Goal: Information Seeking & Learning: Check status

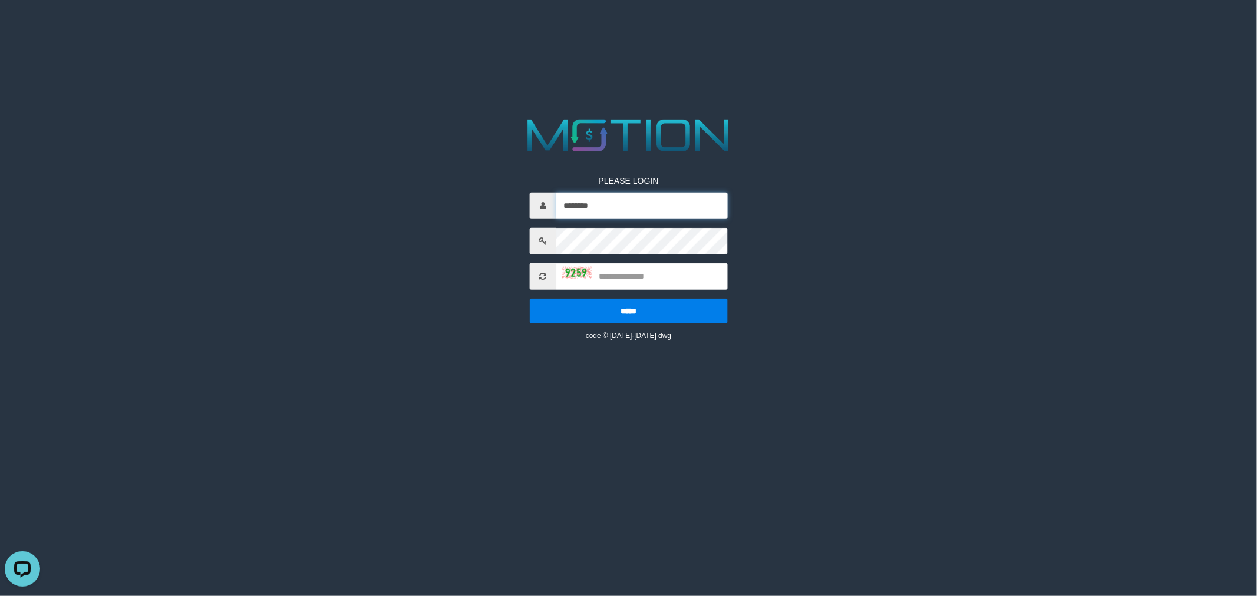
click at [641, 206] on input "********" at bounding box center [641, 205] width 171 height 27
type input "********"
click at [623, 272] on input "text" at bounding box center [641, 276] width 171 height 27
type input "****"
click at [530, 298] on input "*****" at bounding box center [629, 310] width 198 height 25
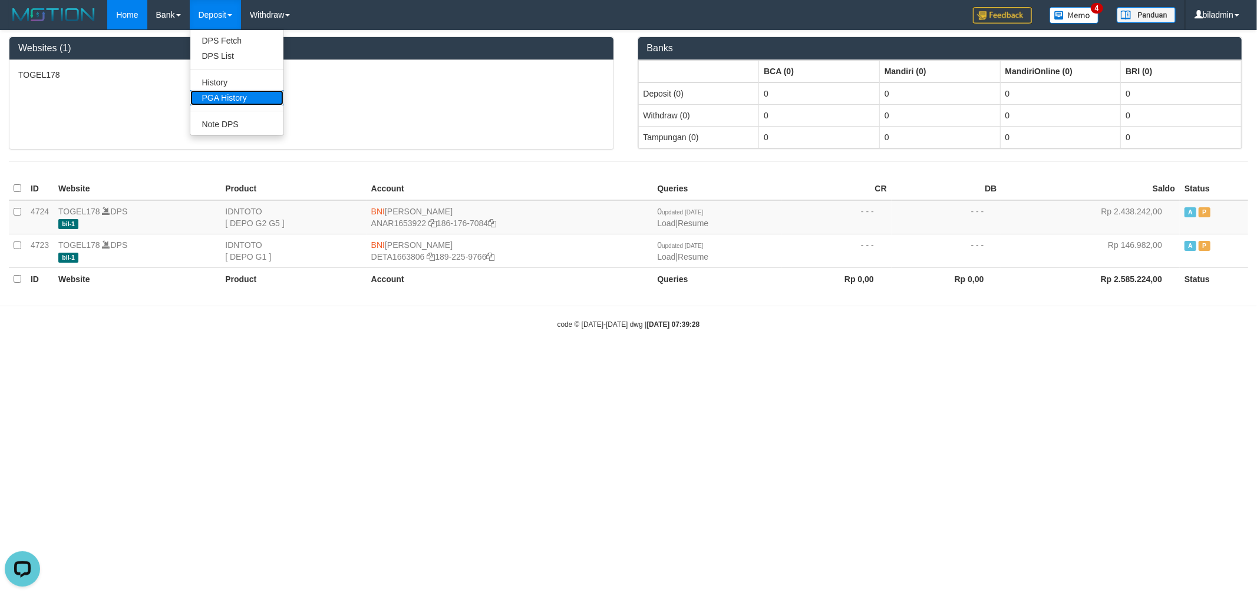
click at [216, 100] on link "PGA History" at bounding box center [236, 97] width 93 height 15
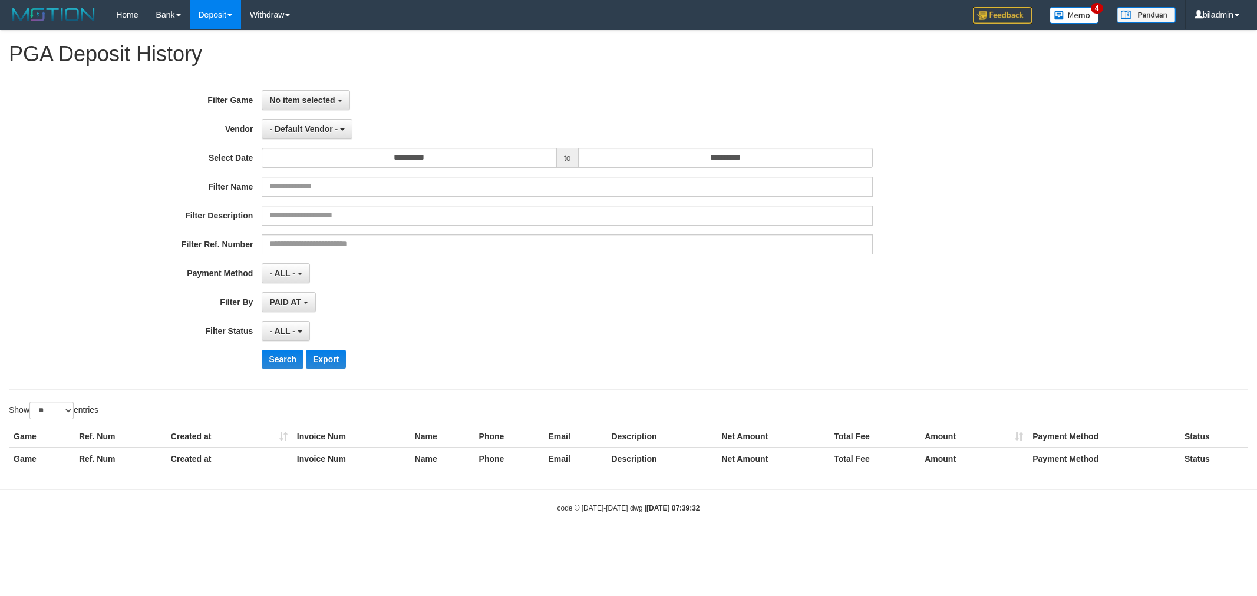
select select
select select "**"
click at [311, 98] on span "No item selected" at bounding box center [301, 99] width 65 height 9
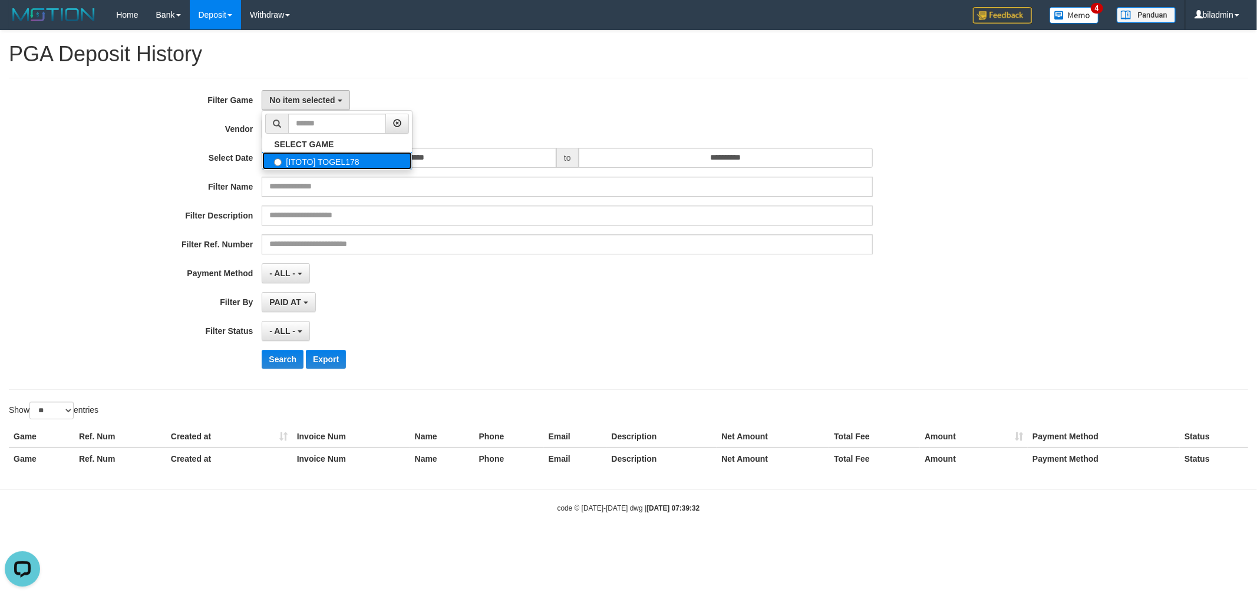
click at [323, 156] on label "[ITOTO] TOGEL178" at bounding box center [337, 161] width 150 height 18
select select "****"
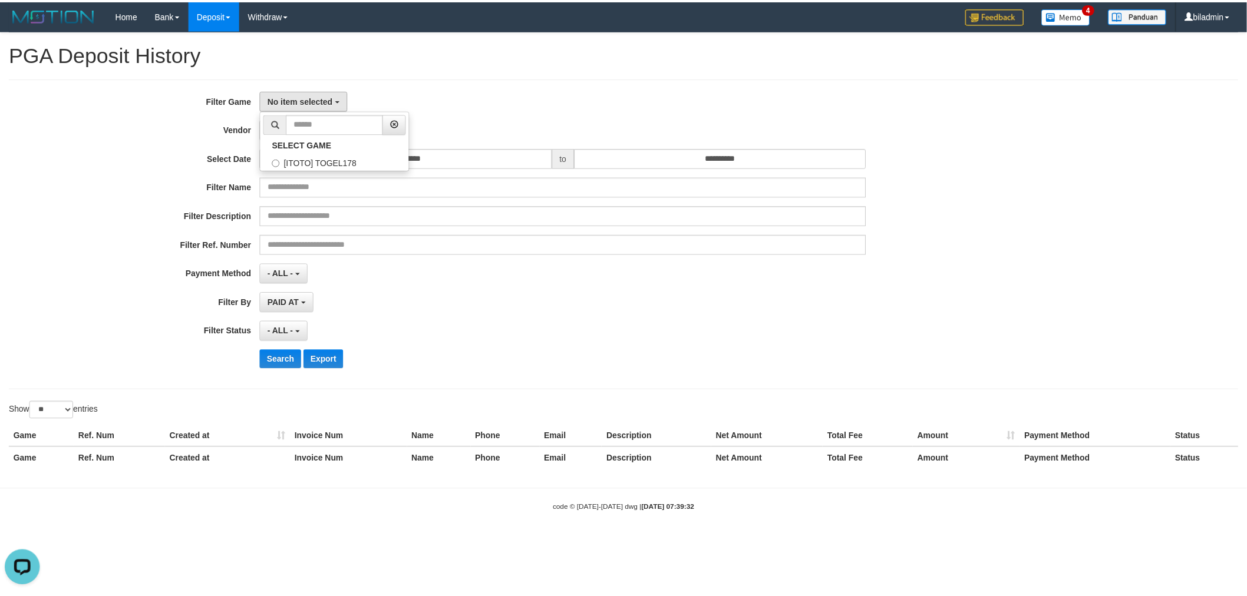
scroll to position [10, 0]
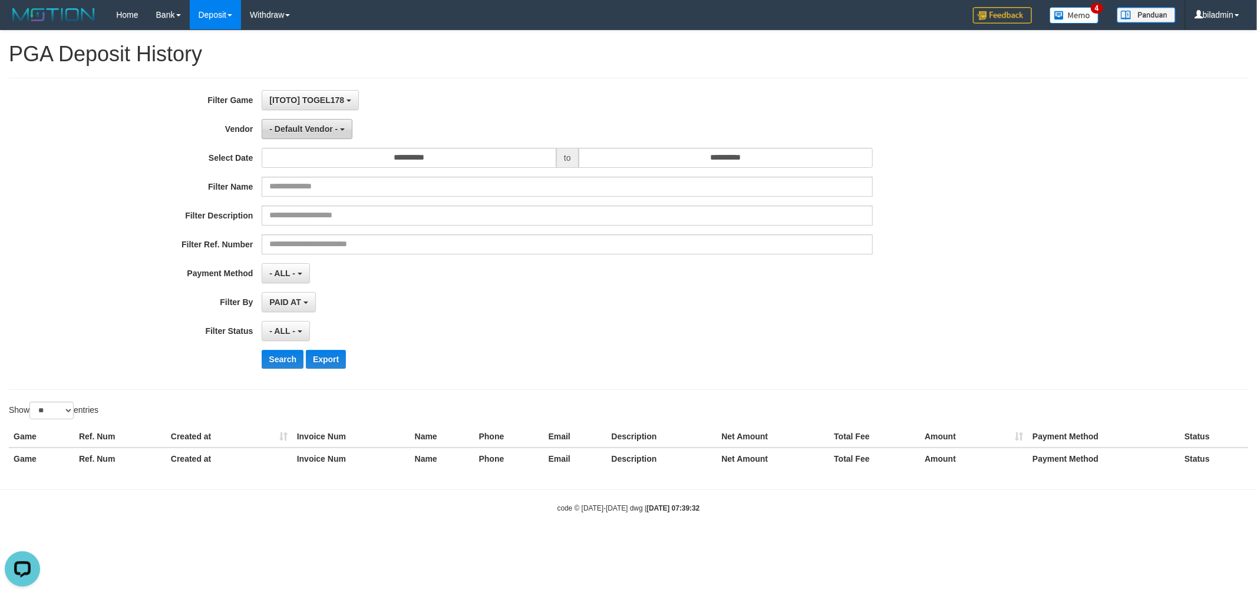
click at [318, 132] on span "- Default Vendor -" at bounding box center [303, 128] width 68 height 9
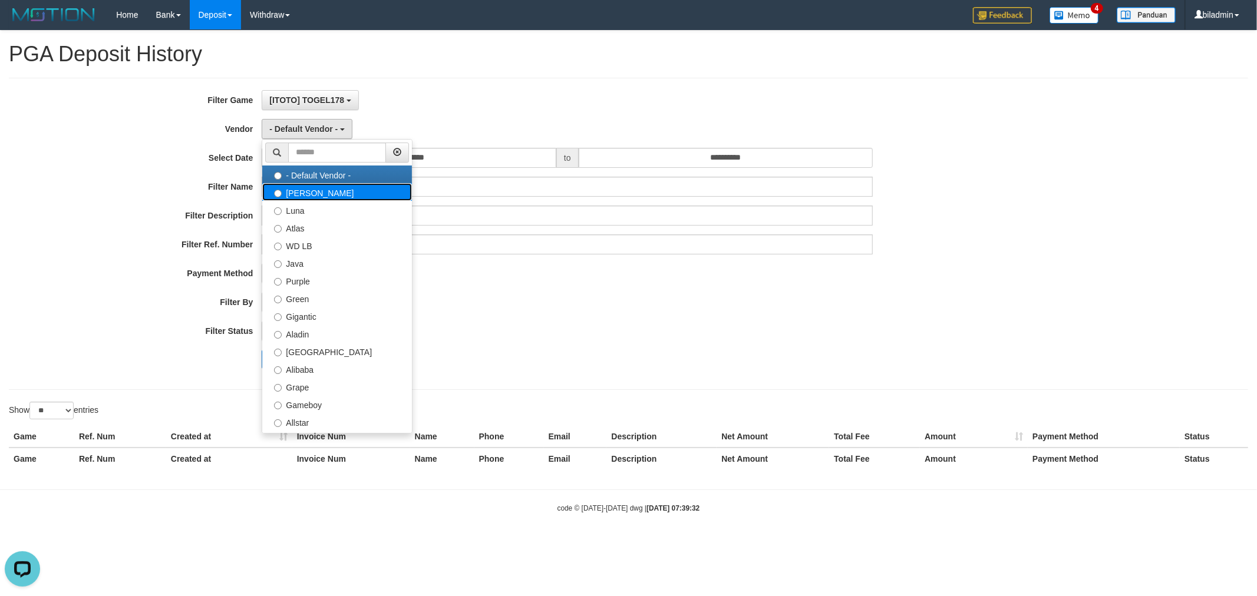
click at [313, 185] on label "Lucy" at bounding box center [337, 192] width 150 height 18
select select "**********"
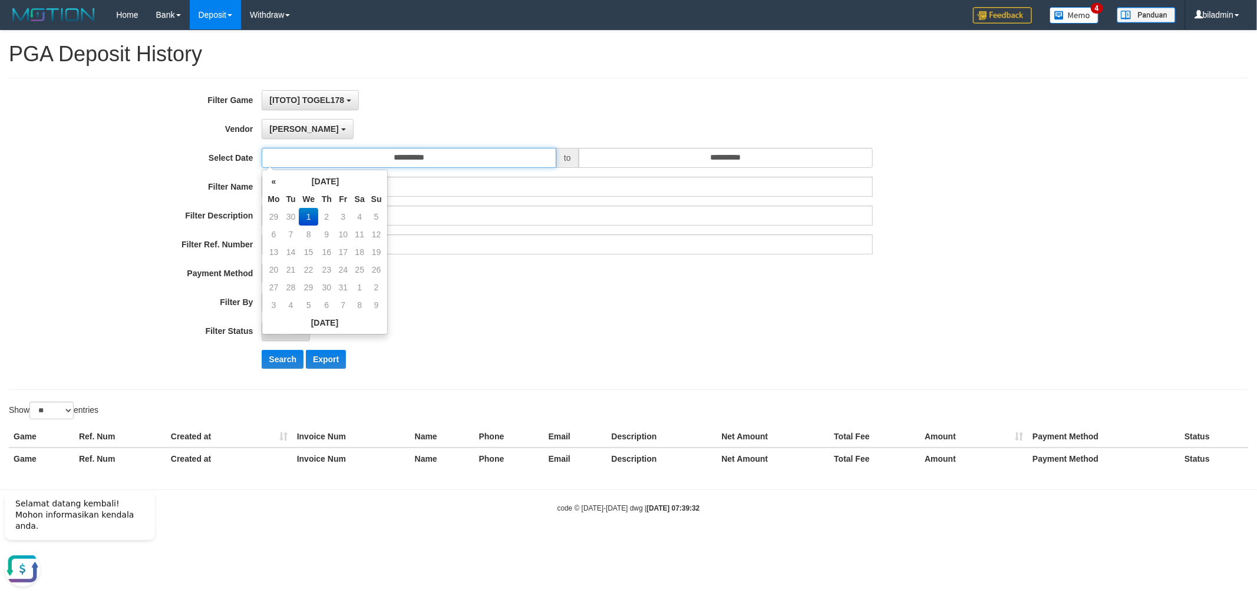
click at [443, 154] on input "**********" at bounding box center [409, 158] width 295 height 20
click at [293, 219] on td "30" at bounding box center [291, 217] width 16 height 18
type input "**********"
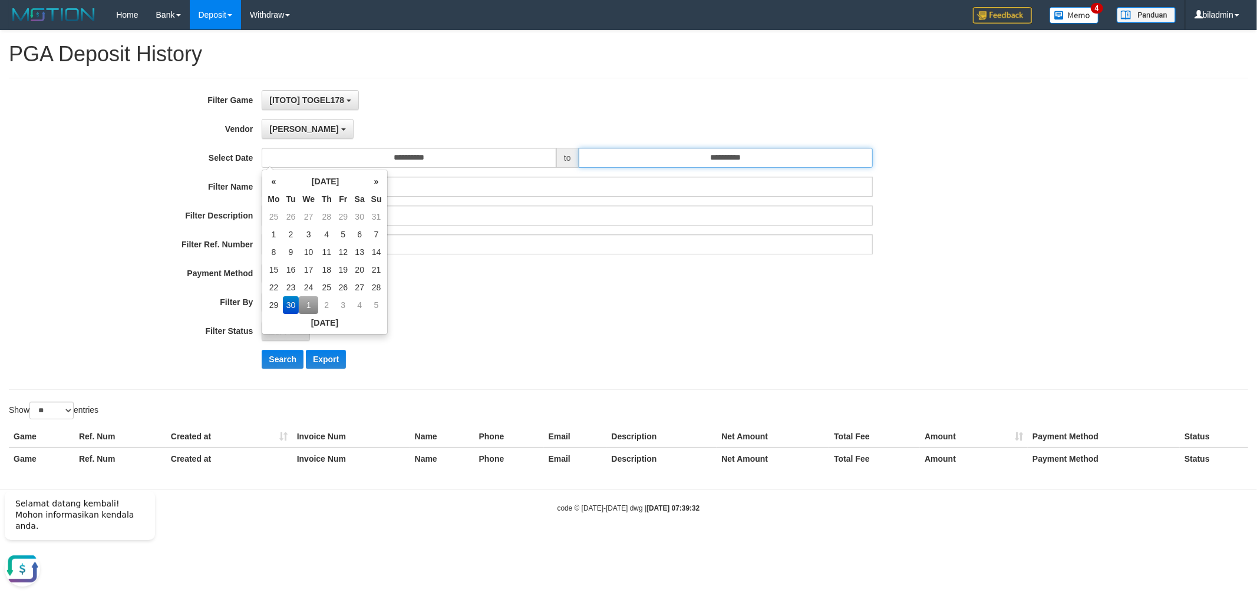
click at [750, 155] on input "**********" at bounding box center [726, 158] width 295 height 20
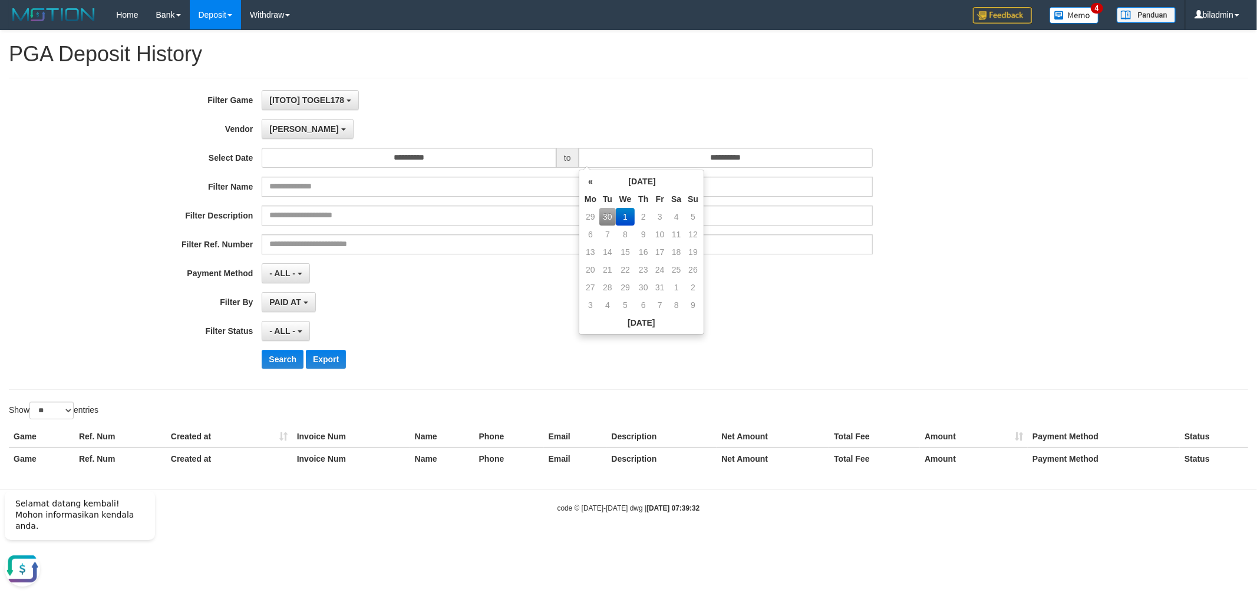
click at [606, 216] on td "30" at bounding box center [607, 217] width 16 height 18
type input "**********"
click at [490, 307] on div "PAID AT PAID AT CREATED AT" at bounding box center [567, 302] width 611 height 20
click at [283, 321] on button "- ALL -" at bounding box center [286, 331] width 48 height 20
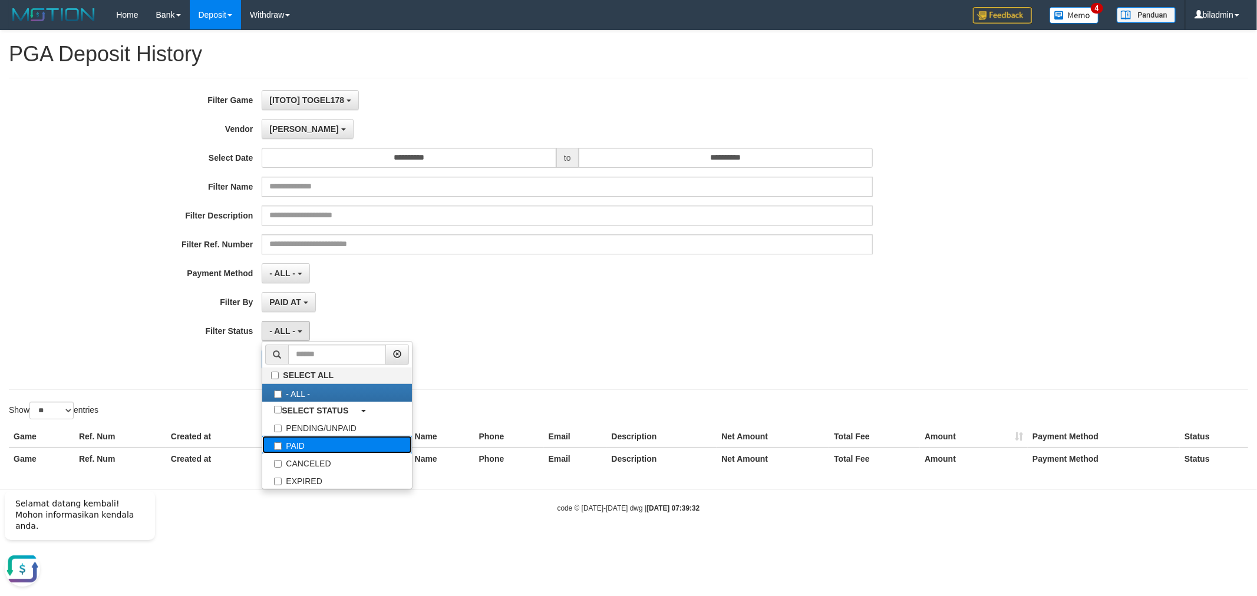
click at [310, 446] on label "PAID" at bounding box center [337, 445] width 150 height 18
select select "*"
click at [651, 301] on div "PAID AT PAID AT CREATED AT" at bounding box center [567, 302] width 611 height 20
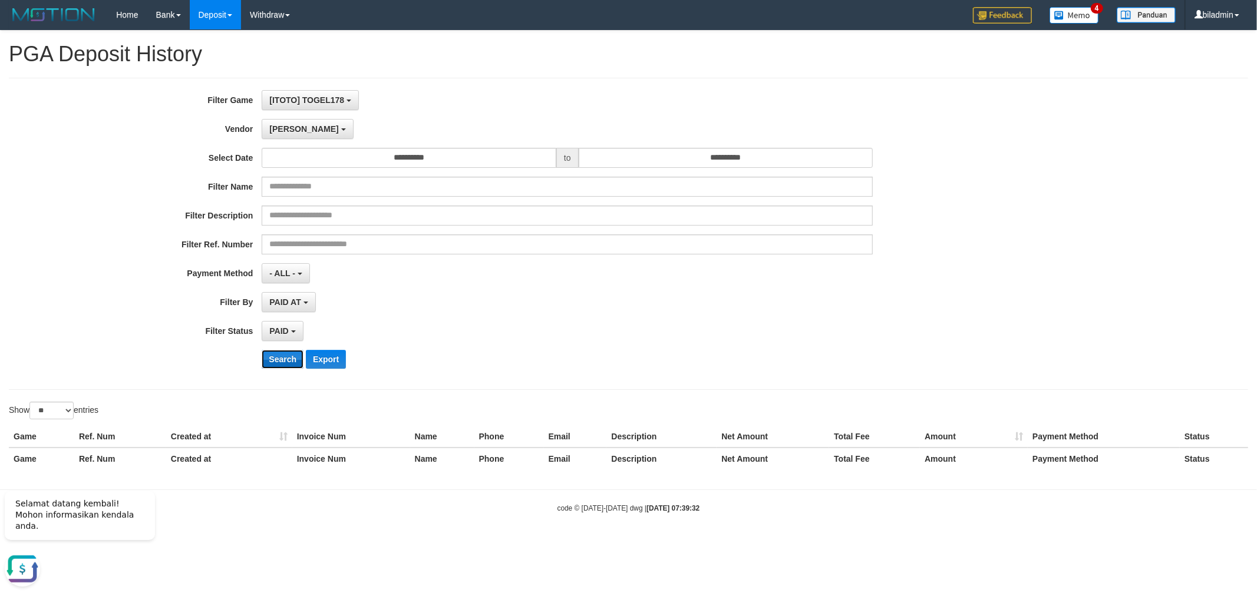
click at [286, 359] on button "Search" at bounding box center [283, 359] width 42 height 19
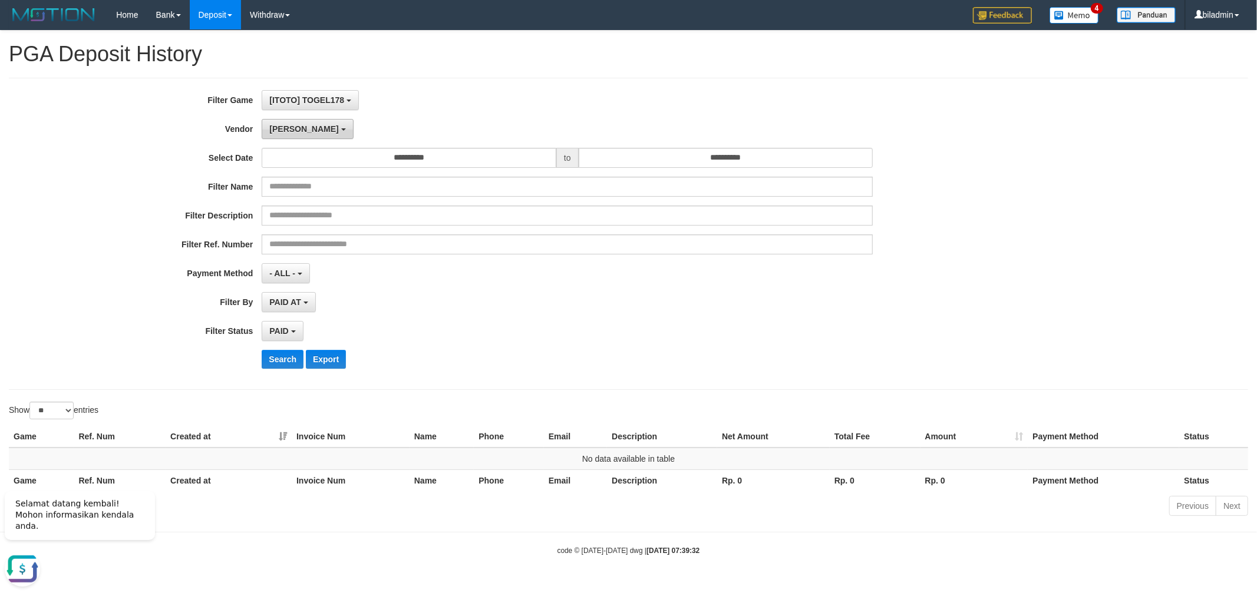
click at [279, 133] on button "[PERSON_NAME]" at bounding box center [307, 129] width 91 height 20
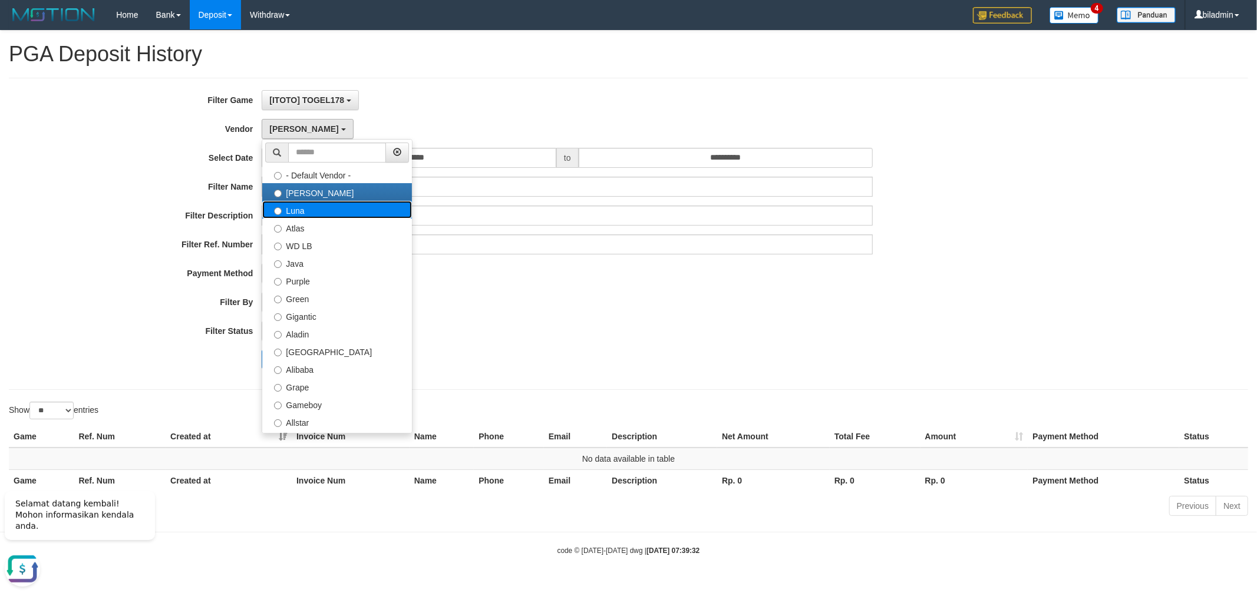
click at [338, 213] on label "Luna" at bounding box center [337, 210] width 150 height 18
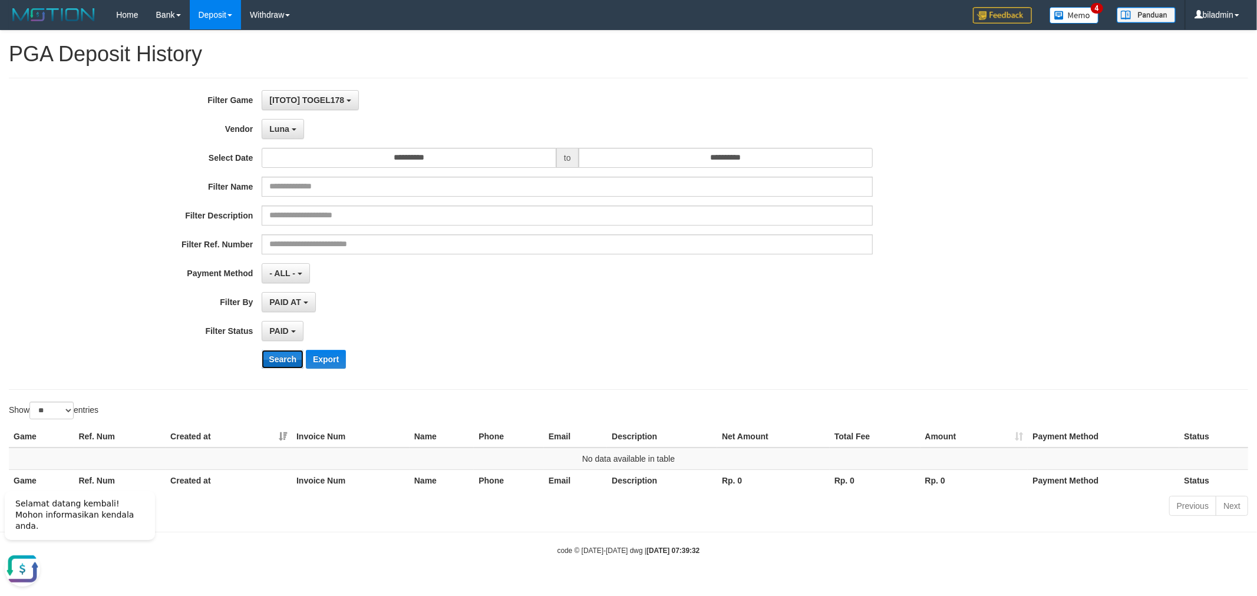
click at [272, 360] on button "Search" at bounding box center [283, 359] width 42 height 19
click at [268, 133] on button "Luna" at bounding box center [283, 129] width 42 height 20
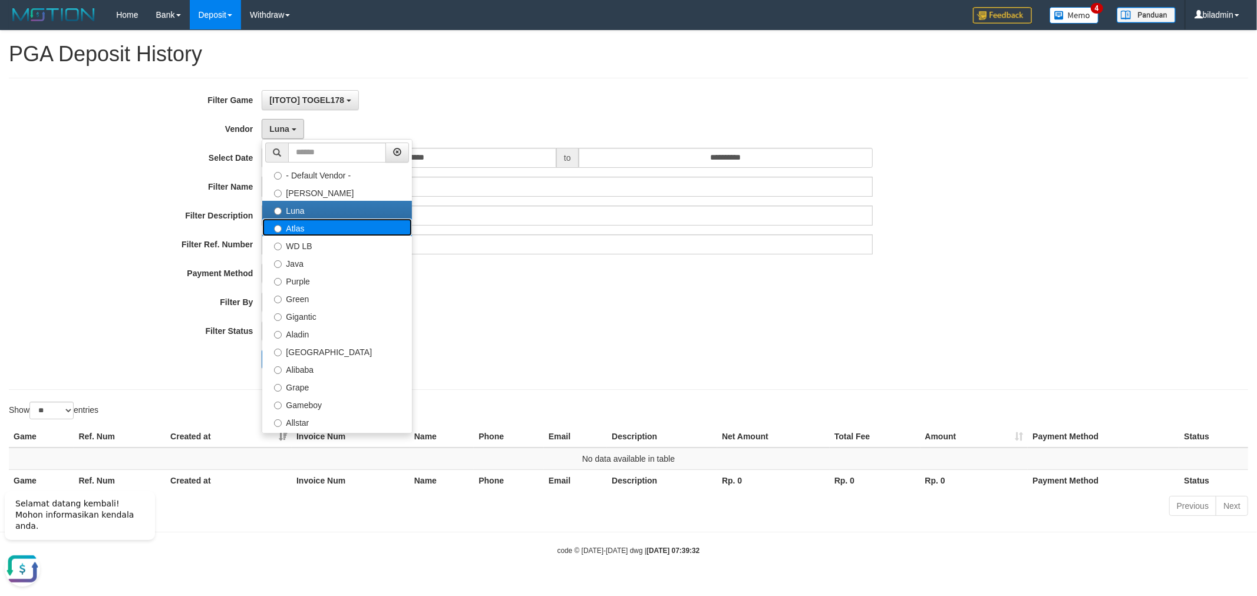
click at [338, 229] on label "Atlas" at bounding box center [337, 228] width 150 height 18
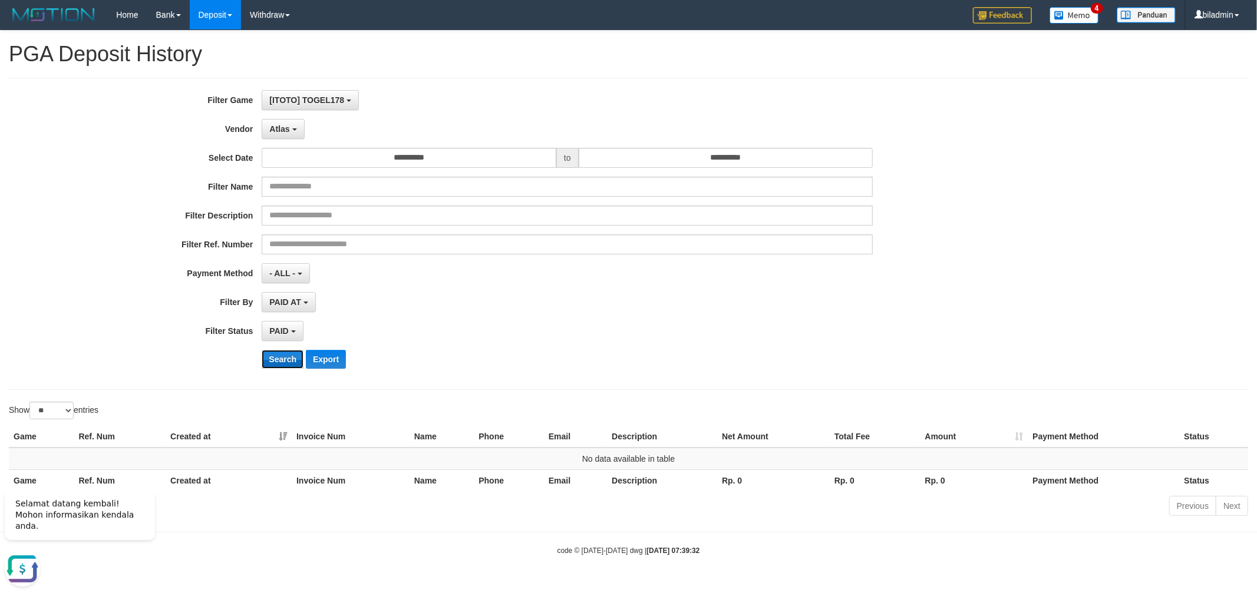
click at [290, 355] on button "Search" at bounding box center [283, 359] width 42 height 19
click at [298, 124] on button "Atlas" at bounding box center [283, 129] width 42 height 20
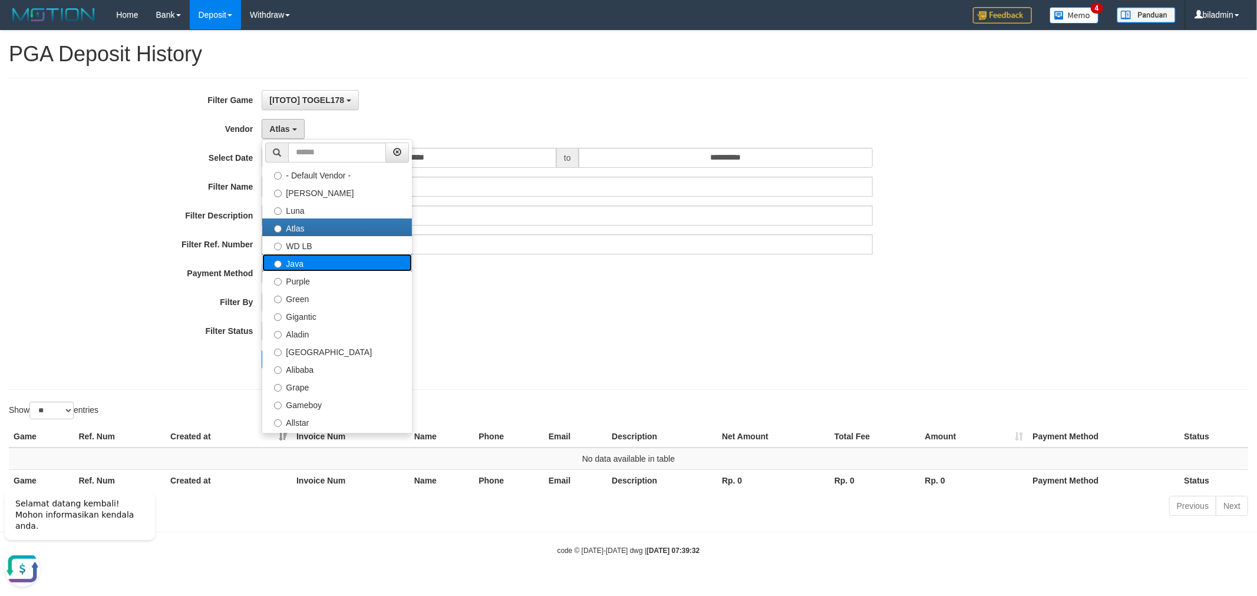
click at [352, 263] on label "Java" at bounding box center [337, 263] width 150 height 18
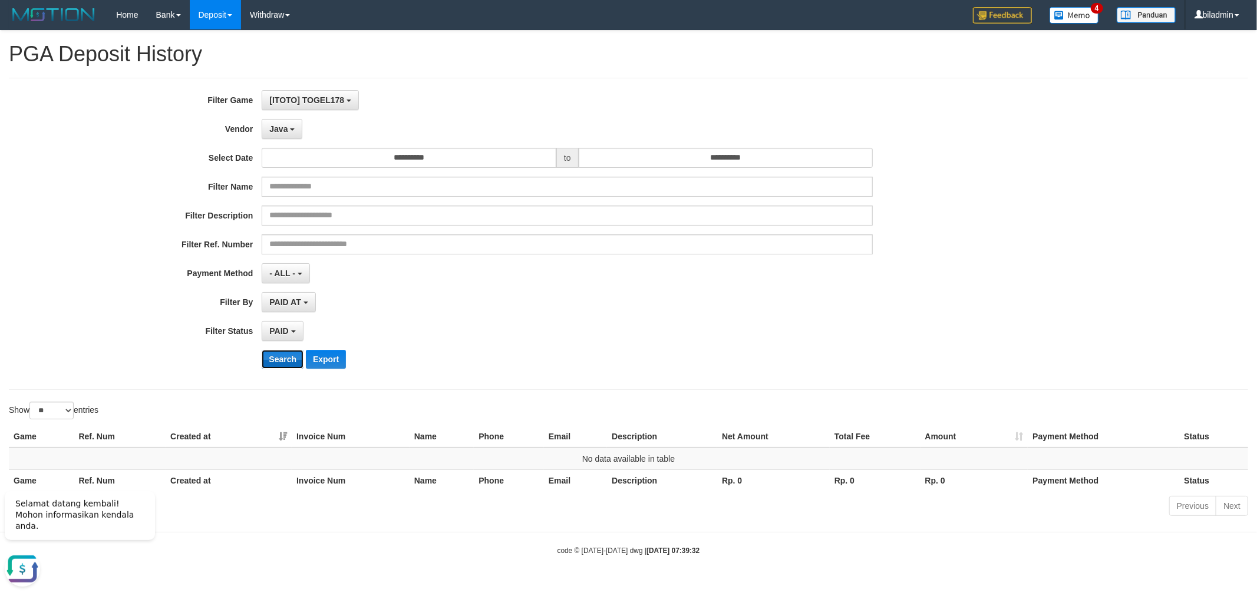
click at [286, 356] on button "Search" at bounding box center [283, 359] width 42 height 19
click at [280, 125] on span "Java" at bounding box center [278, 128] width 18 height 9
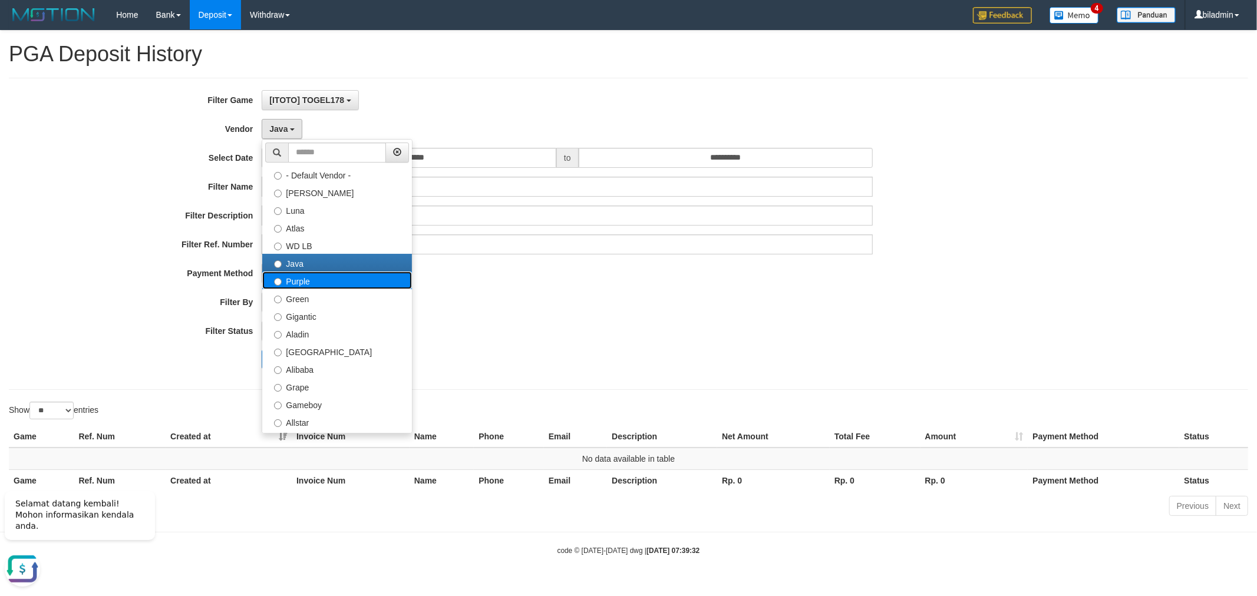
click at [301, 283] on label "Purple" at bounding box center [337, 281] width 150 height 18
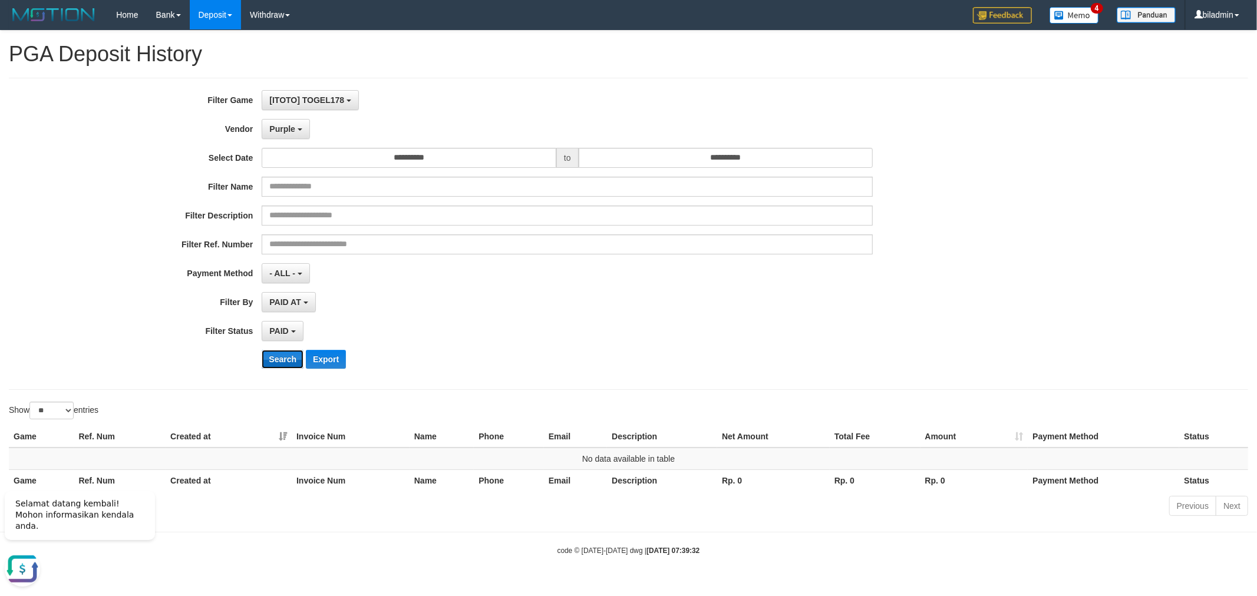
click at [297, 355] on button "Search" at bounding box center [283, 359] width 42 height 19
click at [275, 136] on button "Purple" at bounding box center [286, 129] width 48 height 20
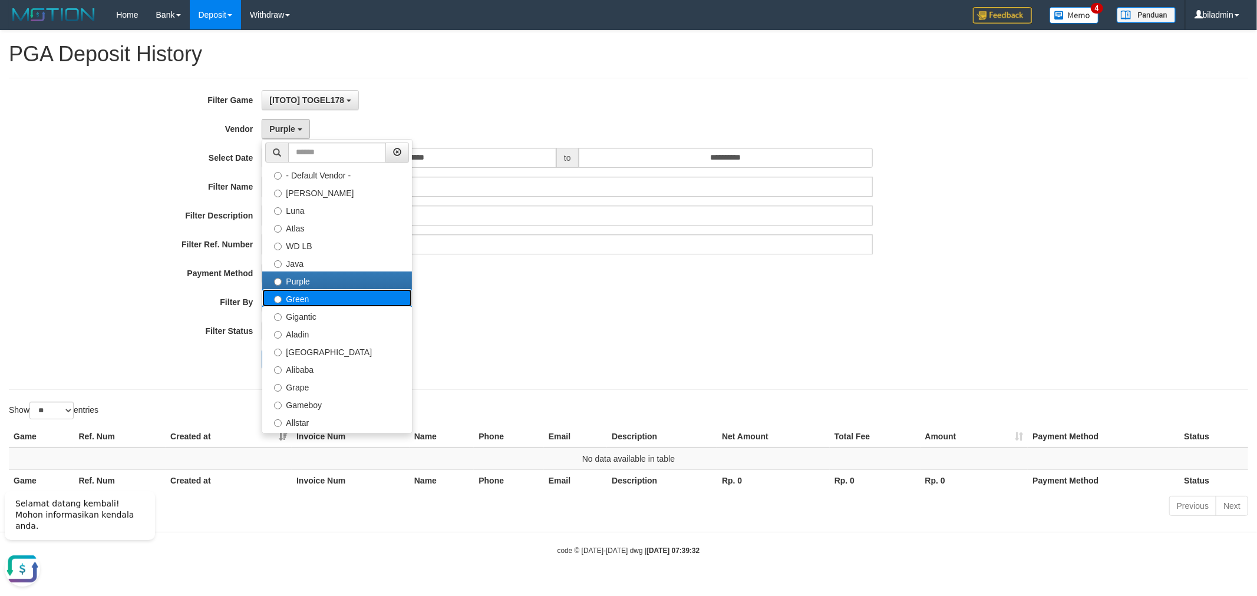
click at [317, 298] on label "Green" at bounding box center [337, 298] width 150 height 18
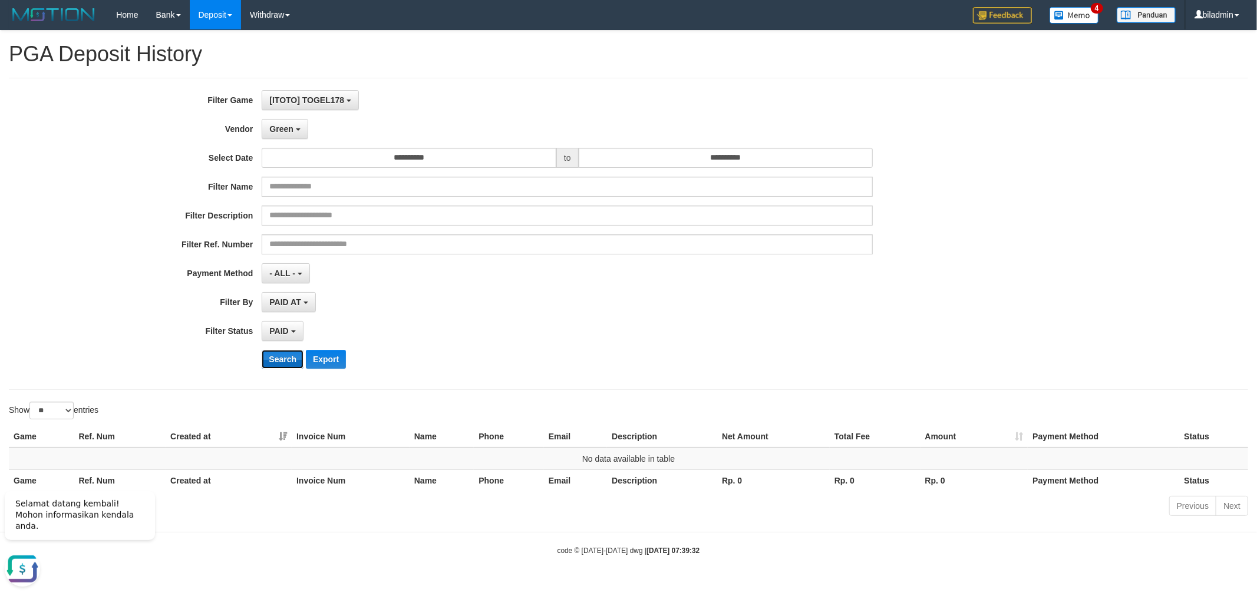
click at [287, 366] on button "Search" at bounding box center [283, 359] width 42 height 19
click at [289, 131] on span "Green" at bounding box center [281, 128] width 24 height 9
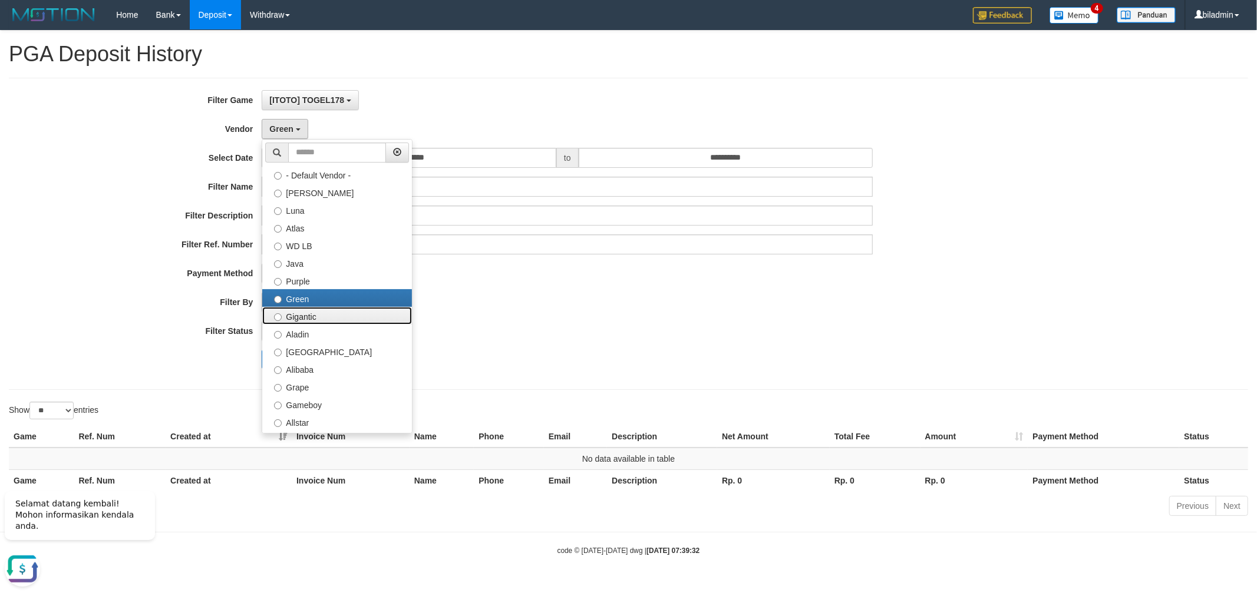
click at [322, 314] on label "Gigantic" at bounding box center [337, 316] width 150 height 18
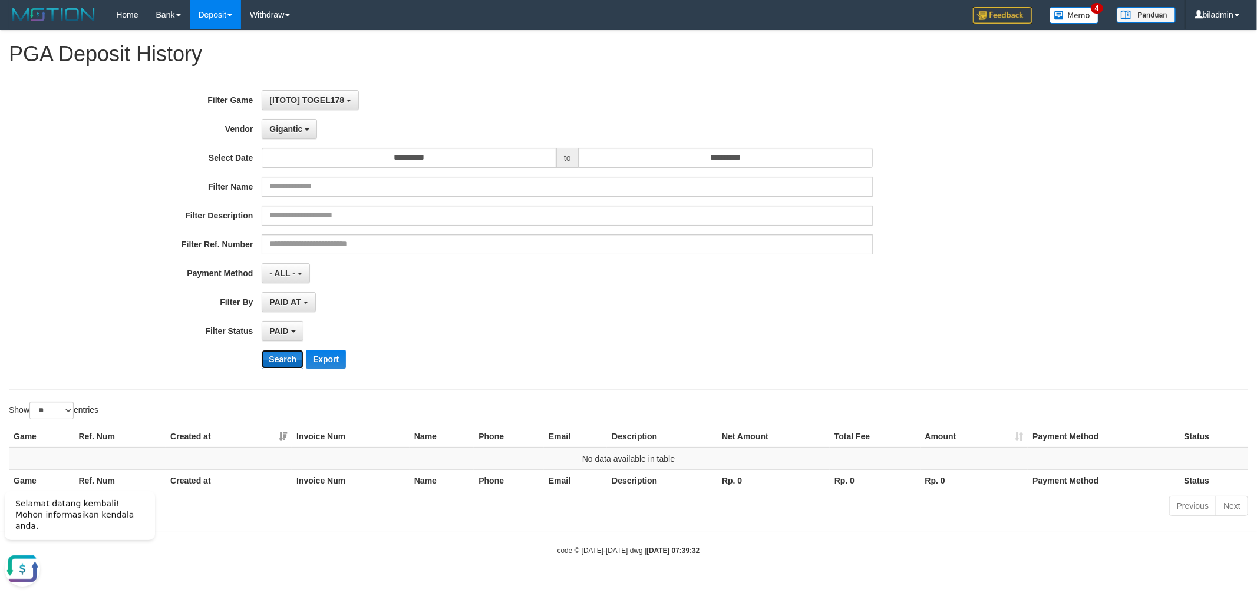
click at [275, 362] on button "Search" at bounding box center [283, 359] width 42 height 19
click at [287, 133] on span "Gigantic" at bounding box center [285, 128] width 33 height 9
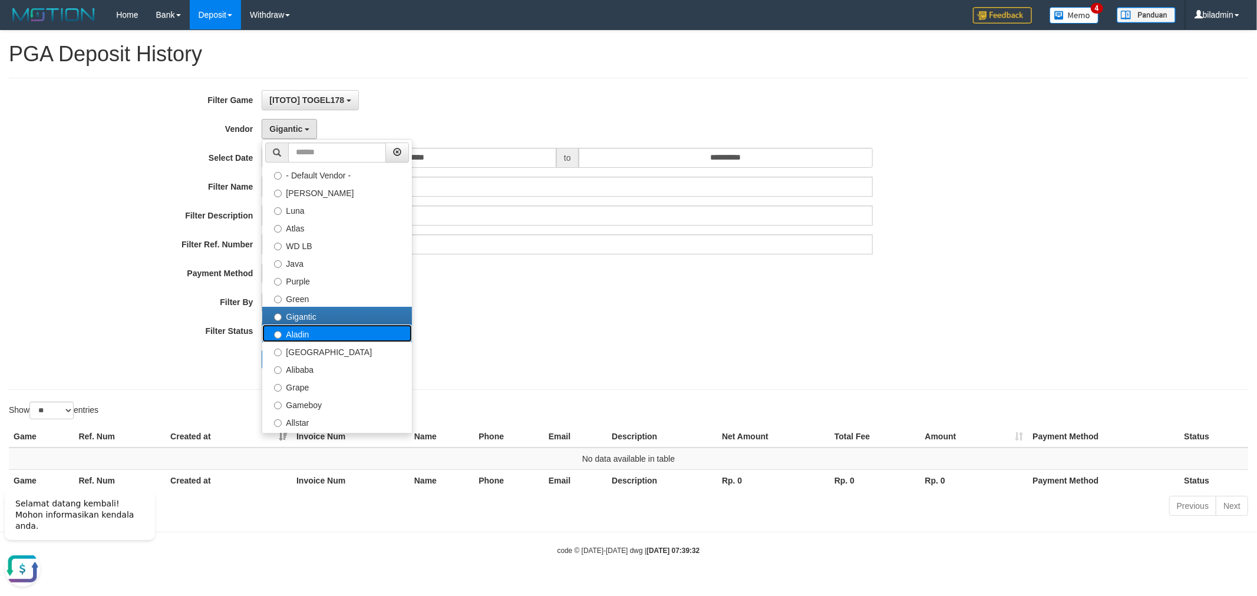
click at [320, 336] on label "Aladin" at bounding box center [337, 334] width 150 height 18
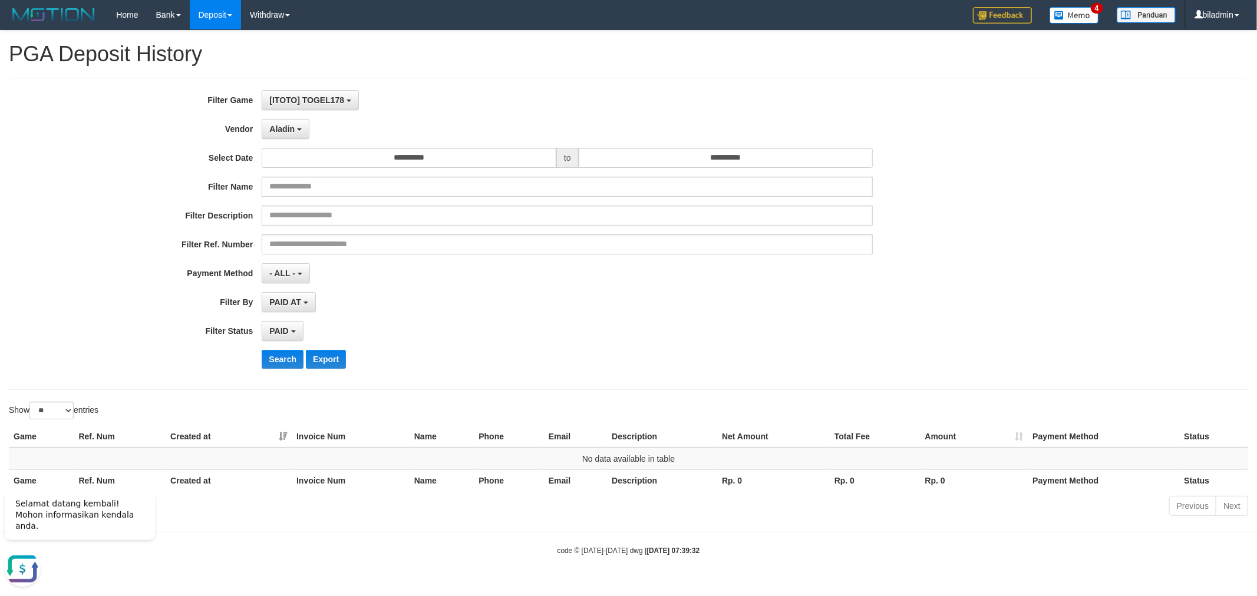
click at [284, 349] on div "**********" at bounding box center [524, 234] width 1048 height 288
click at [283, 357] on button "Search" at bounding box center [283, 359] width 42 height 19
click at [289, 128] on span "Aladin" at bounding box center [281, 128] width 25 height 9
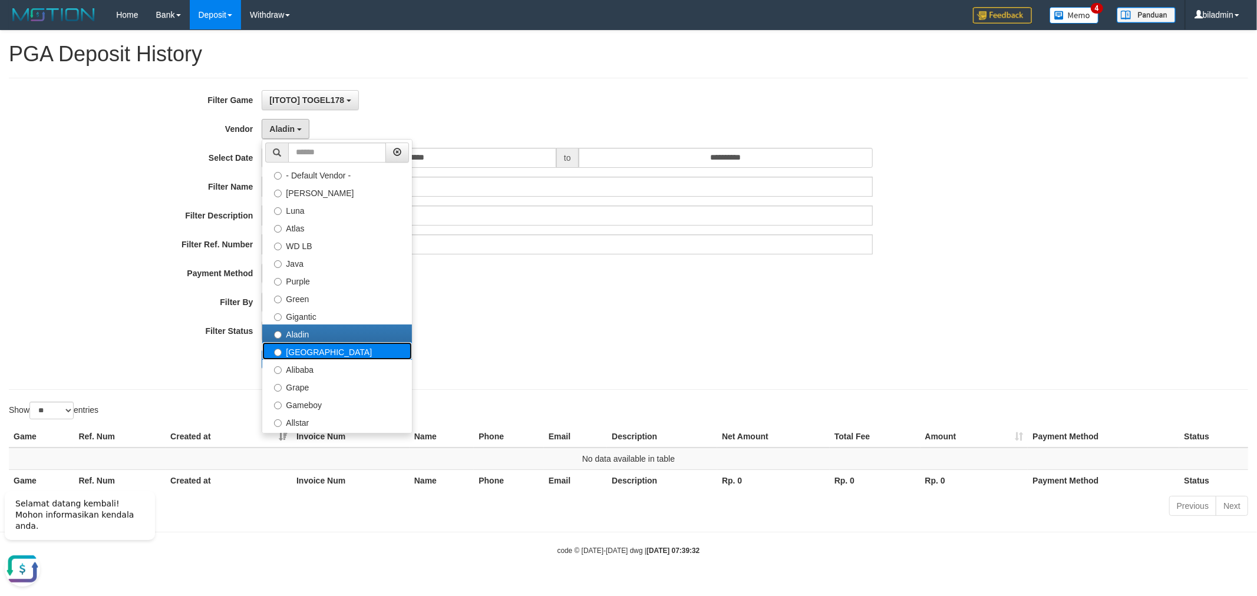
click at [302, 346] on label "[GEOGRAPHIC_DATA]" at bounding box center [337, 351] width 150 height 18
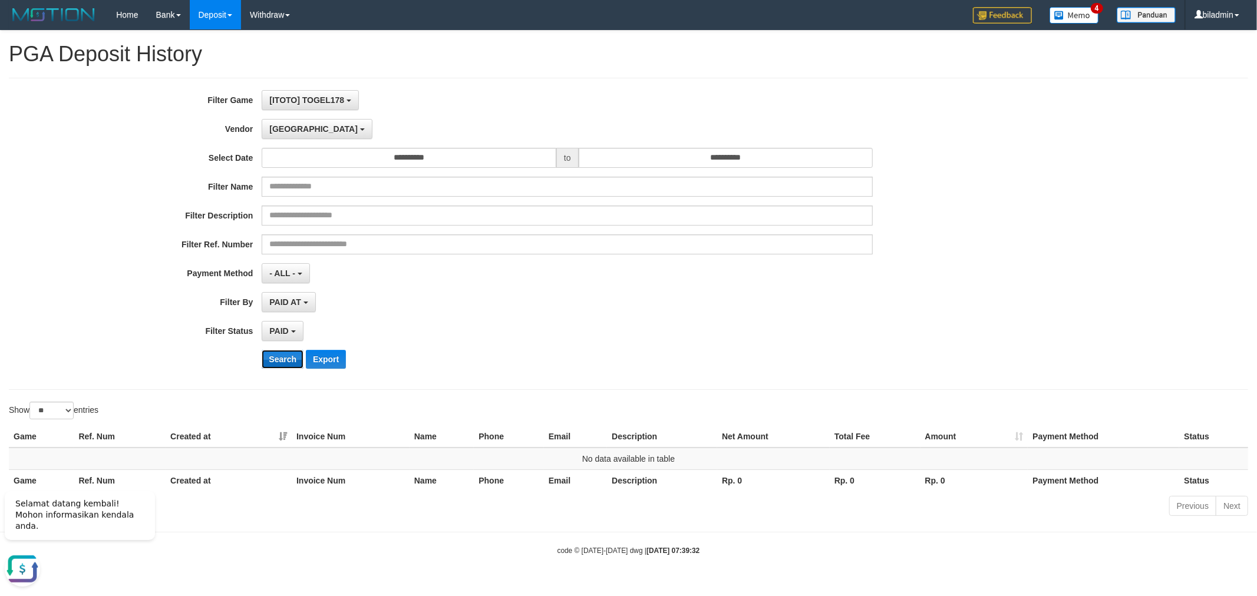
click at [279, 358] on button "Search" at bounding box center [283, 359] width 42 height 19
click at [290, 128] on span "[GEOGRAPHIC_DATA]" at bounding box center [313, 128] width 88 height 9
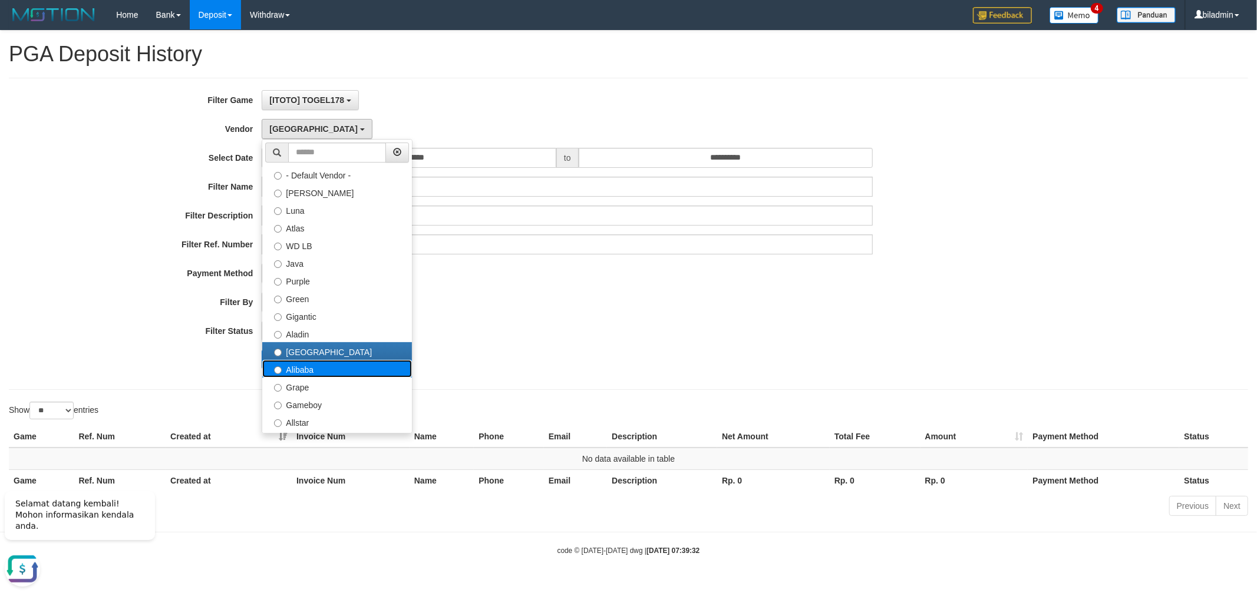
click at [319, 368] on label "Alibaba" at bounding box center [337, 369] width 150 height 18
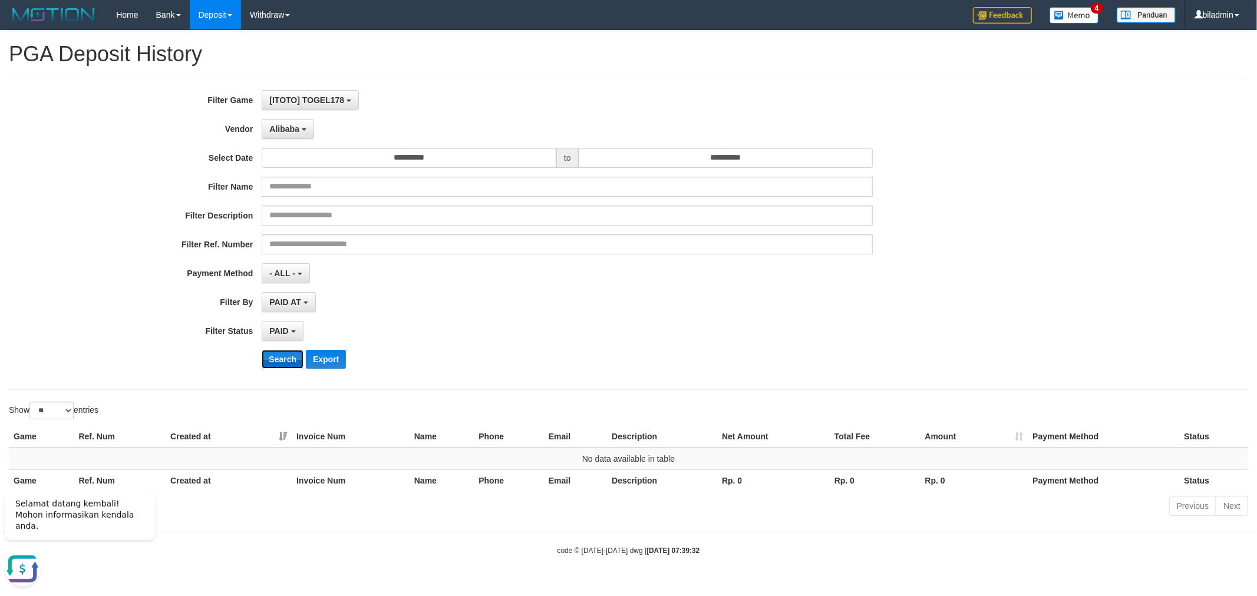
click at [286, 355] on button "Search" at bounding box center [283, 359] width 42 height 19
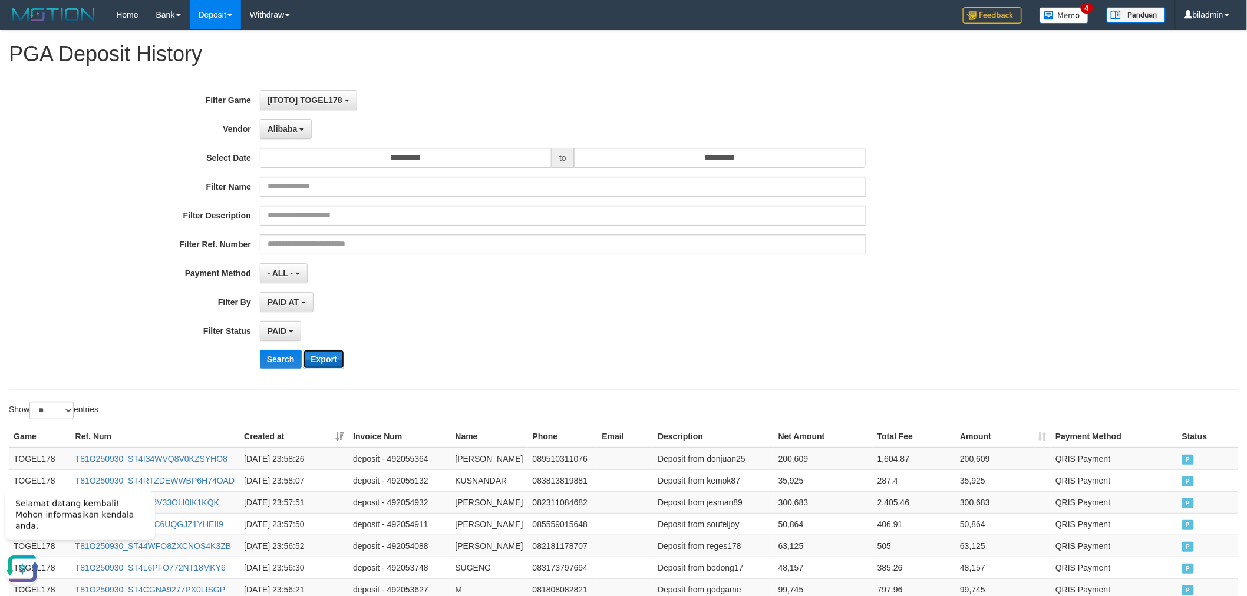
click at [321, 362] on button "Export" at bounding box center [323, 359] width 40 height 19
click at [298, 130] on button "Alibaba" at bounding box center [286, 129] width 52 height 20
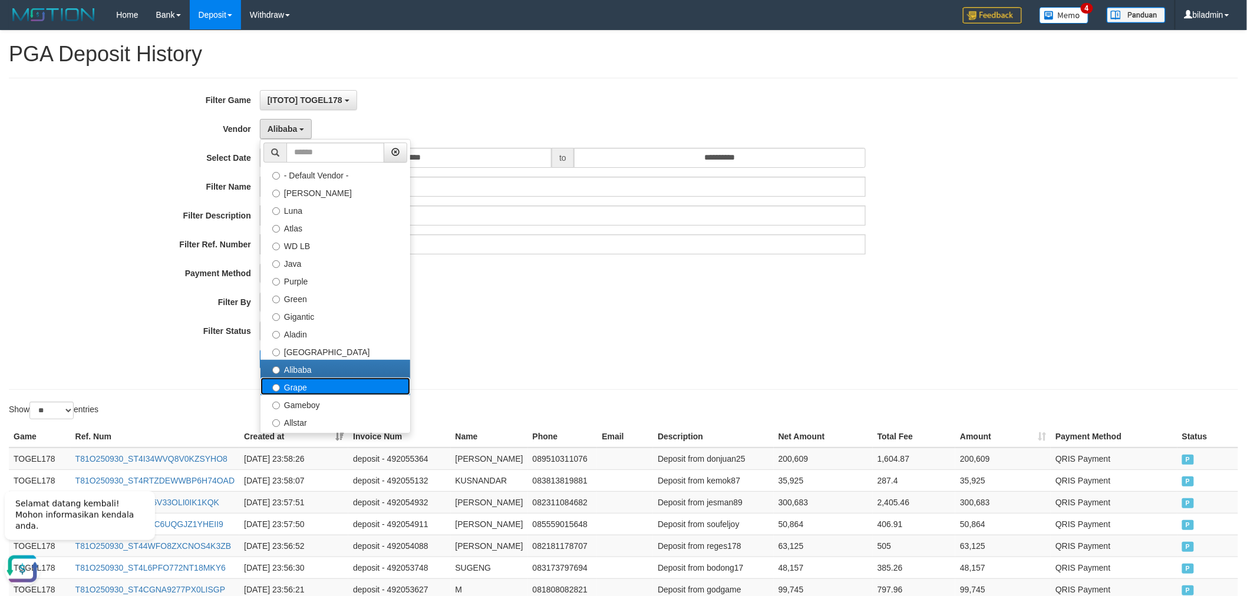
click at [335, 382] on label "Grape" at bounding box center [335, 387] width 150 height 18
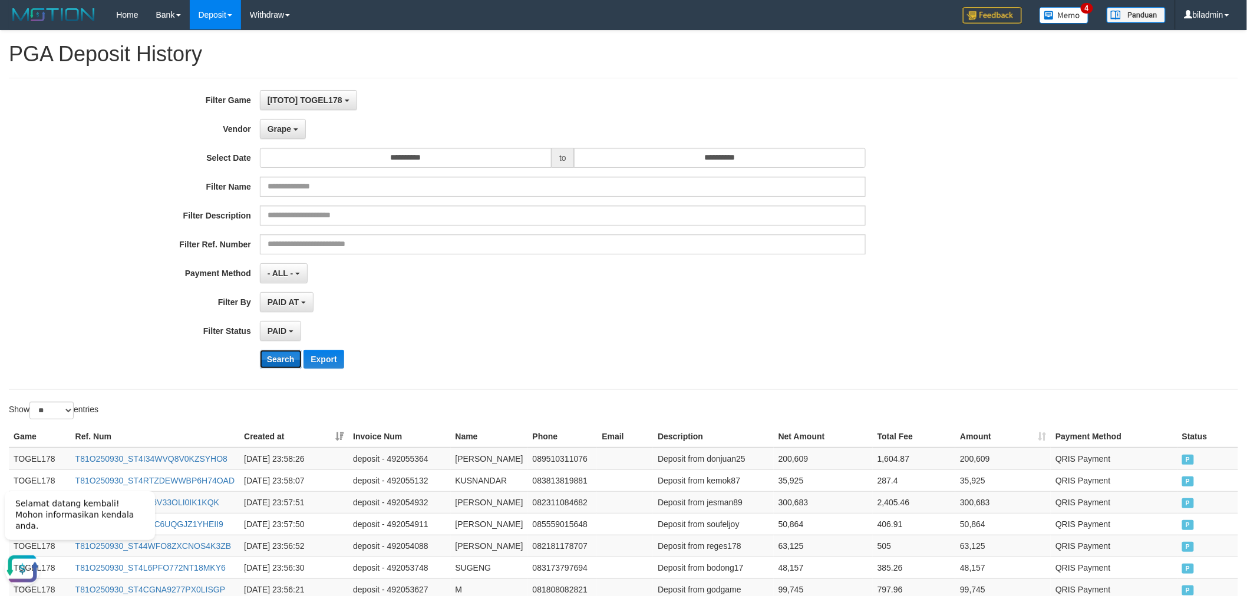
click at [272, 360] on button "Search" at bounding box center [281, 359] width 42 height 19
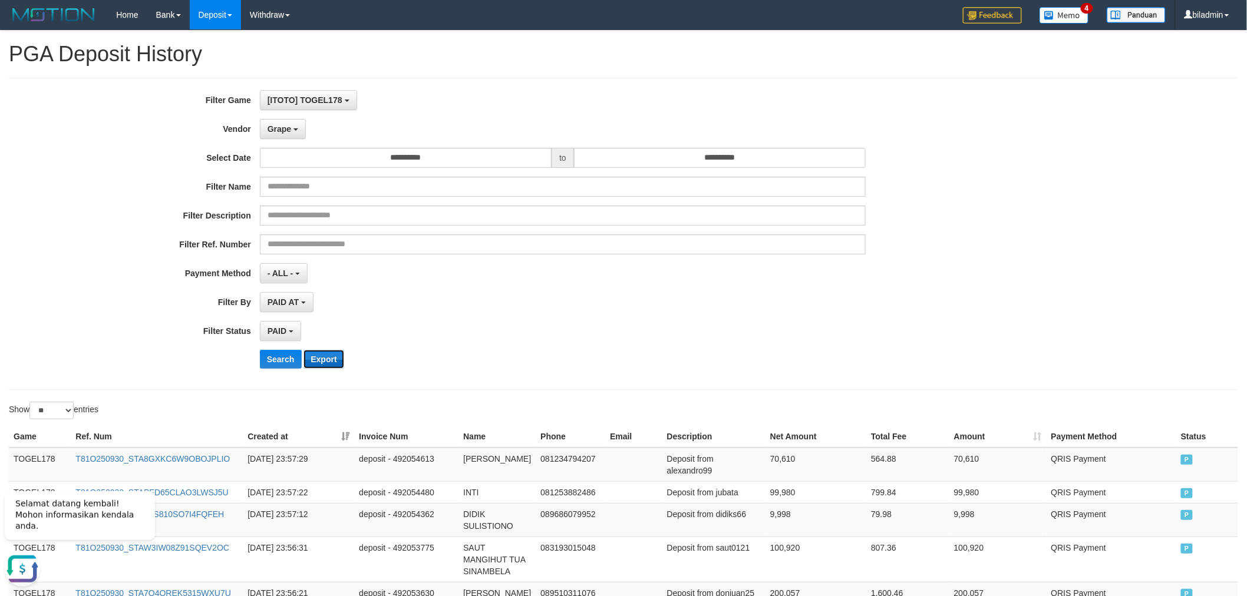
click at [326, 358] on button "Export" at bounding box center [323, 359] width 40 height 19
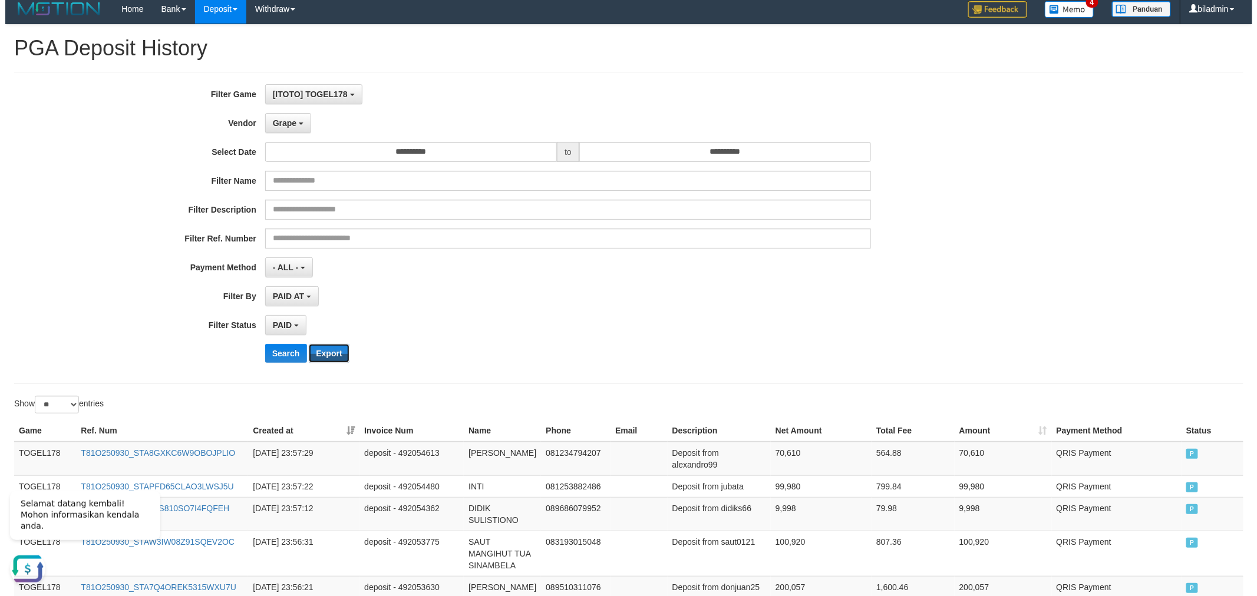
scroll to position [0, 0]
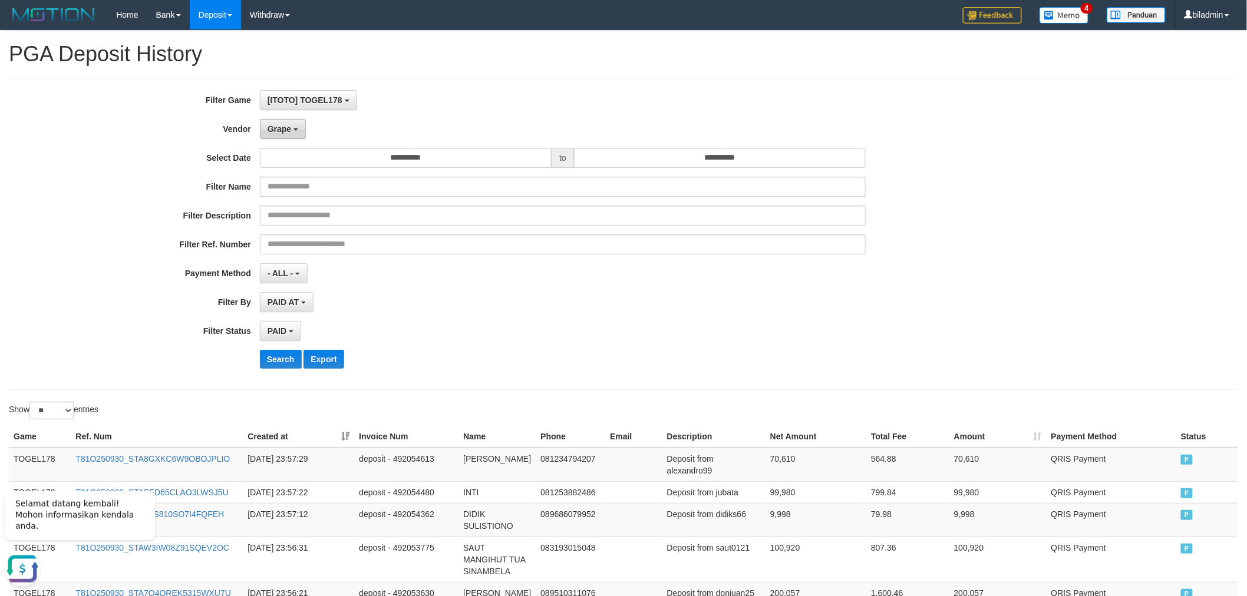
click at [295, 128] on b "button" at bounding box center [295, 129] width 5 height 2
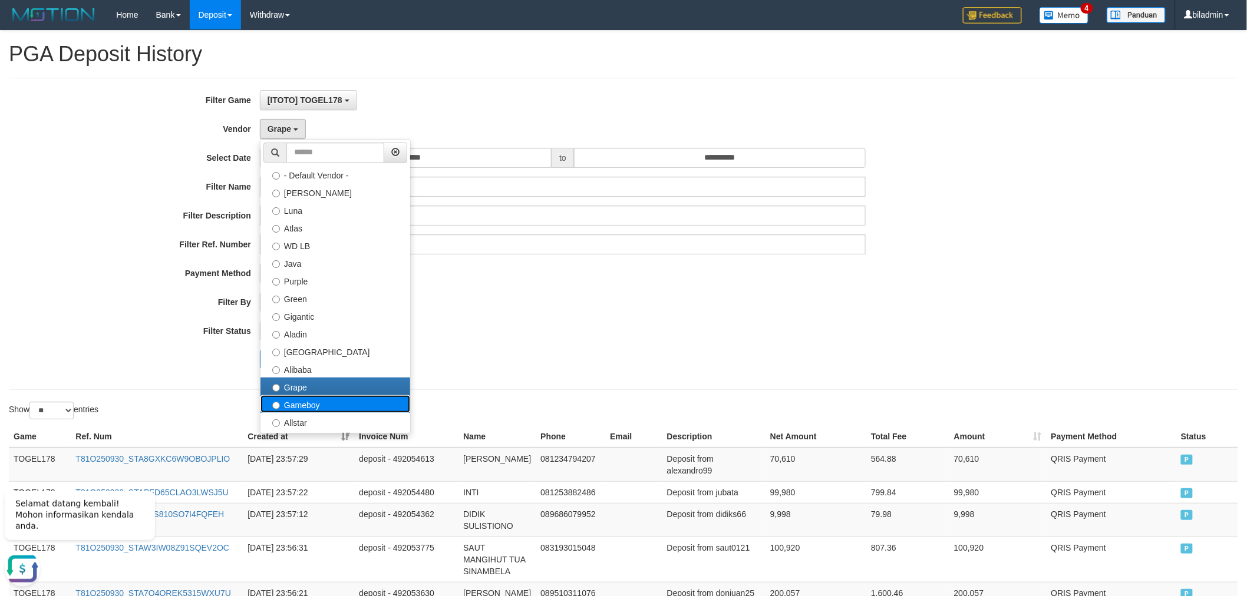
click at [334, 408] on label "Gameboy" at bounding box center [335, 404] width 150 height 18
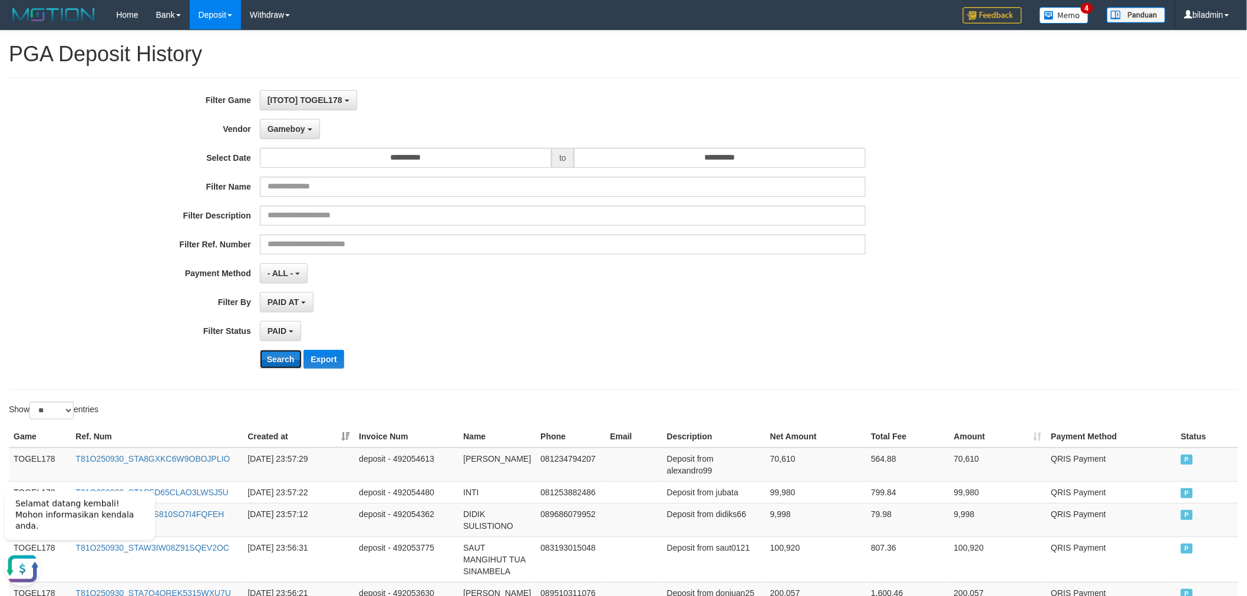
click at [268, 355] on button "Search" at bounding box center [281, 359] width 42 height 19
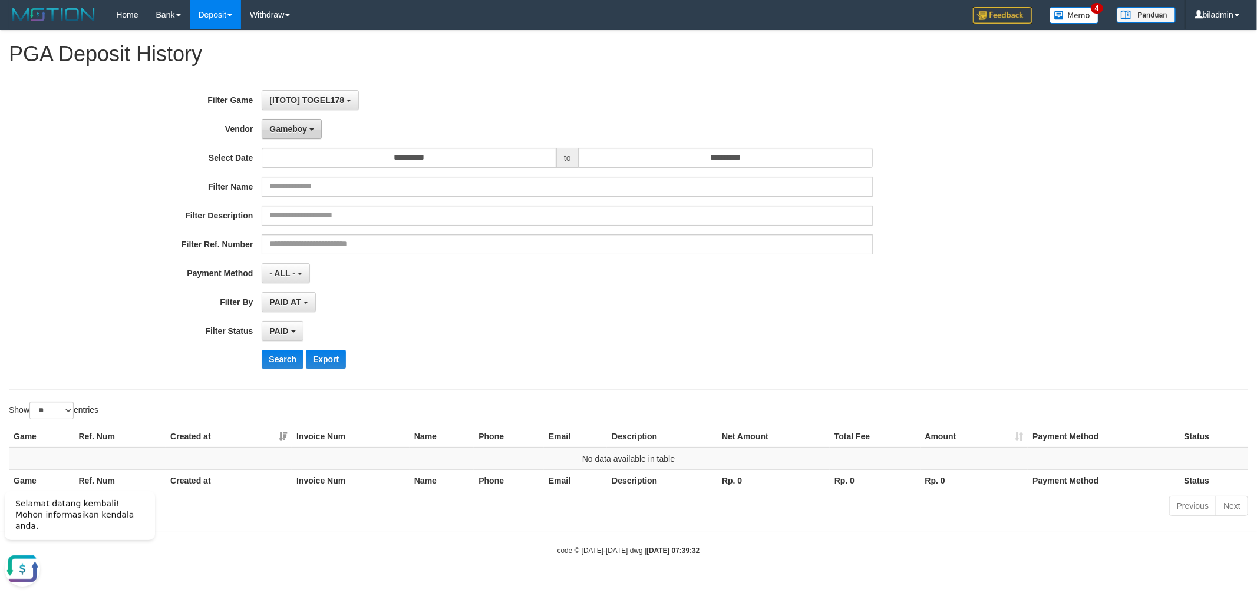
click at [293, 126] on span "Gameboy" at bounding box center [288, 128] width 38 height 9
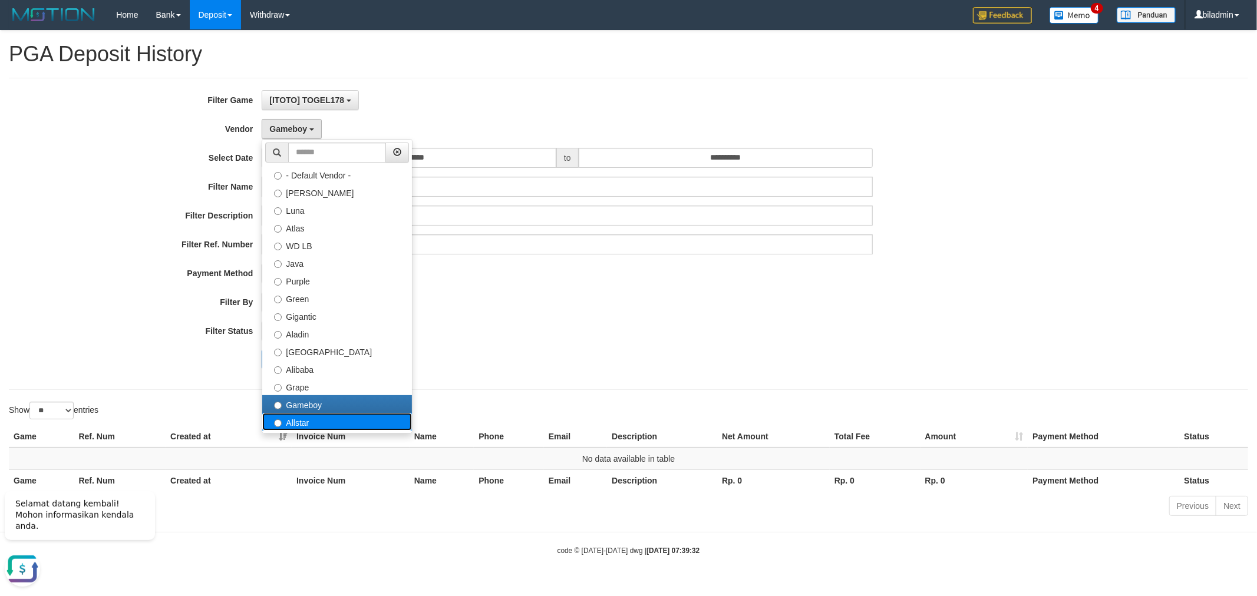
click at [313, 422] on label "Allstar" at bounding box center [337, 422] width 150 height 18
select select "**********"
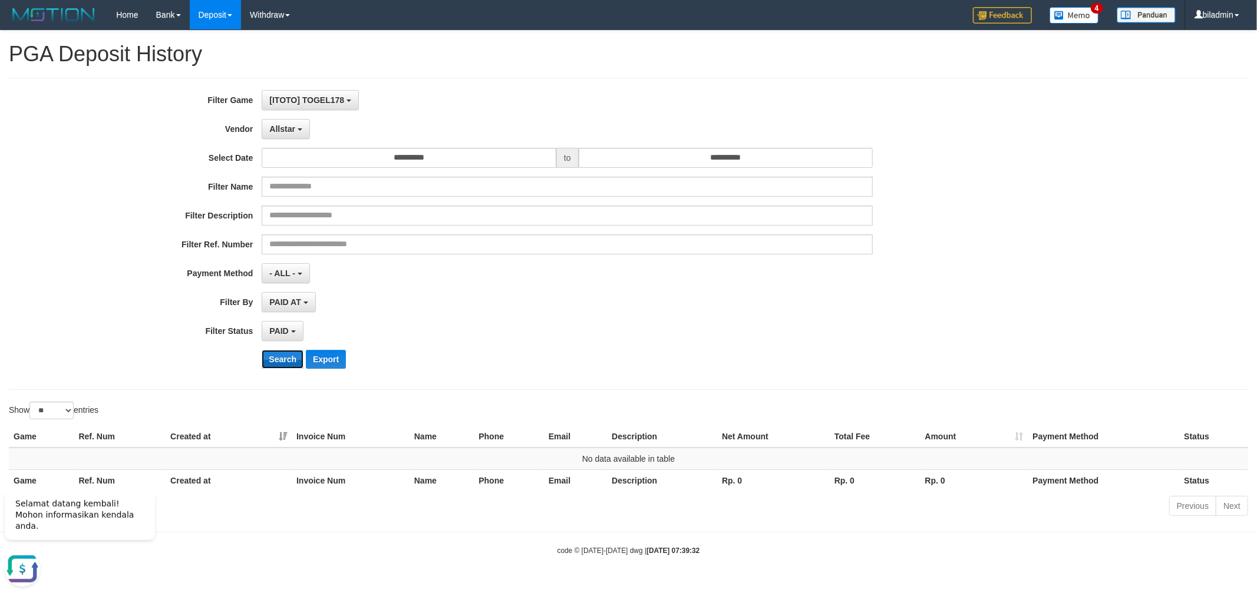
click at [289, 359] on button "Search" at bounding box center [283, 359] width 42 height 19
click at [296, 124] on button "Allstar" at bounding box center [286, 129] width 48 height 20
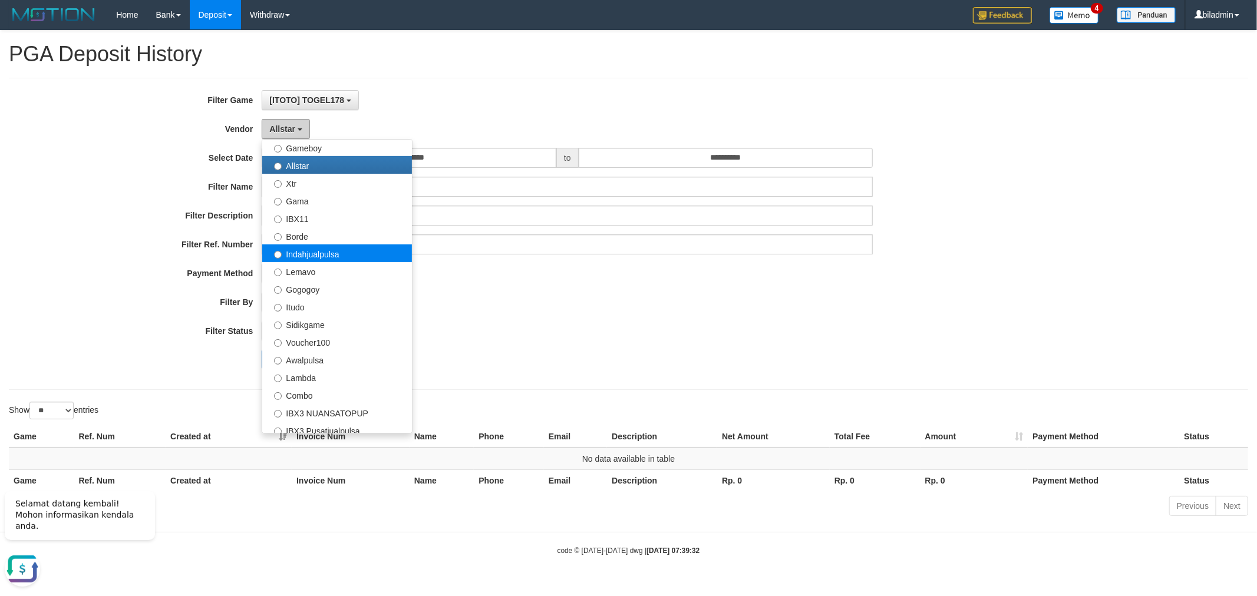
scroll to position [262, 0]
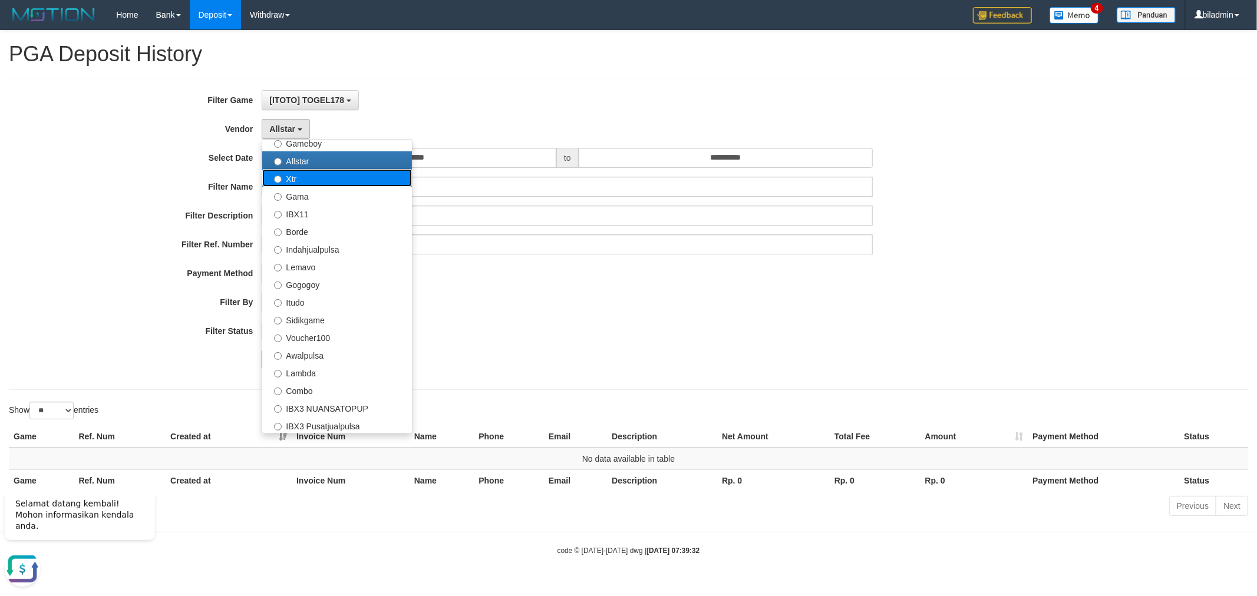
click at [324, 177] on label "Xtr" at bounding box center [337, 178] width 150 height 18
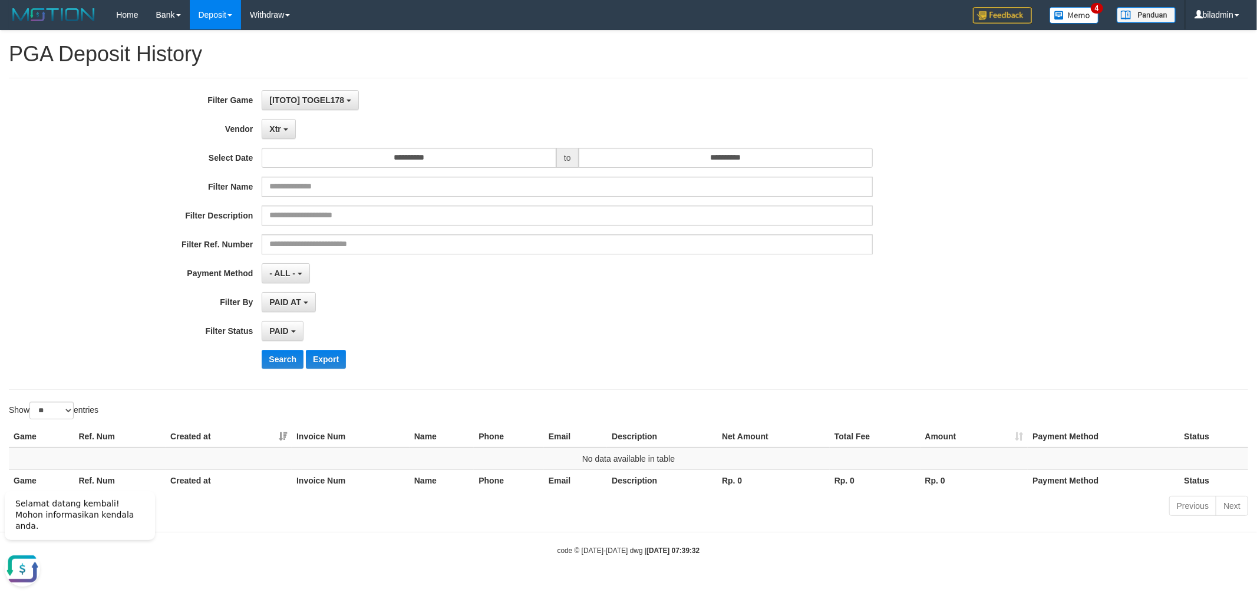
click at [278, 348] on div "**********" at bounding box center [524, 234] width 1048 height 288
click at [285, 361] on button "Search" at bounding box center [283, 359] width 42 height 19
click at [286, 120] on div "**********" at bounding box center [524, 234] width 1048 height 288
click at [284, 123] on button "Xtr" at bounding box center [279, 129] width 34 height 20
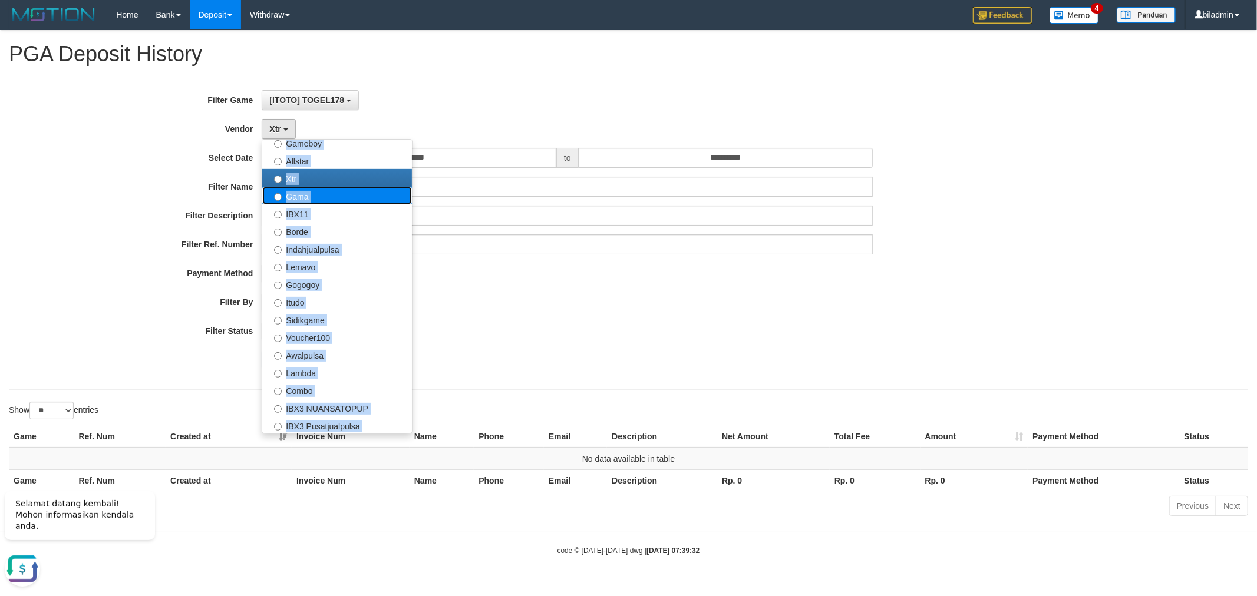
click at [311, 193] on label "Gama" at bounding box center [337, 196] width 150 height 18
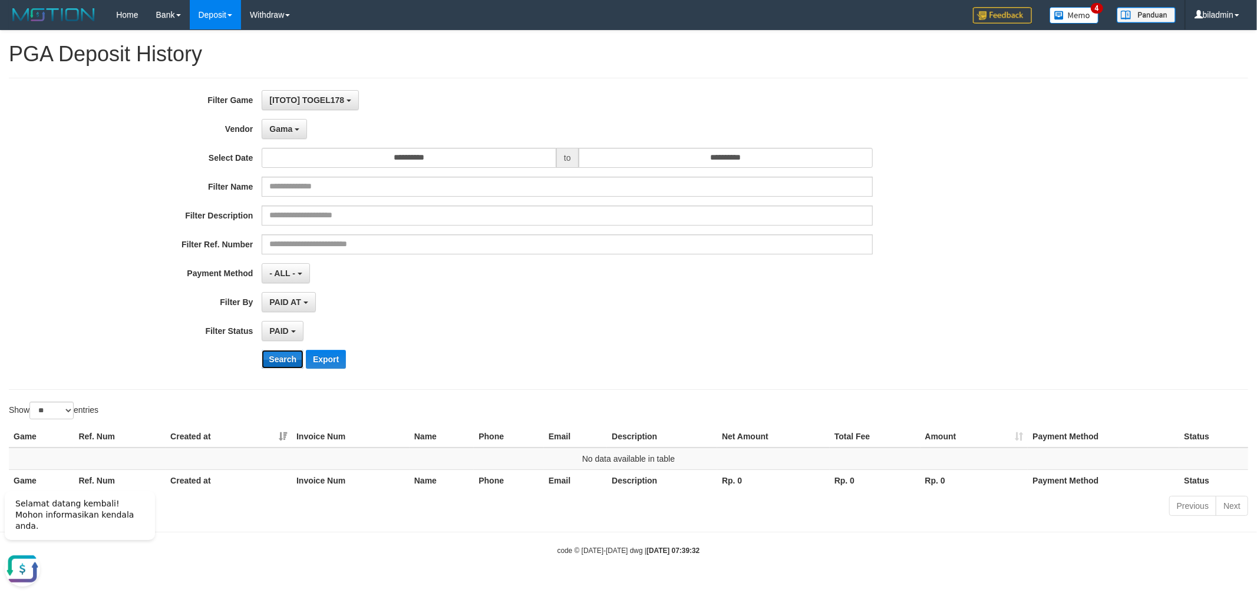
click at [280, 365] on button "Search" at bounding box center [283, 359] width 42 height 19
click at [293, 124] on button "Gama" at bounding box center [284, 129] width 45 height 20
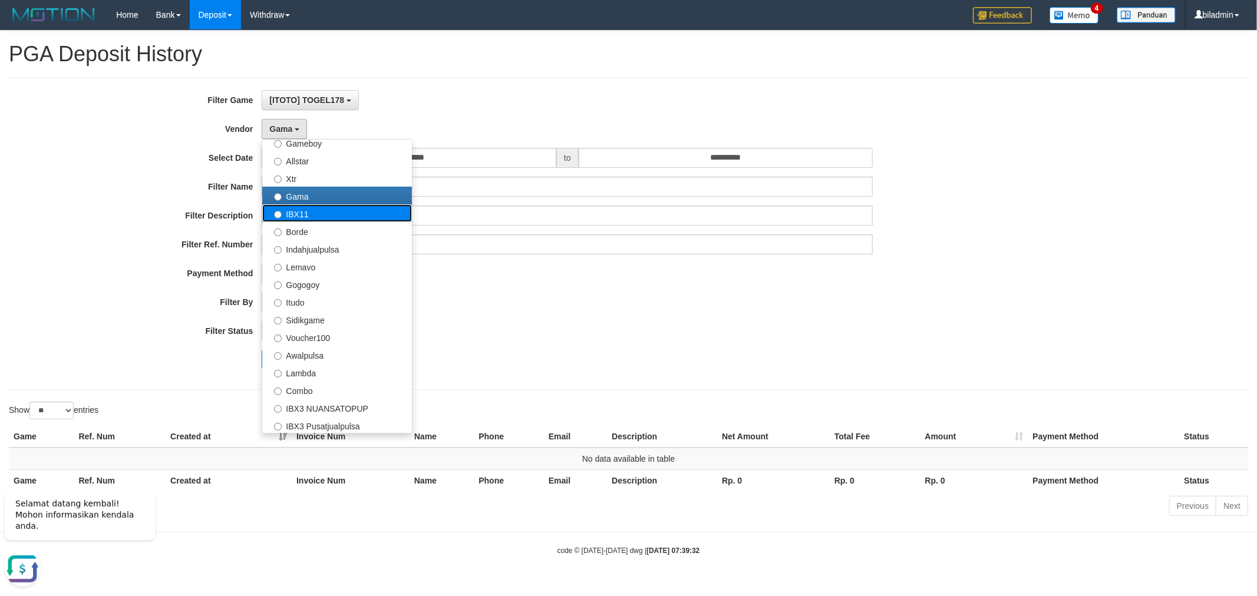
click at [342, 213] on label "IBX11" at bounding box center [337, 213] width 150 height 18
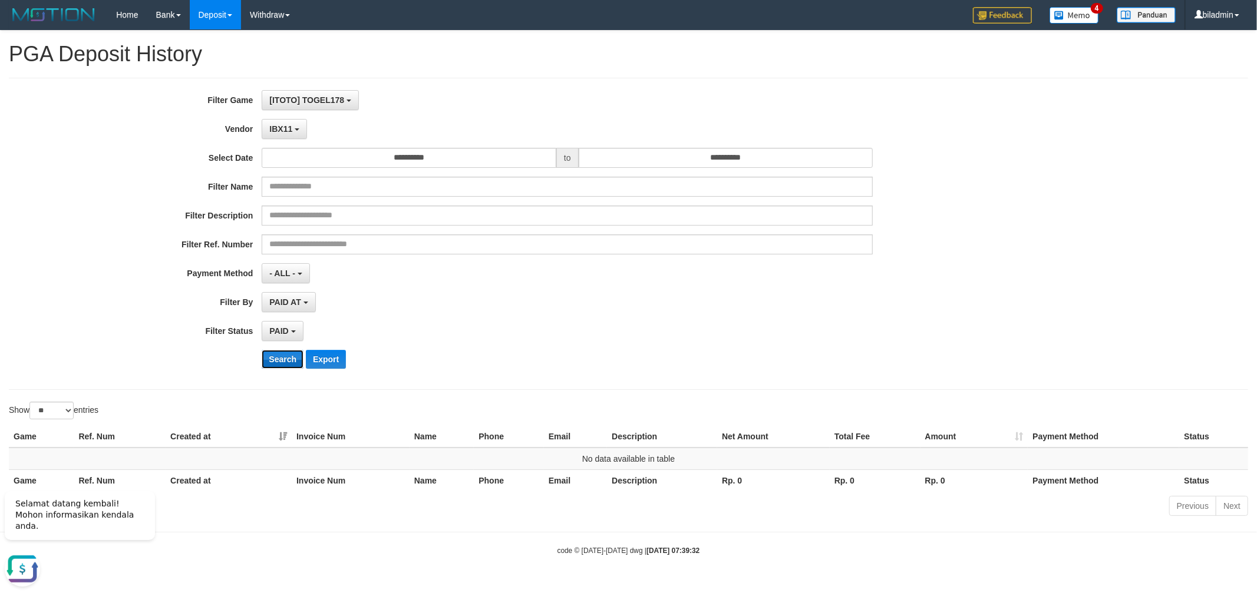
click at [278, 366] on button "Search" at bounding box center [283, 359] width 42 height 19
click at [280, 127] on span "IBX11" at bounding box center [280, 128] width 23 height 9
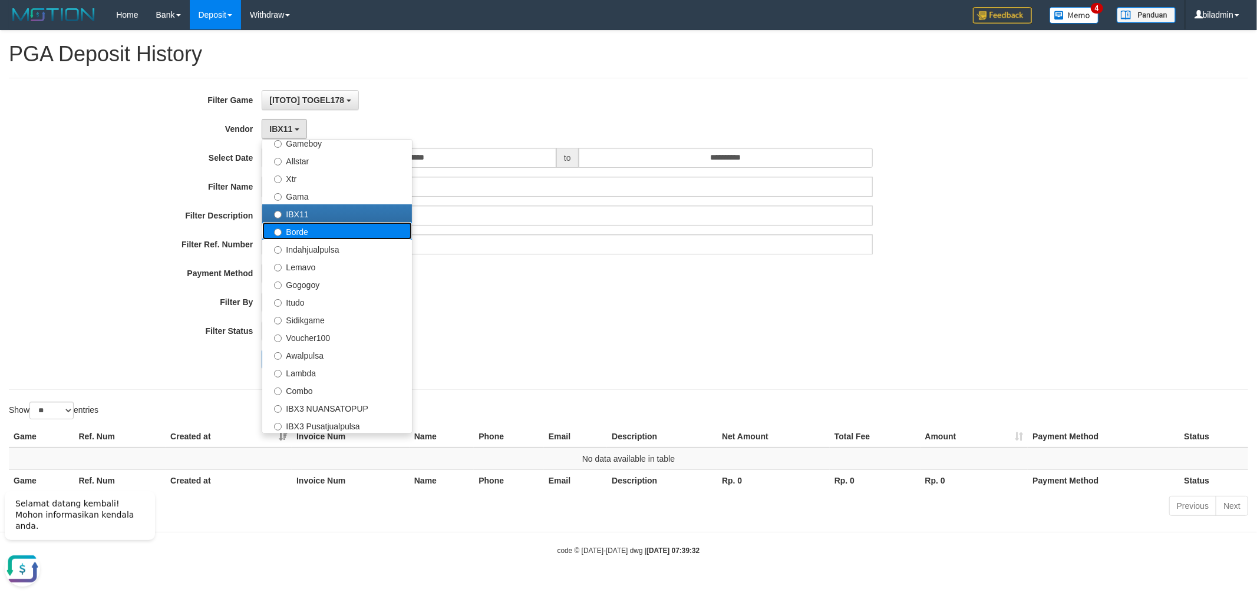
click at [321, 228] on label "Borde" at bounding box center [337, 231] width 150 height 18
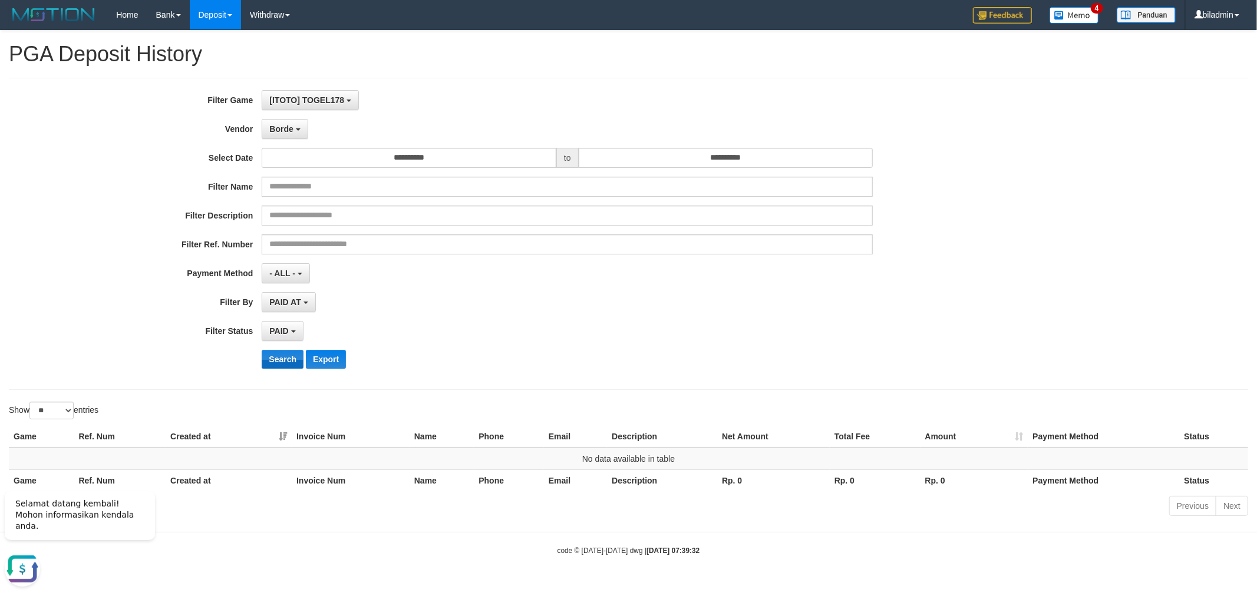
drag, startPoint x: 291, startPoint y: 345, endPoint x: 290, endPoint y: 354, distance: 8.3
click at [291, 349] on div "**********" at bounding box center [524, 234] width 1048 height 288
click at [290, 354] on button "Search" at bounding box center [283, 359] width 42 height 19
click at [291, 131] on span "Borde" at bounding box center [281, 128] width 24 height 9
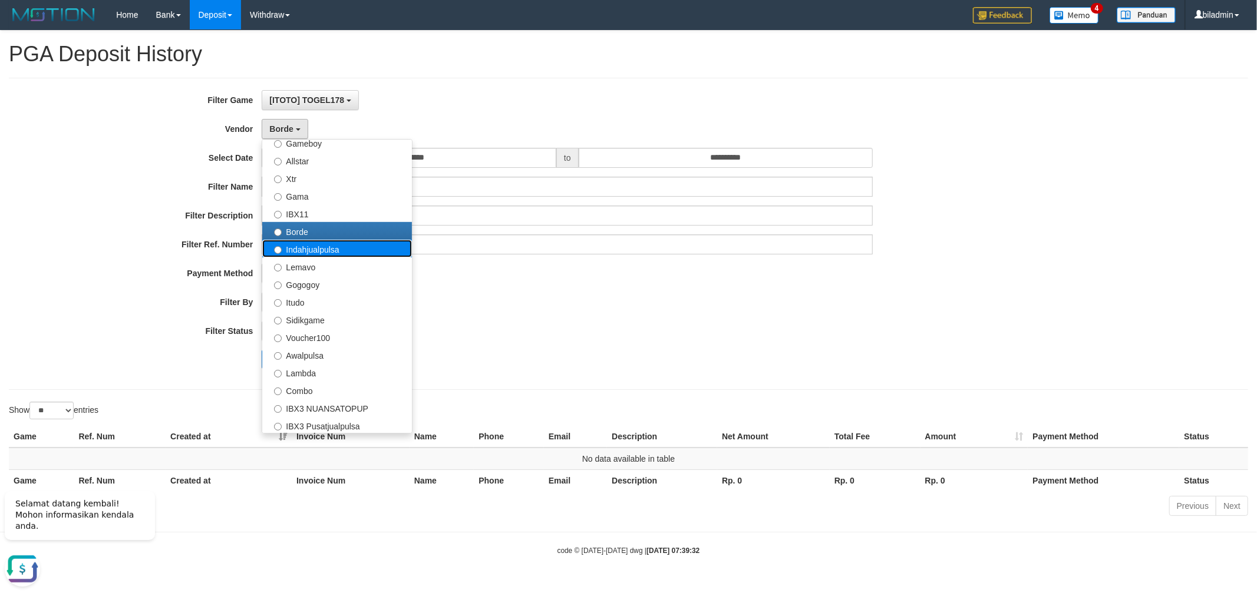
click at [308, 240] on label "Indahjualpulsa" at bounding box center [337, 249] width 150 height 18
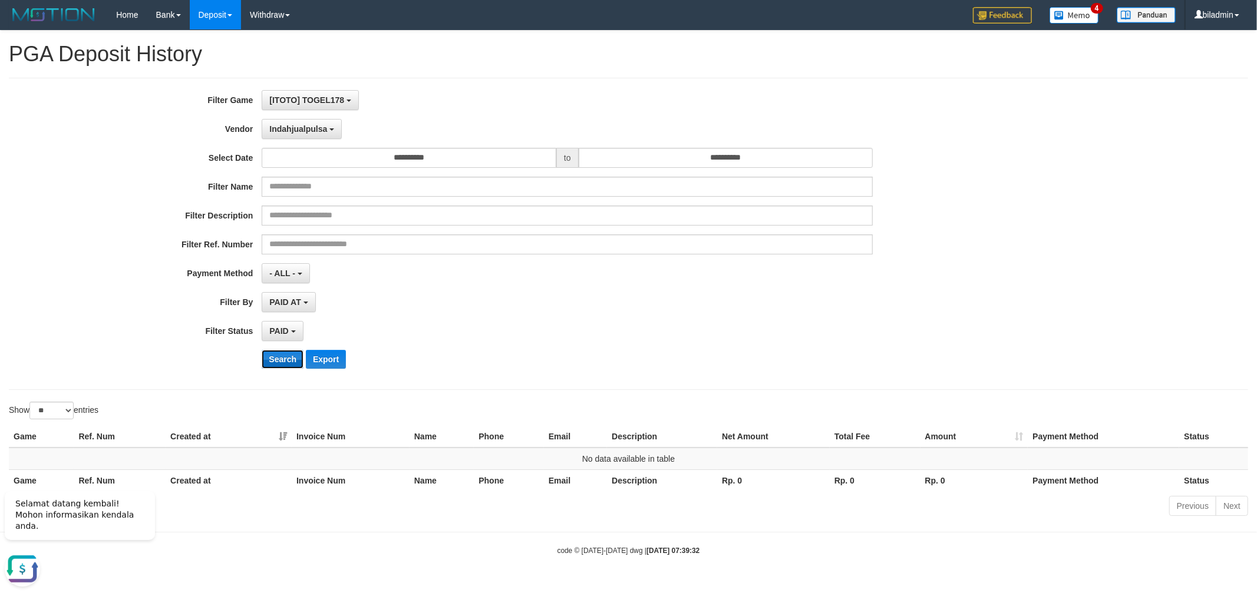
click at [284, 350] on button "Search" at bounding box center [283, 359] width 42 height 19
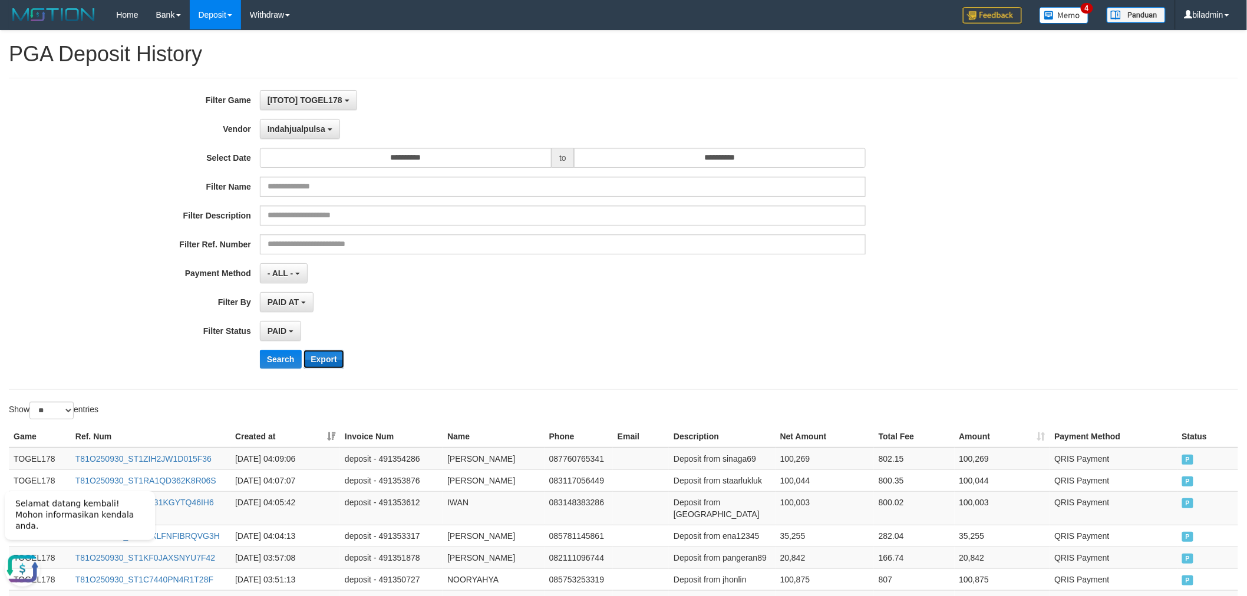
click at [334, 362] on button "Export" at bounding box center [323, 359] width 40 height 19
click at [295, 134] on button "Indahjualpulsa" at bounding box center [300, 129] width 80 height 20
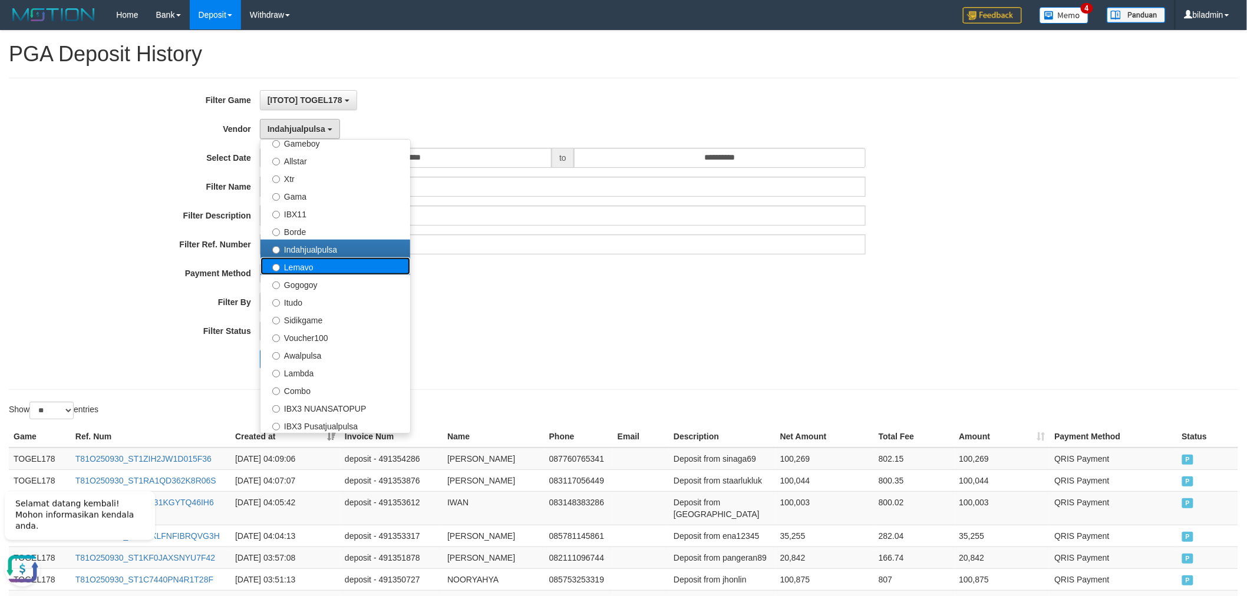
click at [319, 268] on label "Lemavo" at bounding box center [335, 266] width 150 height 18
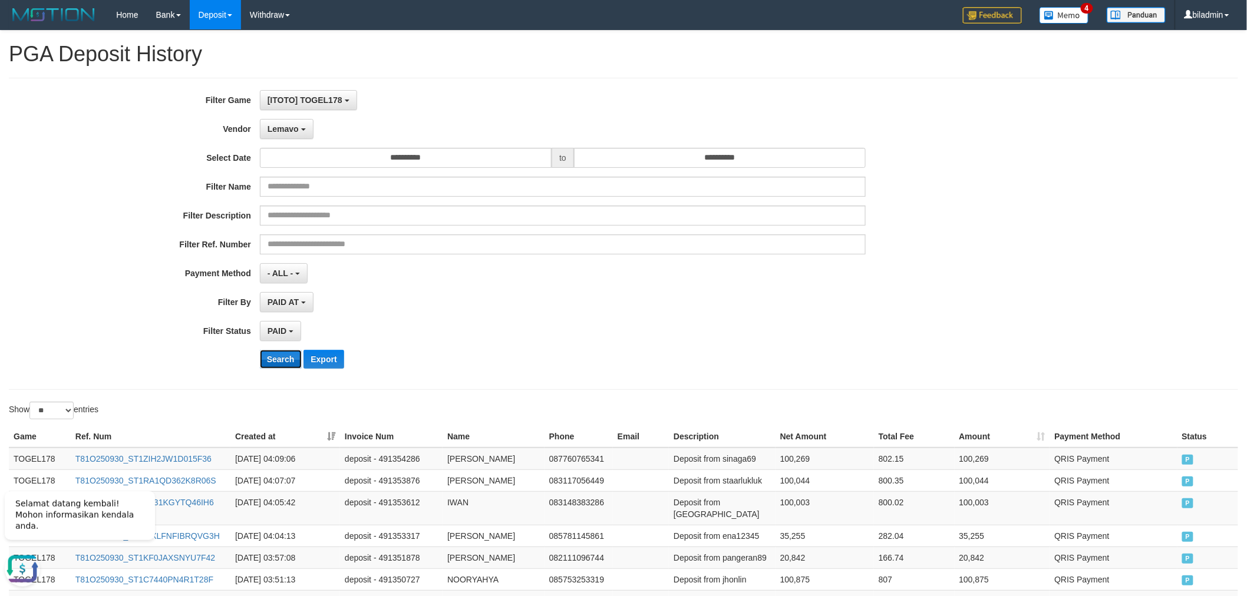
click at [280, 350] on button "Search" at bounding box center [281, 359] width 42 height 19
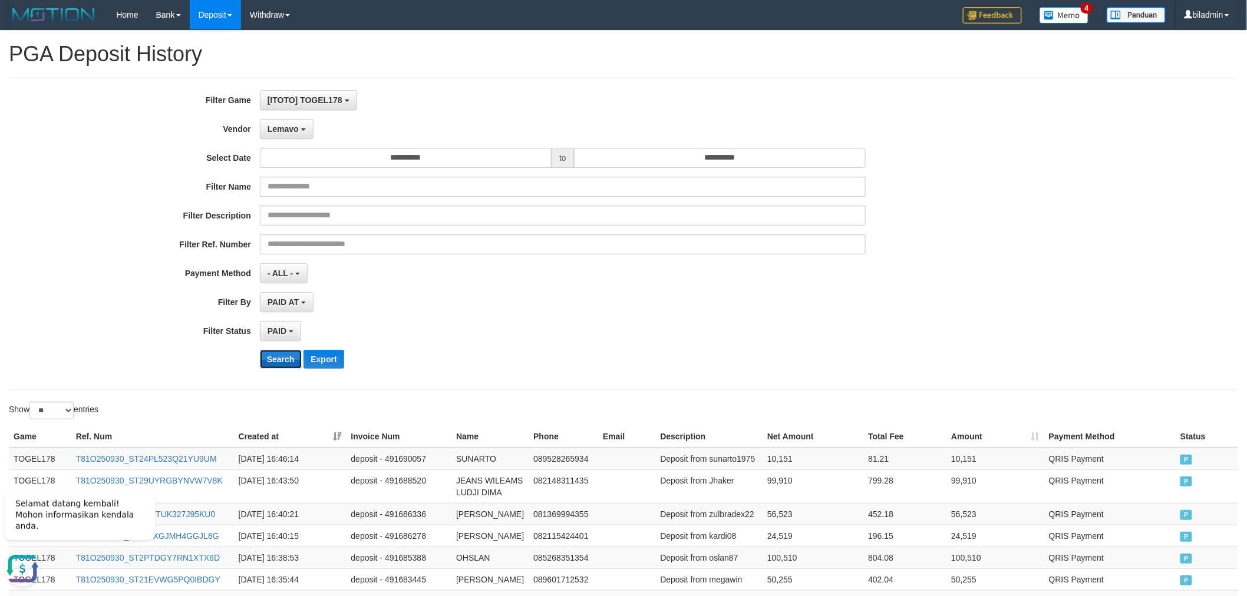
click at [278, 352] on button "Search" at bounding box center [281, 359] width 42 height 19
click at [342, 359] on button "Export" at bounding box center [323, 359] width 40 height 19
click at [308, 131] on button "Lemavo" at bounding box center [287, 129] width 54 height 20
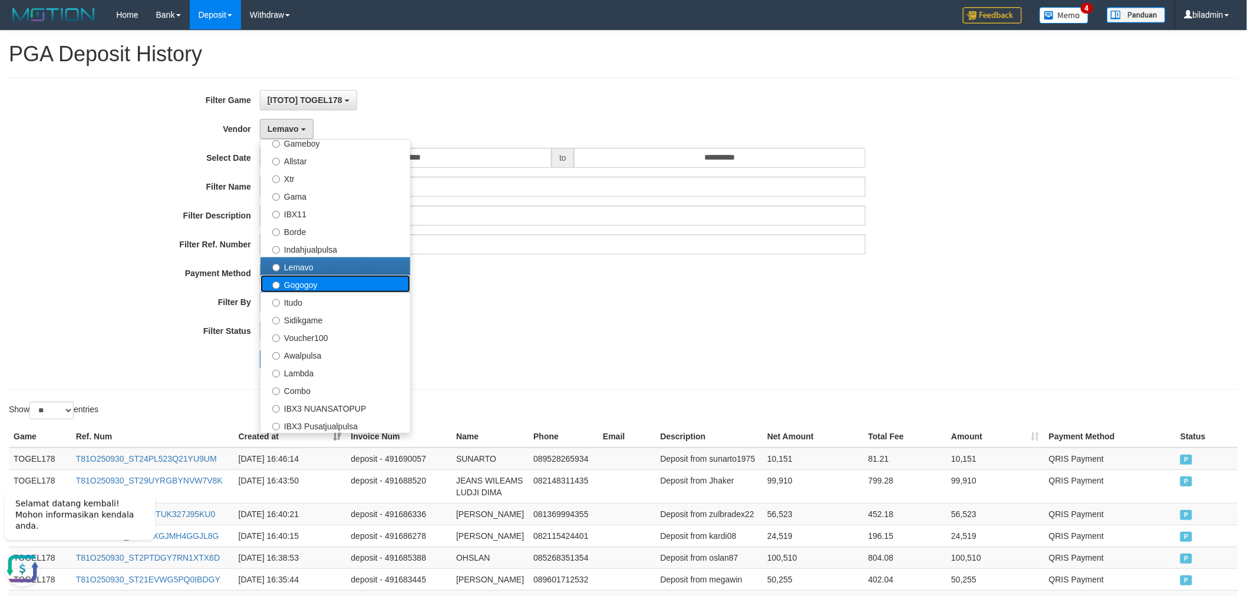
click at [345, 287] on label "Gogogoy" at bounding box center [335, 284] width 150 height 18
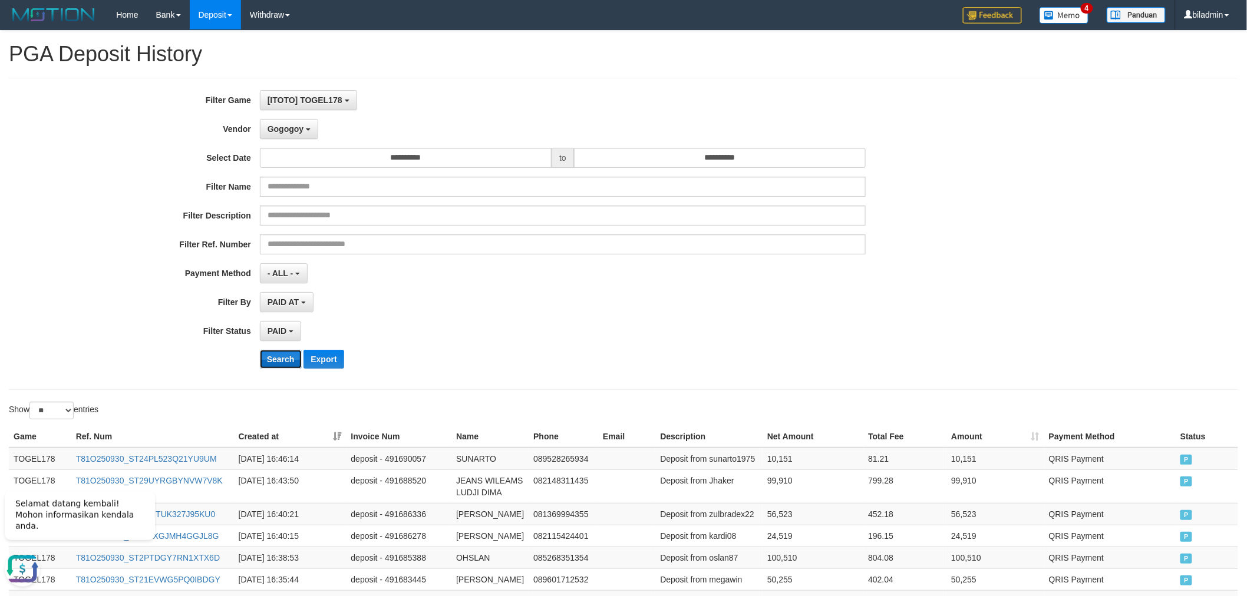
click at [285, 356] on button "Search" at bounding box center [281, 359] width 42 height 19
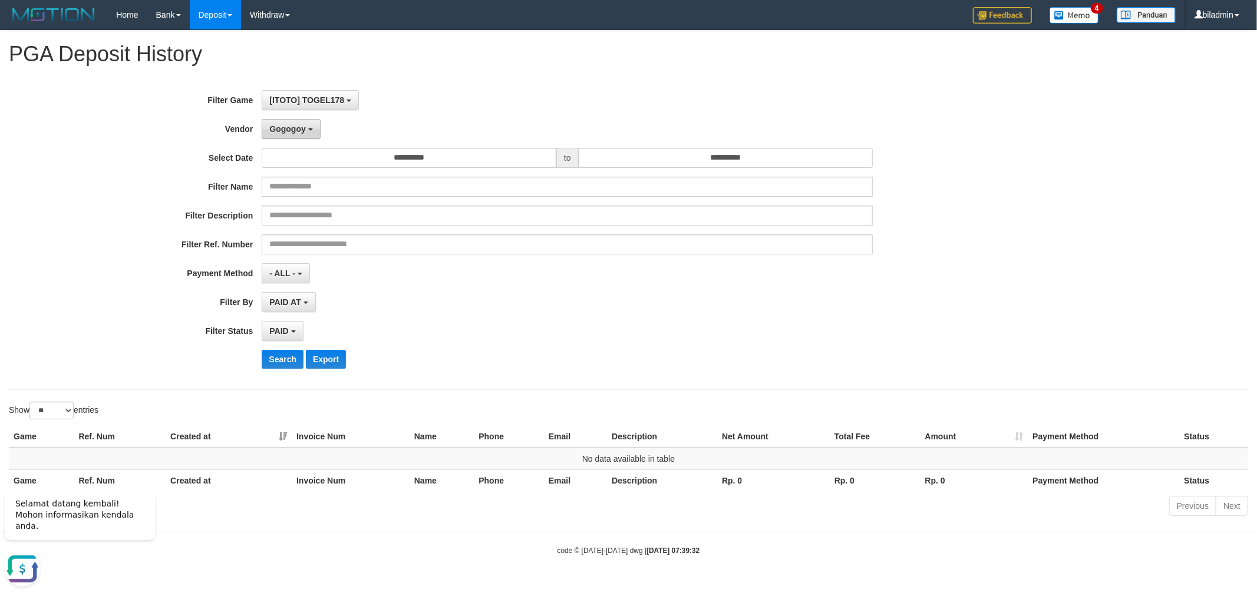
click at [284, 130] on span "Gogogoy" at bounding box center [287, 128] width 36 height 9
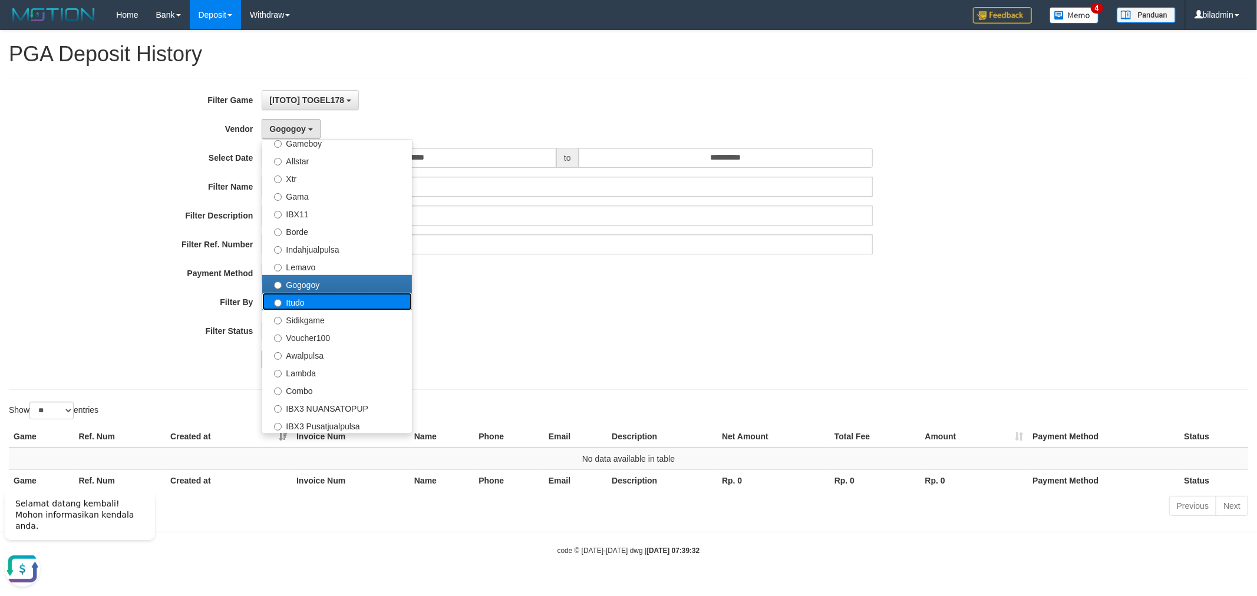
click at [328, 302] on label "Itudo" at bounding box center [337, 302] width 150 height 18
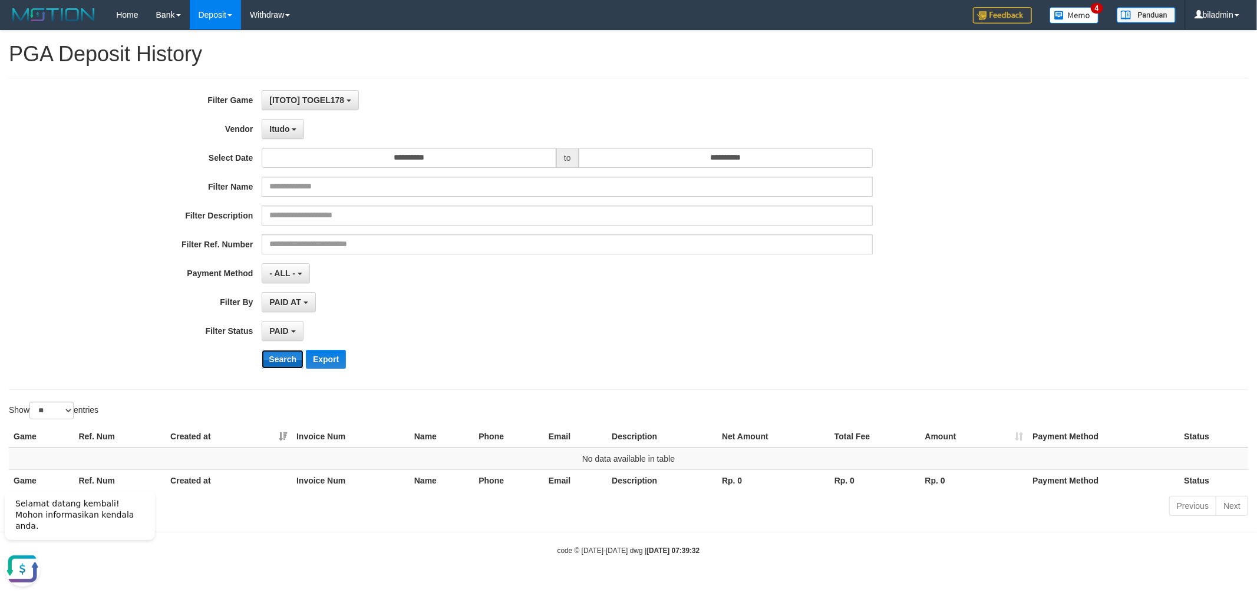
click at [285, 357] on button "Search" at bounding box center [283, 359] width 42 height 19
click at [290, 127] on button "Itudo" at bounding box center [283, 129] width 42 height 20
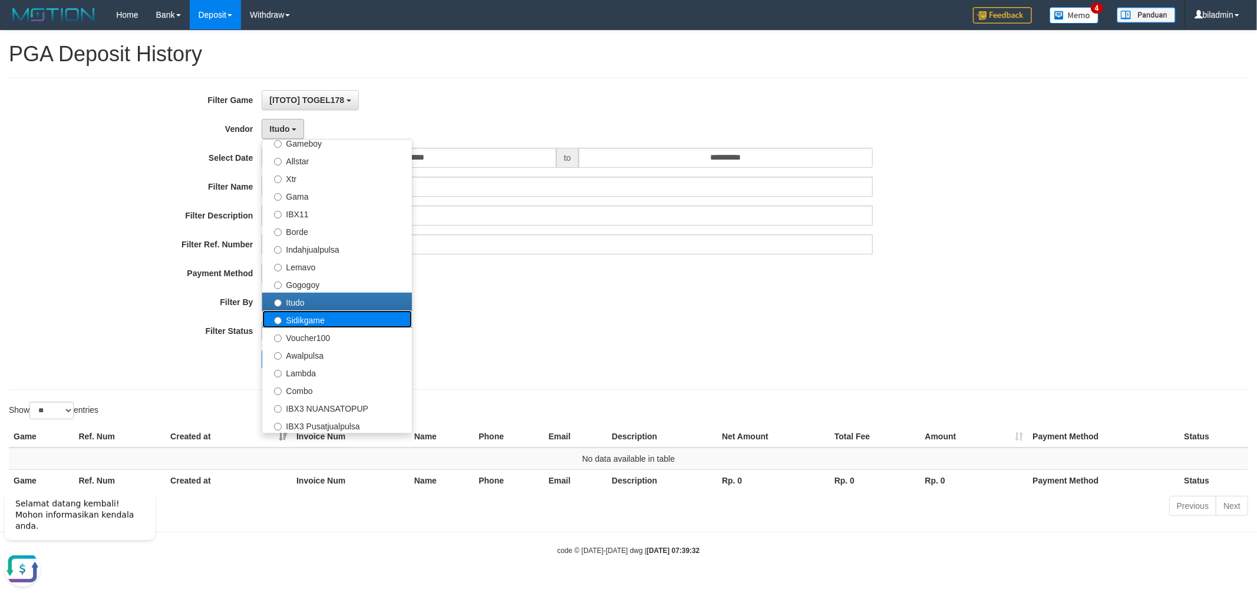
click at [325, 315] on label "Sidikgame" at bounding box center [337, 320] width 150 height 18
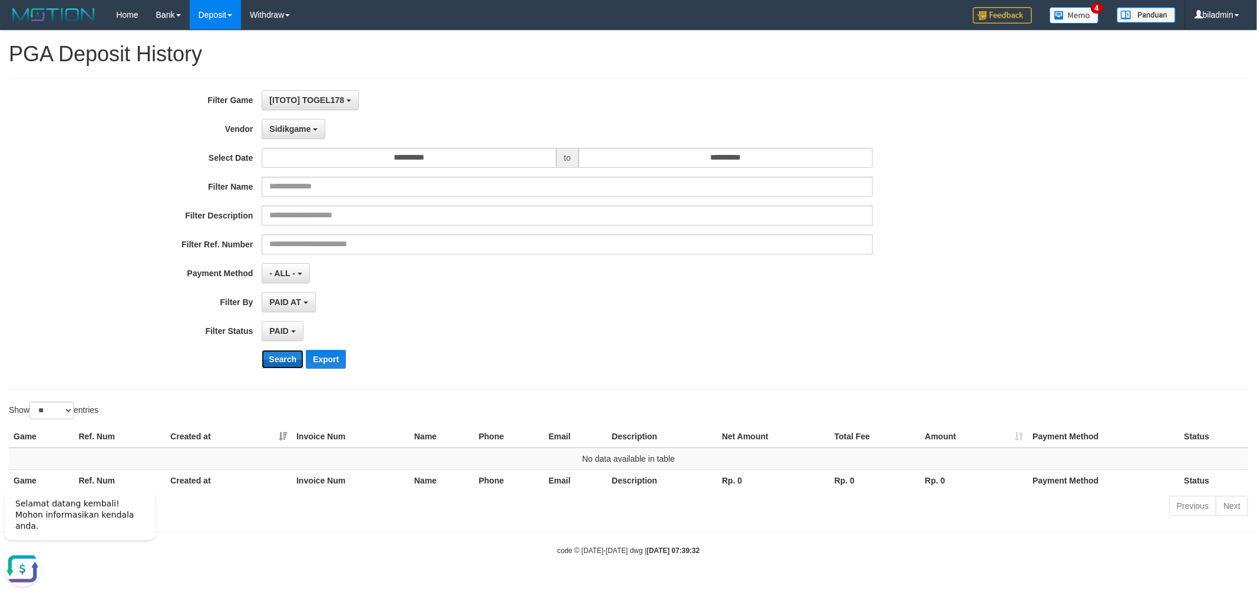
click at [281, 355] on button "Search" at bounding box center [283, 359] width 42 height 19
click at [293, 130] on span "Sidikgame" at bounding box center [289, 128] width 41 height 9
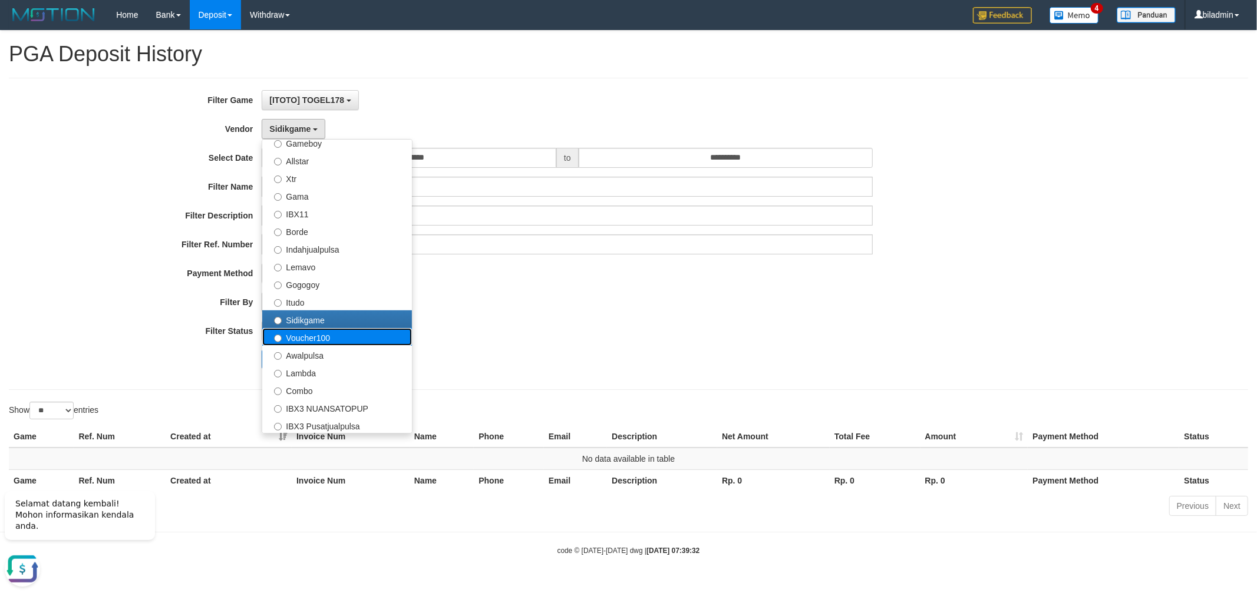
click at [302, 329] on label "Voucher100" at bounding box center [337, 337] width 150 height 18
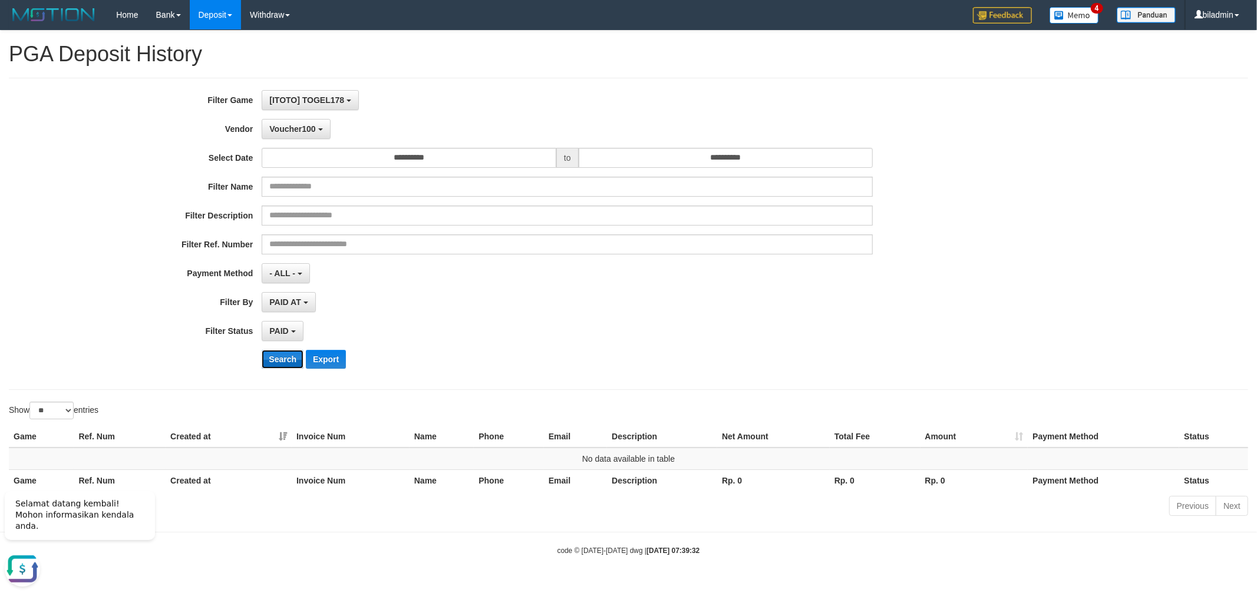
click at [285, 358] on button "Search" at bounding box center [283, 359] width 42 height 19
click at [273, 131] on span "Voucher100" at bounding box center [292, 128] width 46 height 9
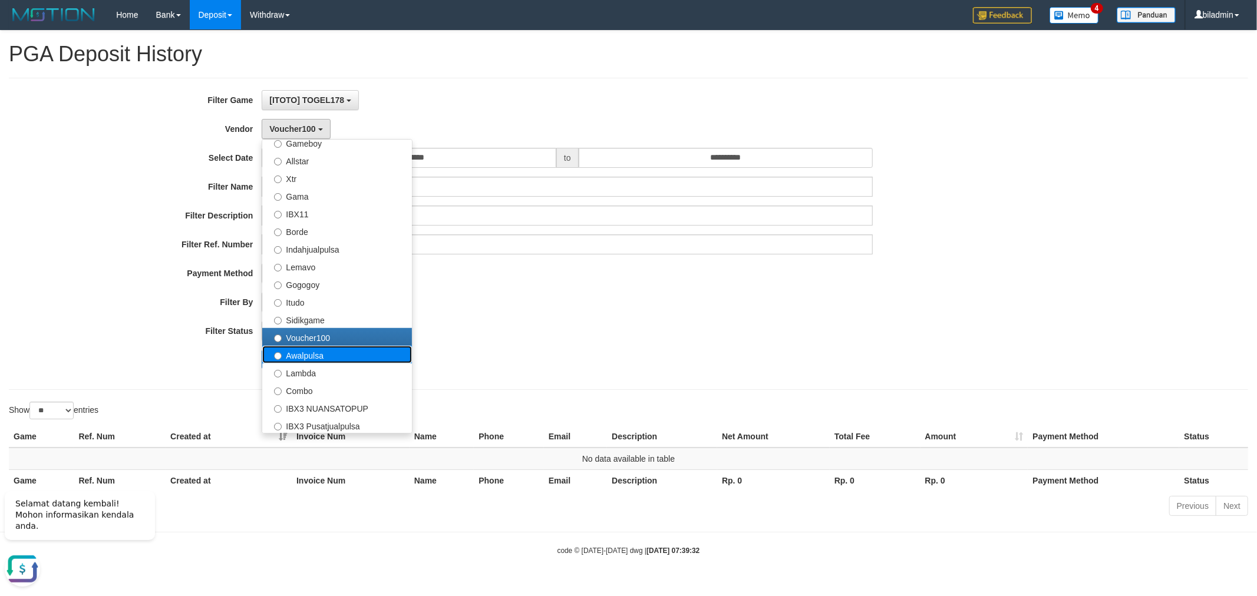
click at [324, 352] on label "Awalpulsa" at bounding box center [337, 355] width 150 height 18
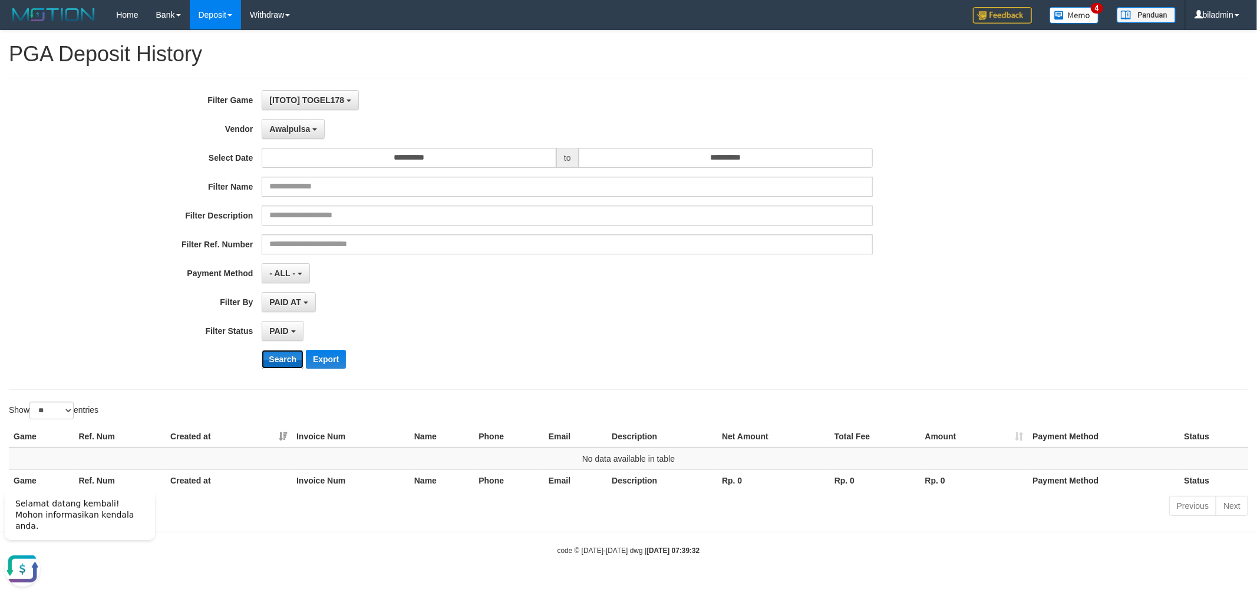
click at [280, 355] on button "Search" at bounding box center [283, 359] width 42 height 19
click at [289, 134] on button "Awalpulsa" at bounding box center [293, 129] width 63 height 20
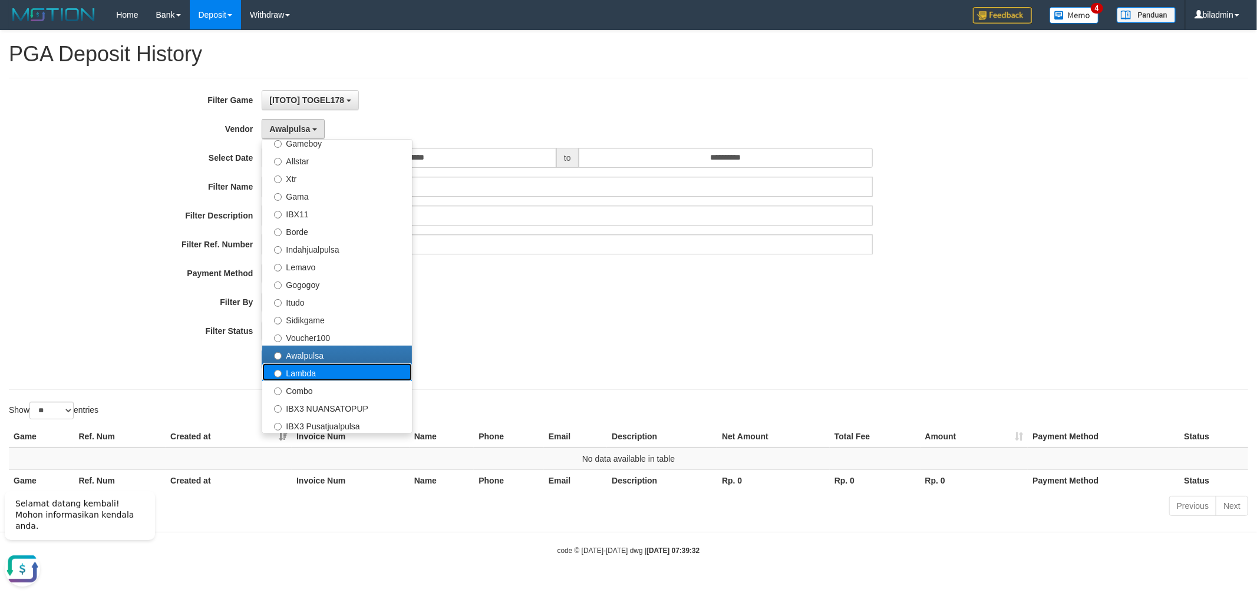
click at [317, 374] on label "Lambda" at bounding box center [337, 373] width 150 height 18
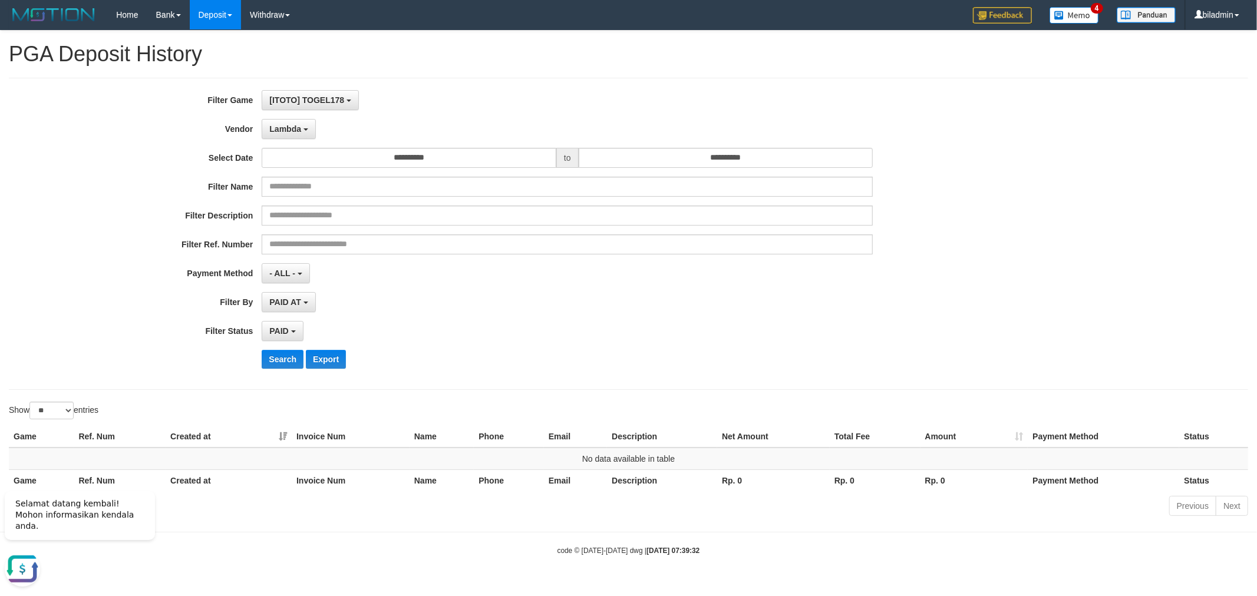
click at [273, 349] on div "**********" at bounding box center [524, 234] width 1048 height 288
click at [273, 357] on button "Search" at bounding box center [283, 359] width 42 height 19
click at [286, 122] on button "Lambda" at bounding box center [289, 129] width 54 height 20
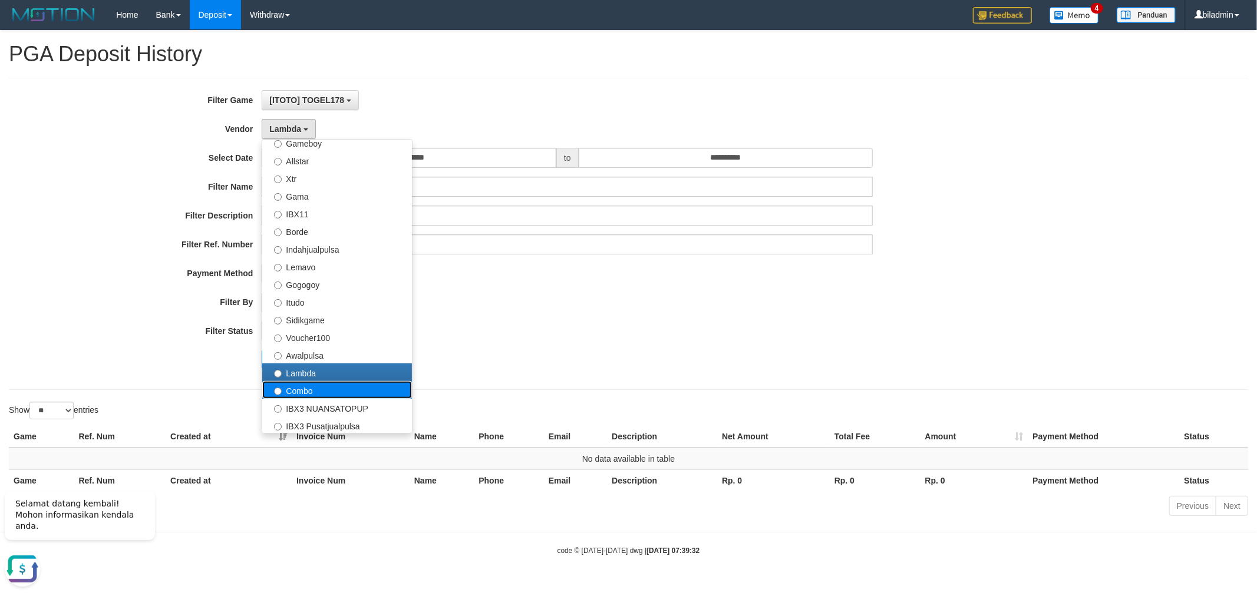
click at [342, 393] on label "Combo" at bounding box center [337, 390] width 150 height 18
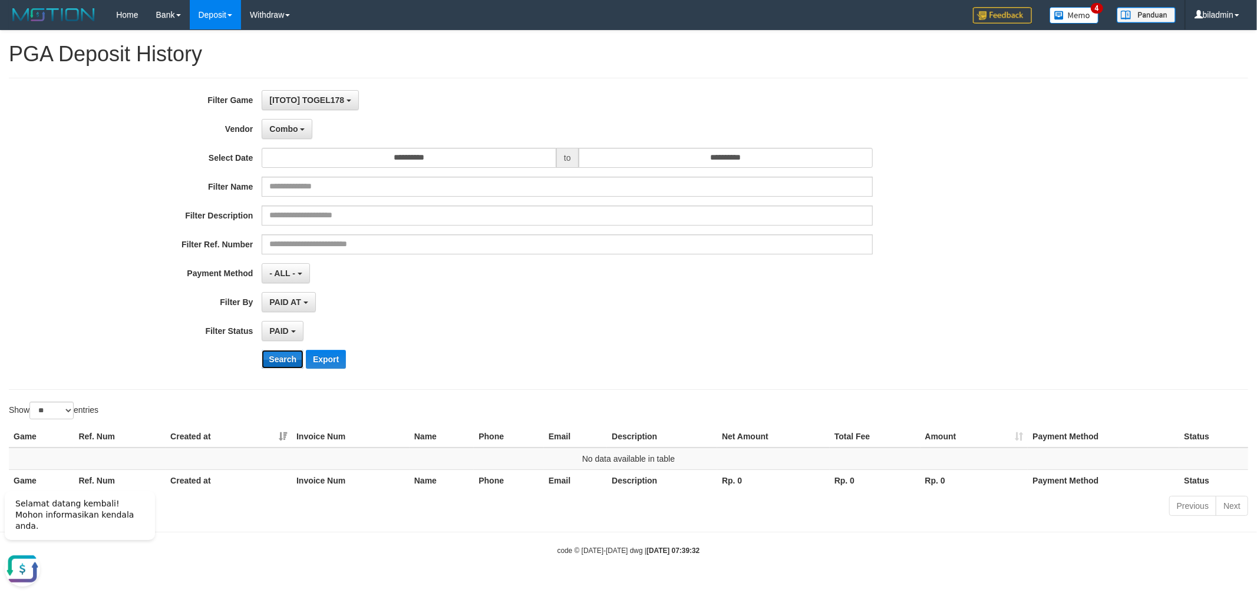
click at [284, 350] on button "Search" at bounding box center [283, 359] width 42 height 19
click at [296, 137] on button "Combo" at bounding box center [287, 129] width 51 height 20
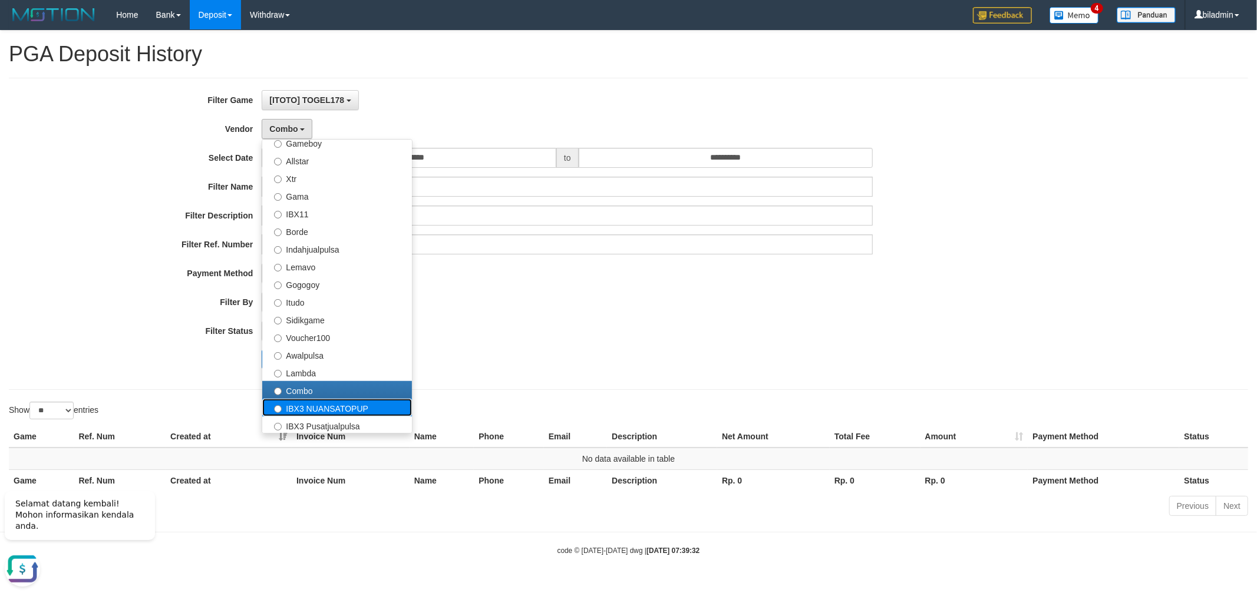
click at [311, 407] on label "IBX3 NUANSATOPUP" at bounding box center [337, 408] width 150 height 18
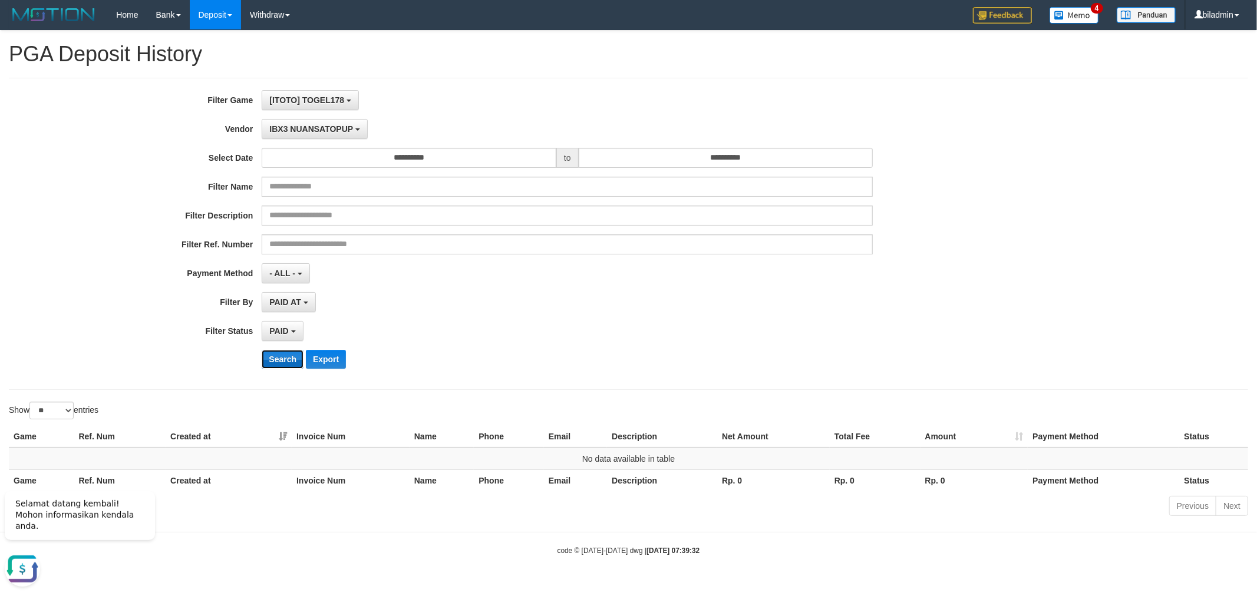
click at [286, 365] on button "Search" at bounding box center [283, 359] width 42 height 19
click at [298, 119] on button "IBX3 NUANSATOPUP" at bounding box center [314, 129] width 105 height 20
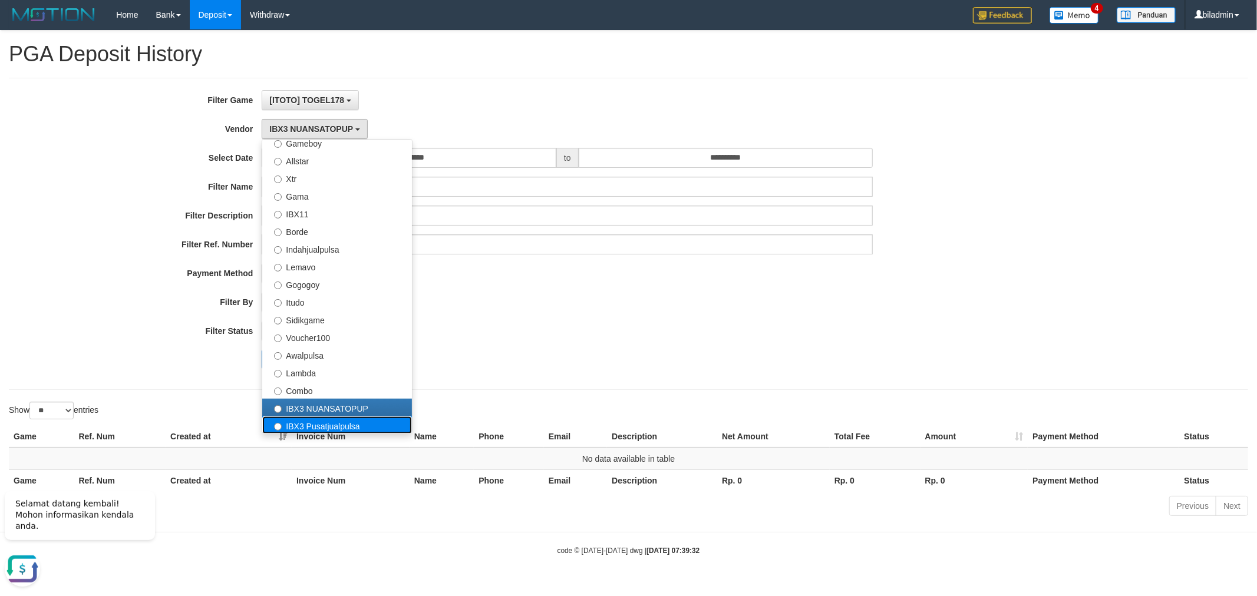
click at [319, 419] on label "IBX3 Pusatjualpulsa" at bounding box center [337, 426] width 150 height 18
select select "**********"
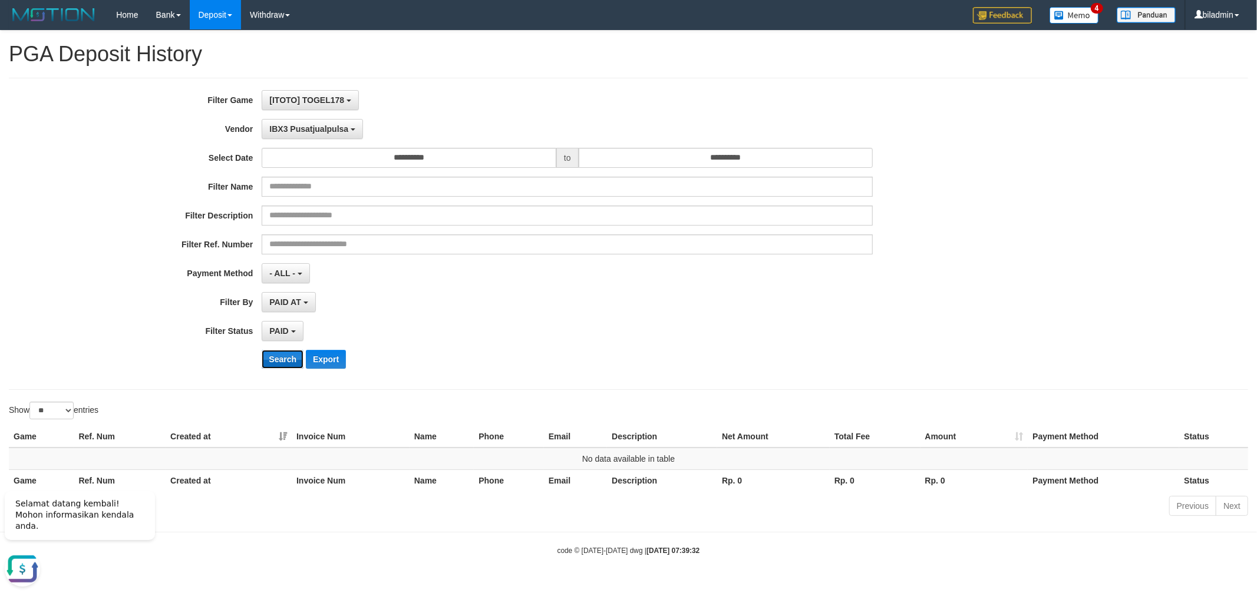
click at [283, 361] on button "Search" at bounding box center [283, 359] width 42 height 19
click at [346, 122] on button "IBX3 Pusatjualpulsa" at bounding box center [312, 129] width 101 height 20
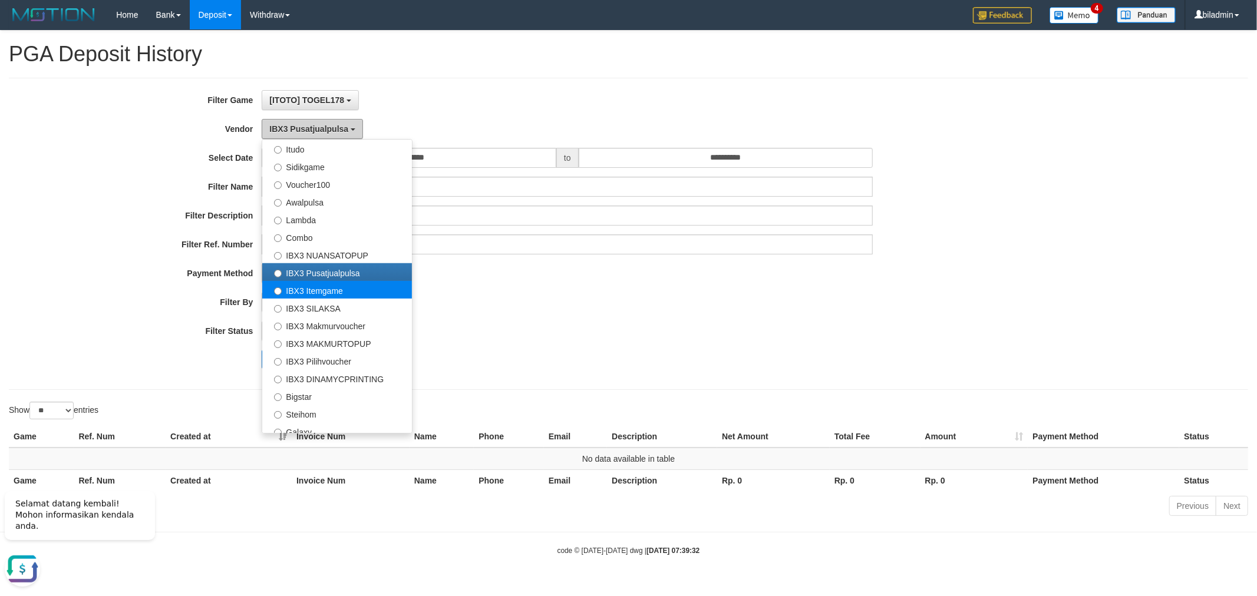
scroll to position [438, 0]
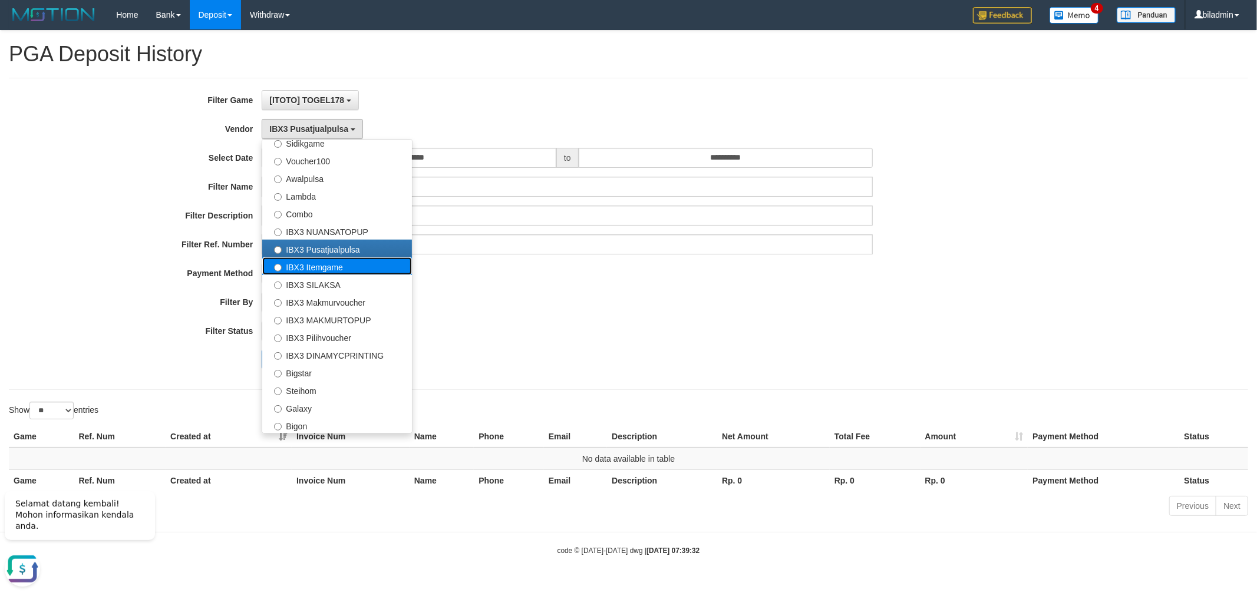
click at [327, 268] on label "IBX3 Itemgame" at bounding box center [337, 266] width 150 height 18
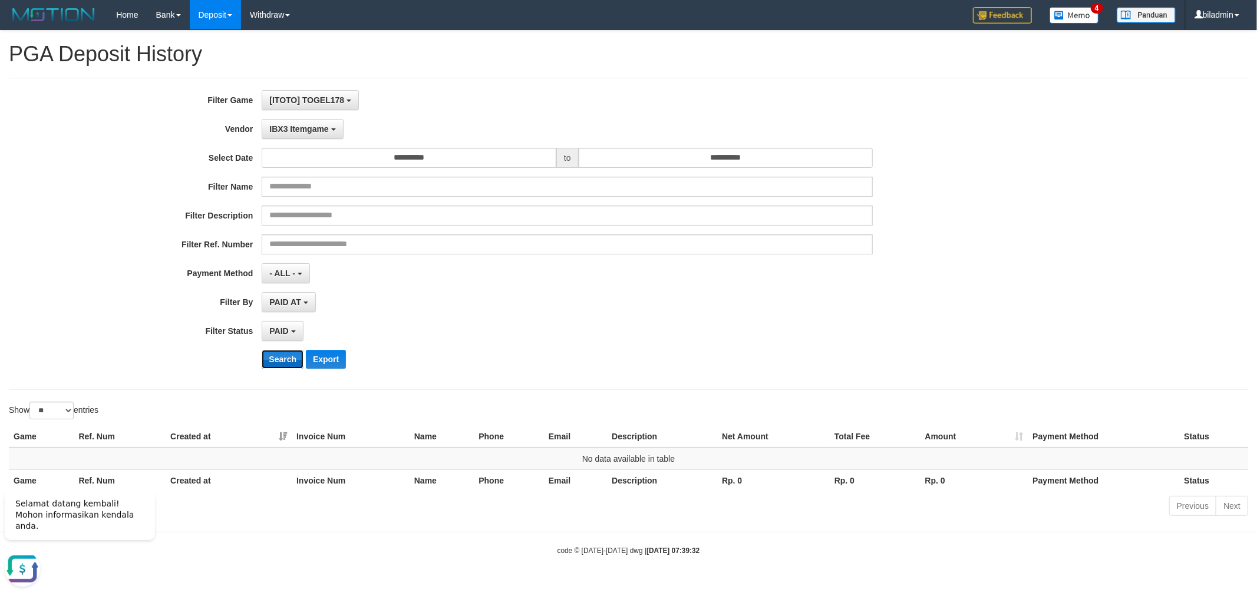
click at [280, 354] on button "Search" at bounding box center [283, 359] width 42 height 19
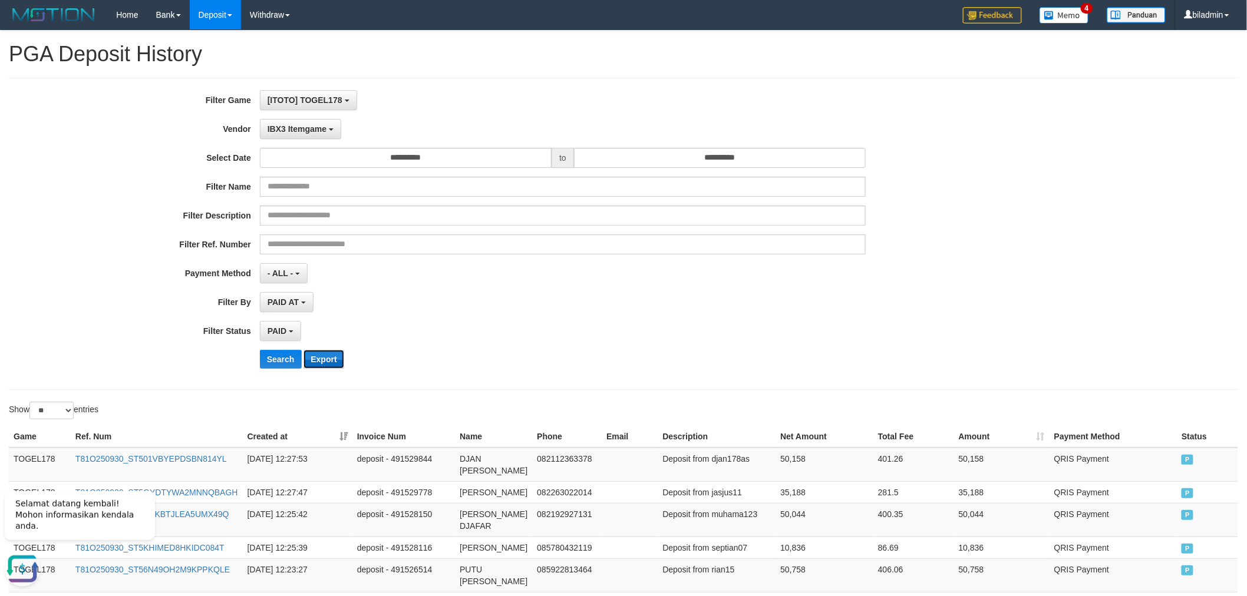
click at [329, 363] on button "Export" at bounding box center [323, 359] width 40 height 19
click at [324, 131] on span "IBX3 Itemgame" at bounding box center [297, 128] width 59 height 9
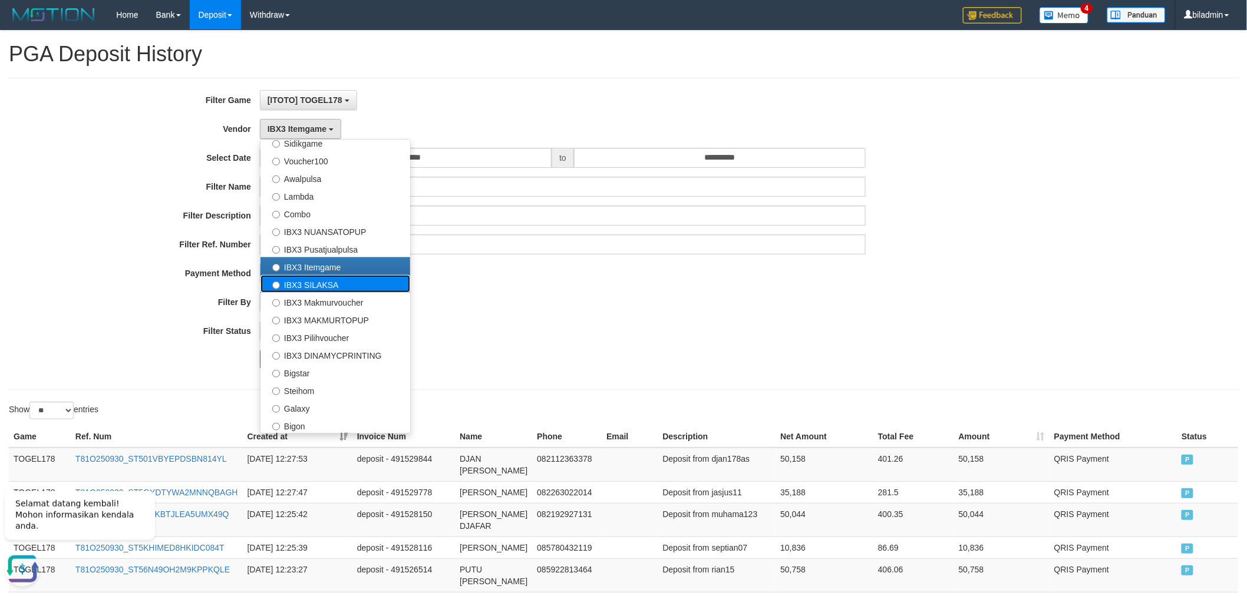
click at [331, 279] on label "IBX3 SILAKSA" at bounding box center [335, 284] width 150 height 18
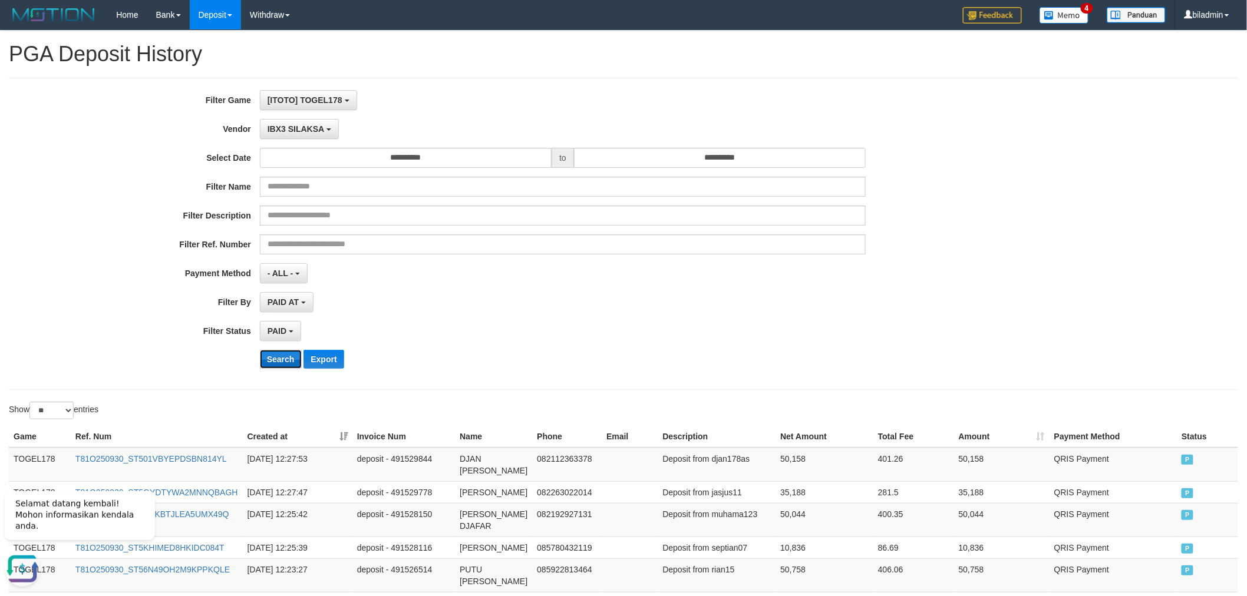
click at [293, 364] on button "Search" at bounding box center [281, 359] width 42 height 19
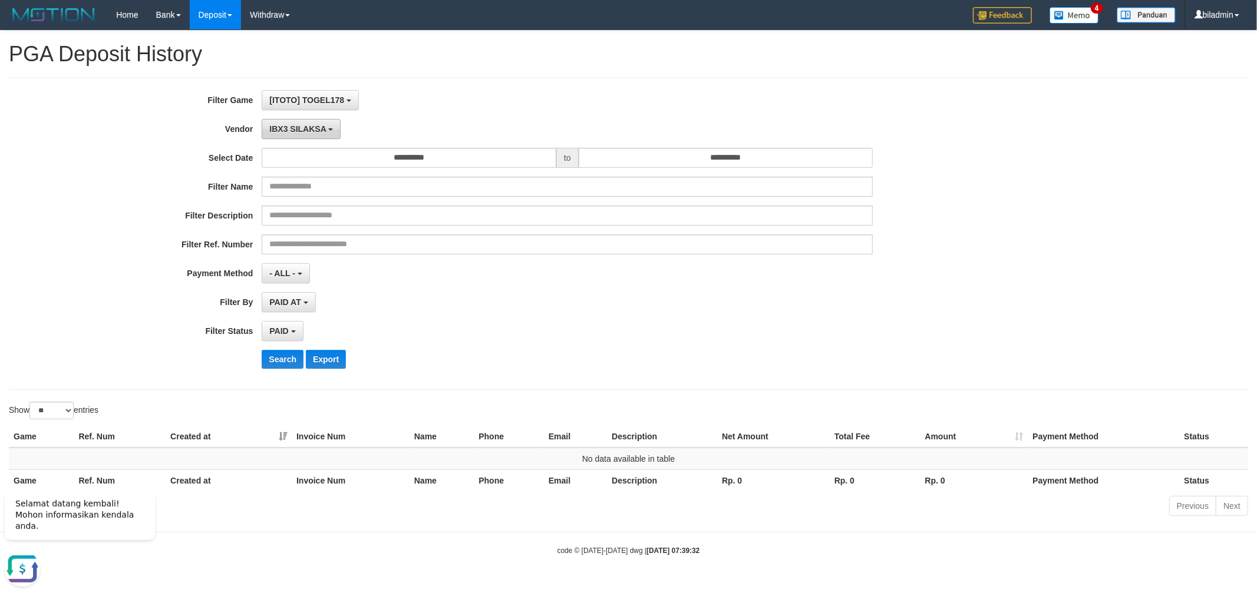
click at [295, 133] on button "IBX3 SILAKSA" at bounding box center [301, 129] width 79 height 20
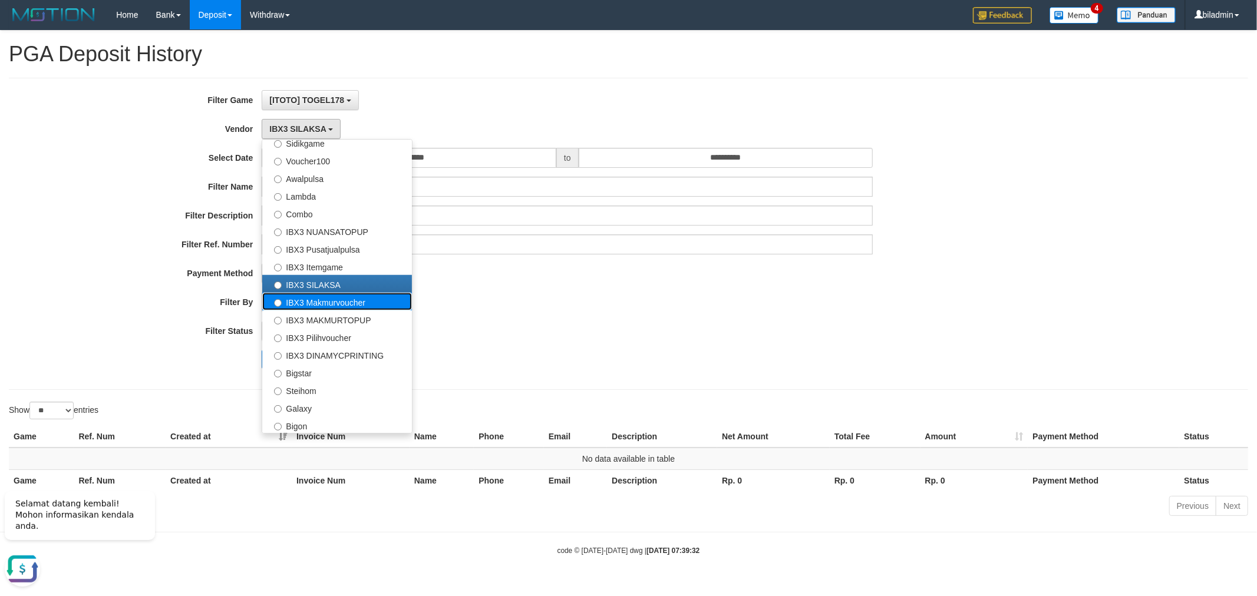
click at [333, 302] on label "IBX3 Makmurvoucher" at bounding box center [337, 302] width 150 height 18
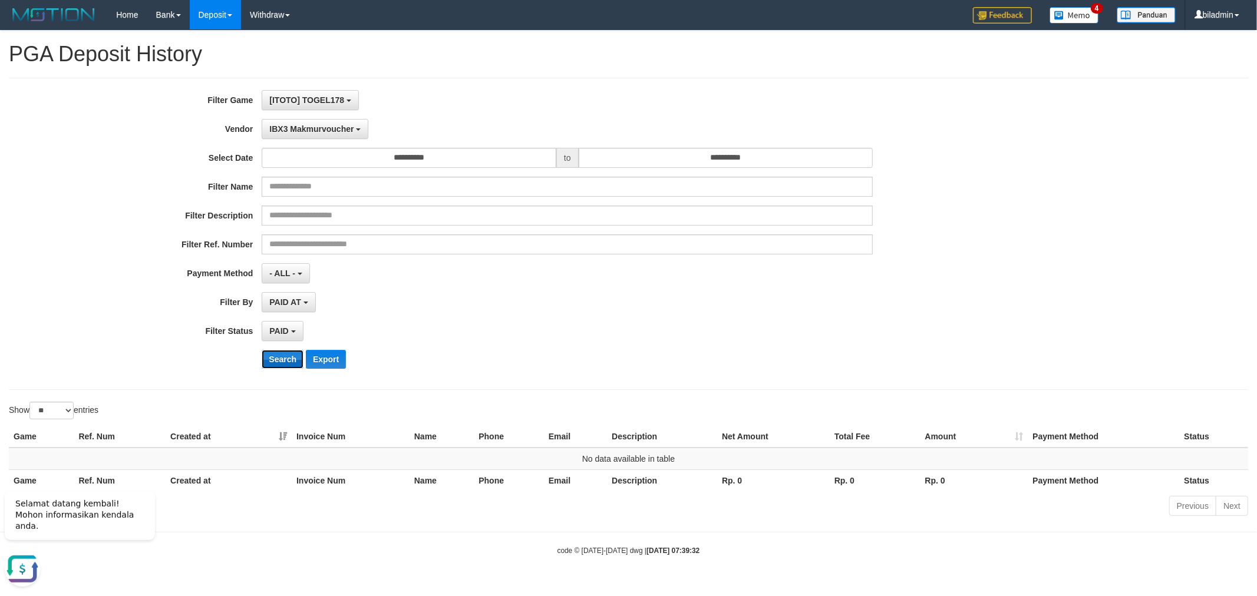
click at [286, 358] on button "Search" at bounding box center [283, 359] width 42 height 19
click at [285, 131] on span "IBX3 Makmurvoucher" at bounding box center [311, 128] width 84 height 9
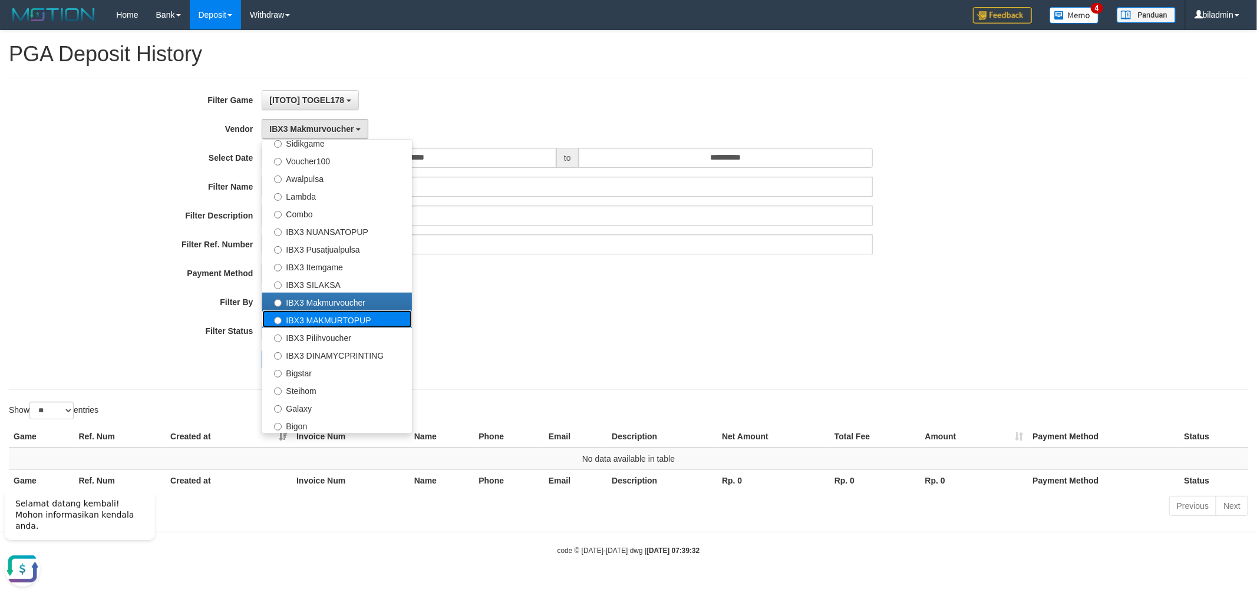
click at [325, 321] on label "IBX3 MAKMURTOPUP" at bounding box center [337, 320] width 150 height 18
select select "**********"
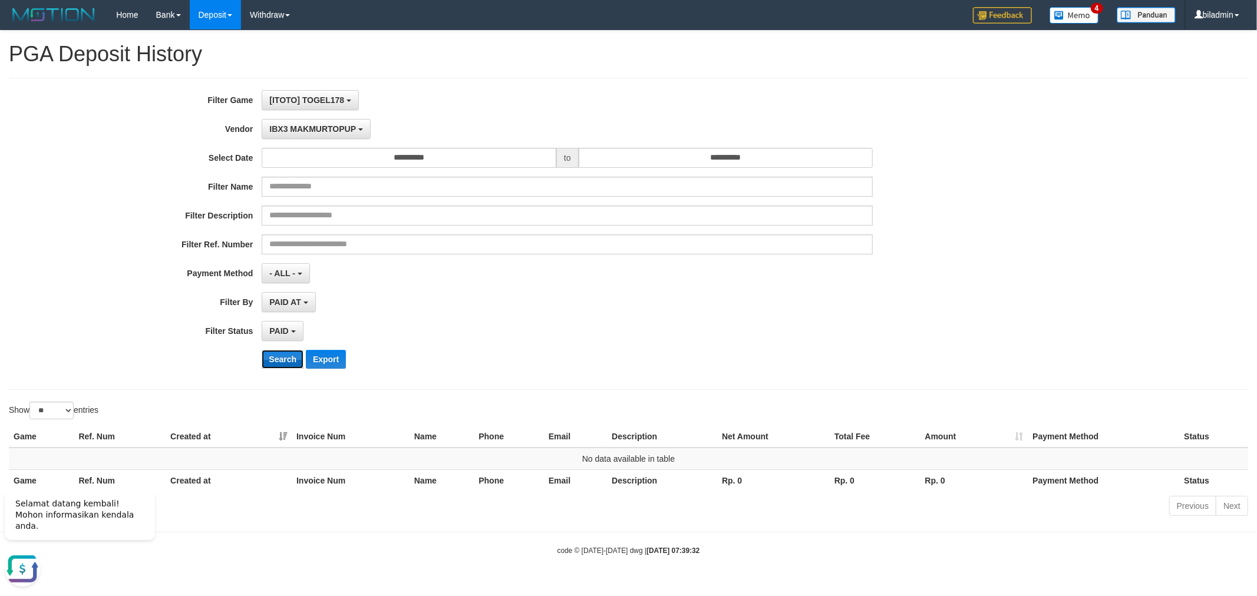
drag, startPoint x: 274, startPoint y: 367, endPoint x: 281, endPoint y: 360, distance: 10.0
click at [275, 367] on button "Search" at bounding box center [283, 359] width 42 height 19
click at [281, 360] on button "Search" at bounding box center [283, 359] width 42 height 19
click at [298, 133] on button "IBX3 MAKMURTOPUP" at bounding box center [316, 129] width 108 height 20
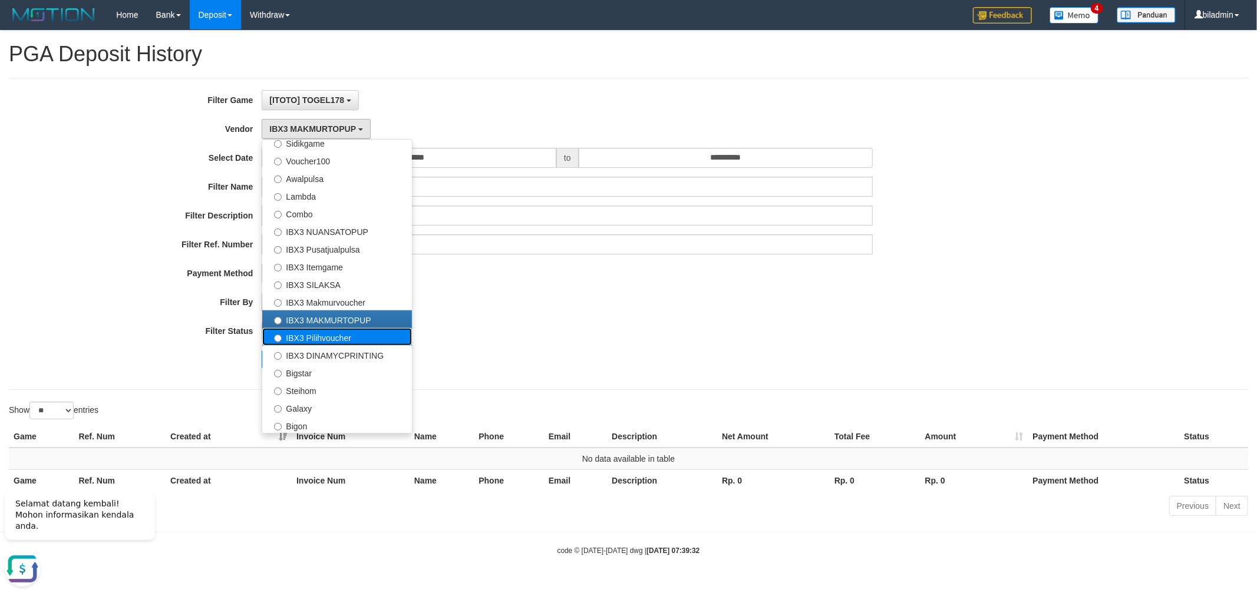
click at [326, 336] on label "IBX3 Pilihvoucher" at bounding box center [337, 337] width 150 height 18
select select "**********"
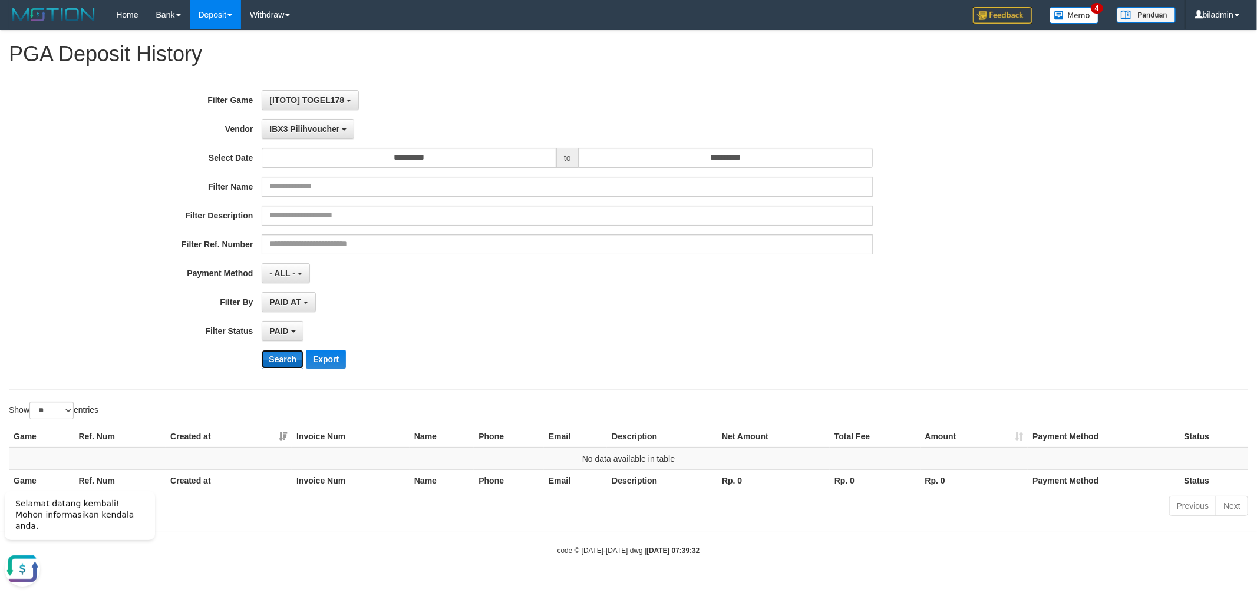
click at [284, 359] on button "Search" at bounding box center [283, 359] width 42 height 19
click at [308, 119] on button "IBX3 Pilihvoucher" at bounding box center [308, 129] width 93 height 20
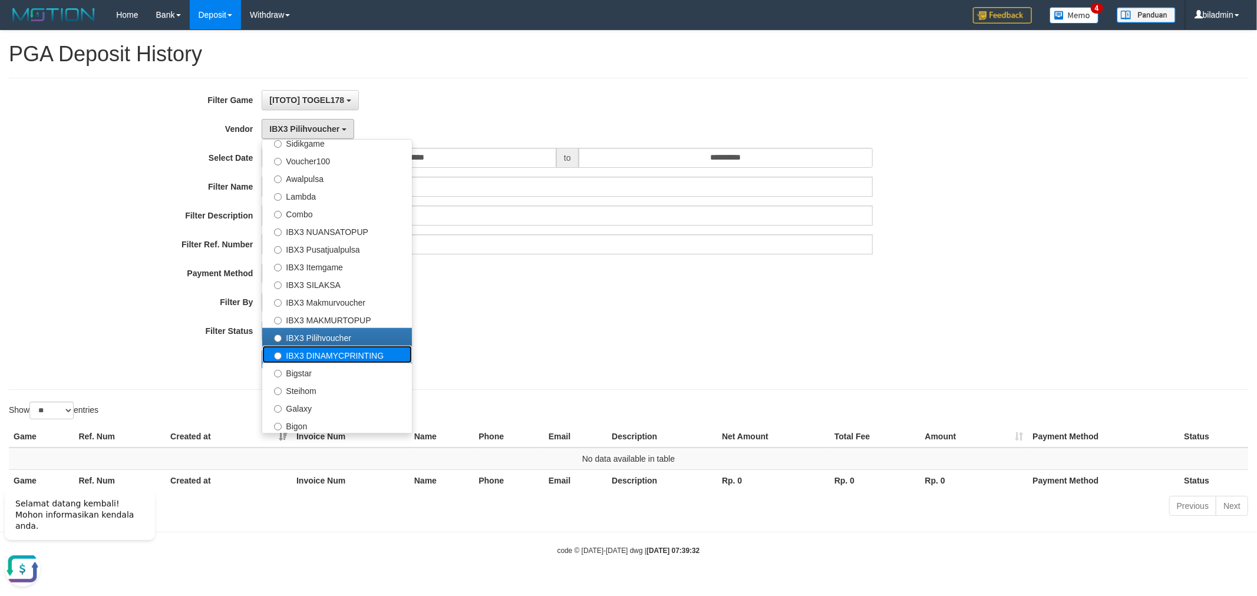
click at [313, 356] on label "IBX3 DINAMYCPRINTING" at bounding box center [337, 355] width 150 height 18
select select "**********"
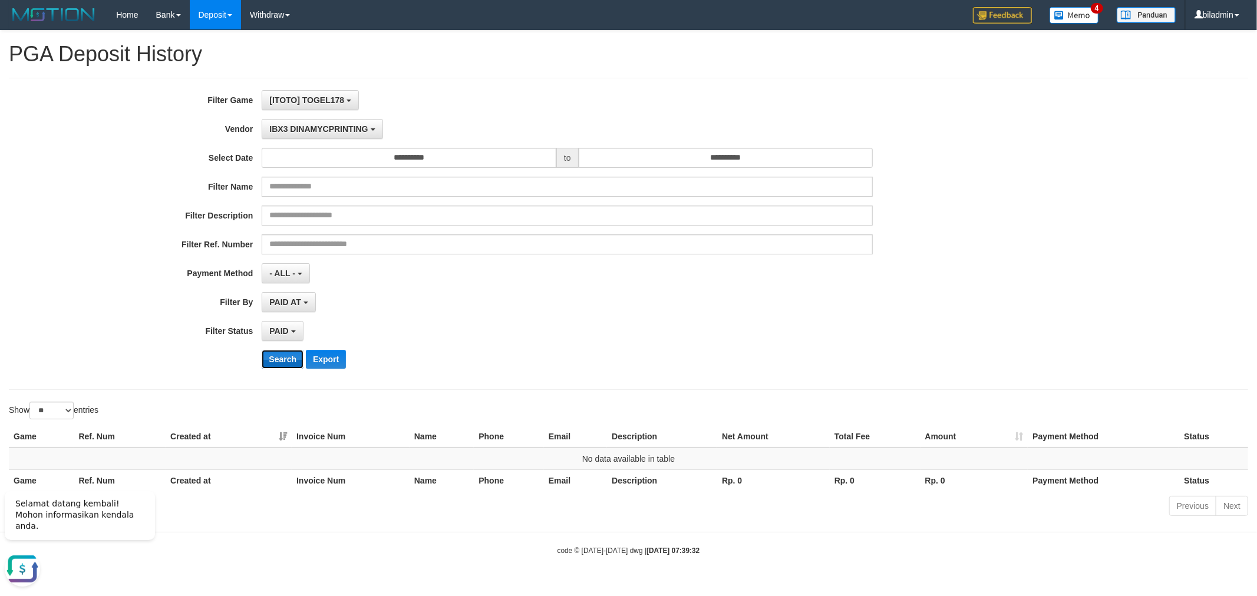
click at [280, 350] on button "Search" at bounding box center [283, 359] width 42 height 19
click at [298, 124] on span "IBX3 DINAMYCPRINTING" at bounding box center [318, 128] width 98 height 9
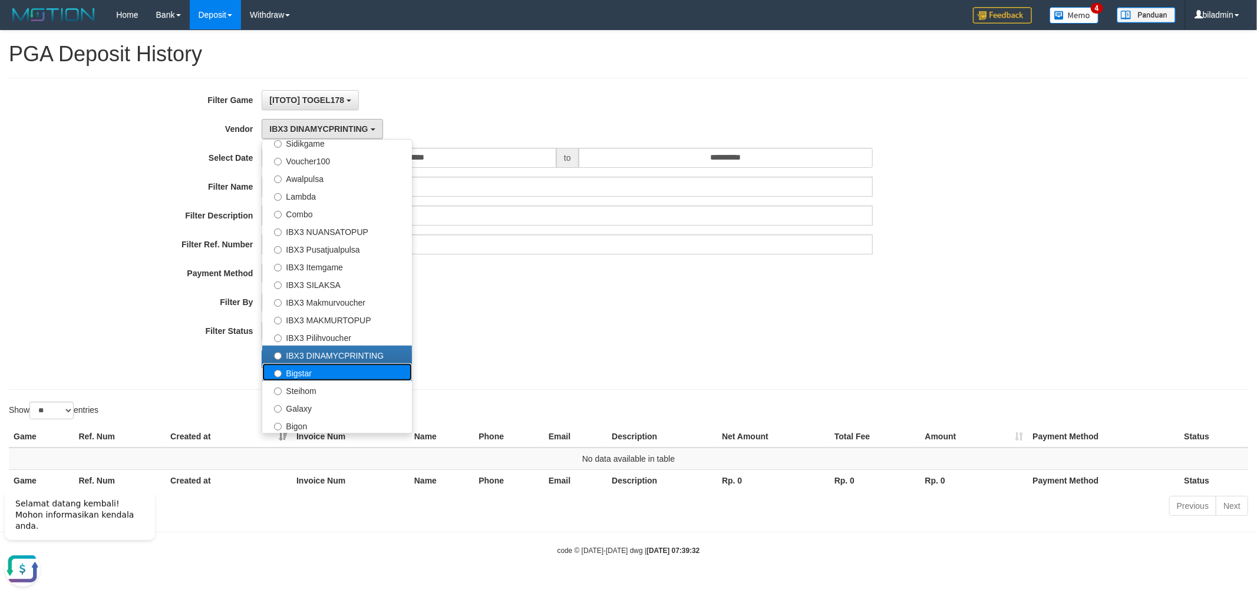
click at [316, 375] on label "Bigstar" at bounding box center [337, 373] width 150 height 18
select select "**********"
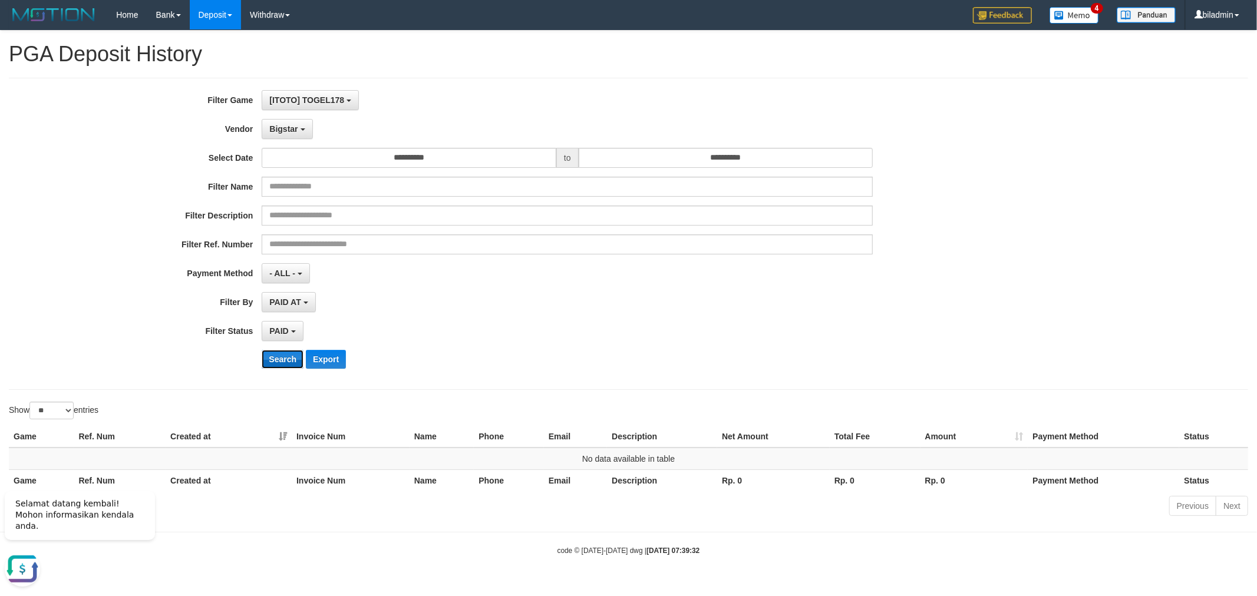
click at [290, 366] on button "Search" at bounding box center [283, 359] width 42 height 19
click at [292, 126] on span "Bigstar" at bounding box center [283, 128] width 28 height 9
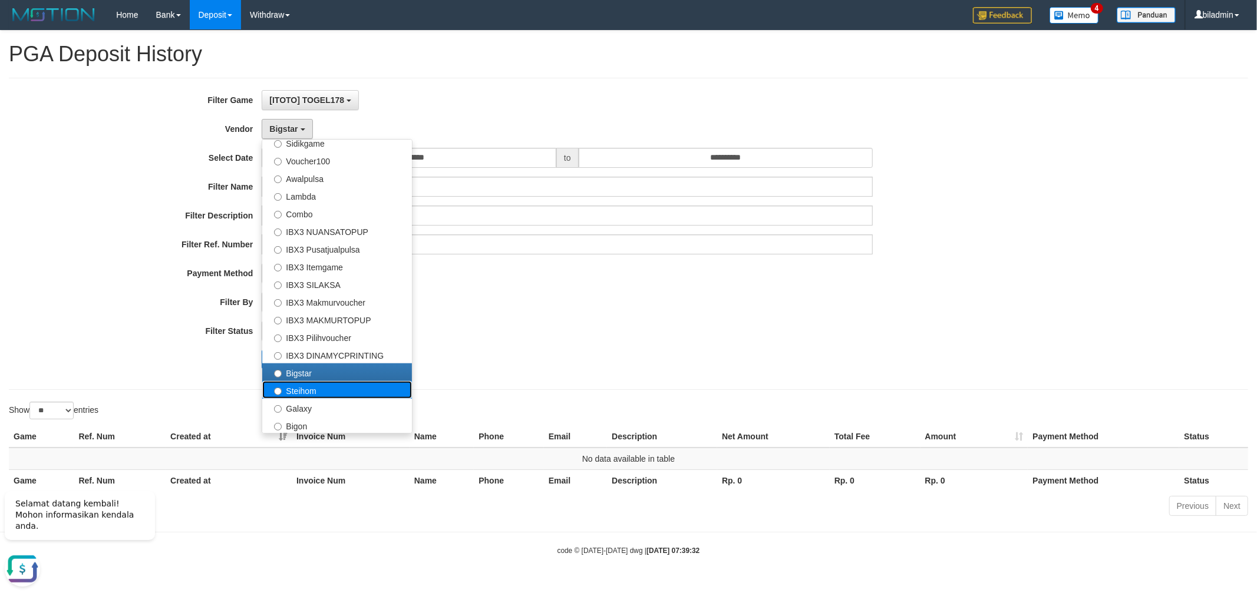
click at [321, 391] on label "Steihom" at bounding box center [337, 390] width 150 height 18
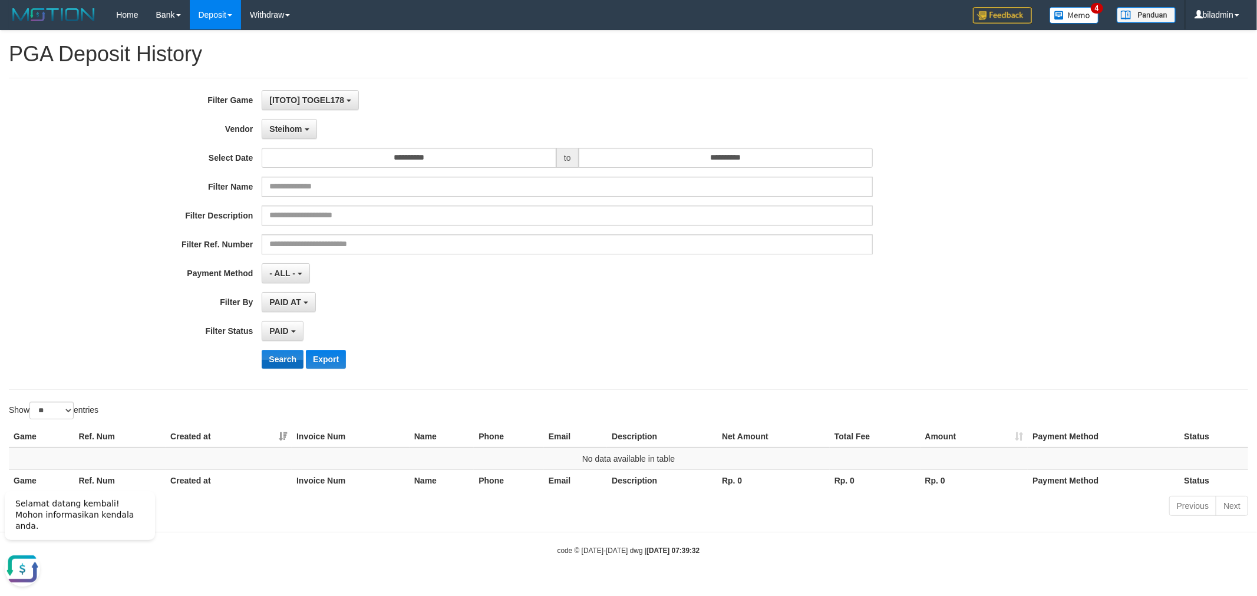
drag, startPoint x: 288, startPoint y: 345, endPoint x: 287, endPoint y: 357, distance: 11.8
click at [287, 348] on div "**********" at bounding box center [524, 234] width 1048 height 288
click at [287, 358] on button "Search" at bounding box center [283, 359] width 42 height 19
click at [302, 132] on span "Steihom" at bounding box center [285, 128] width 32 height 9
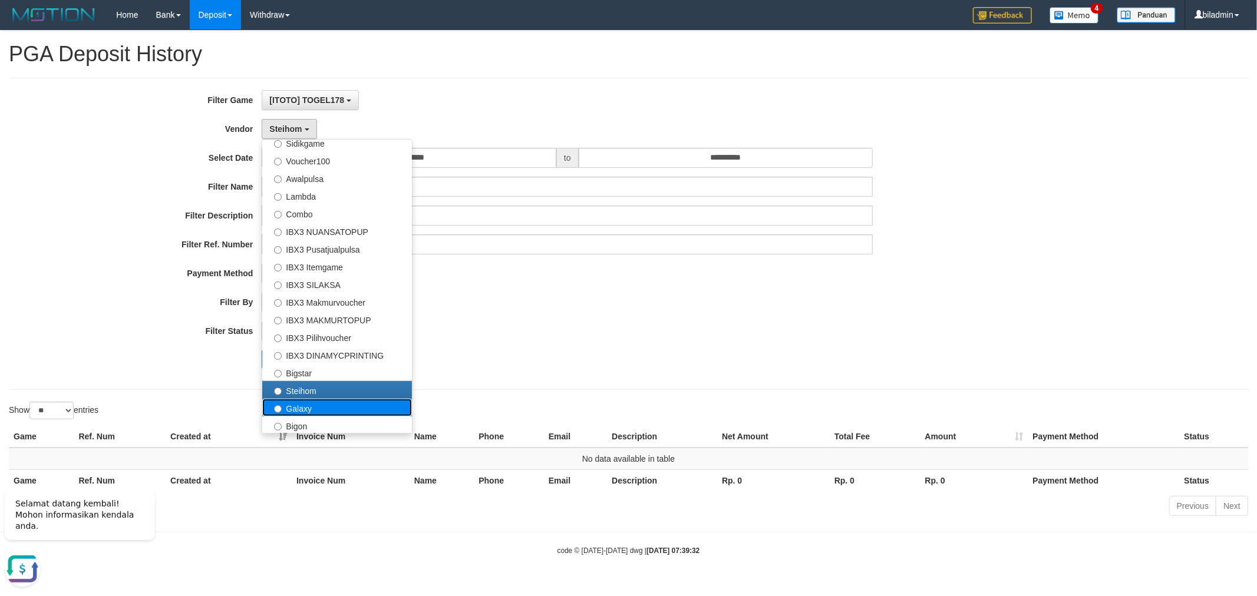
click at [316, 407] on label "Galaxy" at bounding box center [337, 408] width 150 height 18
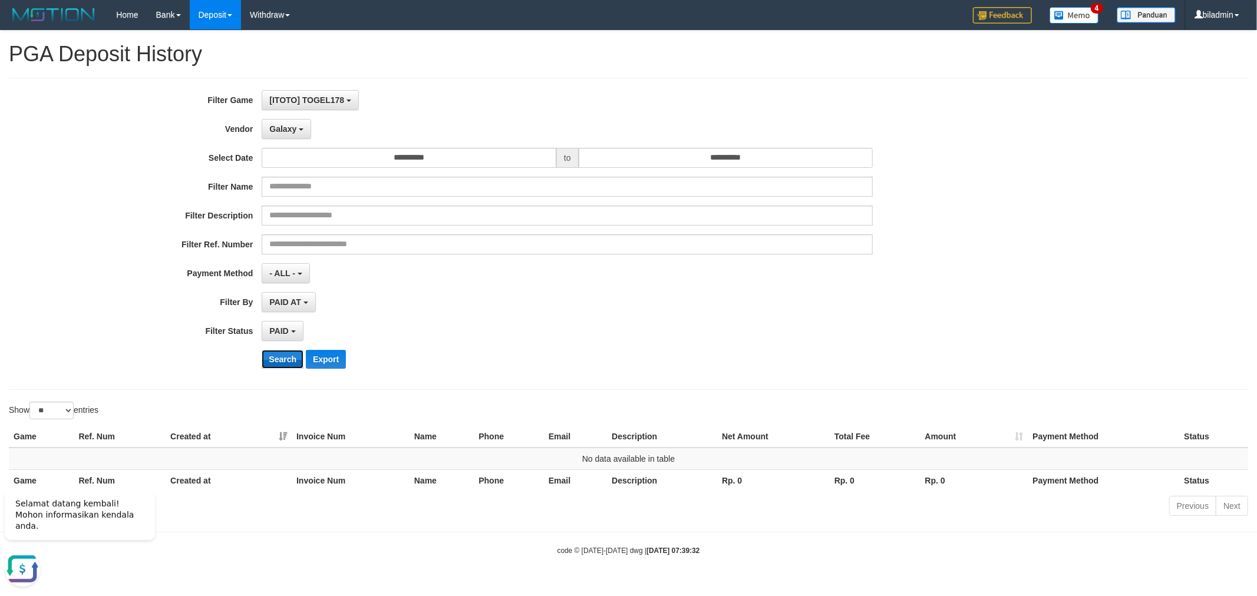
click at [285, 369] on button "Search" at bounding box center [283, 359] width 42 height 19
drag, startPoint x: 296, startPoint y: 131, endPoint x: 319, endPoint y: 179, distance: 53.2
click at [295, 131] on span "Galaxy" at bounding box center [282, 128] width 27 height 9
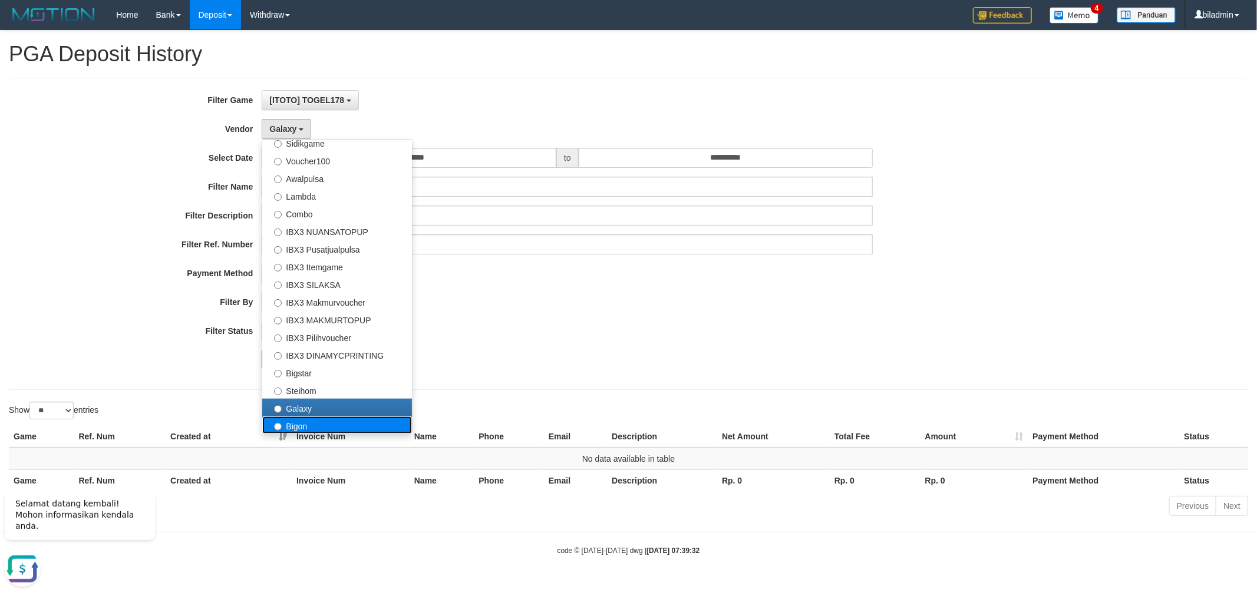
click at [292, 420] on label "Bigon" at bounding box center [337, 426] width 150 height 18
select select "**********"
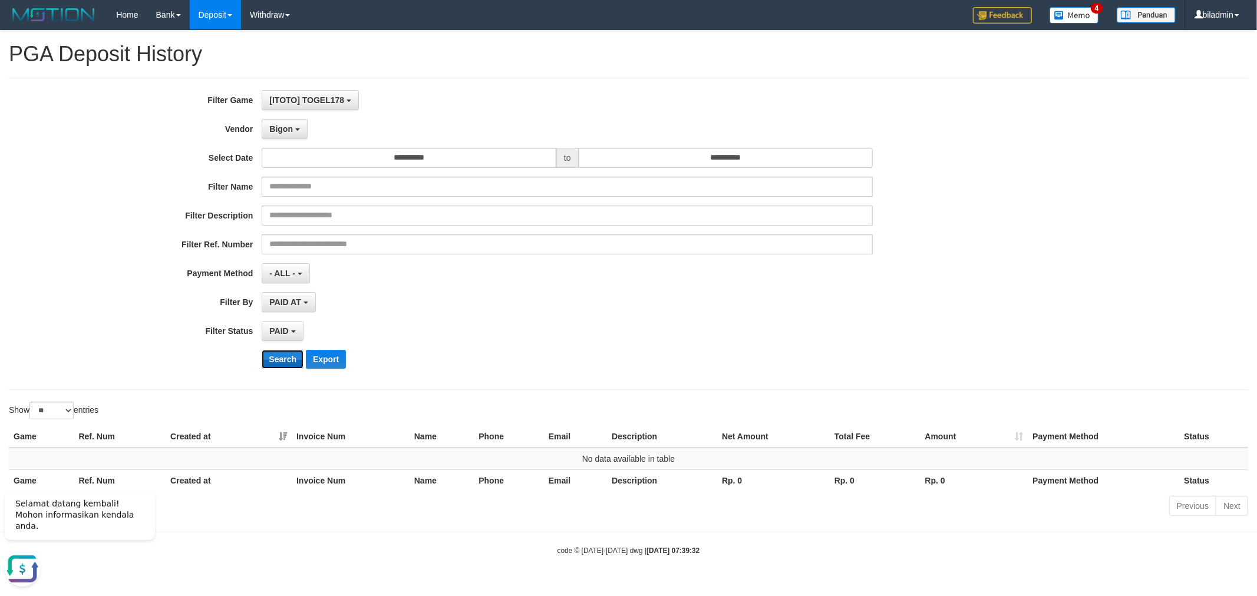
click at [279, 363] on button "Search" at bounding box center [283, 359] width 42 height 19
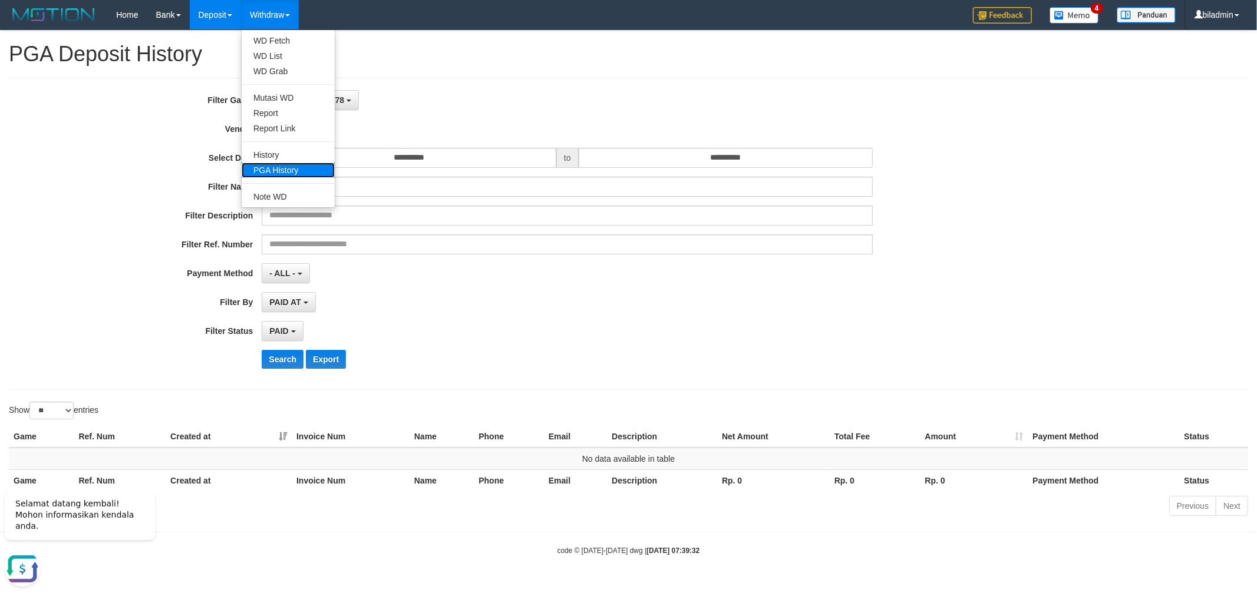
click at [288, 175] on link "PGA History" at bounding box center [288, 170] width 93 height 15
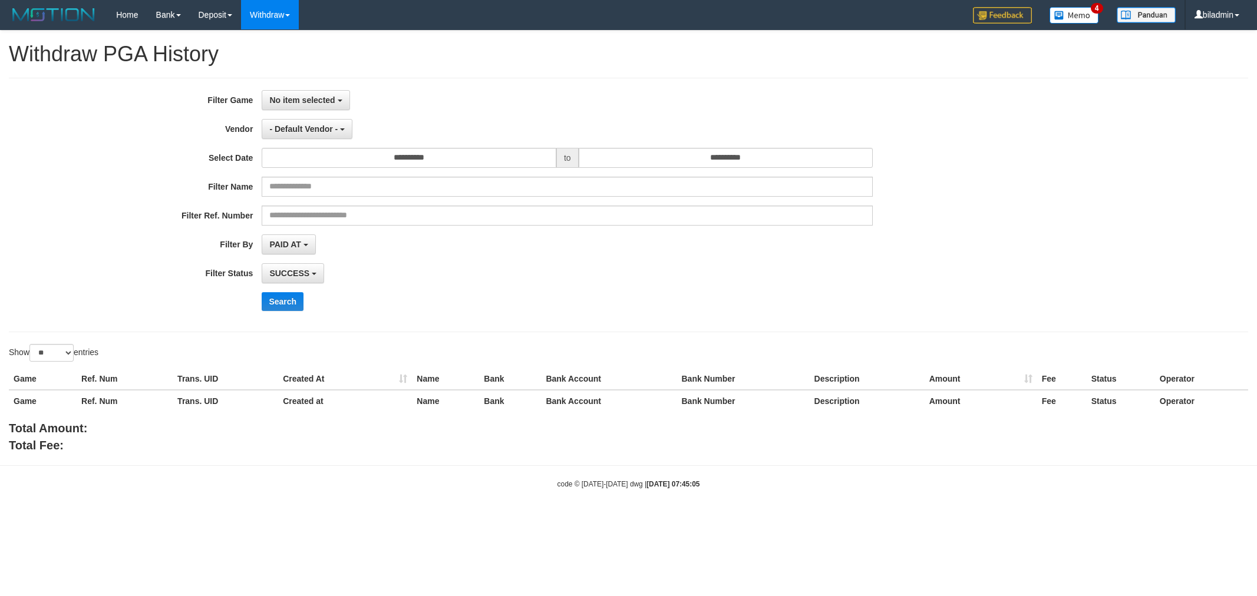
select select
select select "**"
click at [298, 105] on button "No item selected" at bounding box center [306, 100] width 88 height 20
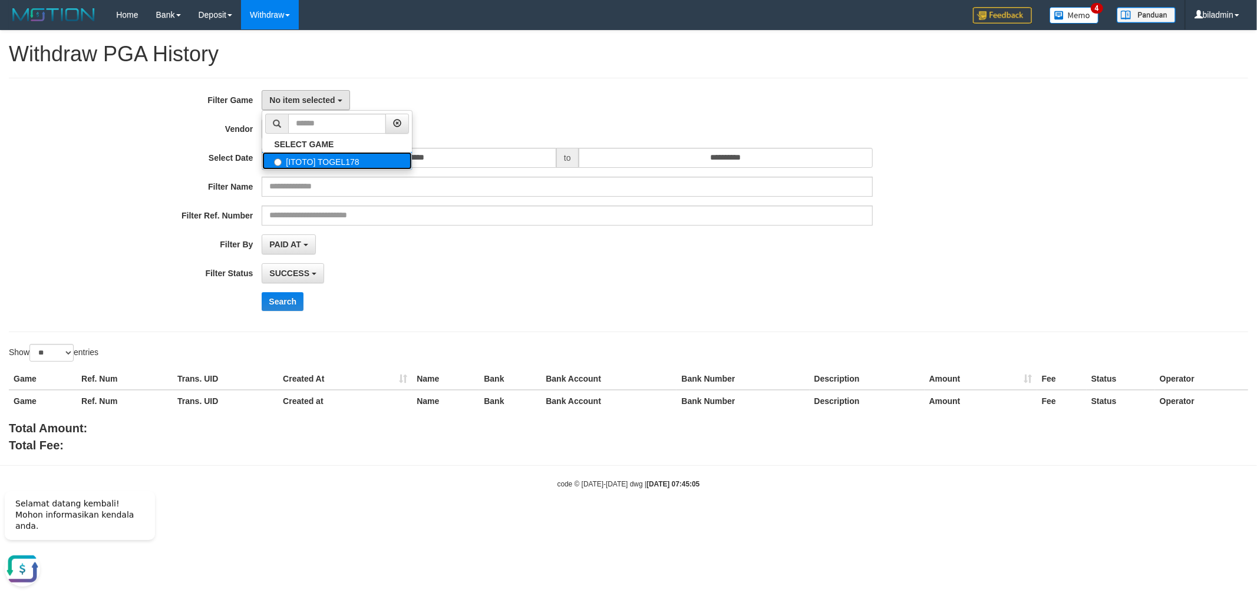
click at [321, 157] on label "[ITOTO] TOGEL178" at bounding box center [337, 161] width 150 height 18
click at [390, 161] on label "[ITOTO] TOGEL178" at bounding box center [337, 161] width 150 height 18
select select "****"
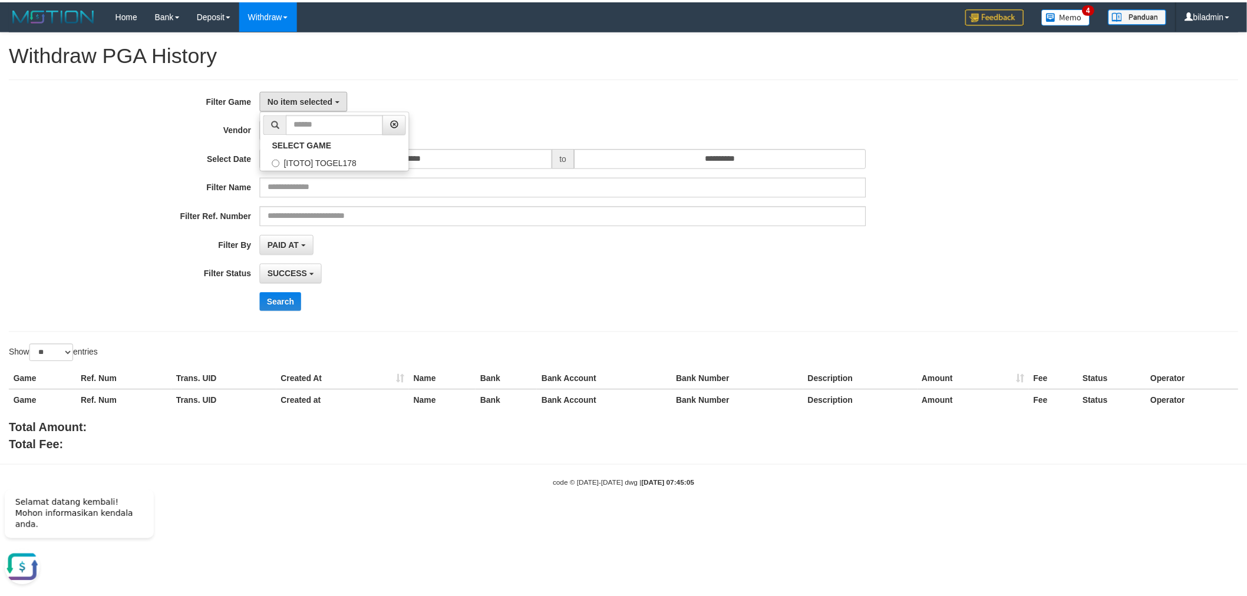
scroll to position [10, 0]
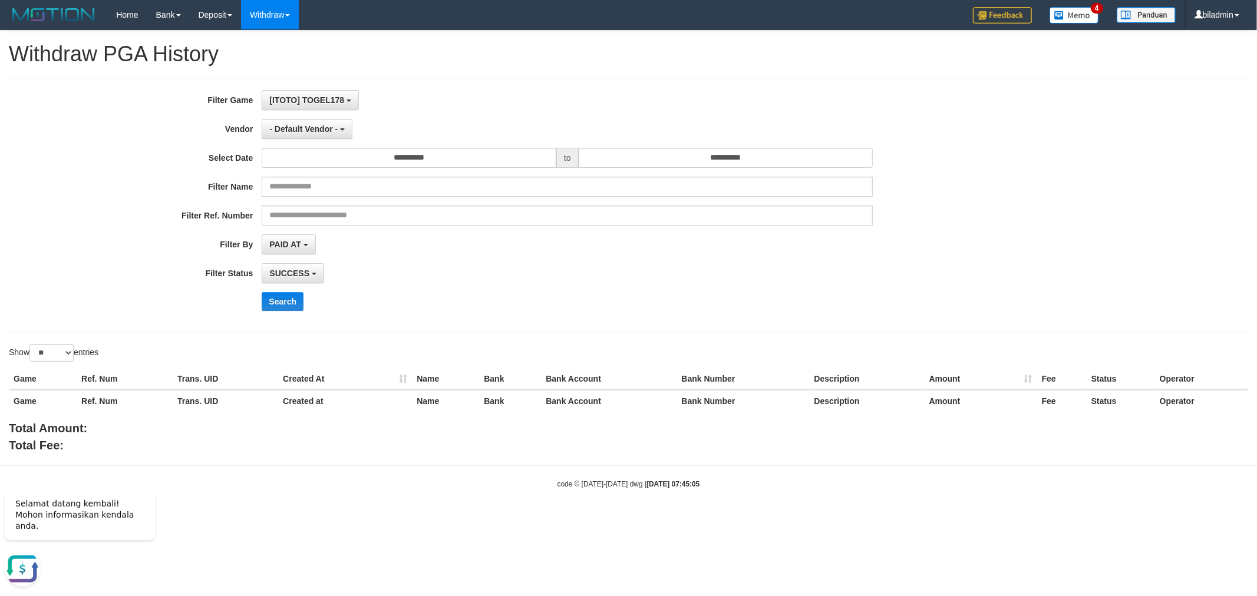
click at [470, 106] on div "[[PERSON_NAME]] TOGEL178 SELECT GAME [ITOTO] TOGEL178" at bounding box center [567, 100] width 611 height 20
click at [301, 120] on button "- Default Vendor -" at bounding box center [307, 129] width 91 height 20
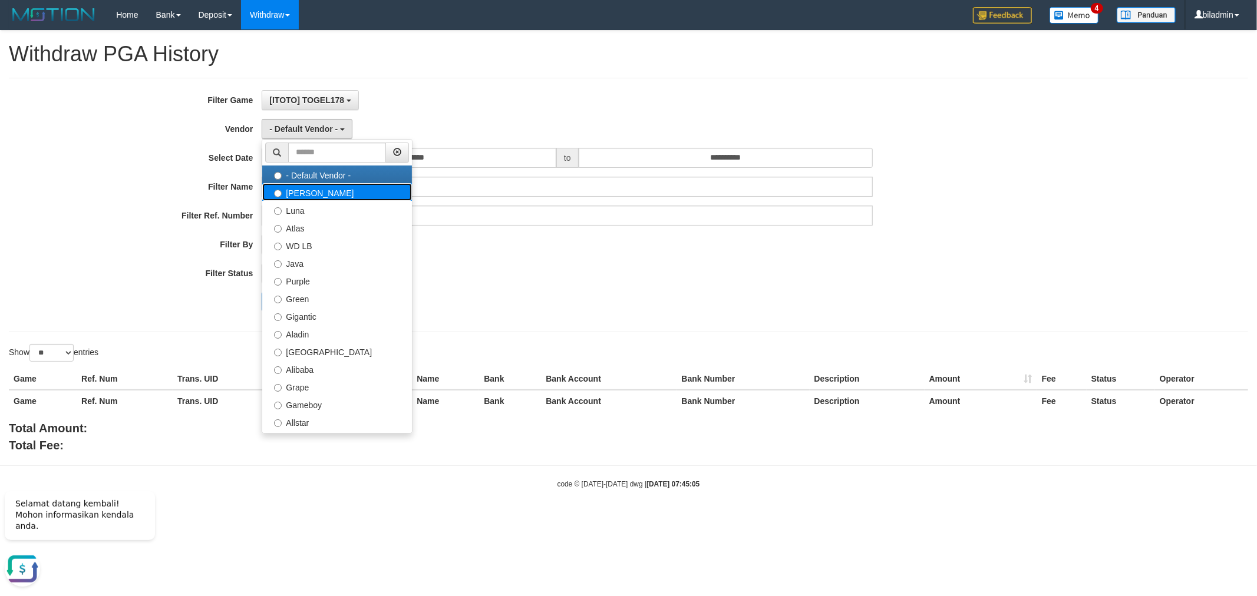
click at [315, 186] on label "[PERSON_NAME]" at bounding box center [337, 192] width 150 height 18
select select "**********"
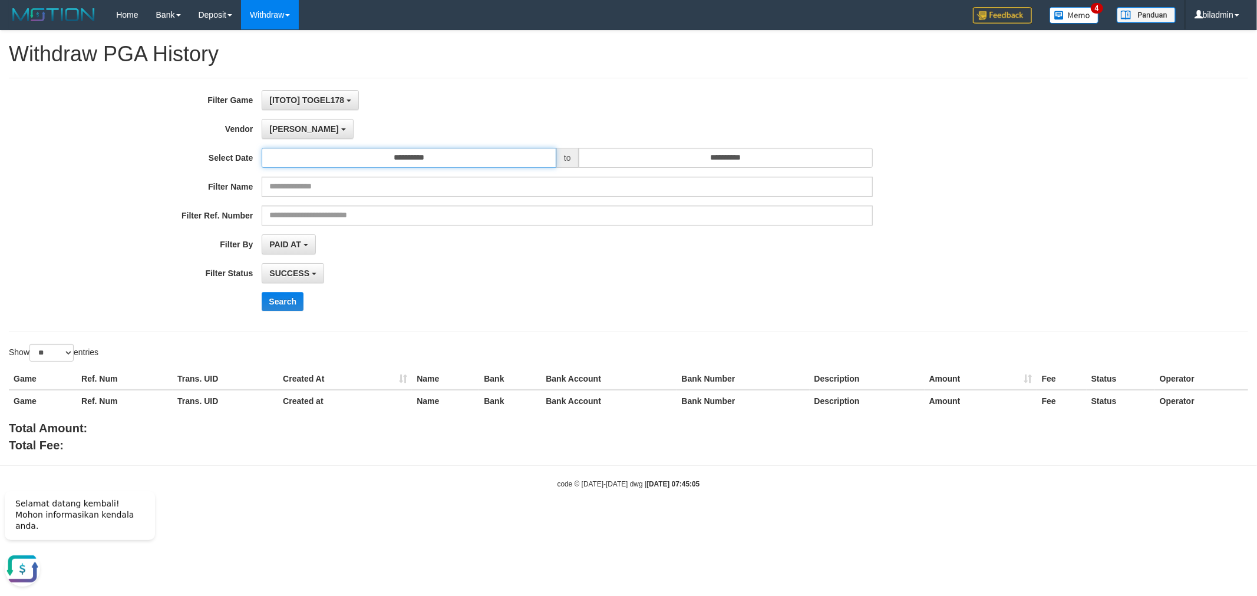
click at [452, 156] on input "**********" at bounding box center [409, 158] width 295 height 20
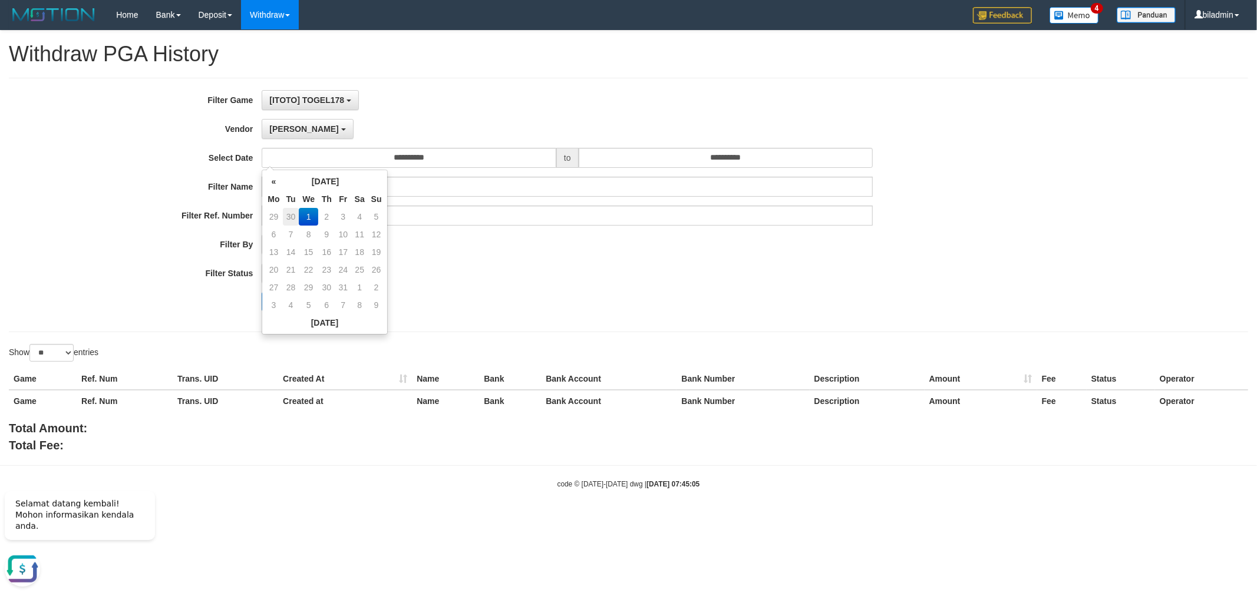
click at [293, 218] on td "30" at bounding box center [291, 217] width 16 height 18
type input "**********"
click at [742, 157] on input "**********" at bounding box center [726, 158] width 295 height 20
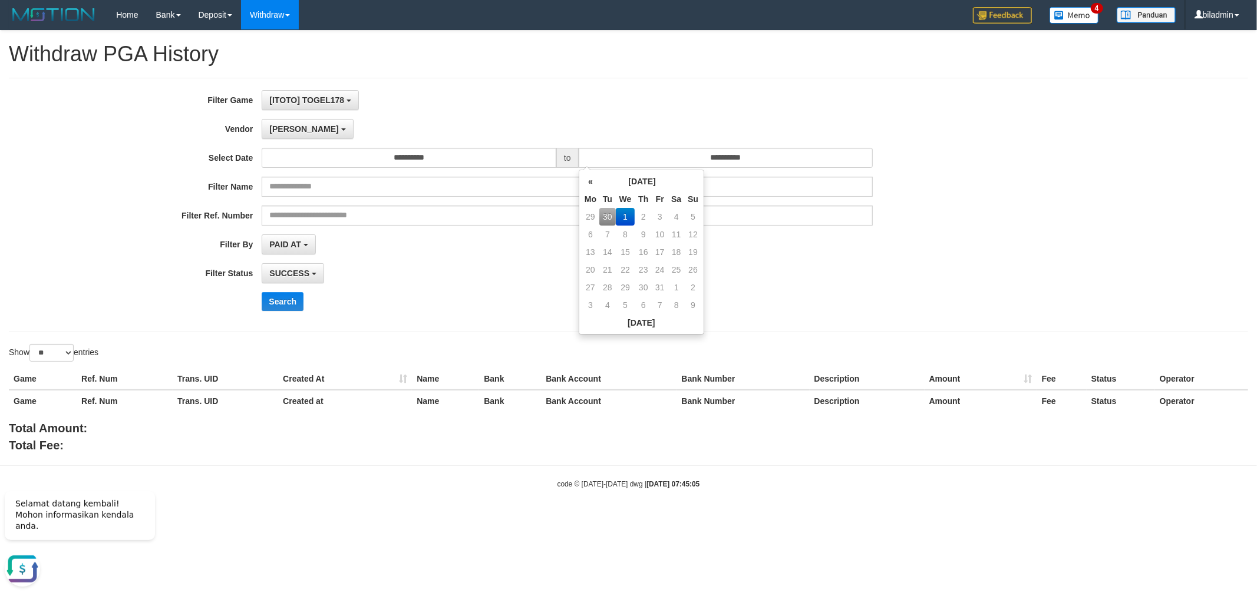
click at [603, 213] on td "30" at bounding box center [607, 217] width 16 height 18
type input "**********"
click at [448, 302] on div "Search" at bounding box center [654, 301] width 785 height 19
click at [275, 298] on button "Search" at bounding box center [283, 301] width 42 height 19
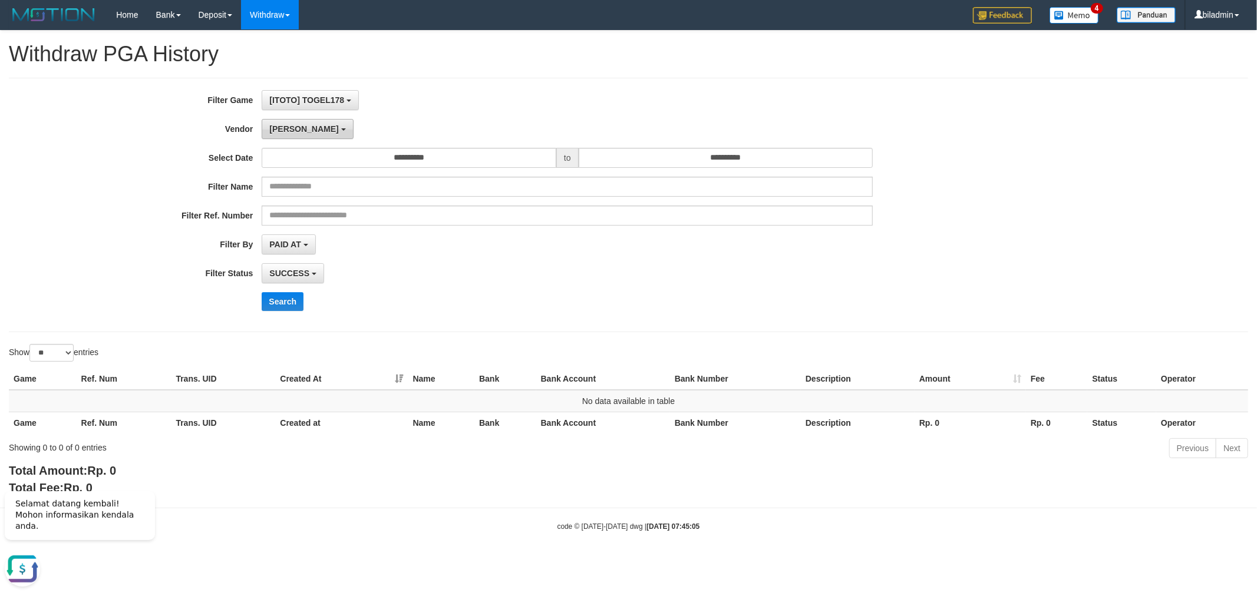
click at [286, 125] on span "[PERSON_NAME]" at bounding box center [303, 128] width 69 height 9
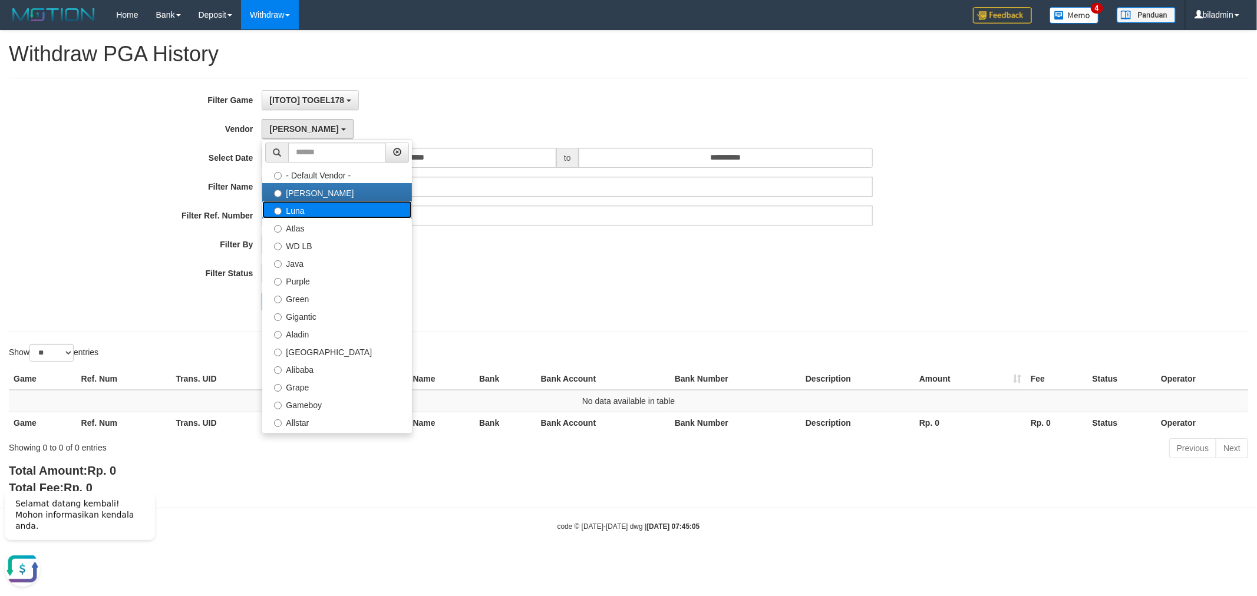
click at [313, 213] on label "Luna" at bounding box center [337, 210] width 150 height 18
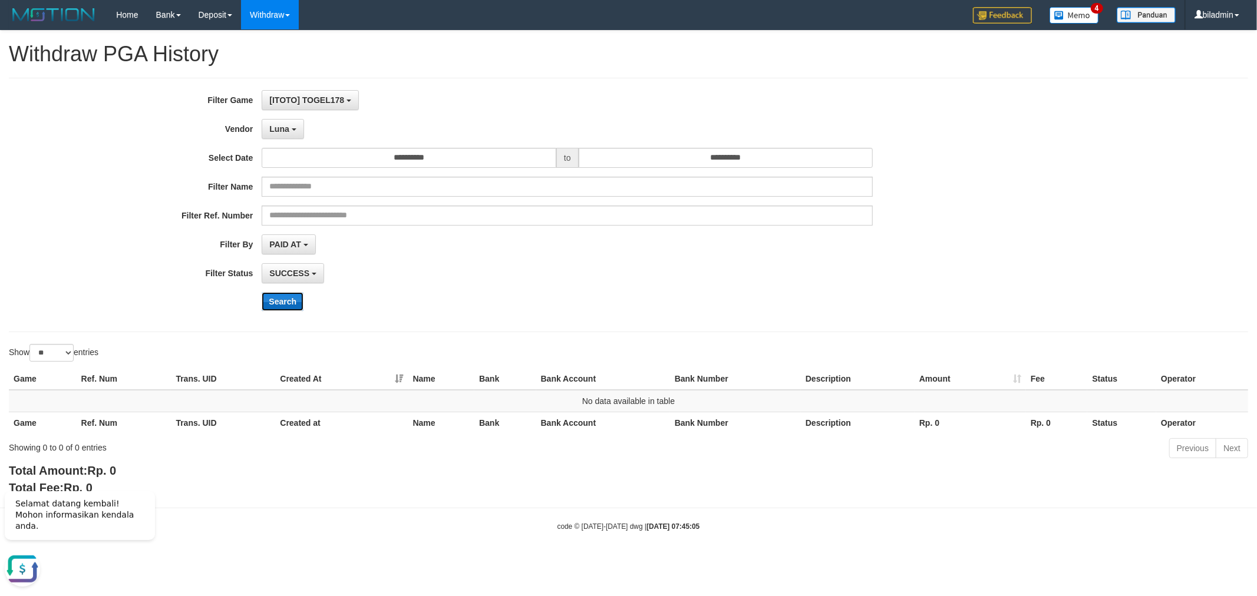
click at [283, 308] on button "Search" at bounding box center [283, 301] width 42 height 19
drag, startPoint x: 271, startPoint y: 131, endPoint x: 285, endPoint y: 128, distance: 14.3
click at [285, 128] on div "**********" at bounding box center [524, 129] width 1048 height 20
click at [285, 128] on span "Luna" at bounding box center [278, 128] width 19 height 9
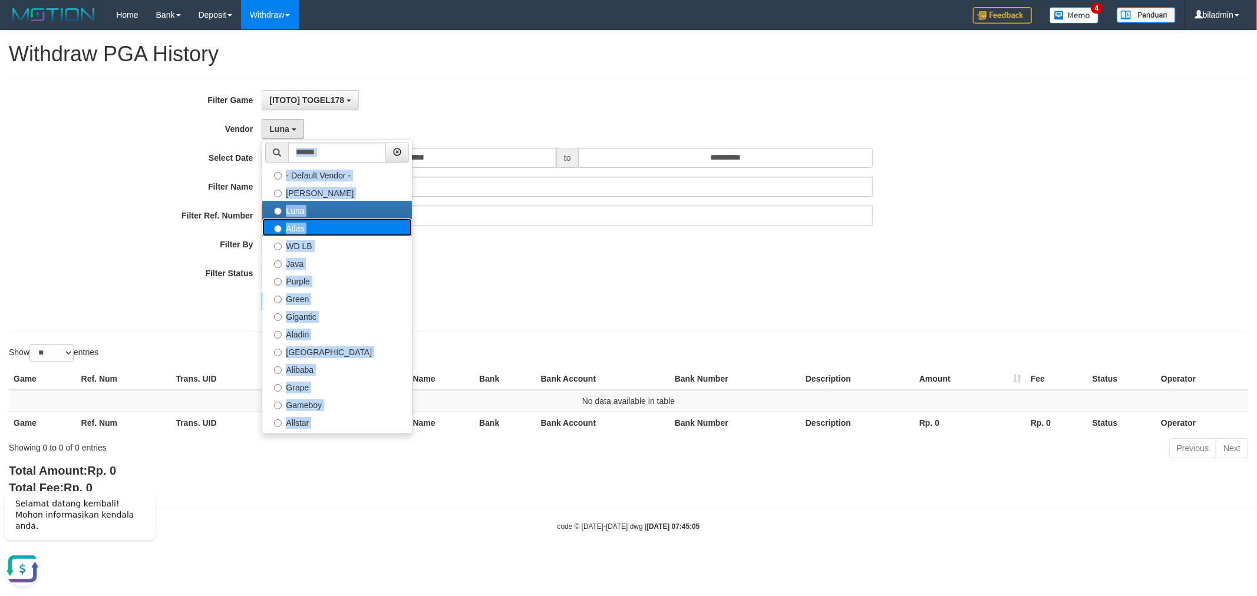
click at [321, 226] on label "Atlas" at bounding box center [337, 228] width 150 height 18
select select "**********"
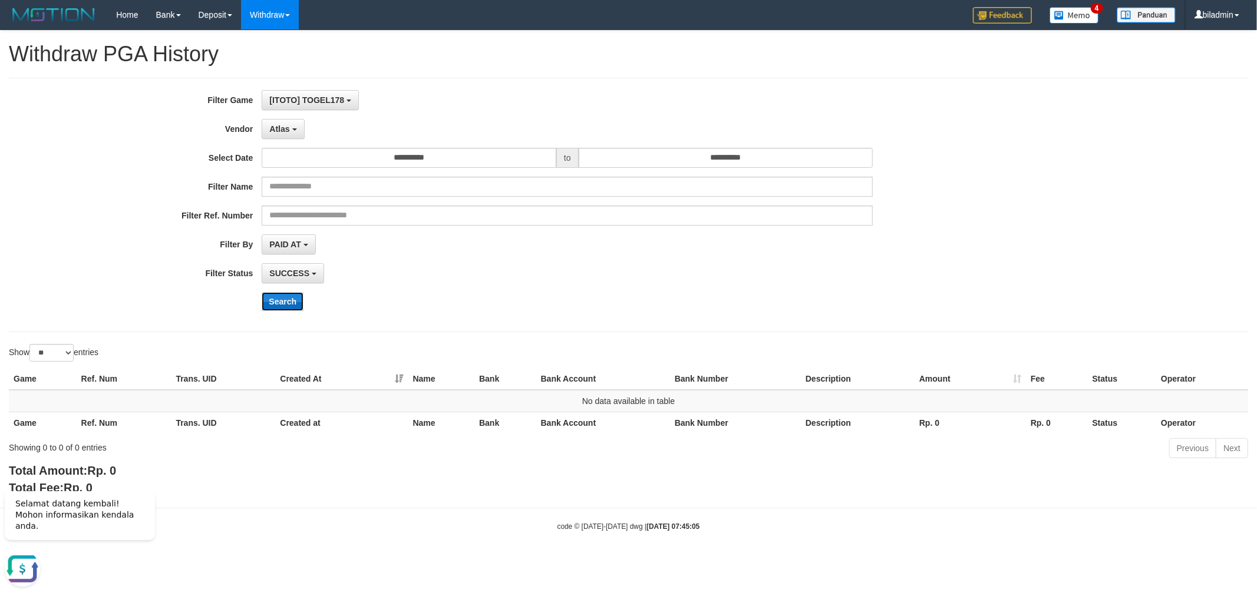
click at [275, 292] on button "Search" at bounding box center [283, 301] width 42 height 19
click at [287, 134] on button "Atlas" at bounding box center [283, 129] width 42 height 20
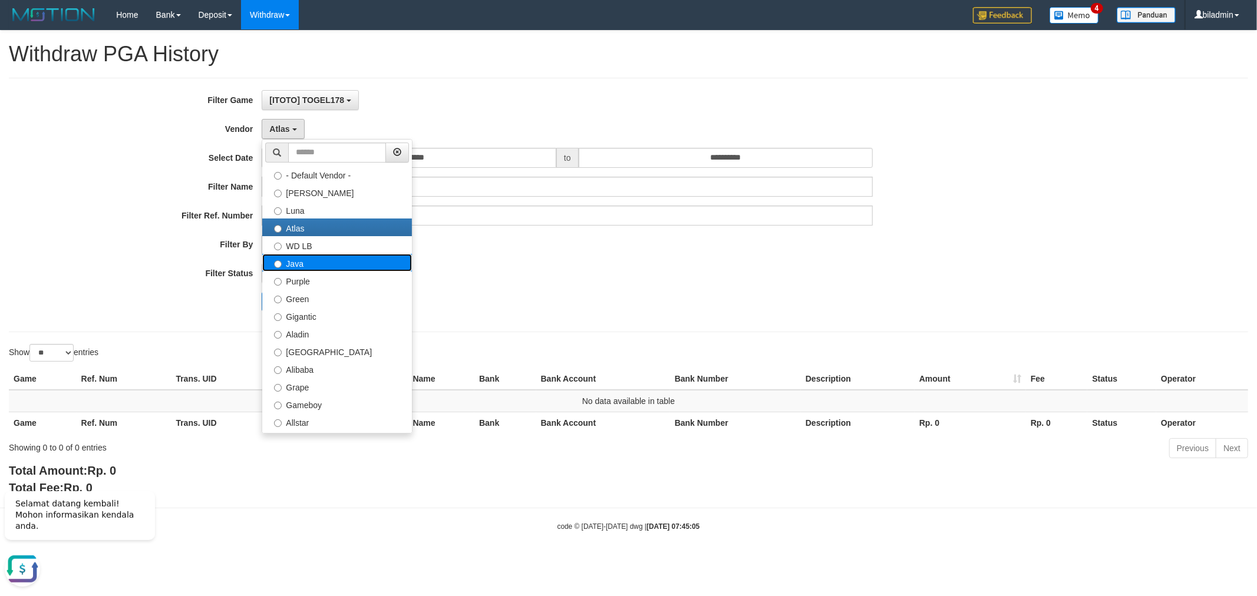
click at [313, 263] on label "Java" at bounding box center [337, 263] width 150 height 18
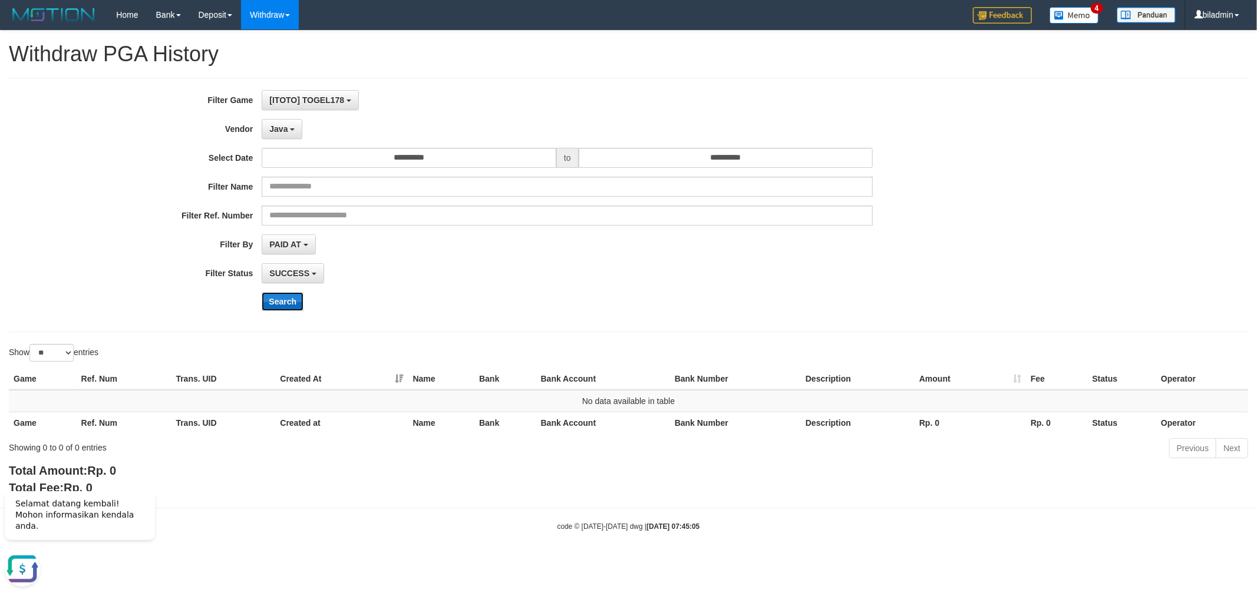
click at [279, 302] on button "Search" at bounding box center [283, 301] width 42 height 19
click at [279, 108] on button "[ITOTO] TOGEL178" at bounding box center [310, 100] width 97 height 20
click at [236, 136] on div "**********" at bounding box center [524, 129] width 1048 height 20
click at [285, 131] on span "Java" at bounding box center [278, 128] width 18 height 9
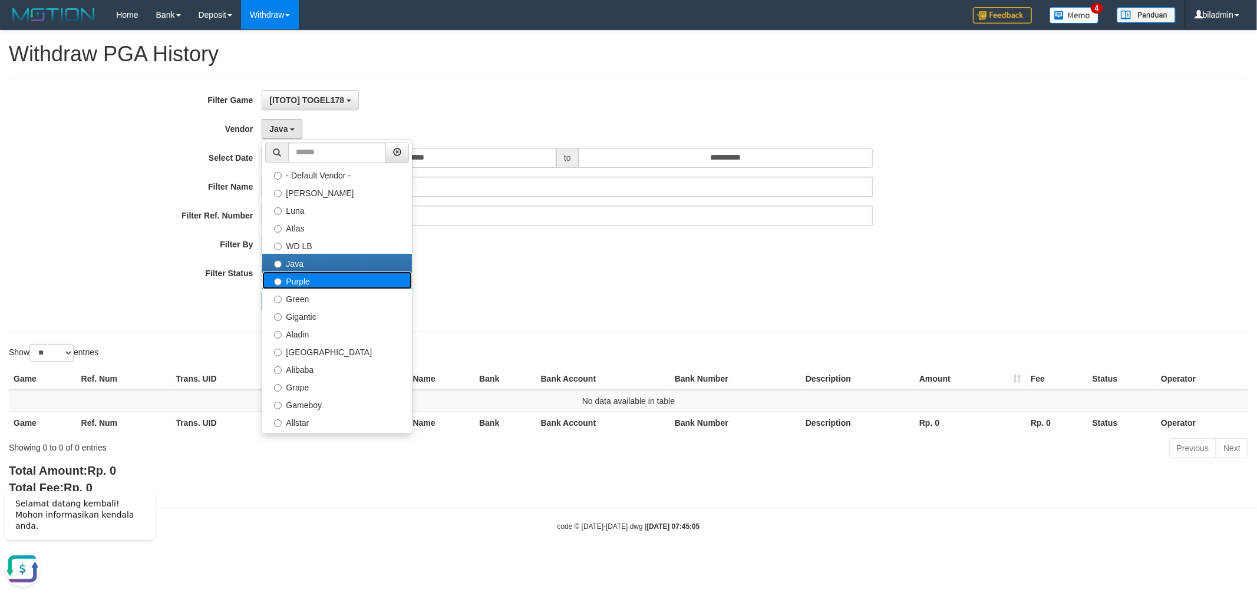
click at [308, 279] on label "Purple" at bounding box center [337, 281] width 150 height 18
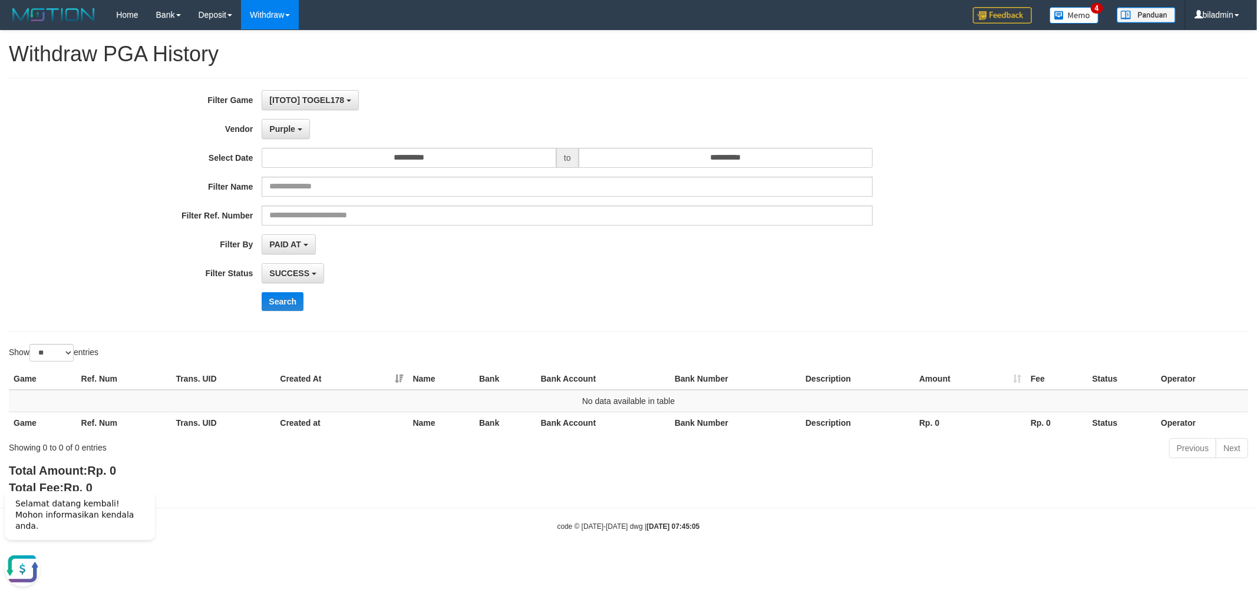
click at [283, 291] on div "**********" at bounding box center [524, 205] width 1048 height 230
click at [283, 299] on button "Search" at bounding box center [283, 301] width 42 height 19
click at [299, 137] on button "Purple" at bounding box center [286, 129] width 48 height 20
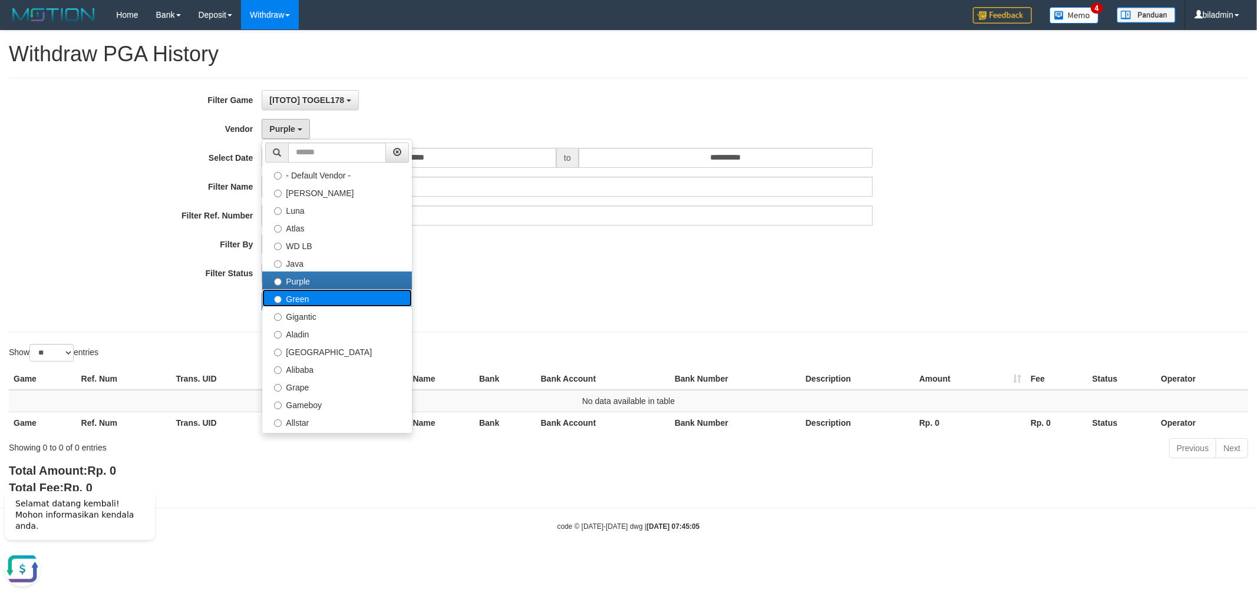
click at [313, 302] on label "Green" at bounding box center [337, 298] width 150 height 18
select select "**********"
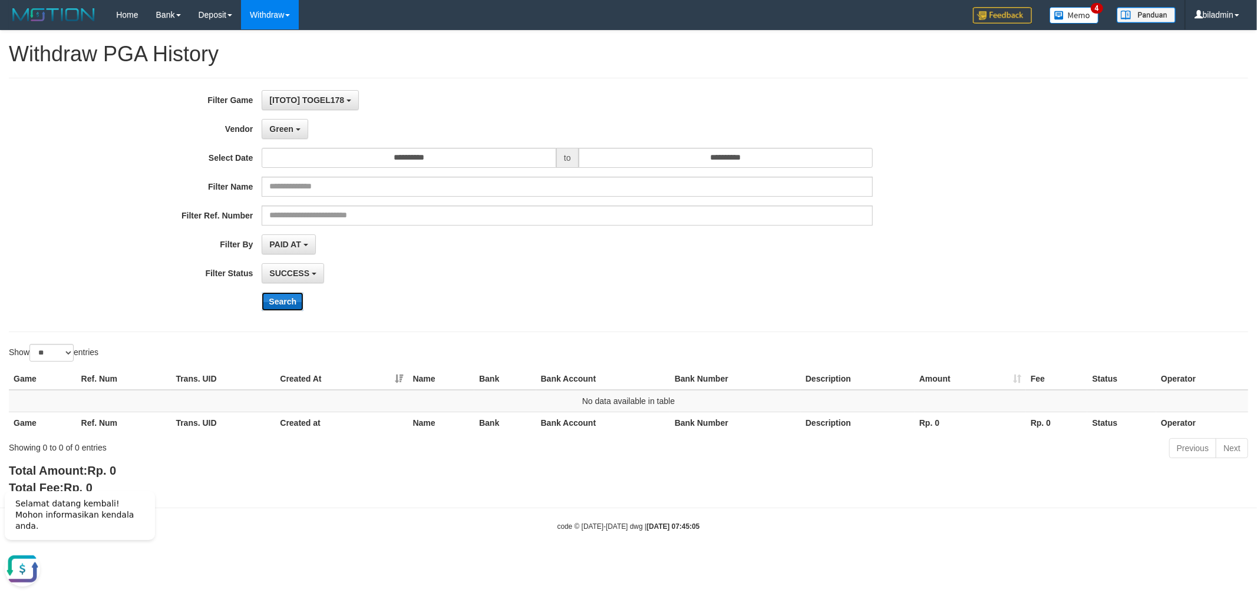
click at [283, 301] on button "Search" at bounding box center [283, 301] width 42 height 19
click at [281, 128] on span "Green" at bounding box center [281, 128] width 24 height 9
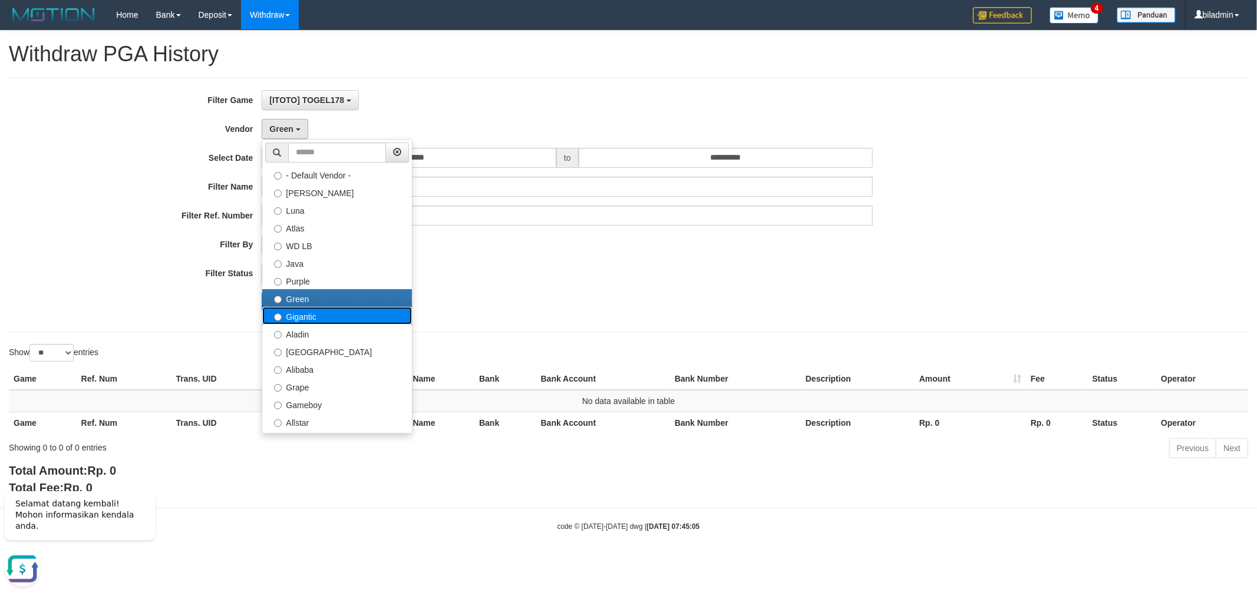
click at [313, 318] on label "Gigantic" at bounding box center [337, 316] width 150 height 18
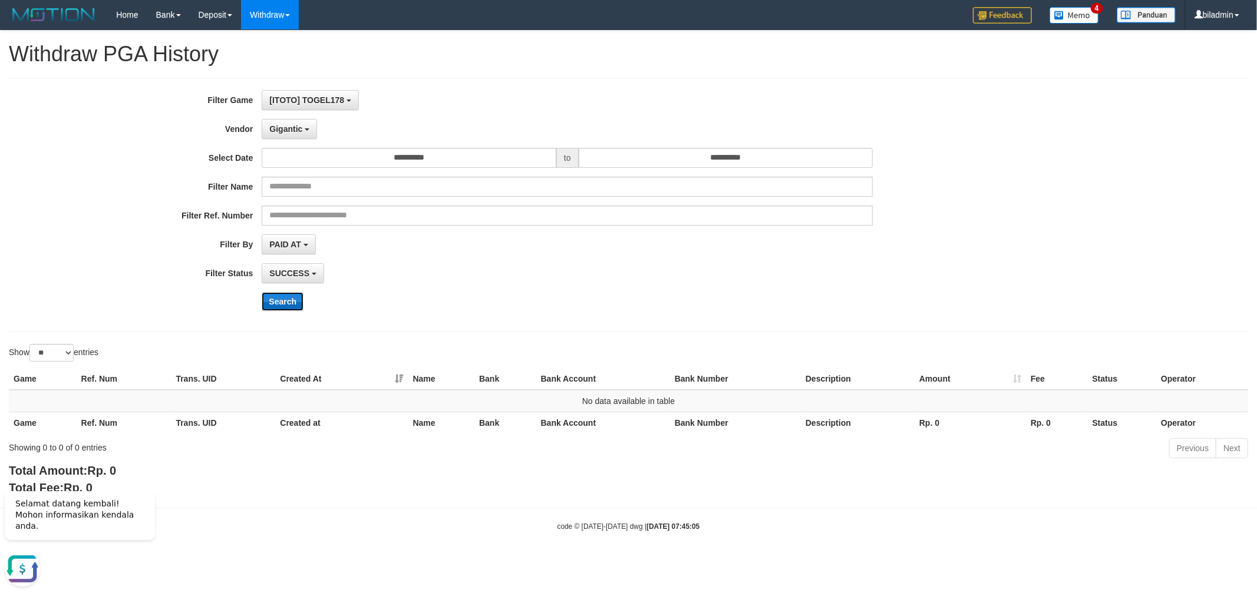
click at [291, 298] on button "Search" at bounding box center [283, 301] width 42 height 19
click at [293, 127] on span "Gigantic" at bounding box center [285, 128] width 33 height 9
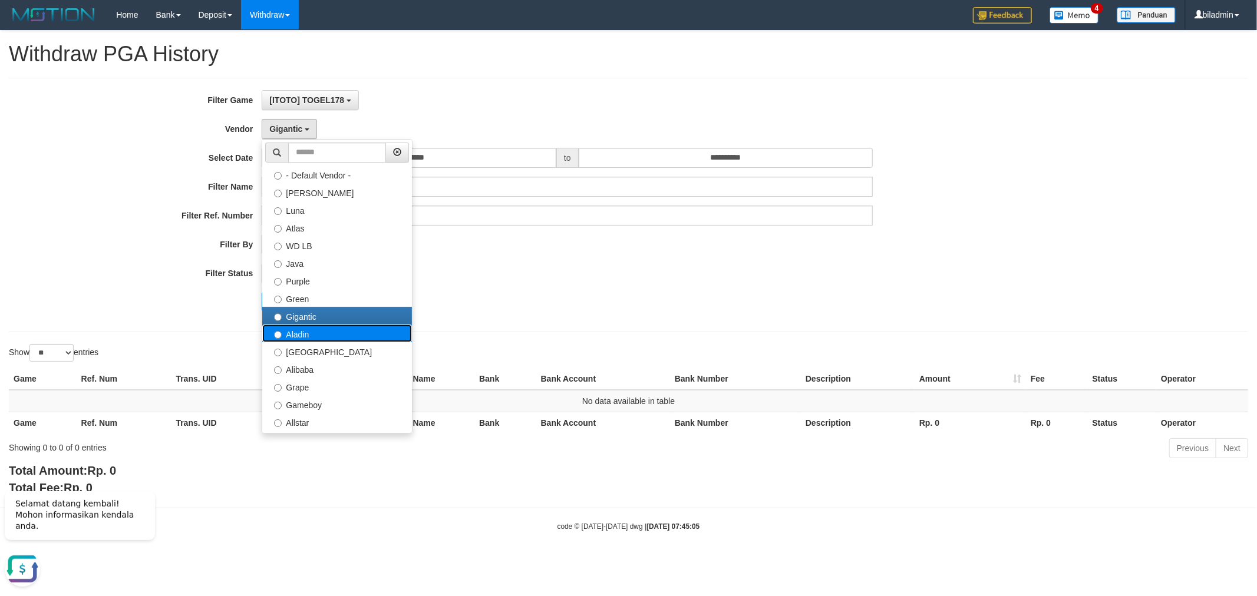
click at [319, 330] on label "Aladin" at bounding box center [337, 334] width 150 height 18
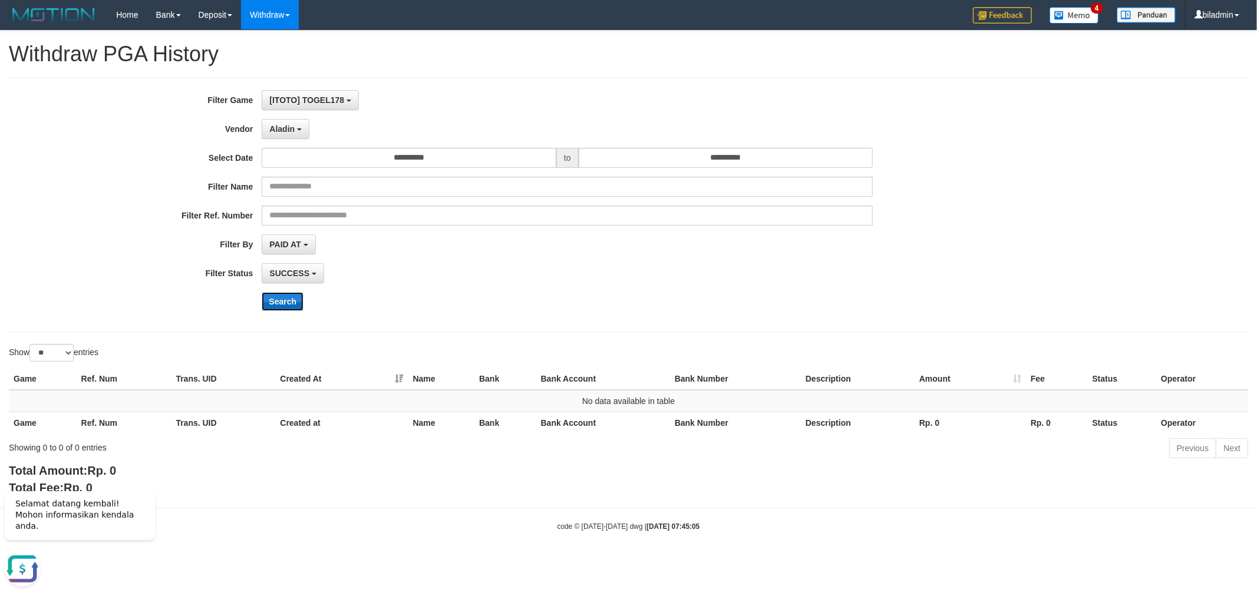
click at [292, 304] on button "Search" at bounding box center [283, 301] width 42 height 19
click at [286, 126] on span "Aladin" at bounding box center [281, 128] width 25 height 9
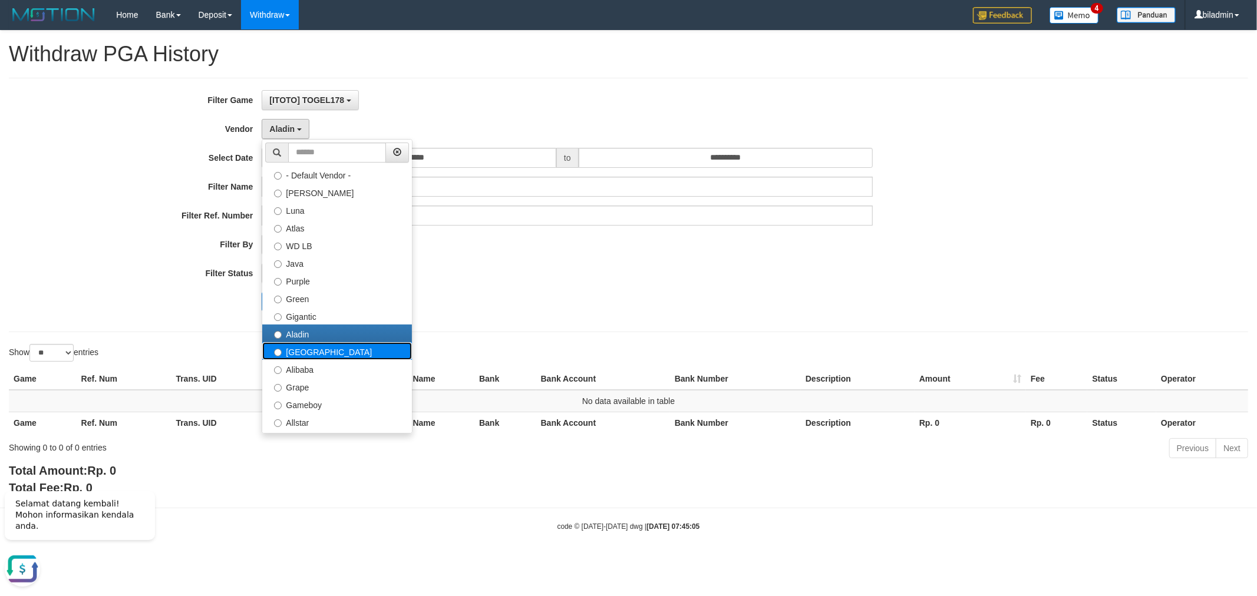
click at [298, 348] on label "[GEOGRAPHIC_DATA]" at bounding box center [337, 351] width 150 height 18
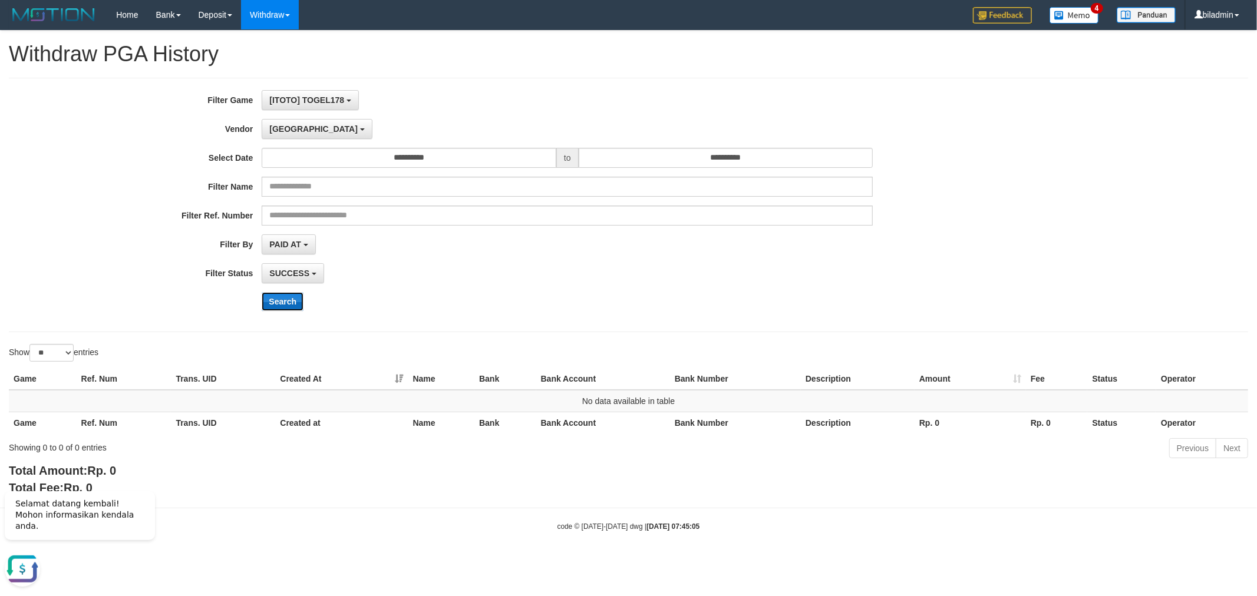
click at [285, 299] on button "Search" at bounding box center [283, 301] width 42 height 19
drag, startPoint x: 307, startPoint y: 131, endPoint x: 298, endPoint y: 130, distance: 8.9
click at [306, 131] on div "Dubai - Default Vendor - [PERSON_NAME] Atlas WD LB Java Purple Green Gigantic A…" at bounding box center [567, 129] width 611 height 20
click at [360, 128] on b "button" at bounding box center [362, 129] width 5 height 2
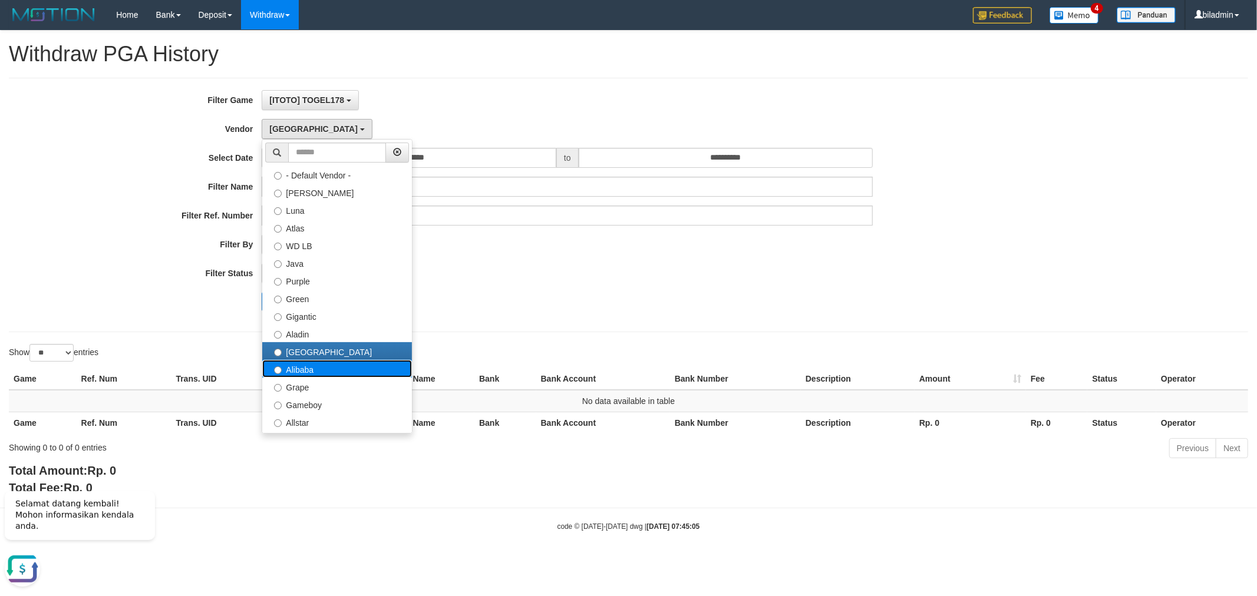
click at [305, 369] on label "Alibaba" at bounding box center [337, 369] width 150 height 18
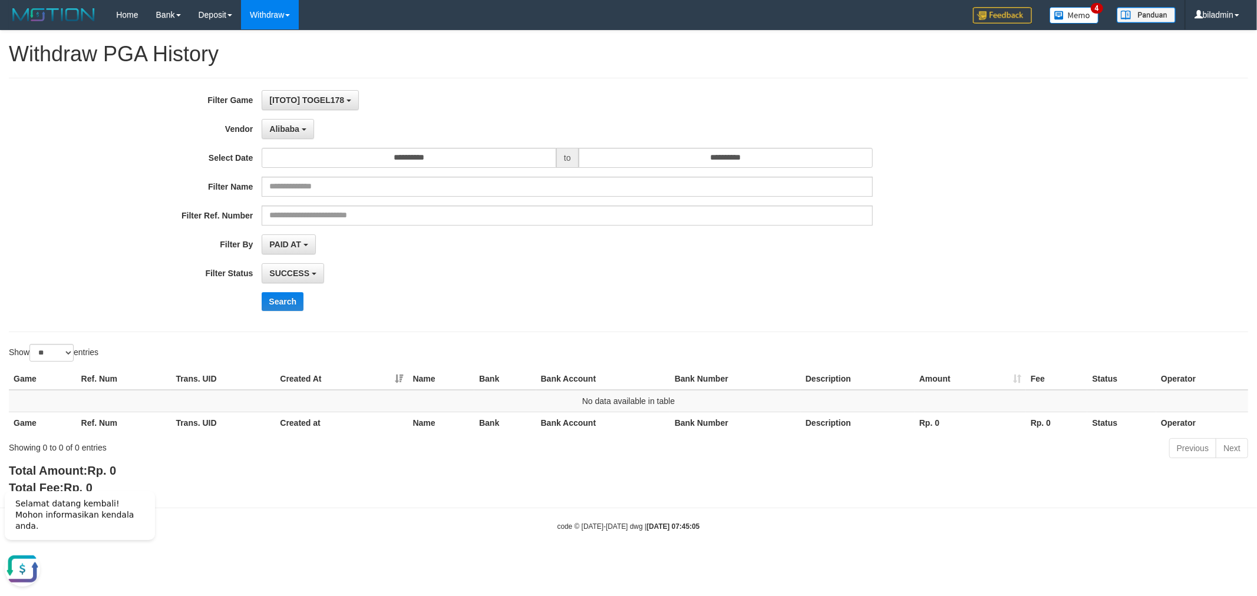
click at [272, 315] on div "**********" at bounding box center [524, 205] width 1048 height 230
click at [275, 303] on button "Search" at bounding box center [283, 301] width 42 height 19
click at [275, 122] on button "Alibaba" at bounding box center [288, 129] width 52 height 20
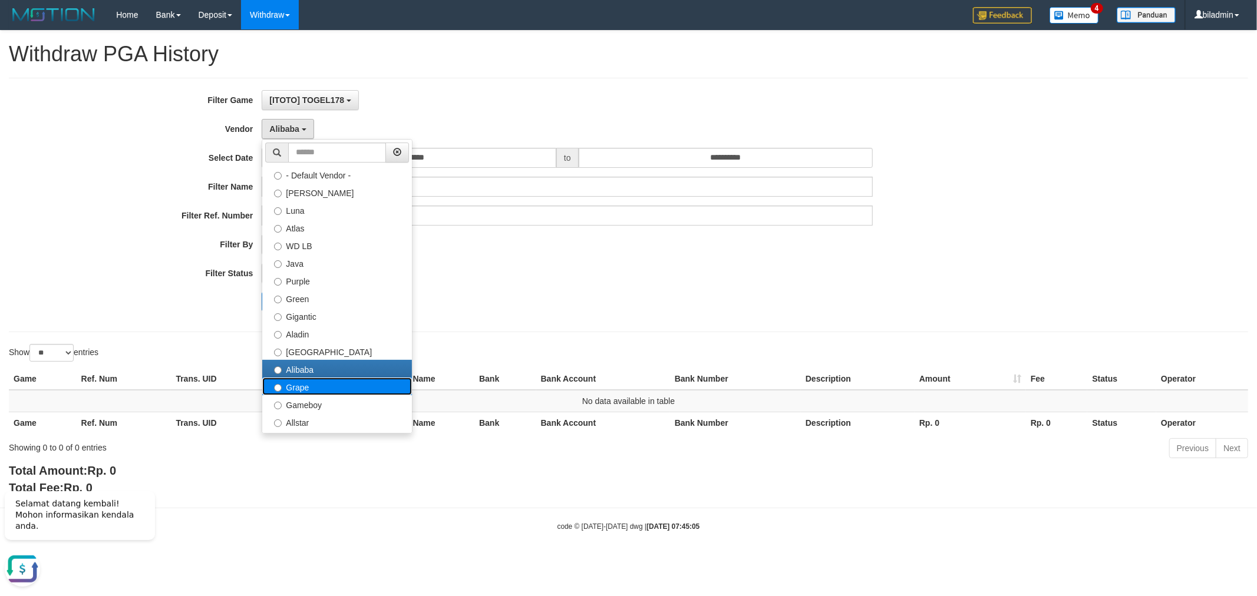
click at [307, 379] on label "Grape" at bounding box center [337, 387] width 150 height 18
select select "**********"
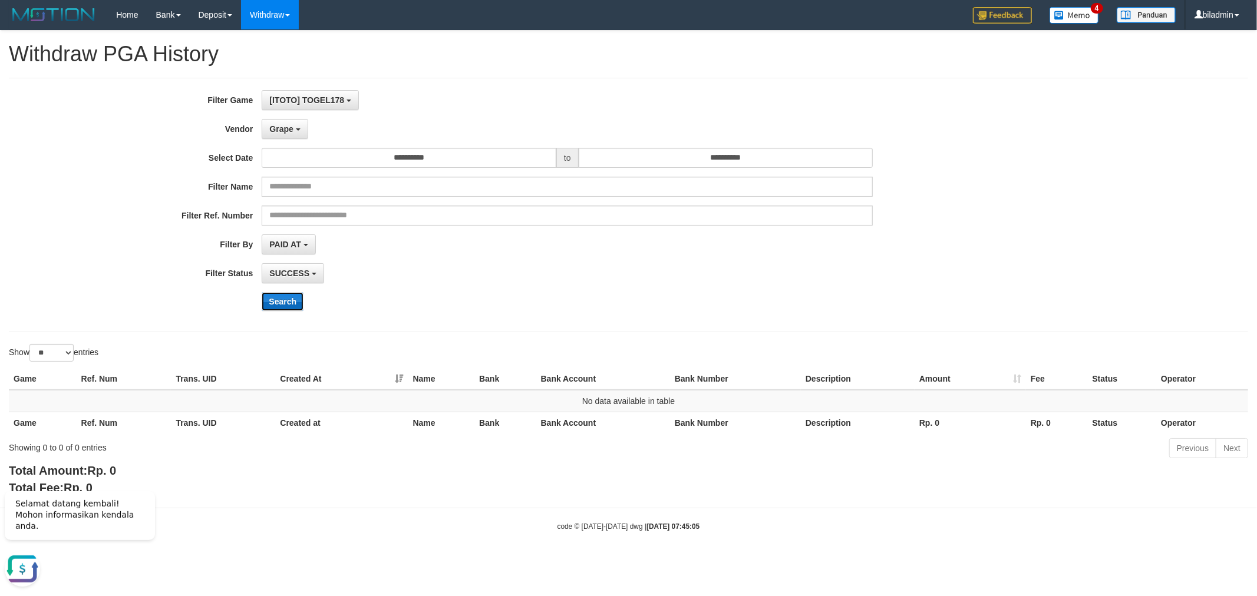
click at [279, 305] on button "Search" at bounding box center [283, 301] width 42 height 19
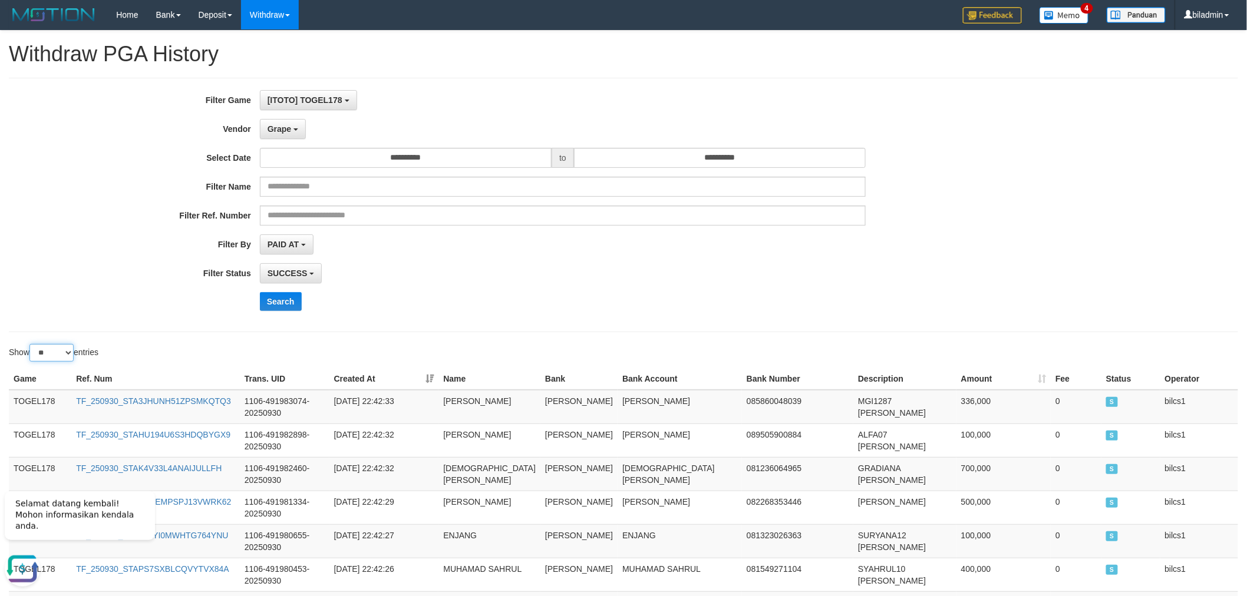
click at [62, 349] on select "** ** ** ***" at bounding box center [51, 353] width 44 height 18
select select "***"
click at [31, 344] on select "** ** ** ***" at bounding box center [51, 353] width 44 height 18
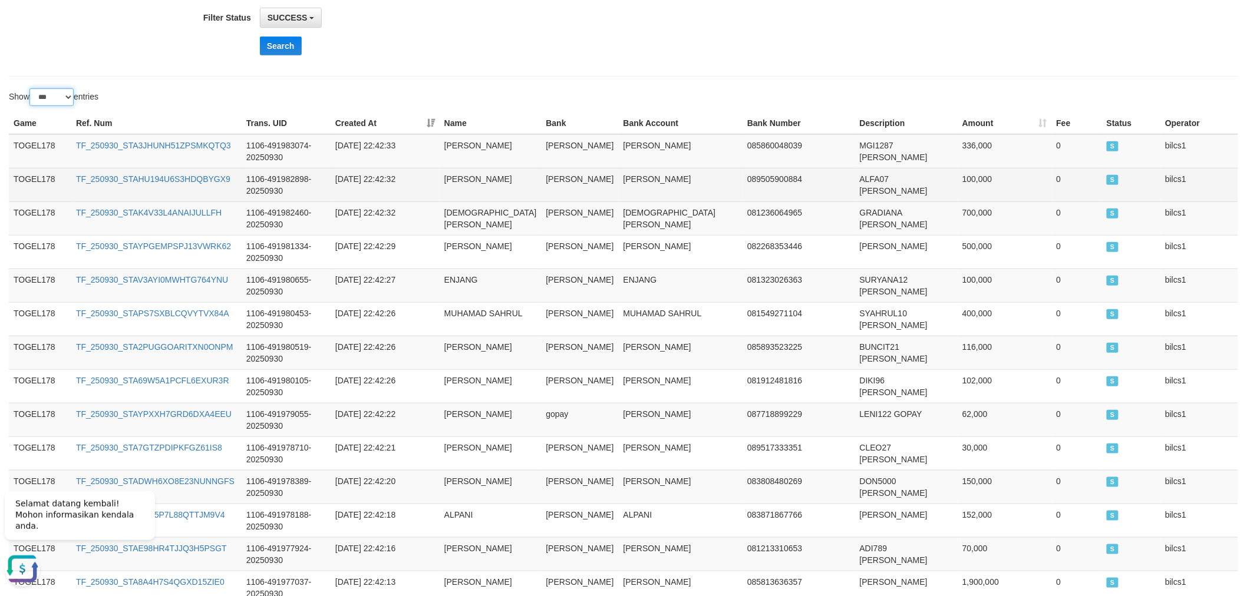
scroll to position [262, 0]
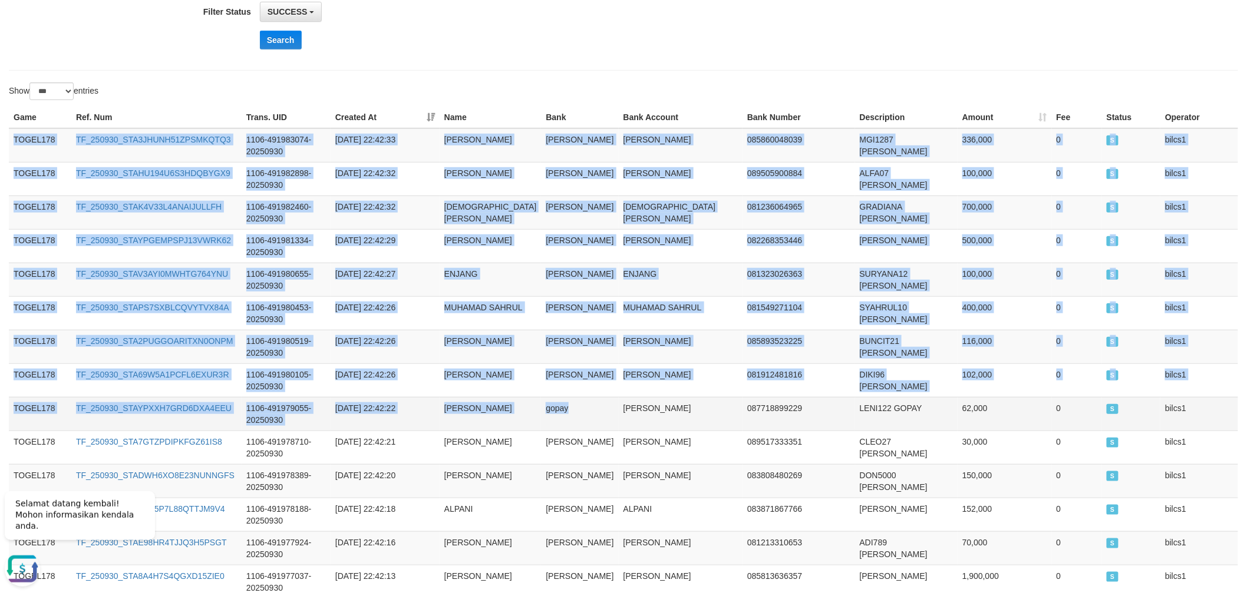
drag, startPoint x: 12, startPoint y: 136, endPoint x: 563, endPoint y: 400, distance: 610.9
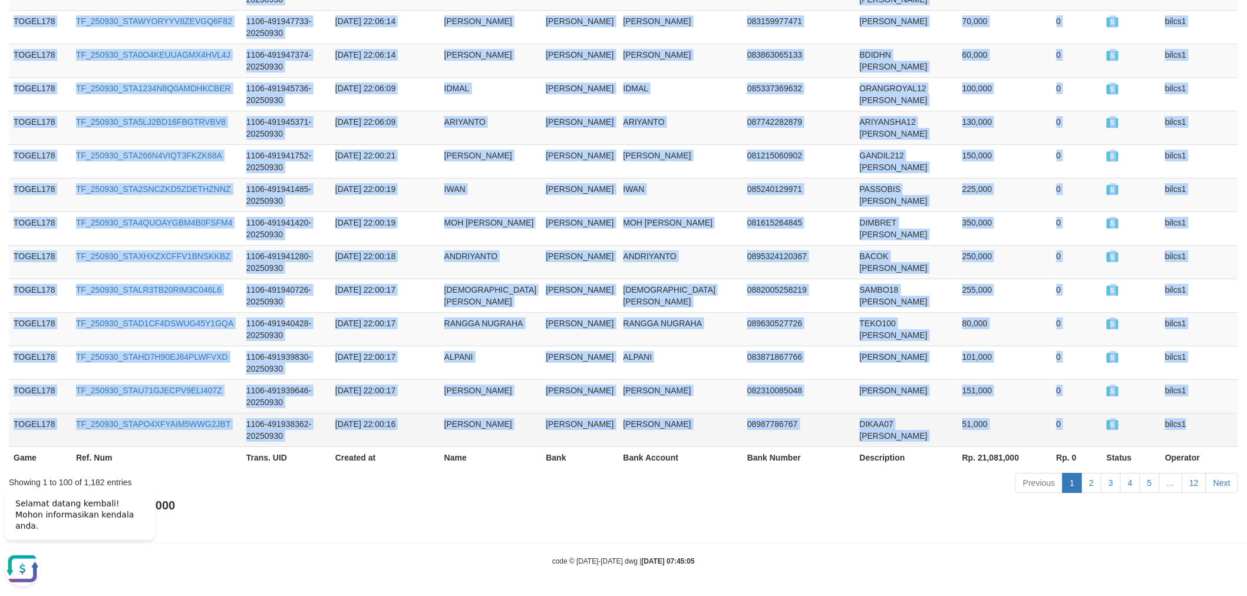
click at [1212, 428] on td "bilcs1" at bounding box center [1199, 430] width 78 height 34
copy tbody "TOGEL178 TF_250930_STA3JHUNH51ZPSMKQTQ3 1106-491983074-20250930 [DATE] 22:42:33…"
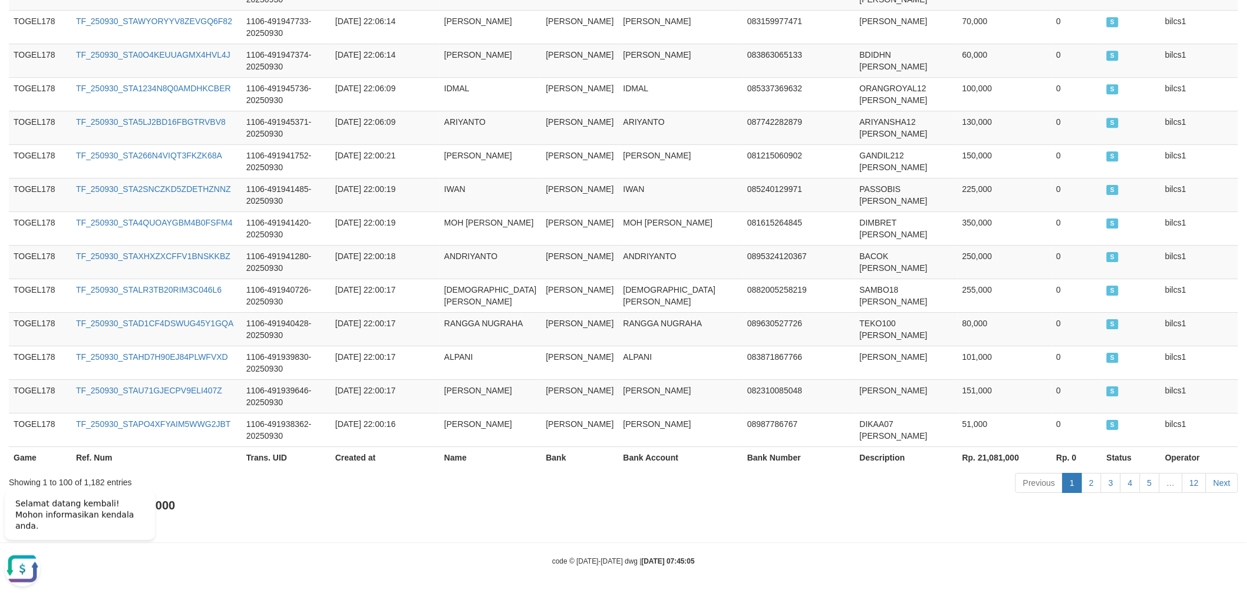
click at [1083, 521] on div "Total Amount: Rp. 458,418,000 Total Fee: Rp. 0" at bounding box center [623, 514] width 1229 height 34
click at [1090, 482] on link "2" at bounding box center [1091, 483] width 20 height 20
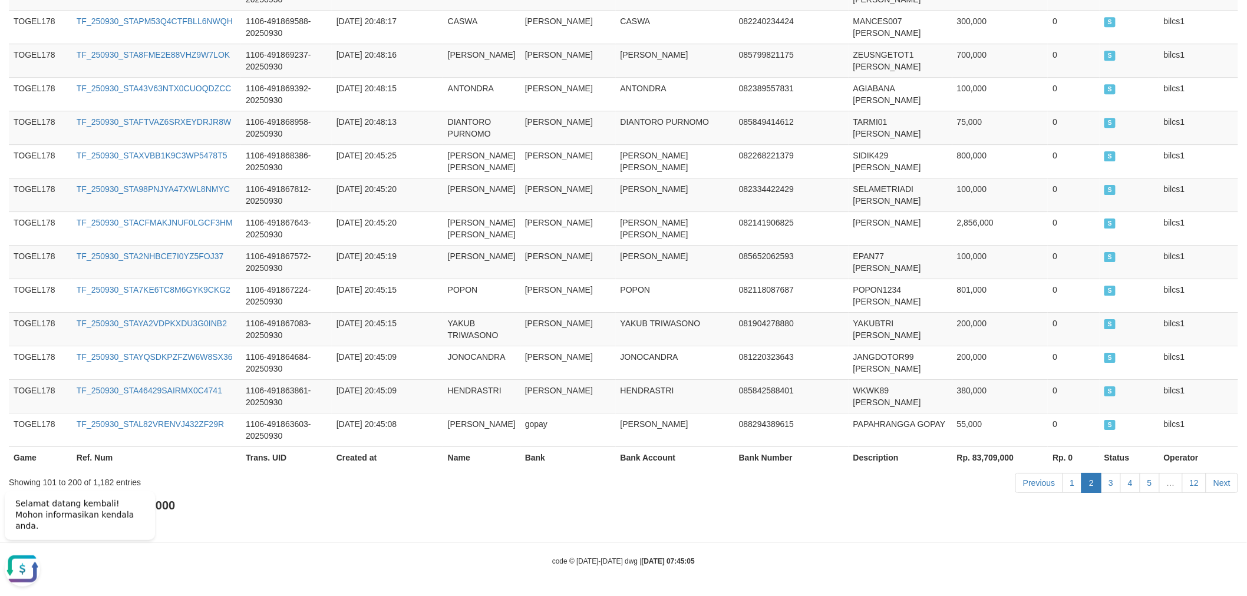
scroll to position [3400, 0]
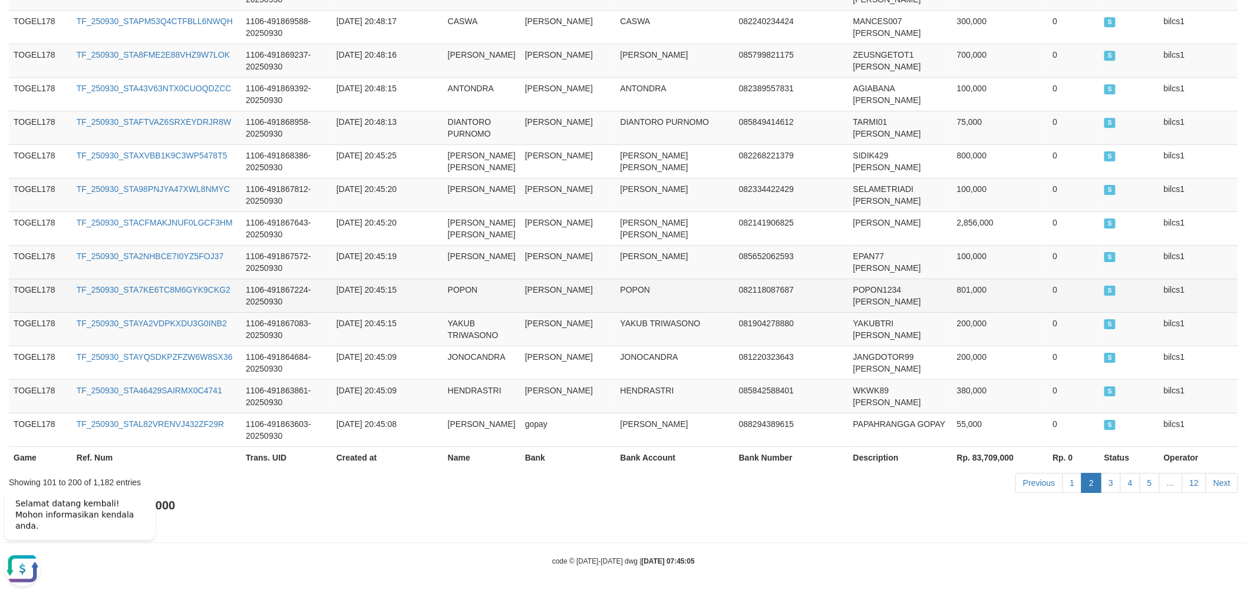
click at [475, 295] on td "POPON" at bounding box center [481, 296] width 77 height 34
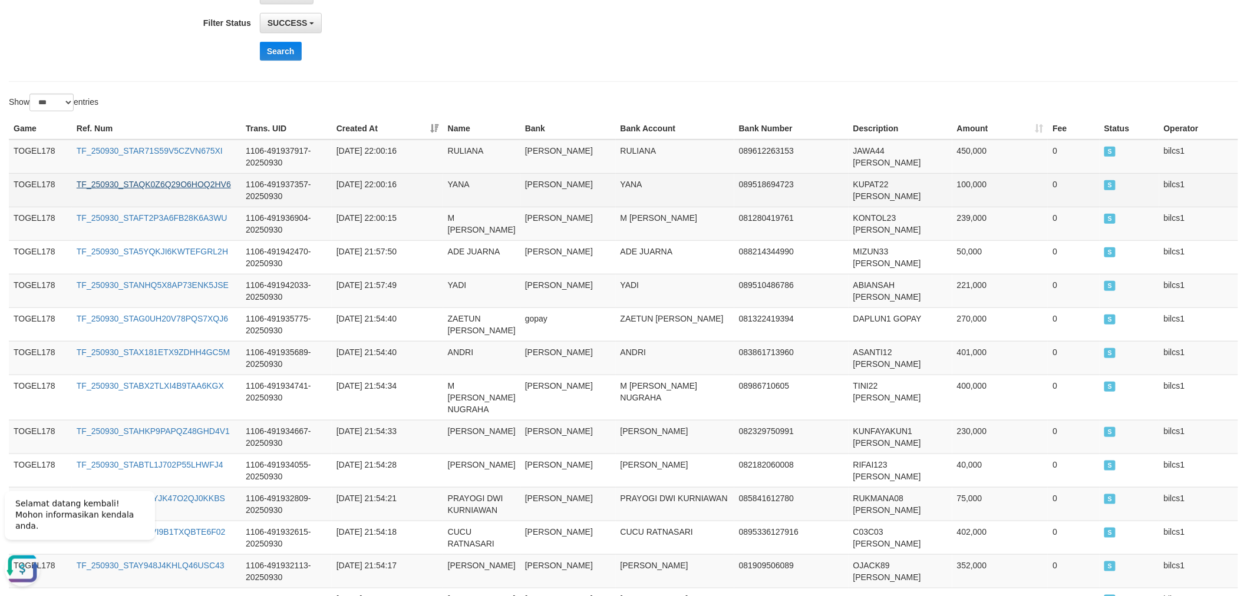
scroll to position [262, 0]
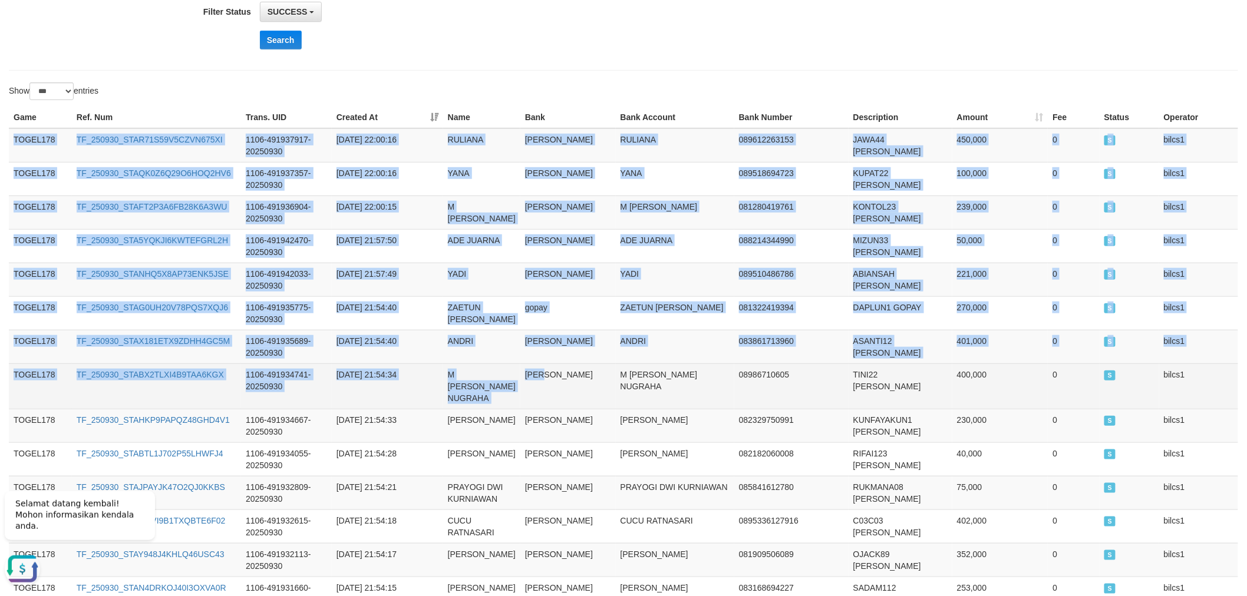
drag, startPoint x: 12, startPoint y: 136, endPoint x: 564, endPoint y: 384, distance: 604.5
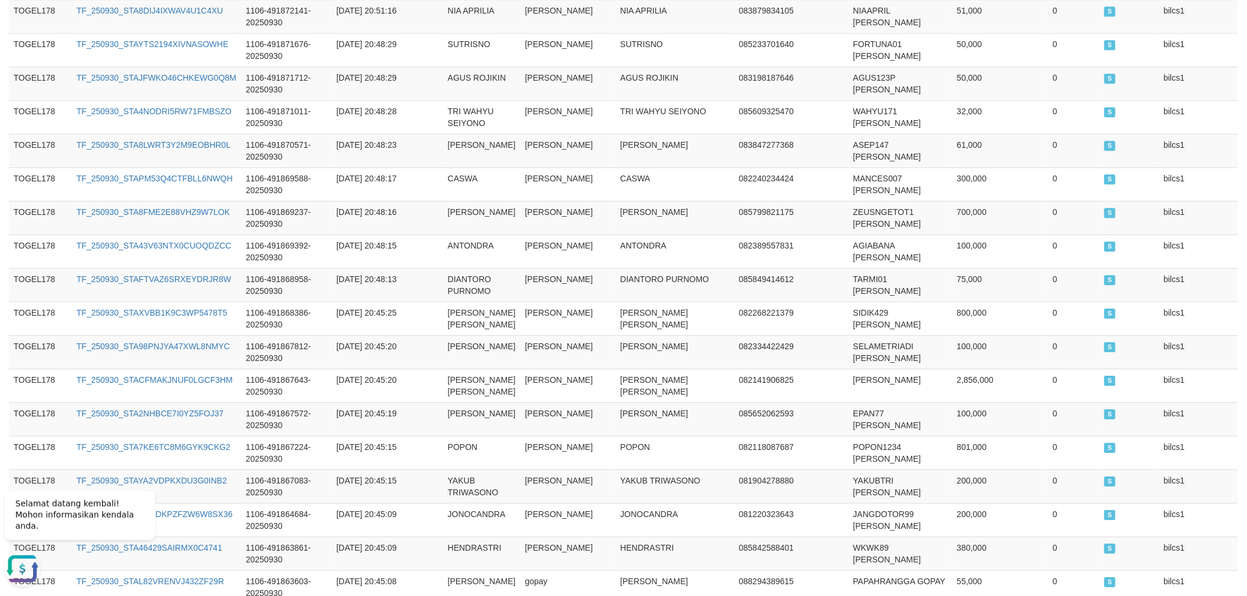
scroll to position [3400, 0]
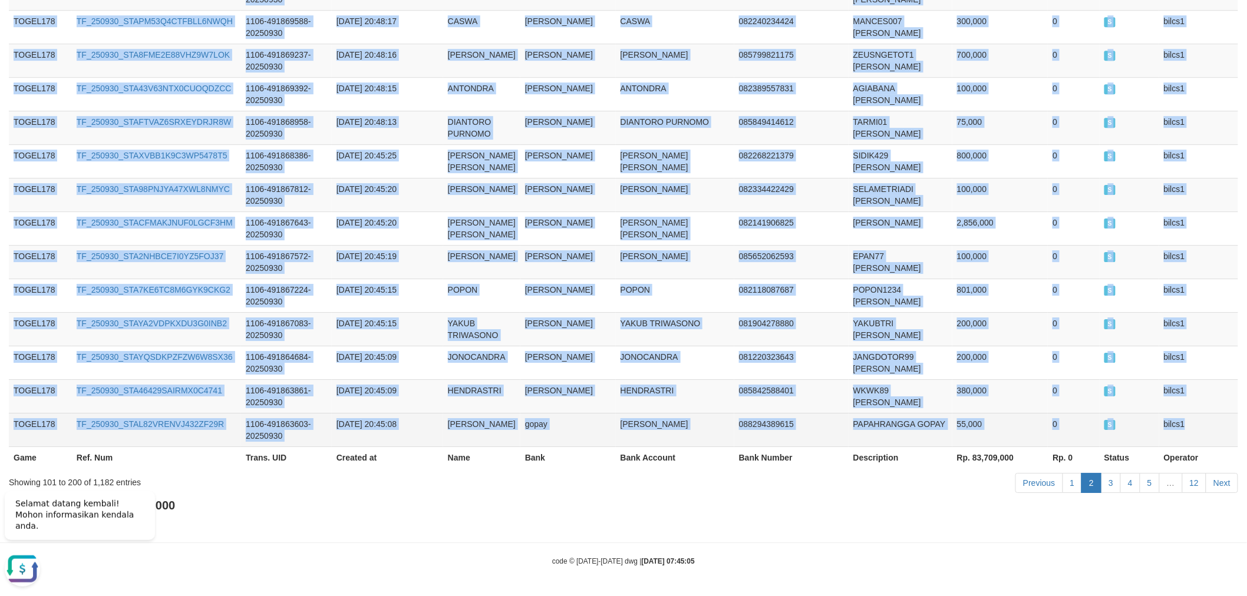
click at [1209, 413] on td "bilcs1" at bounding box center [1198, 430] width 79 height 34
copy tbody "TOGEL178 TF_250930_STAR71S59V5CZVN675XI 1106-491937917-20250930 [DATE] 22:00:16…"
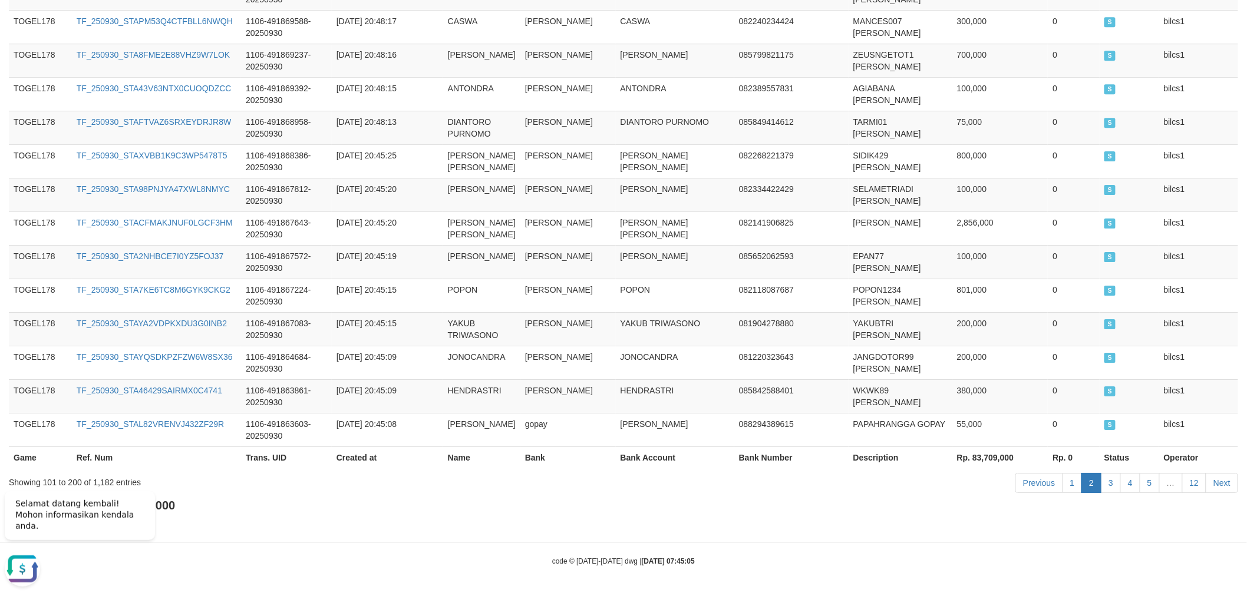
click at [1136, 543] on hr at bounding box center [623, 543] width 1247 height 1
click at [1111, 479] on link "3" at bounding box center [1111, 483] width 20 height 20
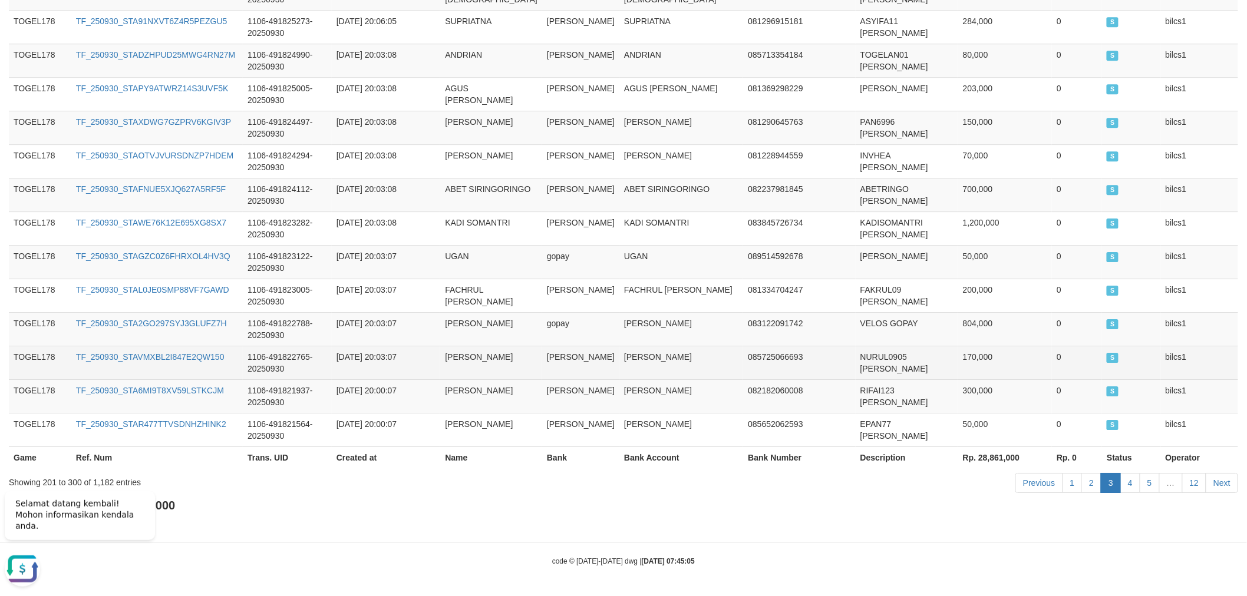
click at [501, 362] on td "[PERSON_NAME]" at bounding box center [491, 363] width 102 height 34
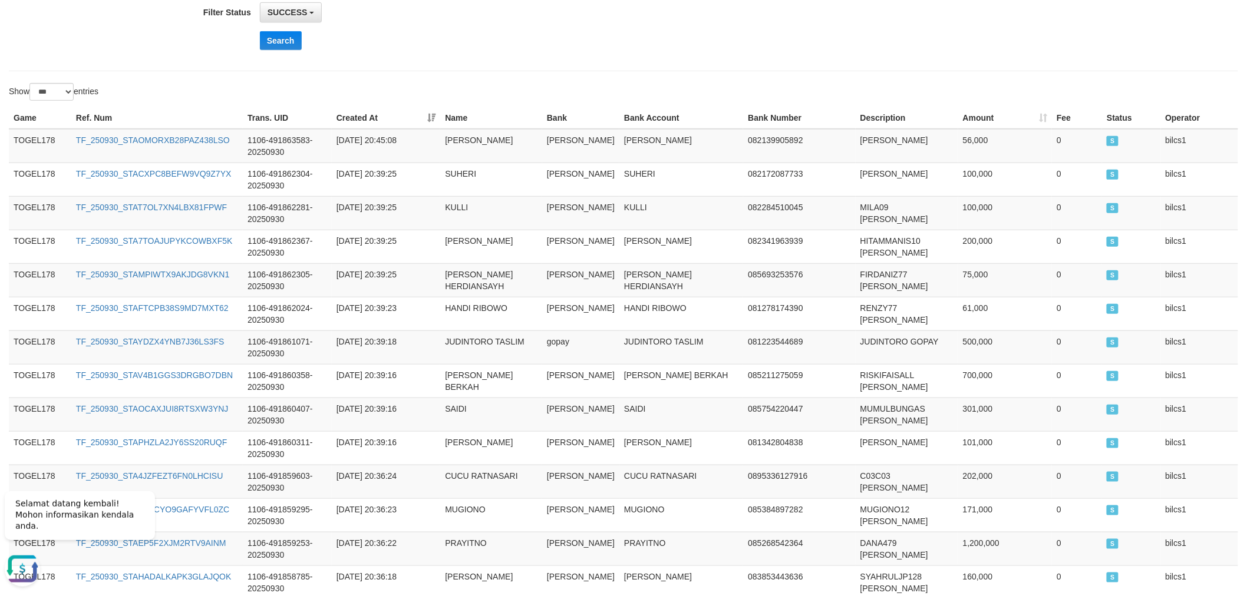
scroll to position [262, 0]
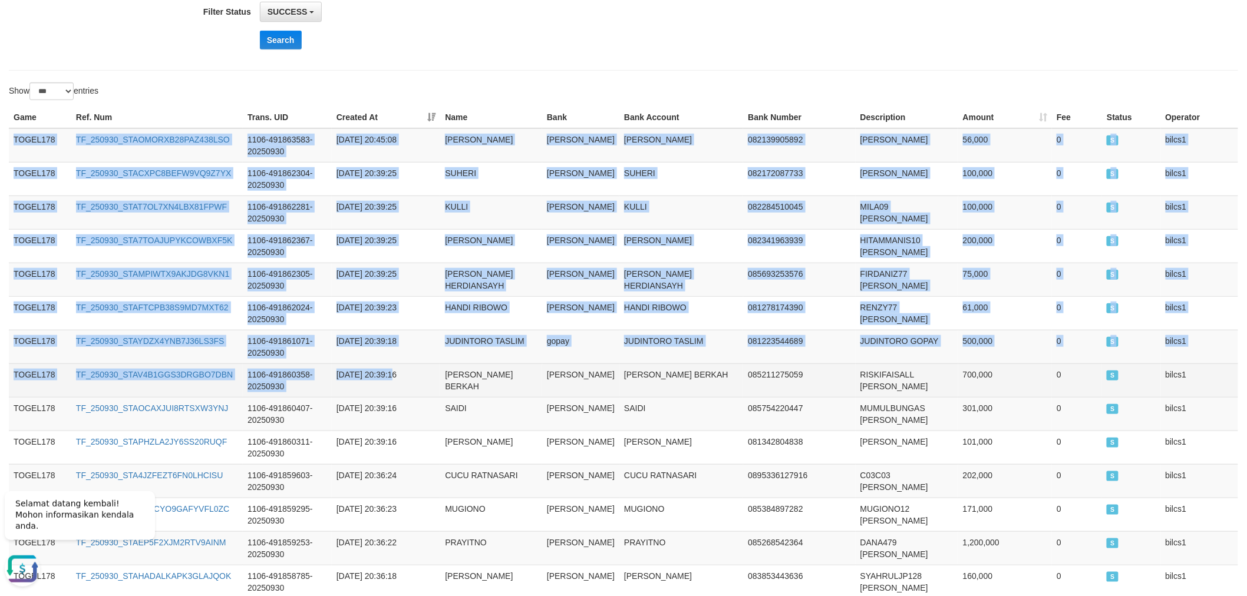
drag, startPoint x: 12, startPoint y: 132, endPoint x: 401, endPoint y: 395, distance: 469.2
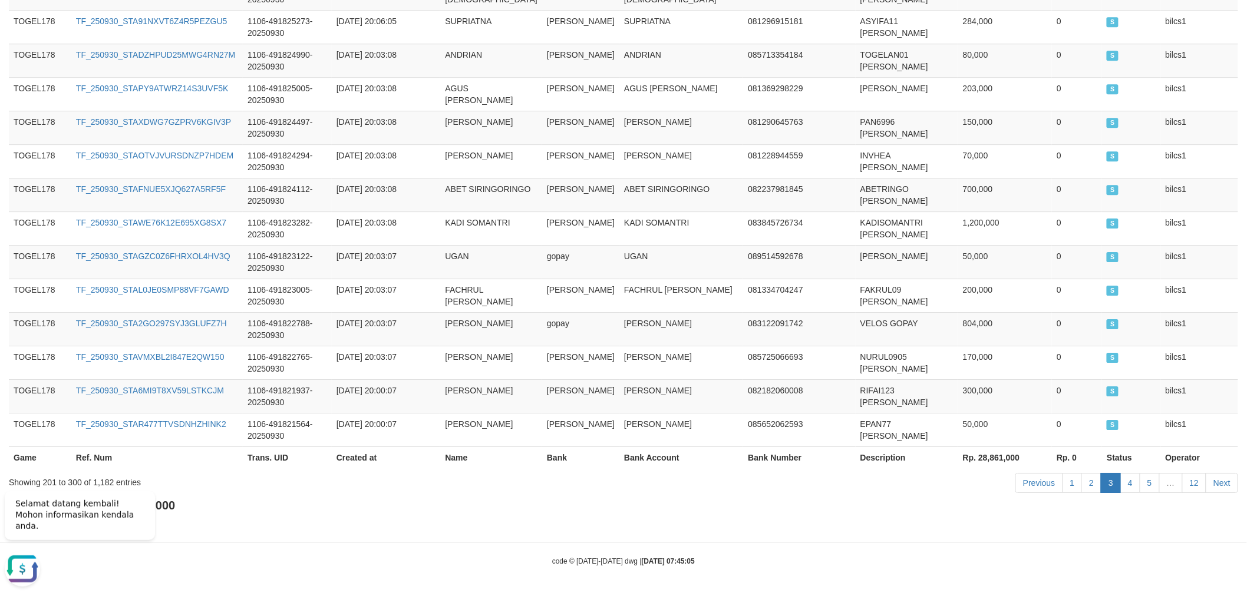
scroll to position [3318, 0]
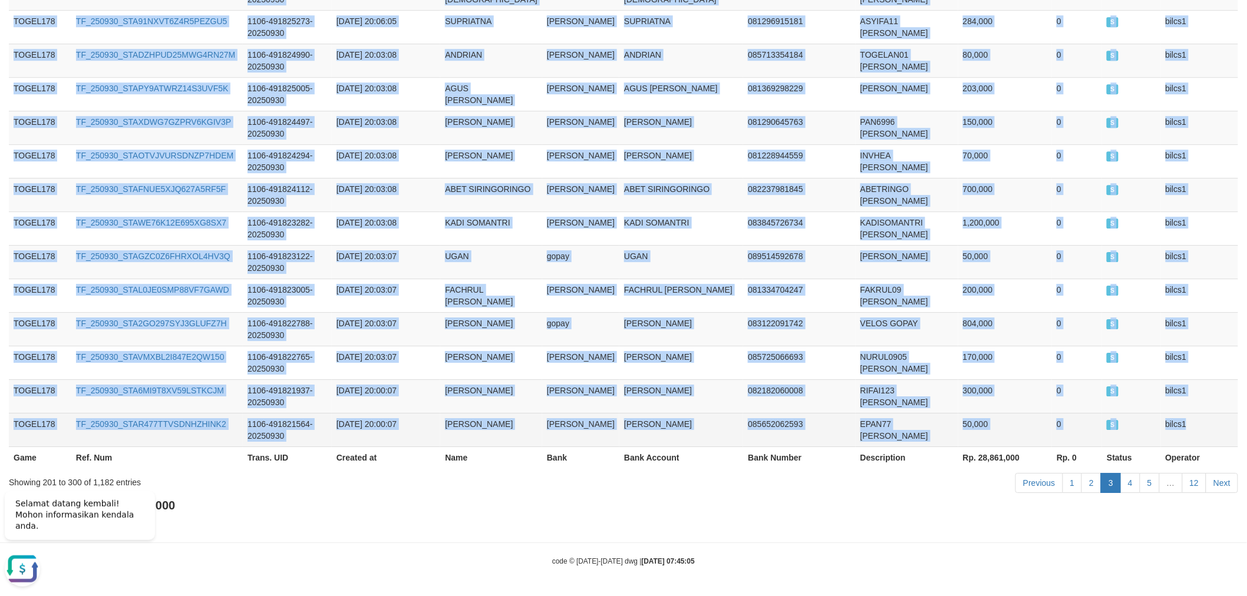
click at [1216, 434] on td "bilcs1" at bounding box center [1199, 430] width 77 height 34
copy tbody "TOGEL178 TF_250930_STAOMORXB28PAZ438LSO 1106-491863583-20250930 [DATE] 20:45:08…"
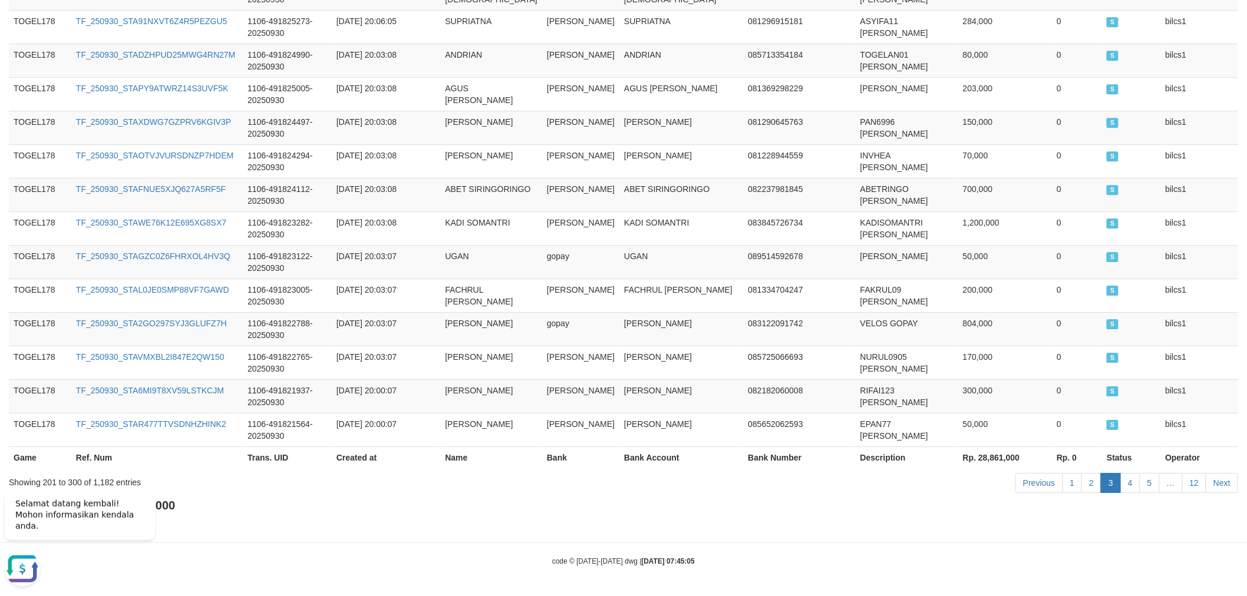
click at [1129, 478] on link "4" at bounding box center [1130, 483] width 20 height 20
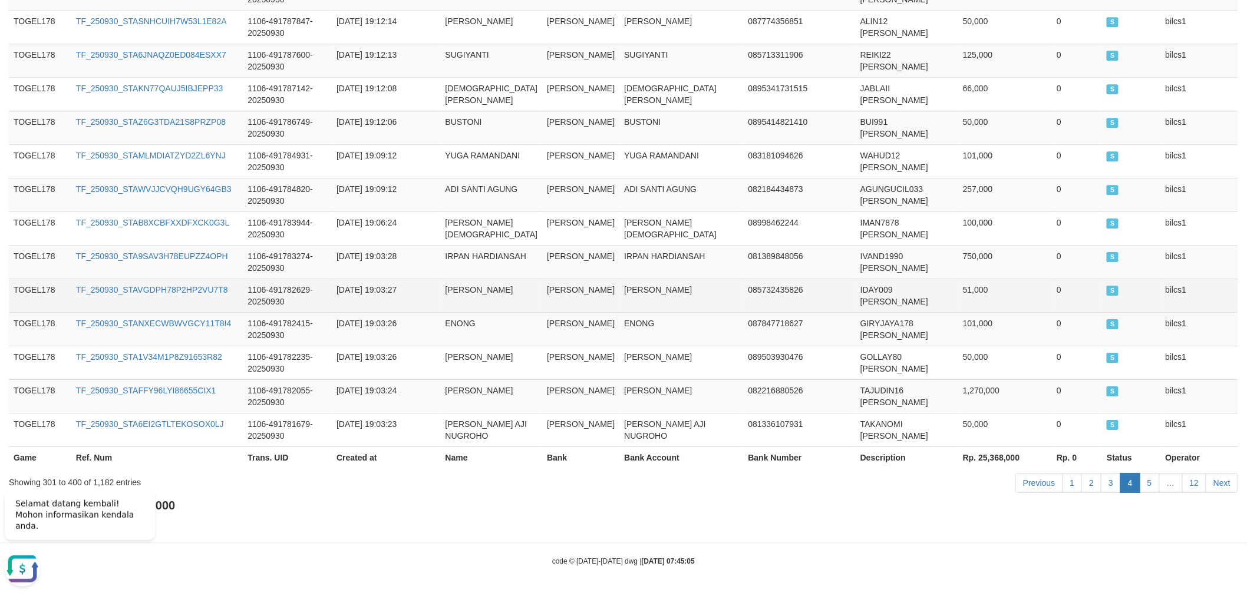
click at [379, 302] on td "[DATE] 19:03:27" at bounding box center [386, 296] width 108 height 34
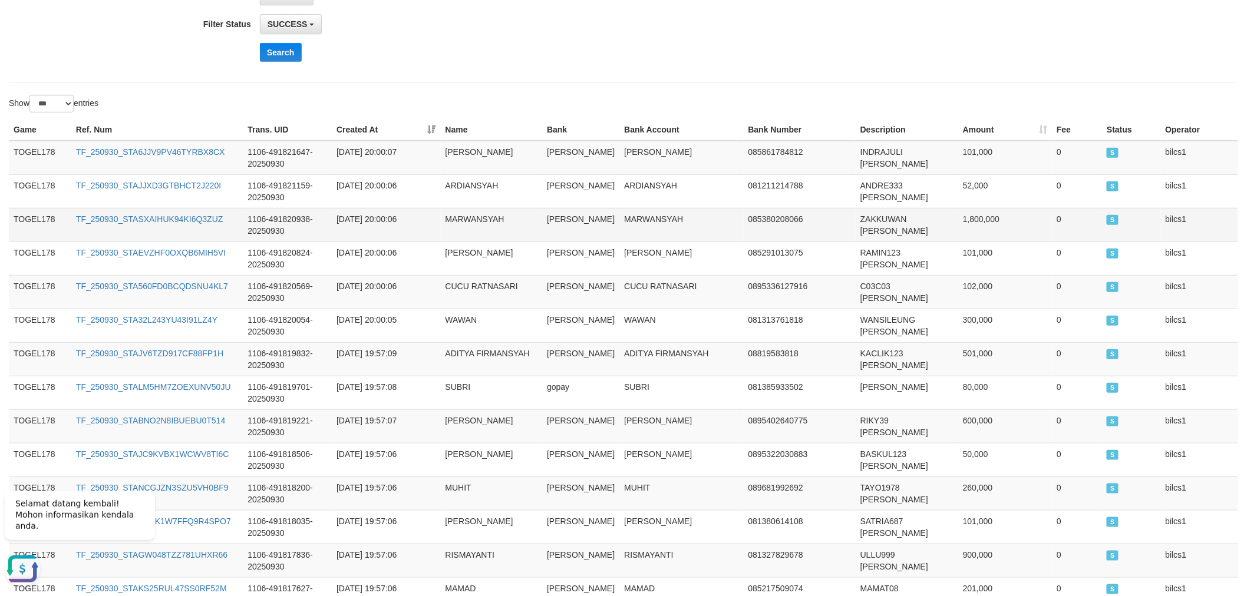
scroll to position [262, 0]
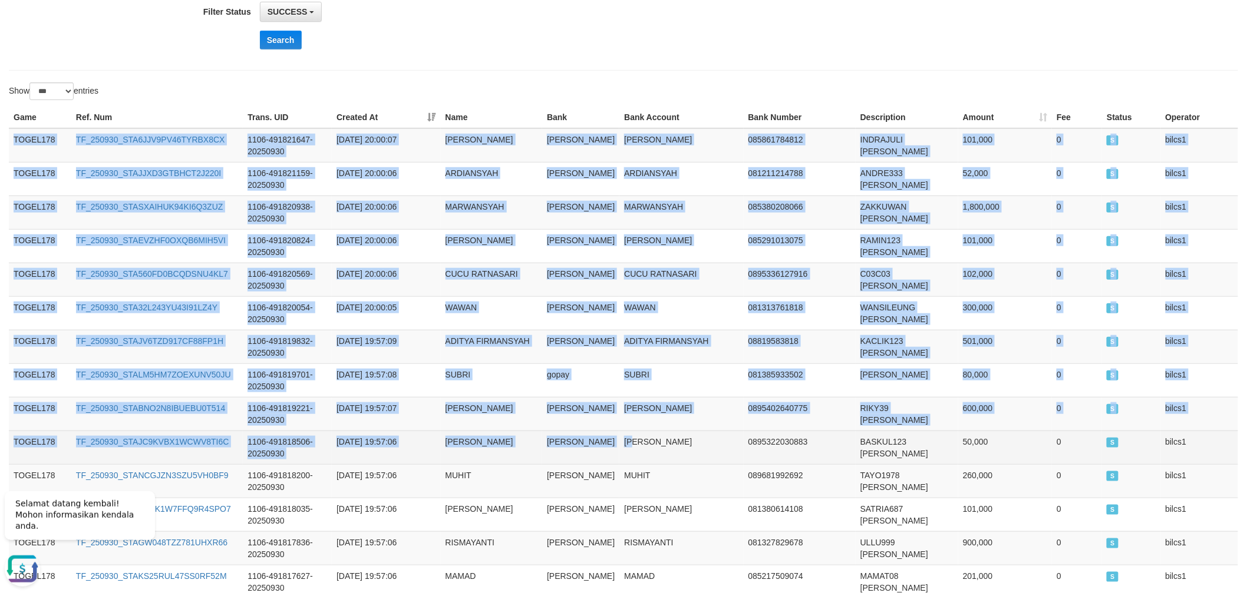
drag, startPoint x: 11, startPoint y: 134, endPoint x: 607, endPoint y: 461, distance: 680.1
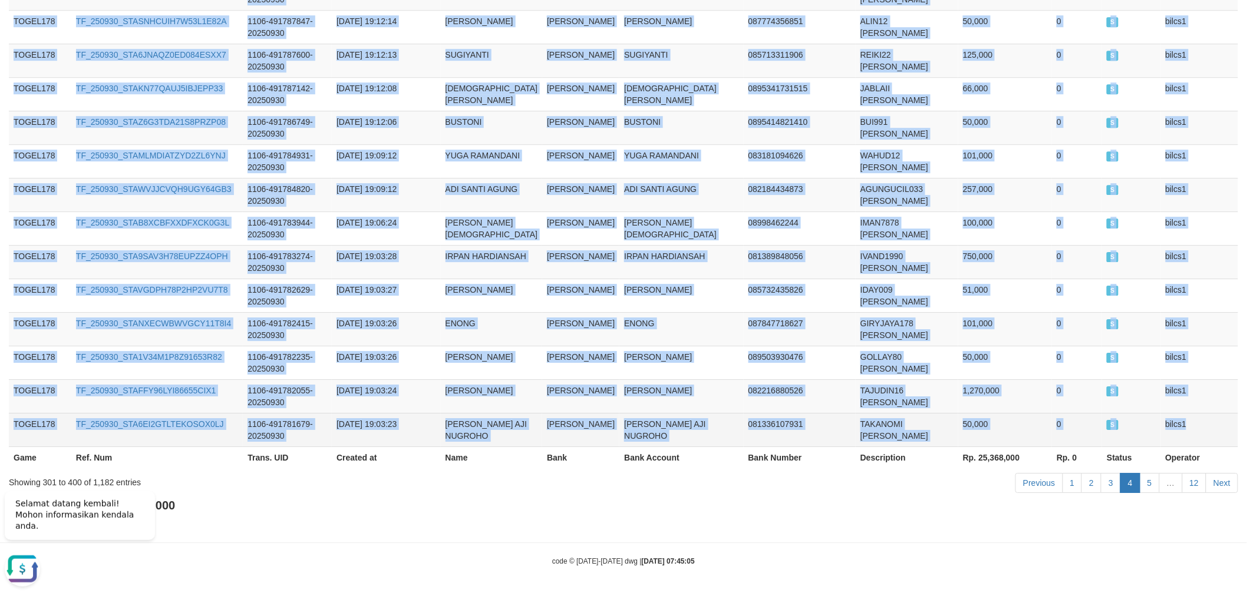
click at [1204, 424] on td "bilcs1" at bounding box center [1200, 430] width 78 height 34
copy tbody "TOGEL178 TF_250930_STA6JJV9PV46TYRBX8CX 1106-491821647-20250930 [DATE] 20:00:07…"
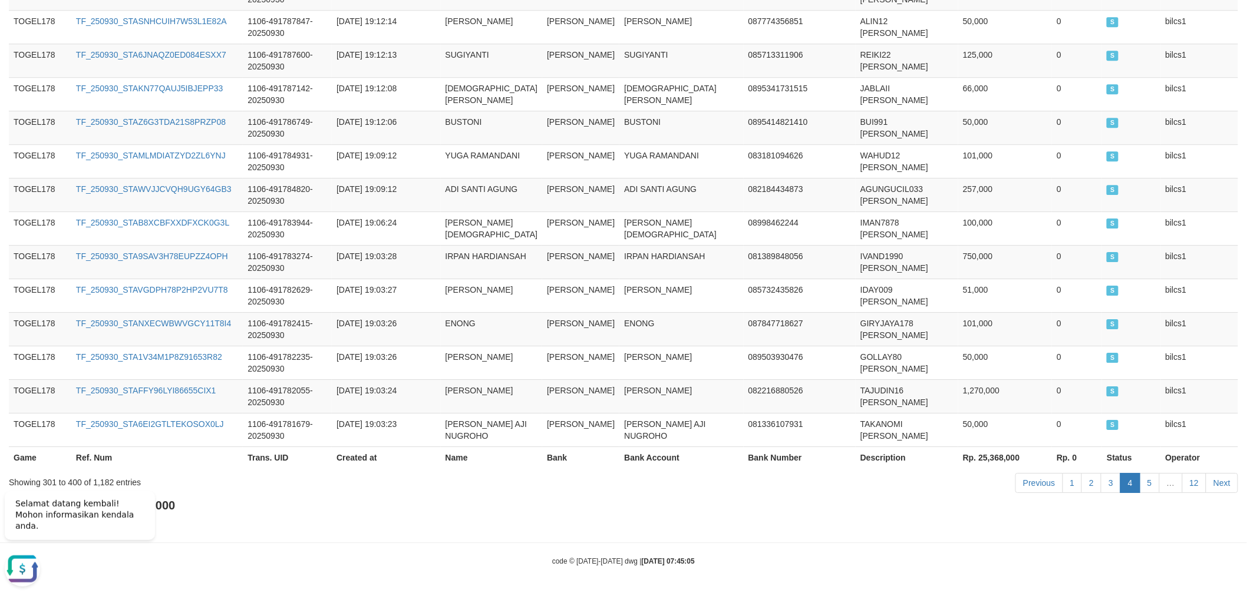
click at [1189, 523] on div "Total Amount: Rp. 458,418,000 Total Fee: Rp. 0" at bounding box center [623, 514] width 1229 height 34
click at [1147, 479] on link "5" at bounding box center [1150, 483] width 20 height 20
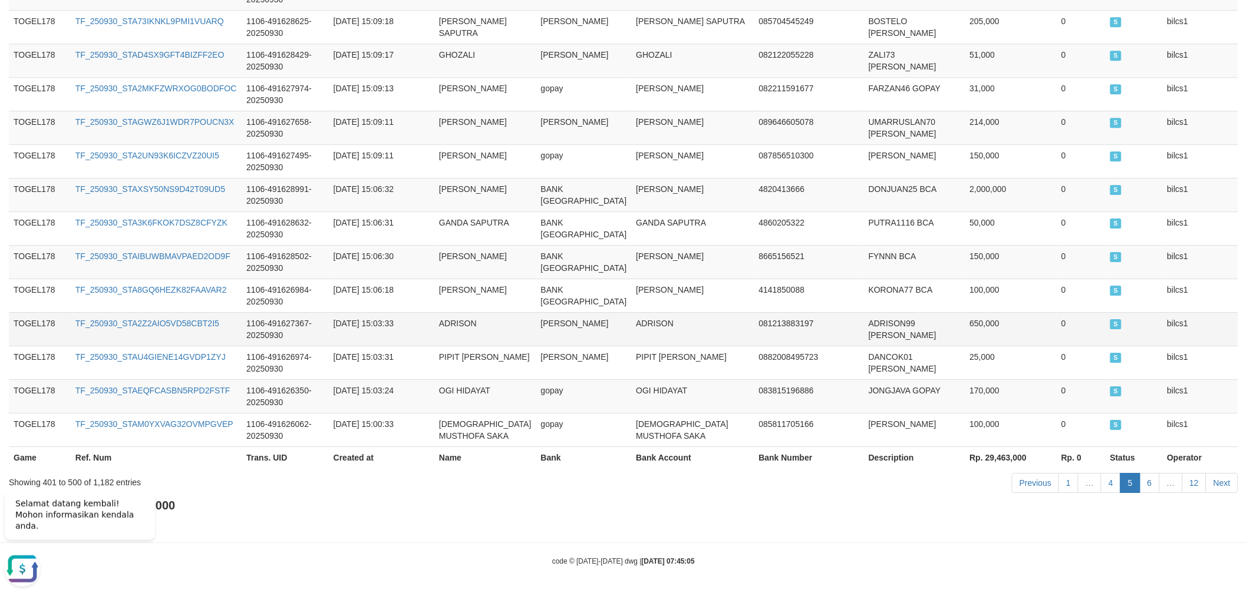
click at [516, 312] on td "ADRISON" at bounding box center [485, 329] width 102 height 34
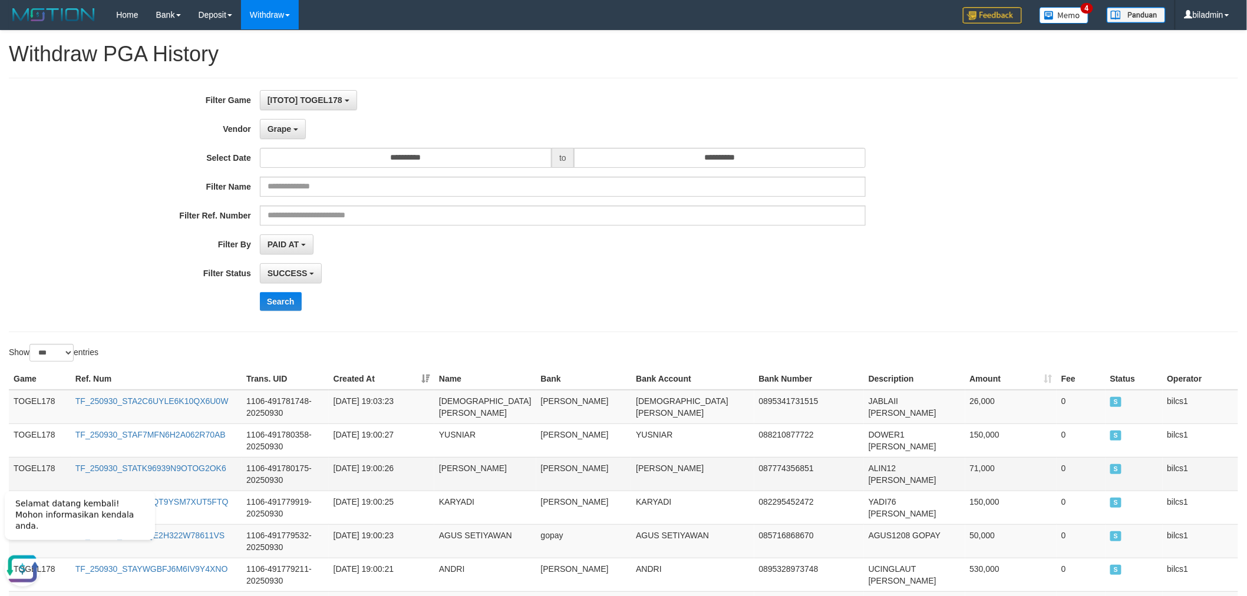
scroll to position [262, 0]
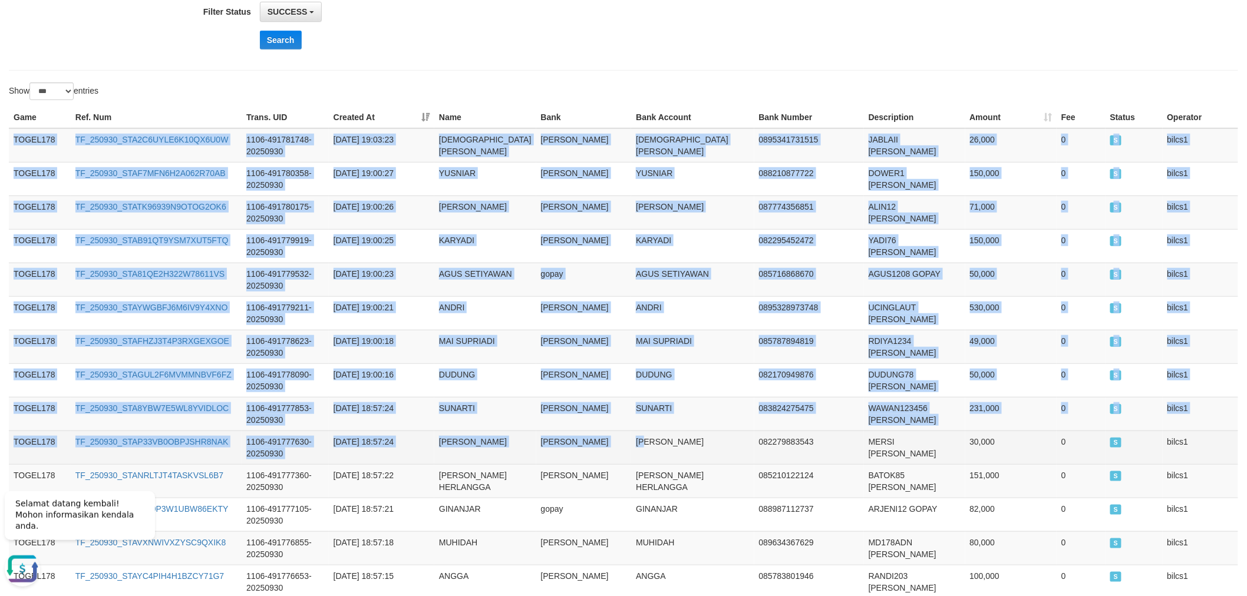
drag, startPoint x: 12, startPoint y: 134, endPoint x: 606, endPoint y: 441, distance: 668.6
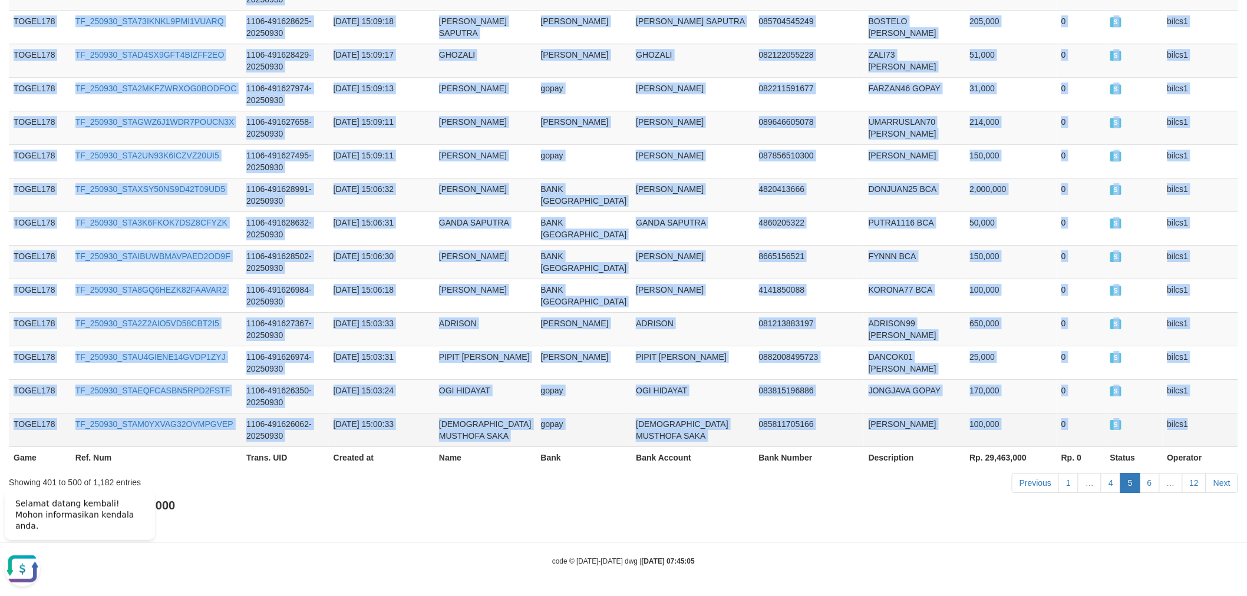
click at [1223, 421] on td "bilcs1" at bounding box center [1200, 430] width 75 height 34
copy tbody "TOGEL178 TF_250930_STA2C6UYLE6K10QX6U0W 1106-491781748-20250930 [DATE] 19:03:23…"
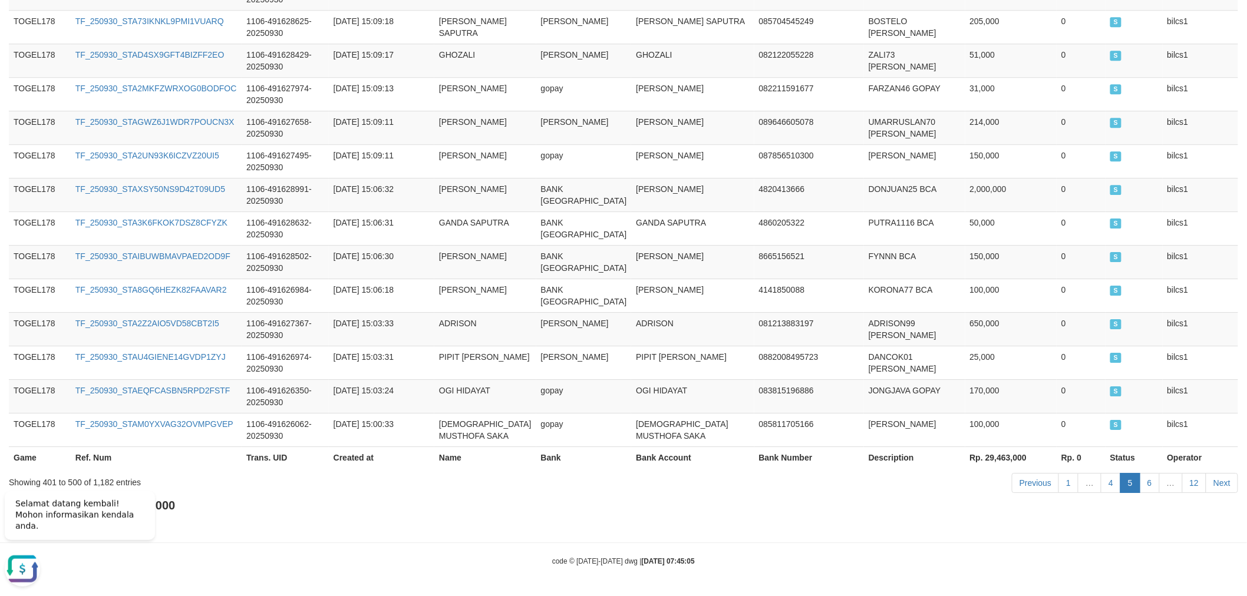
click at [1112, 517] on div "Total Amount: Rp. 458,418,000 Total Fee: Rp. 0" at bounding box center [623, 514] width 1229 height 34
click at [1150, 480] on link "6" at bounding box center [1150, 483] width 20 height 20
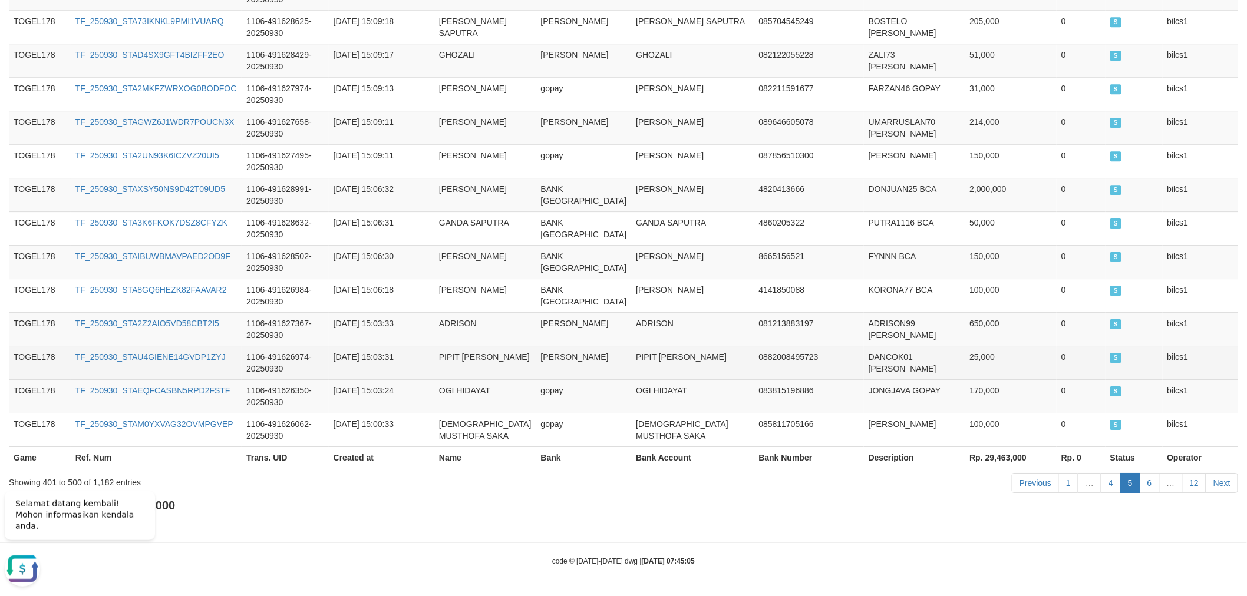
scroll to position [3588, 0]
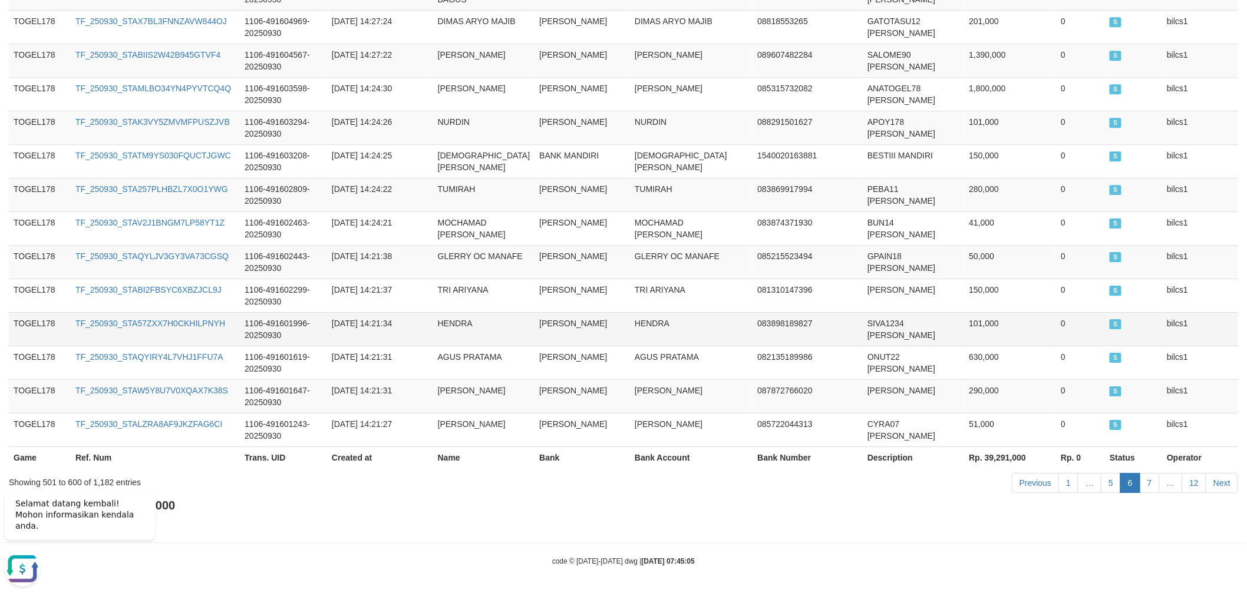
click at [656, 334] on td "HENDRA" at bounding box center [691, 329] width 123 height 34
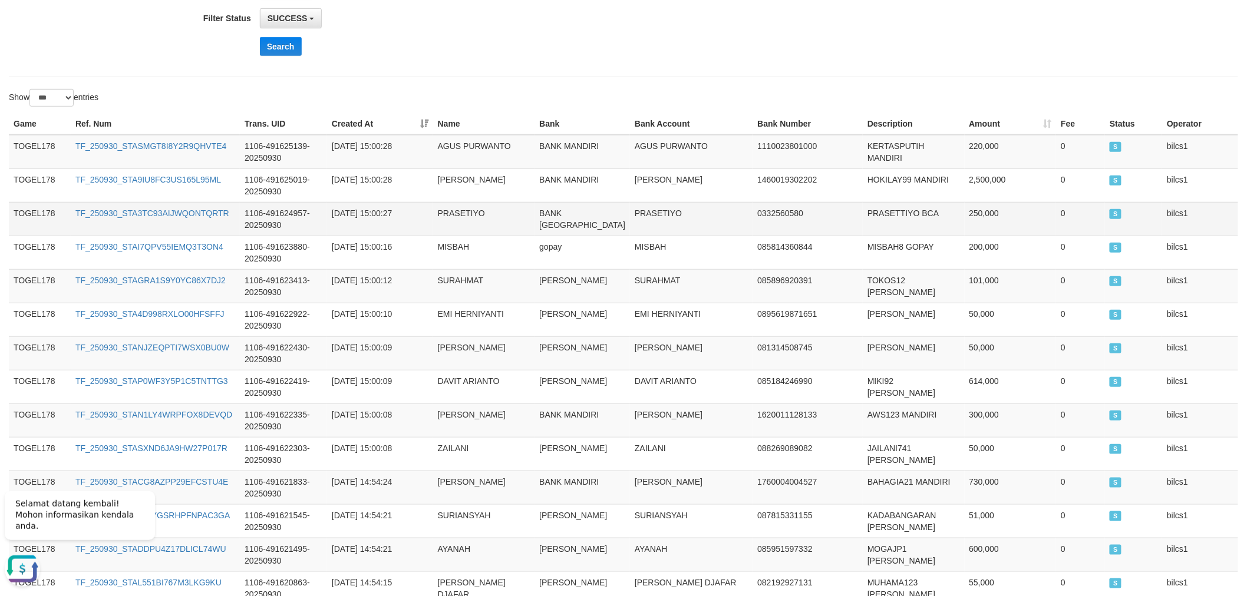
scroll to position [262, 0]
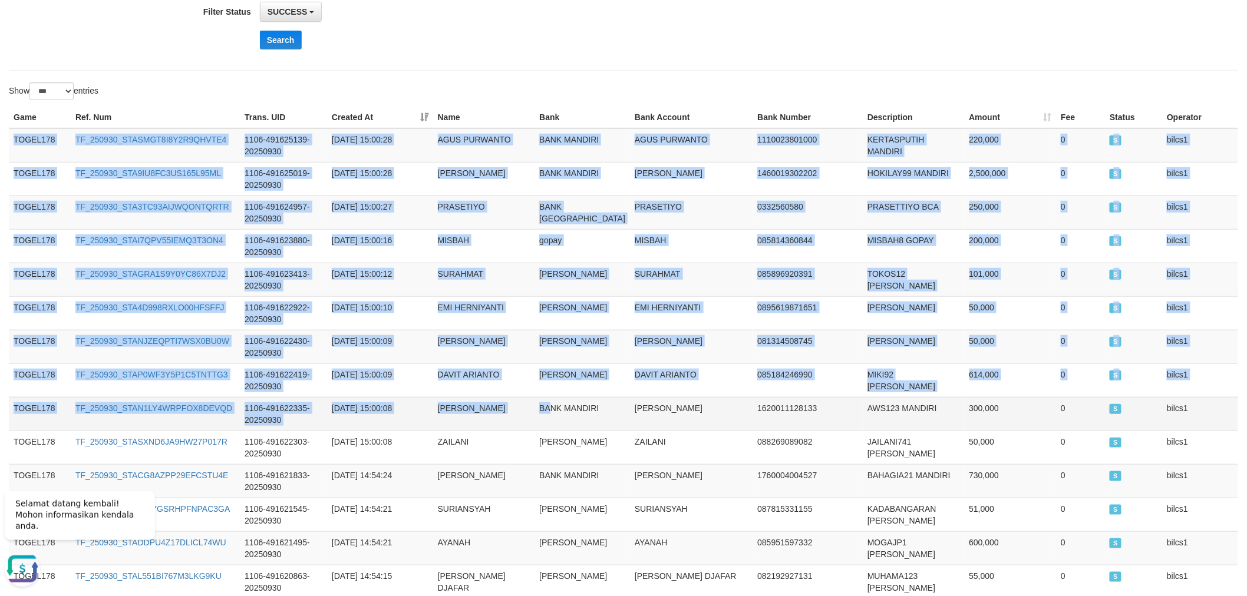
drag, startPoint x: 10, startPoint y: 134, endPoint x: 539, endPoint y: 410, distance: 596.4
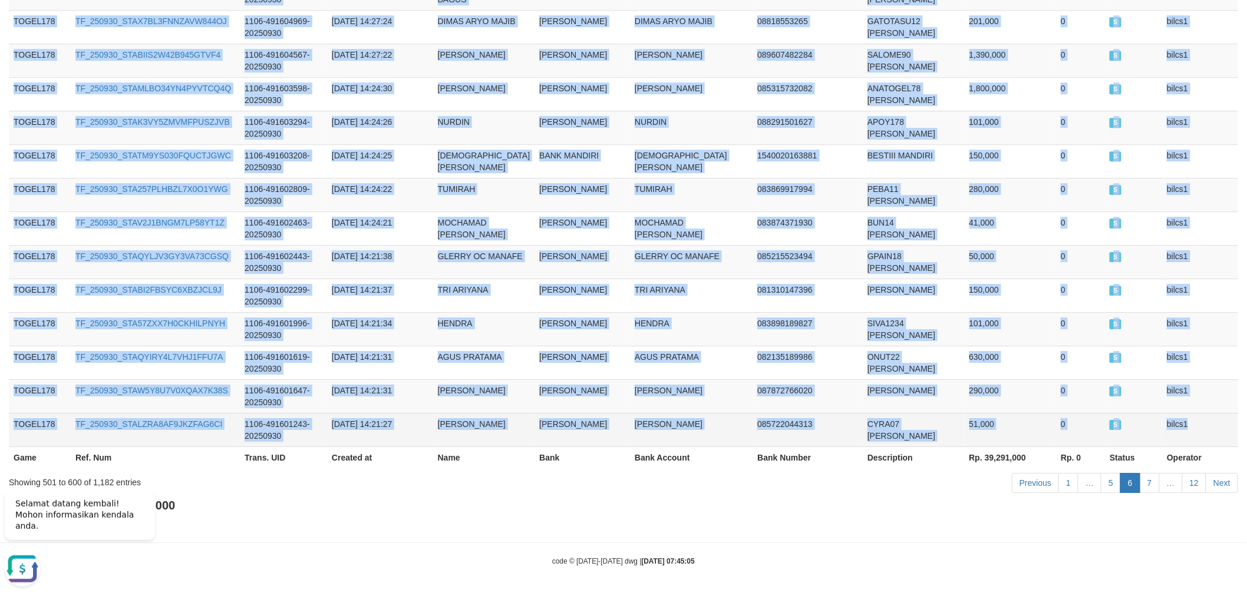
click at [1210, 435] on td "bilcs1" at bounding box center [1200, 430] width 76 height 34
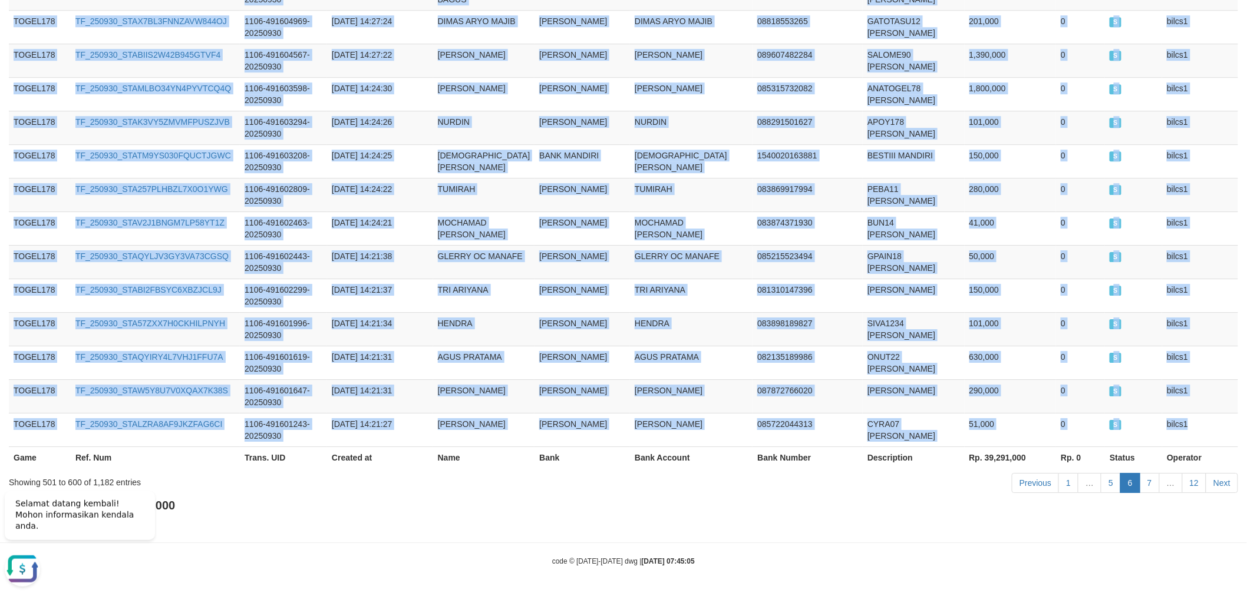
copy tbody "TOGEL178 TF_250930_STASMGT8I8Y2R9QHVTE4 1106-491625139-20250930 [DATE] 15:00:28…"
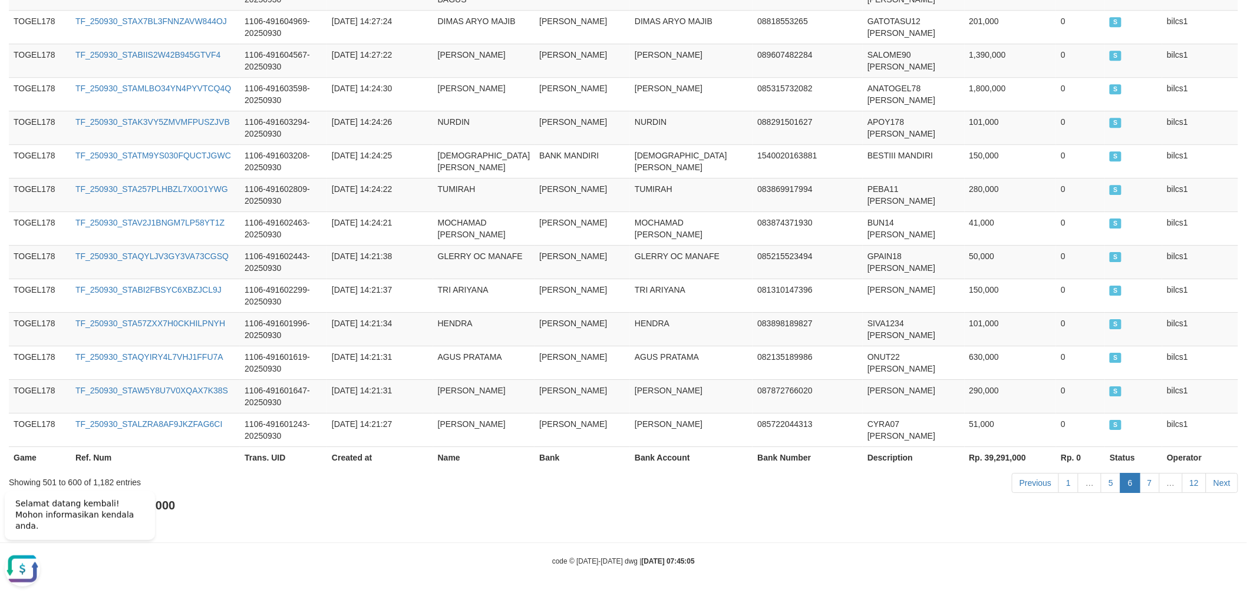
click at [1147, 479] on link "7" at bounding box center [1150, 483] width 20 height 20
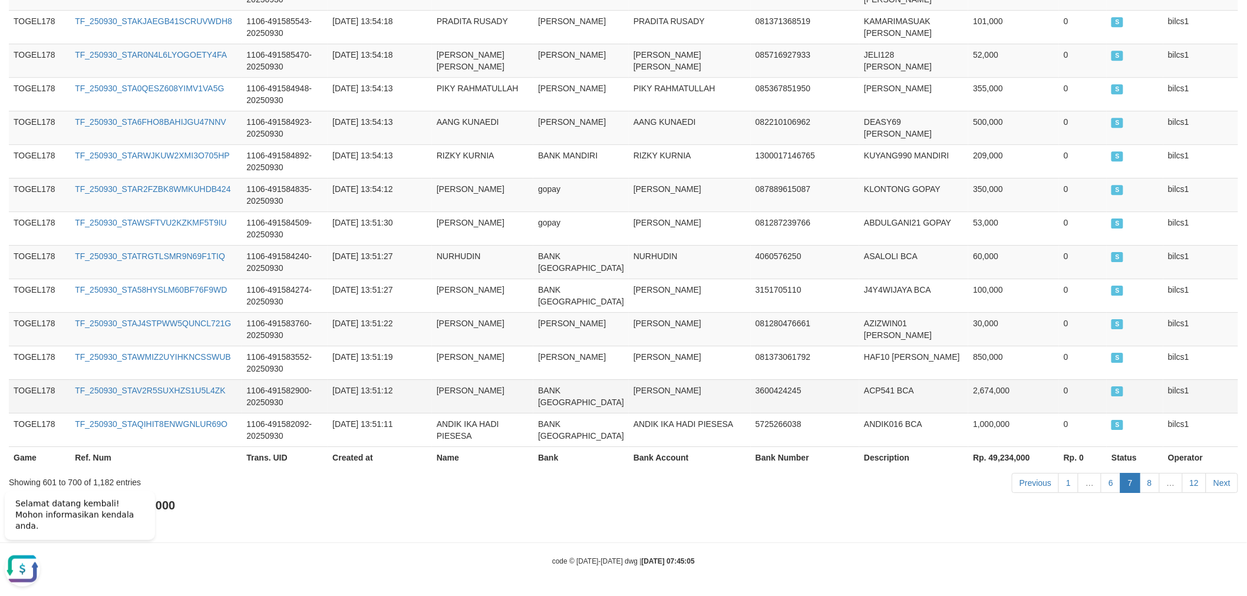
scroll to position [3659, 0]
click at [491, 312] on td "[PERSON_NAME]" at bounding box center [482, 329] width 101 height 34
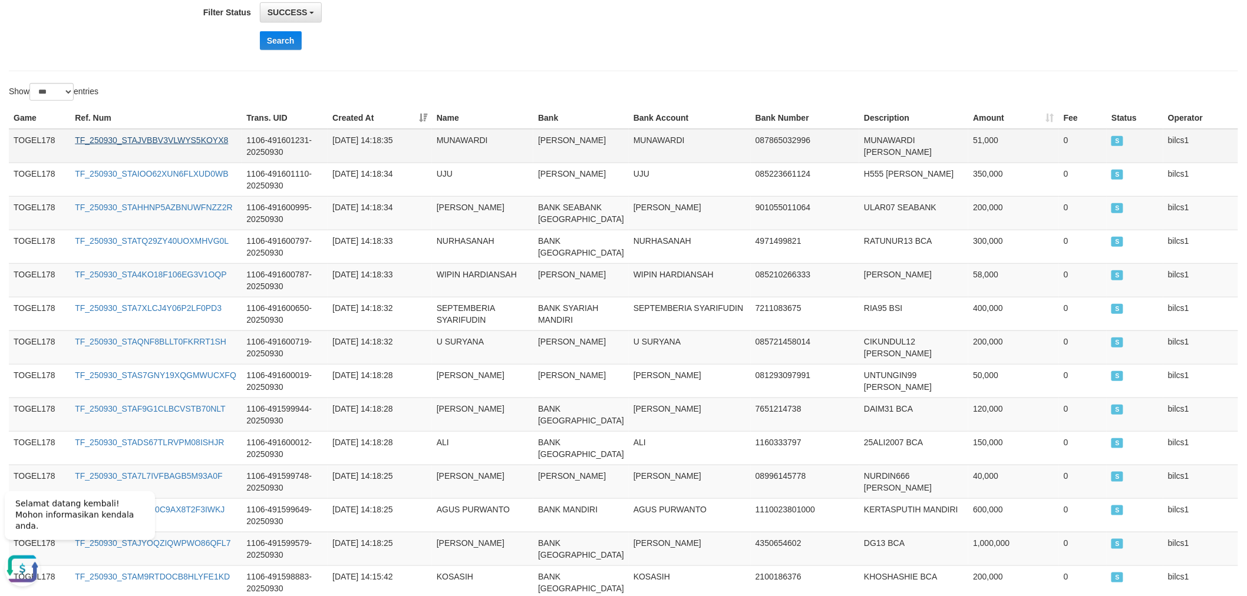
scroll to position [262, 0]
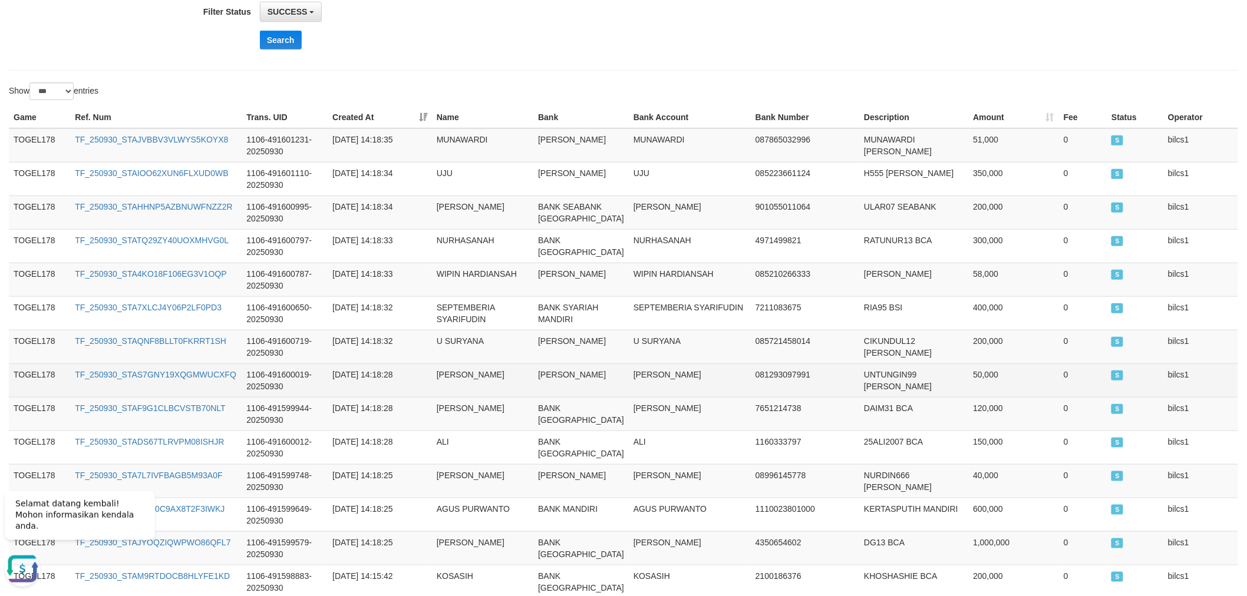
drag, startPoint x: 9, startPoint y: 133, endPoint x: 534, endPoint y: 414, distance: 595.8
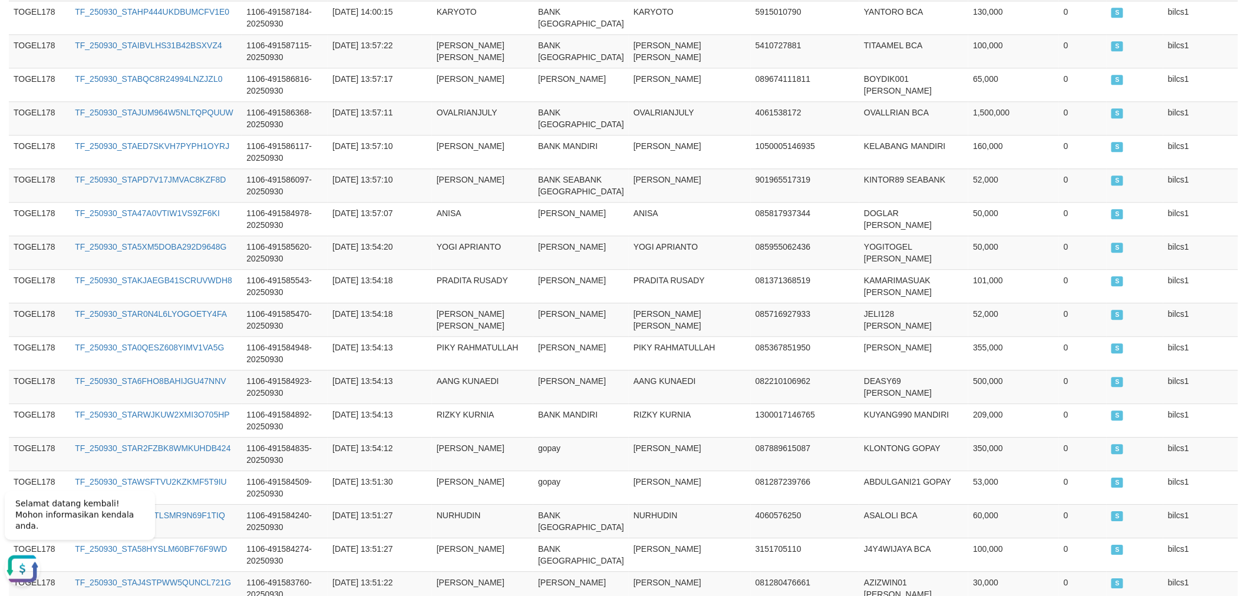
scroll to position [3659, 0]
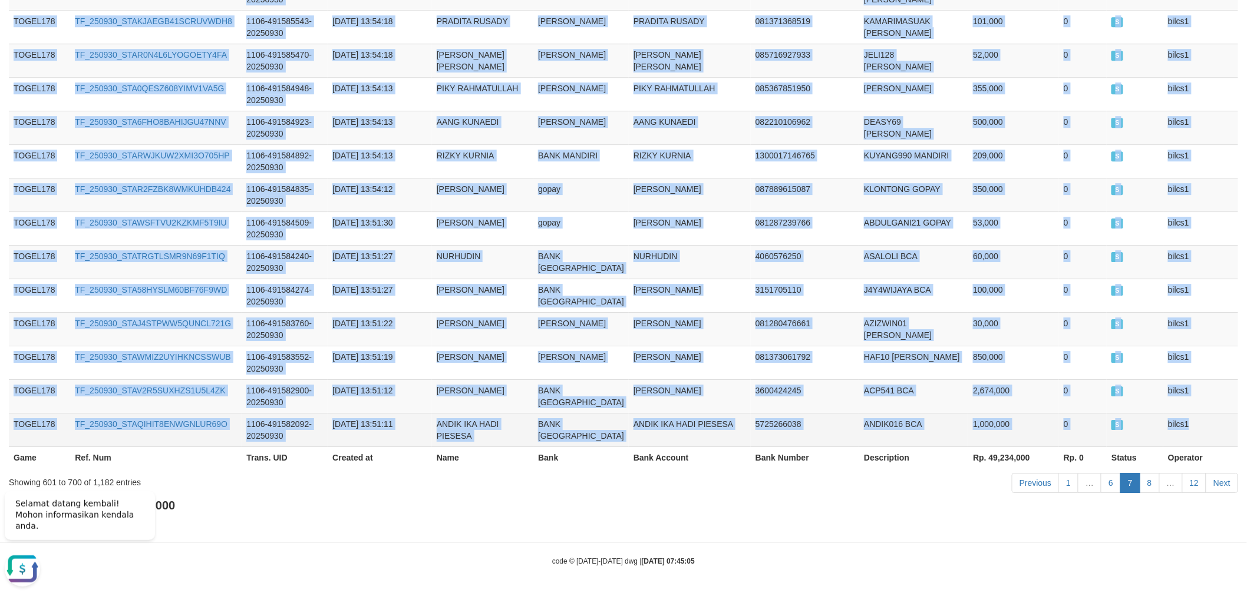
click at [1216, 418] on td "bilcs1" at bounding box center [1200, 430] width 75 height 34
copy tbody "TOGEL178 TF_250930_STAJVBBV3VLWYS5KOYX8 1106-491601231-20250930 [DATE] 14:18:35…"
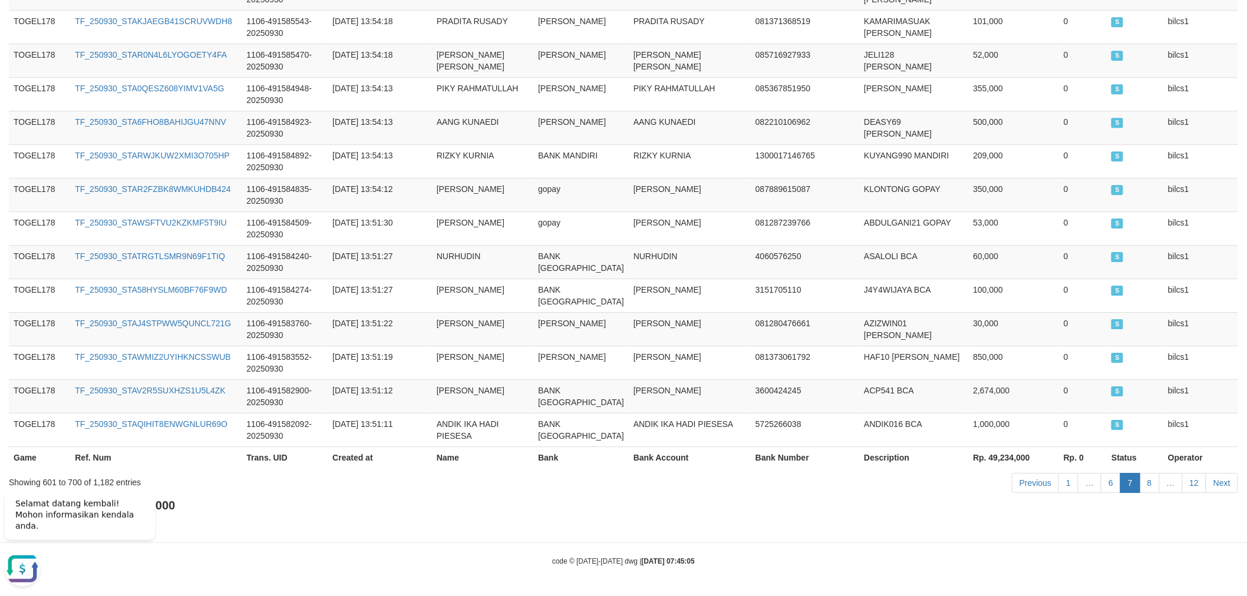
click at [1197, 517] on div "Total Amount: Rp. 458,418,000 Total Fee: Rp. 0" at bounding box center [623, 514] width 1229 height 34
click at [1145, 477] on link "8" at bounding box center [1150, 483] width 20 height 20
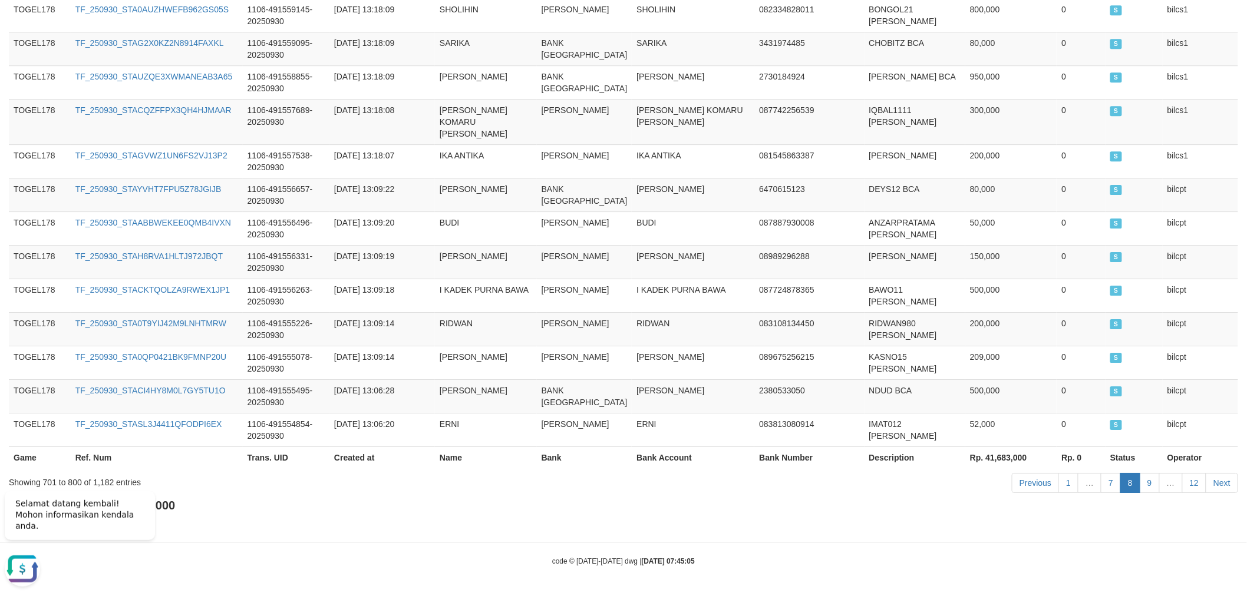
scroll to position [3588, 0]
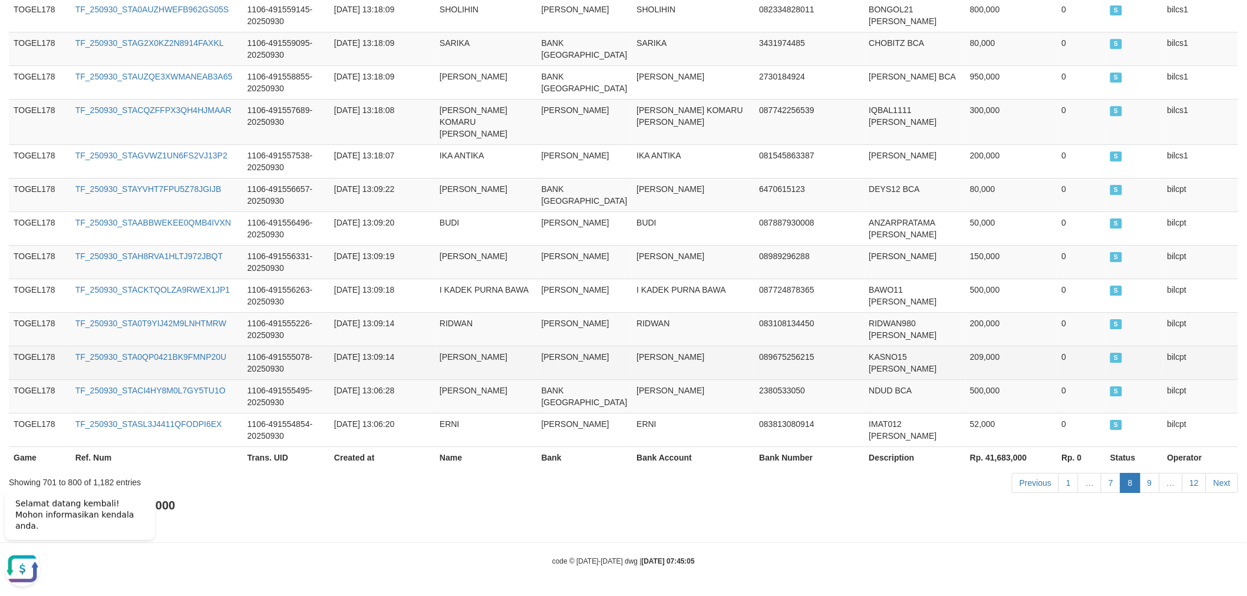
click at [391, 359] on td "[DATE] 13:09:14" at bounding box center [381, 363] width 105 height 34
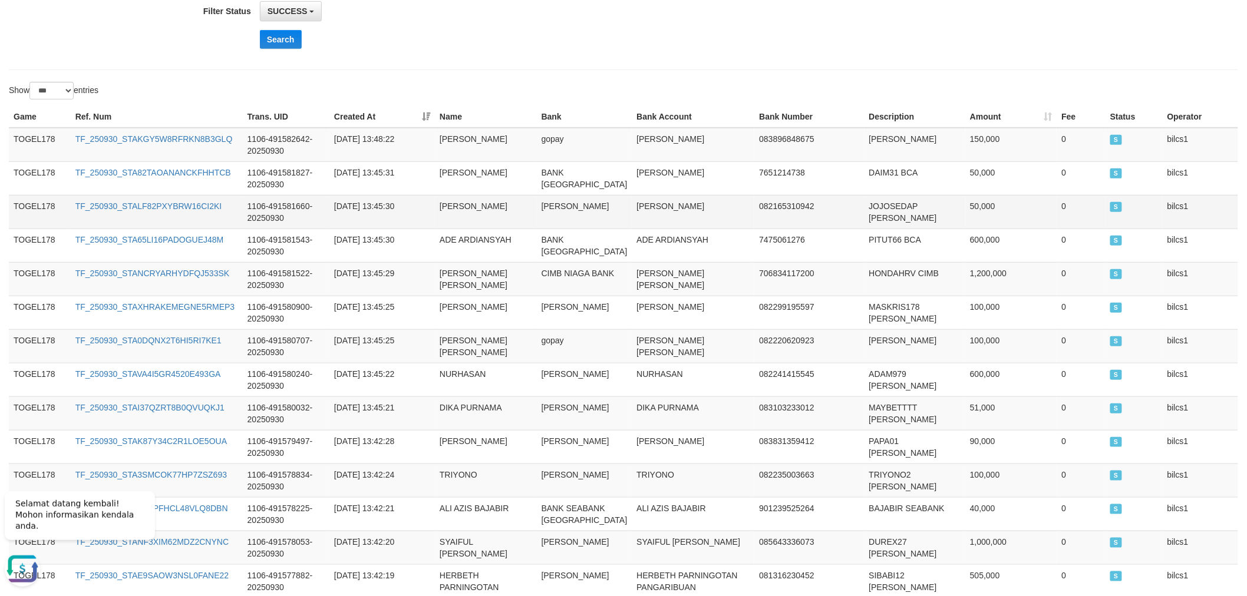
scroll to position [262, 0]
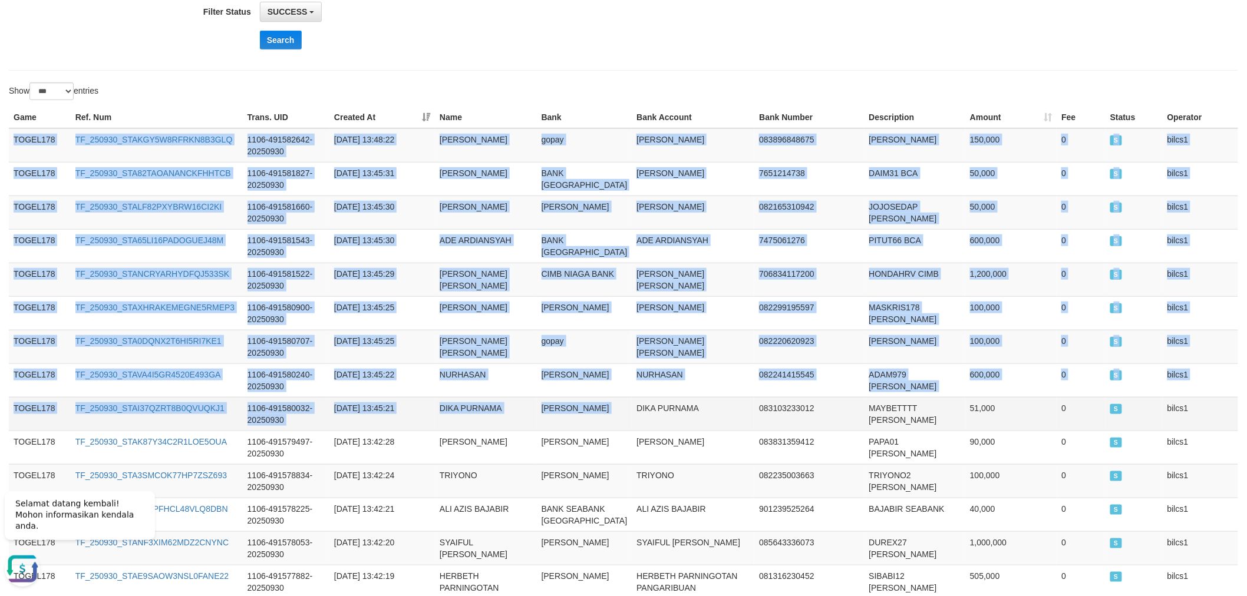
drag, startPoint x: 12, startPoint y: 134, endPoint x: 593, endPoint y: 451, distance: 662.1
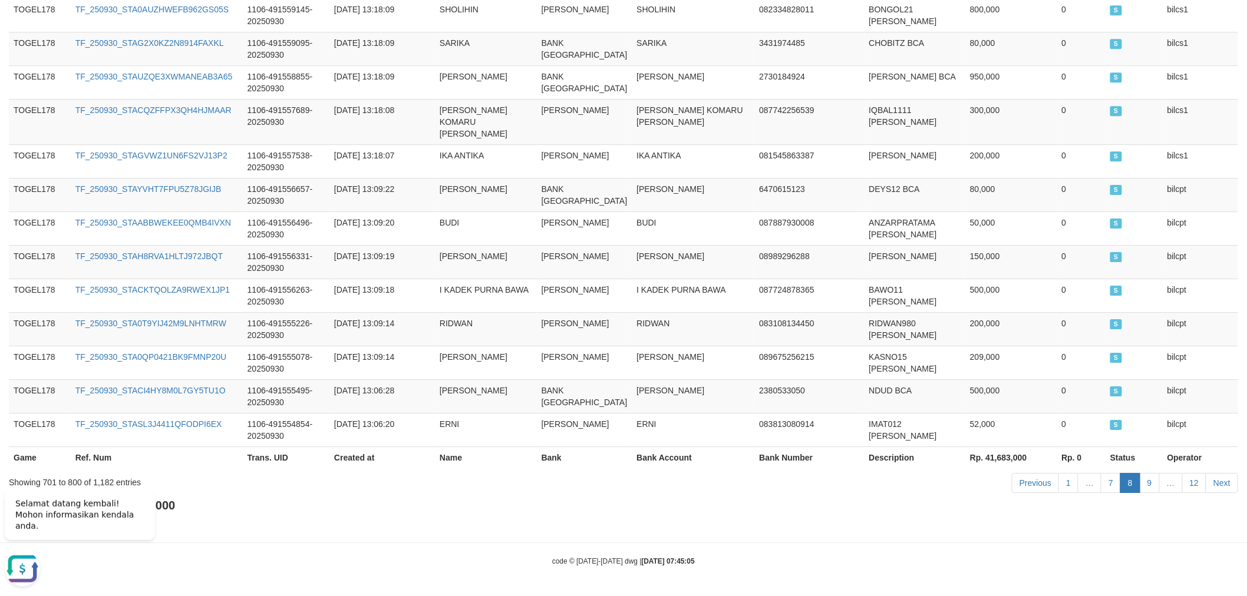
scroll to position [3588, 0]
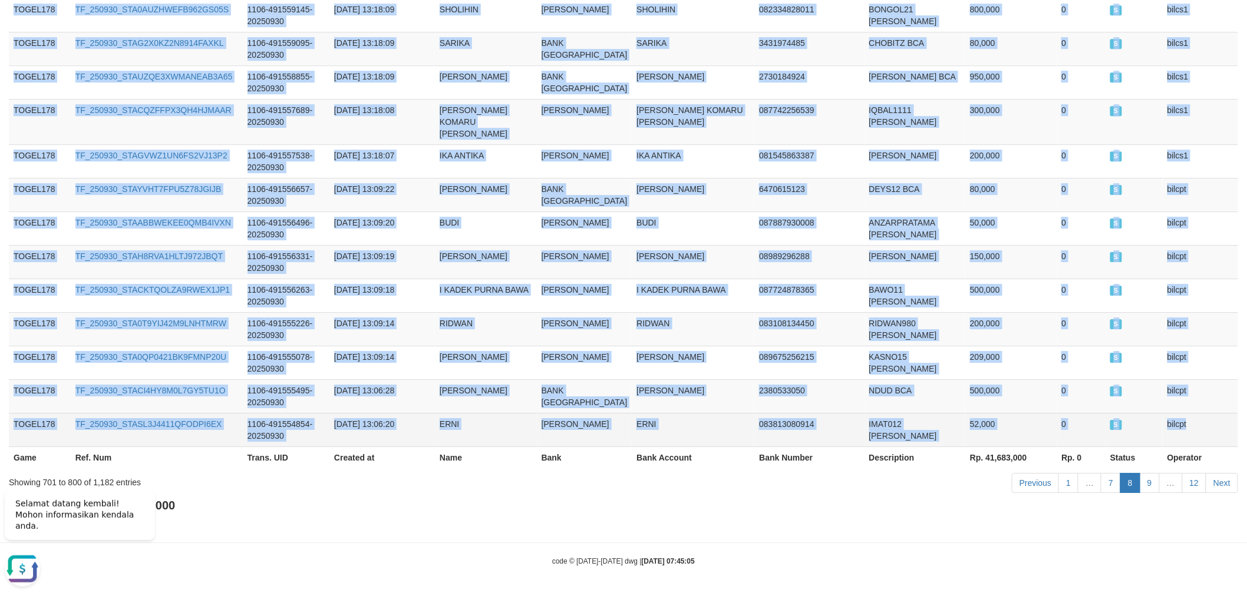
click at [1235, 430] on td "bilcpt" at bounding box center [1200, 430] width 75 height 34
copy tbody "TOGEL178 TF_250930_STAKGY5W8RFRKN8B3GLQ 1106-491582642-20250930 [DATE] 13:48:22…"
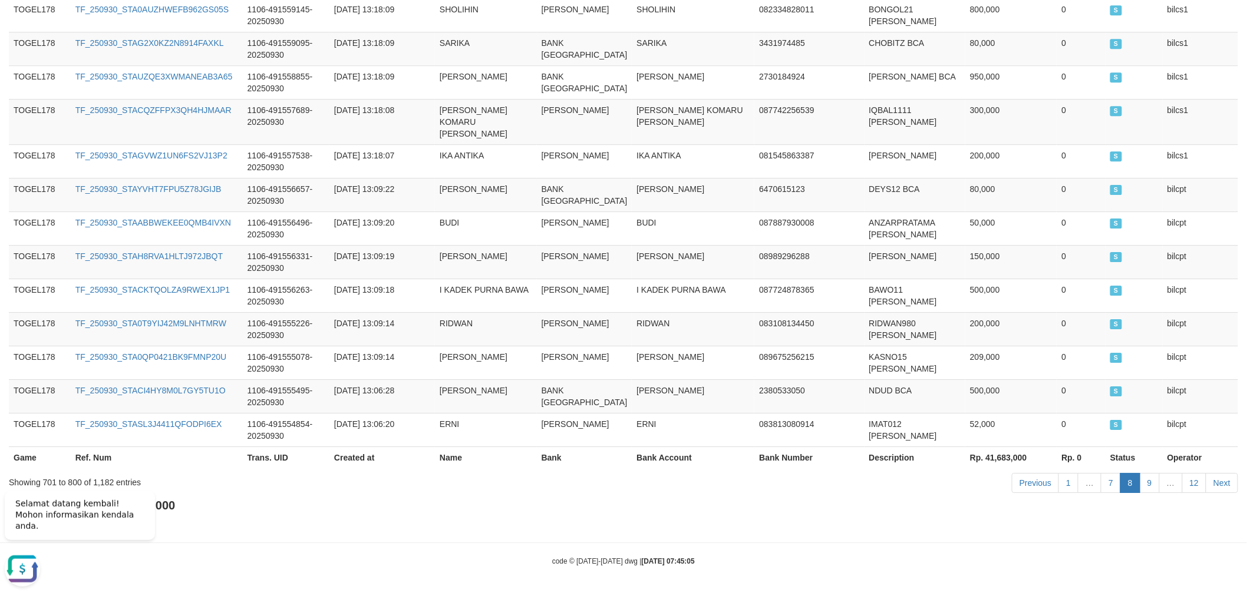
click at [1182, 504] on div "Total Amount: Rp. 458,418,000 Total Fee: Rp. 0" at bounding box center [623, 514] width 1229 height 34
click at [1143, 480] on link "9" at bounding box center [1150, 483] width 20 height 20
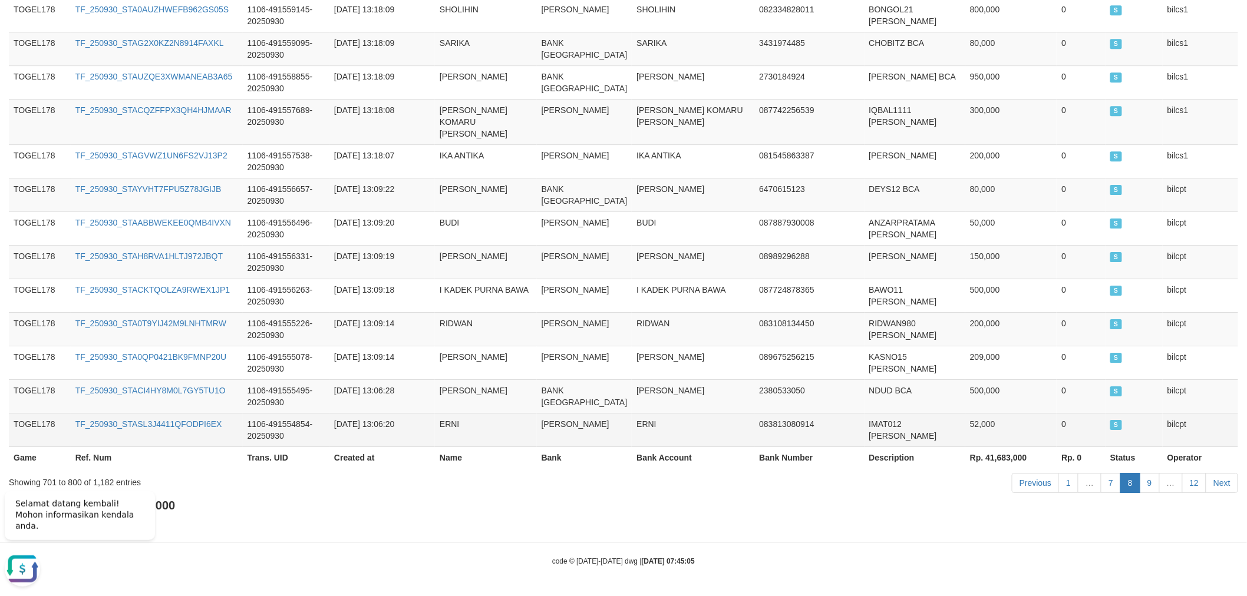
scroll to position [3518, 0]
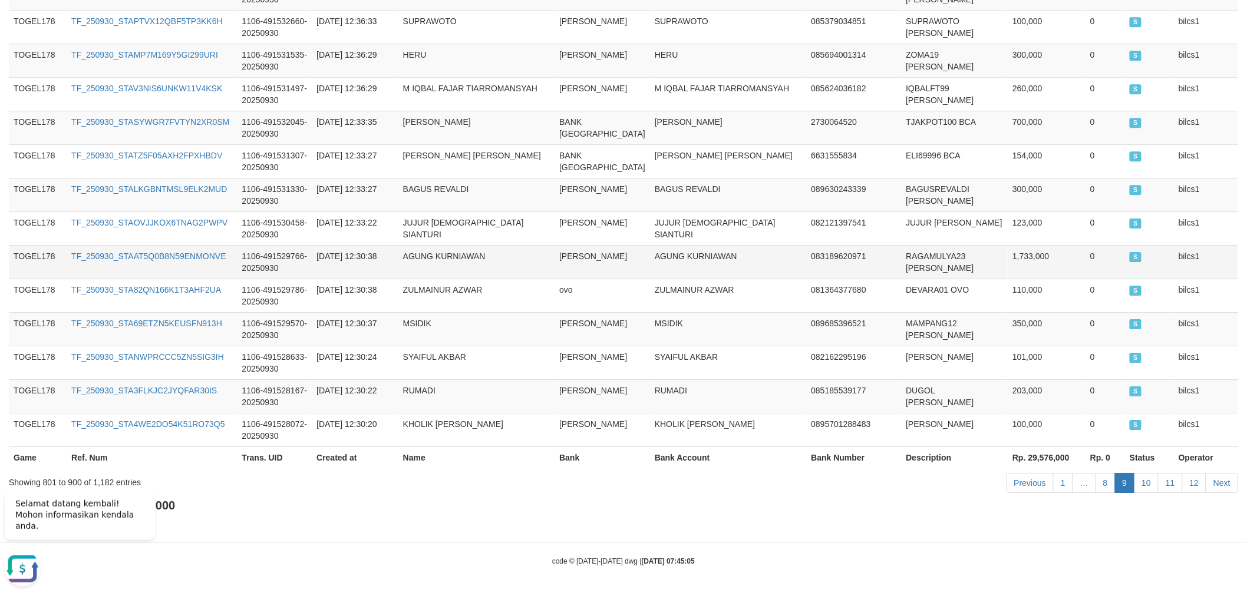
click at [470, 257] on td "AGUNG KURNIAWAN" at bounding box center [476, 262] width 156 height 34
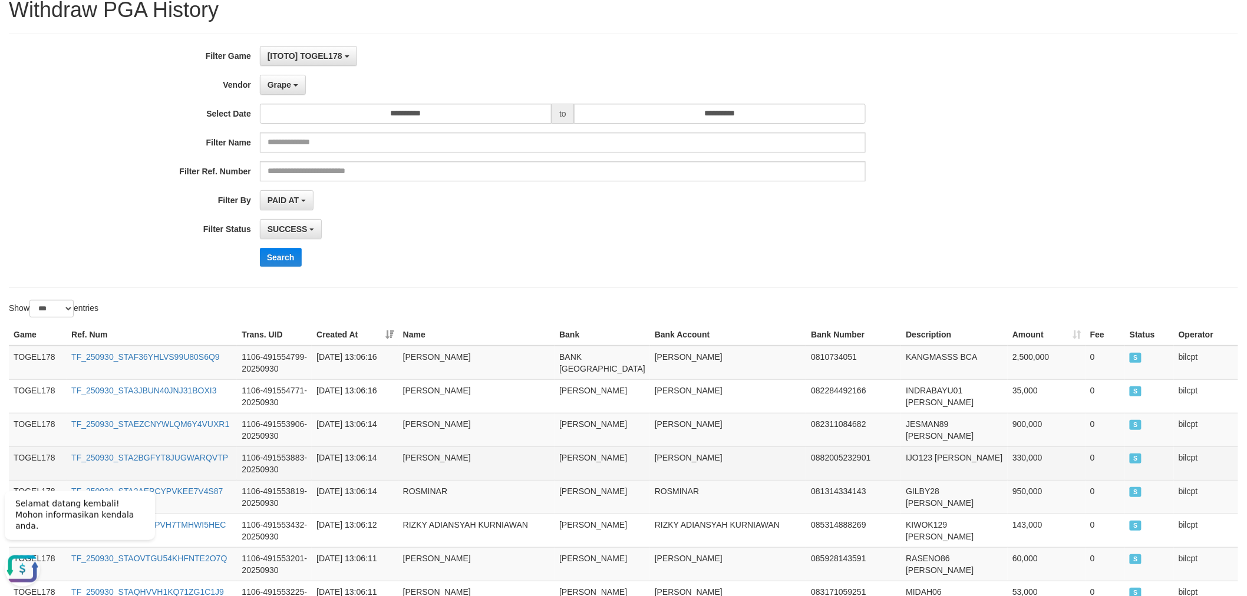
scroll to position [262, 0]
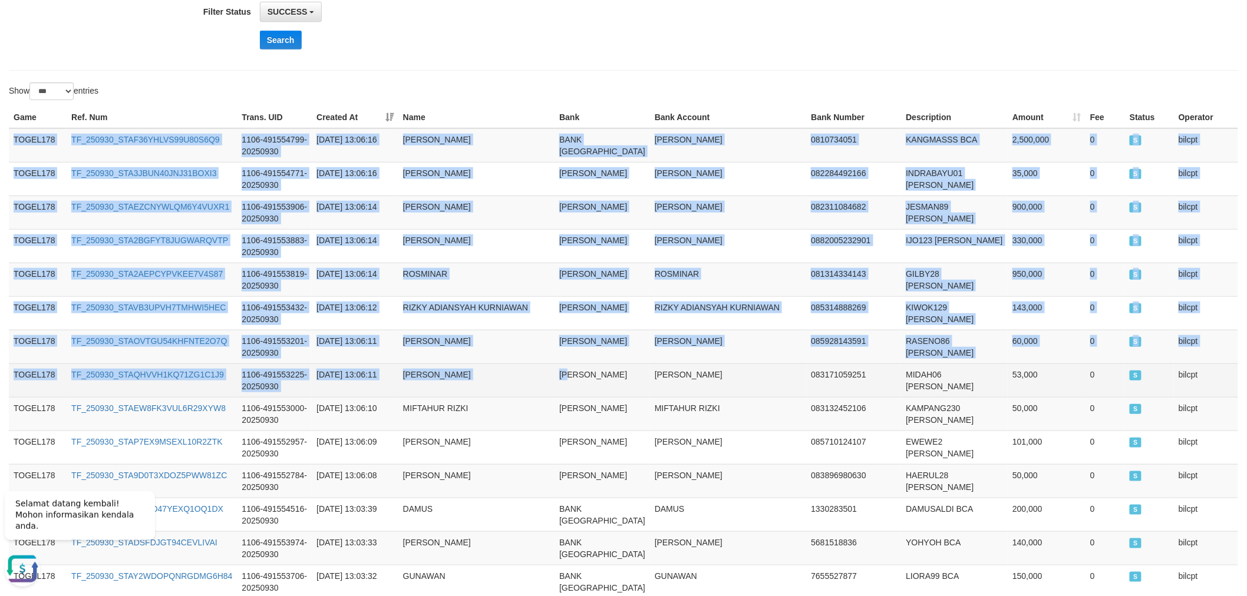
drag, startPoint x: 12, startPoint y: 133, endPoint x: 588, endPoint y: 381, distance: 627.6
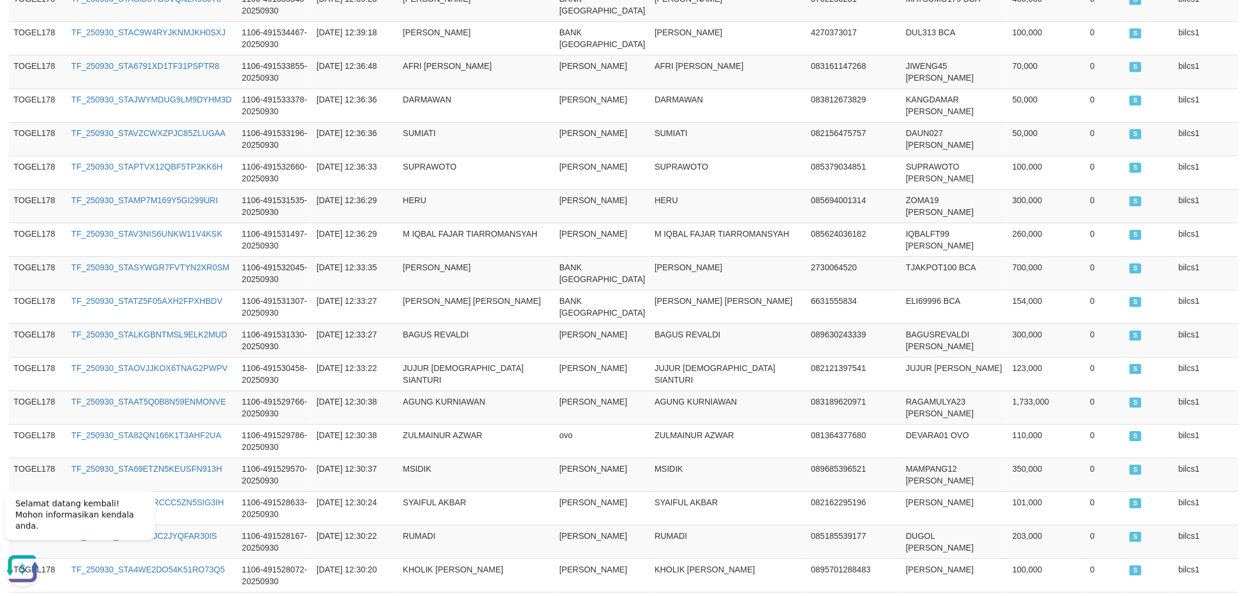
scroll to position [3518, 0]
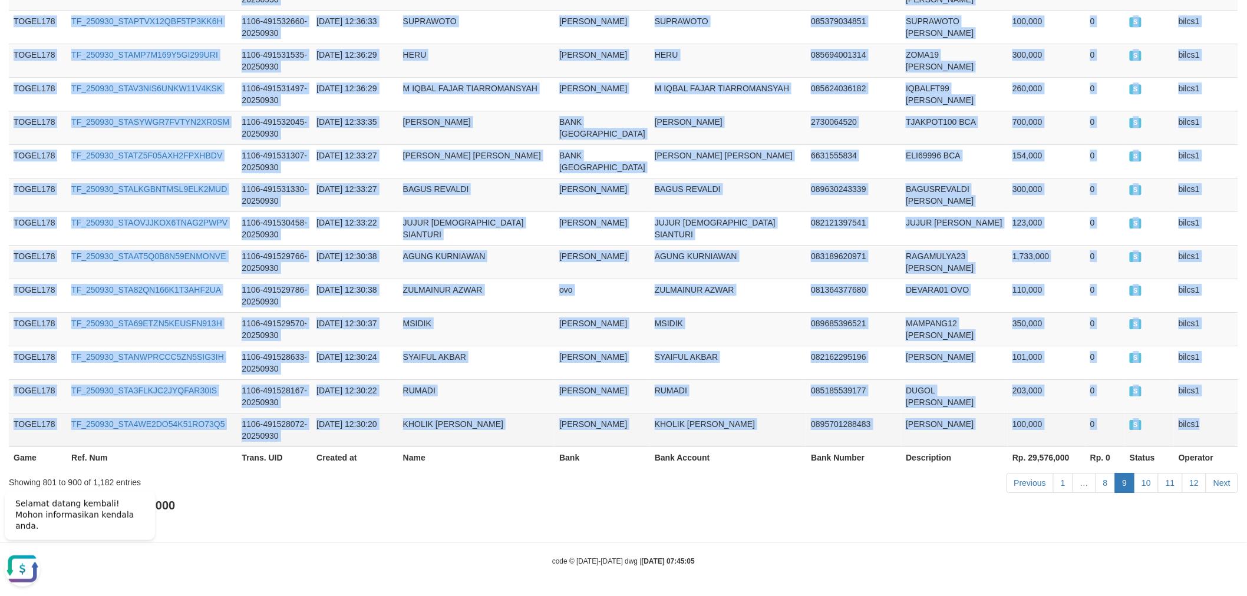
click at [1212, 427] on td "bilcs1" at bounding box center [1206, 430] width 64 height 34
copy tbody "TOGEL178 TF_250930_STAF36YHLVS99U80S6Q9 1106-491554799-20250930 [DATE] 13:06:16…"
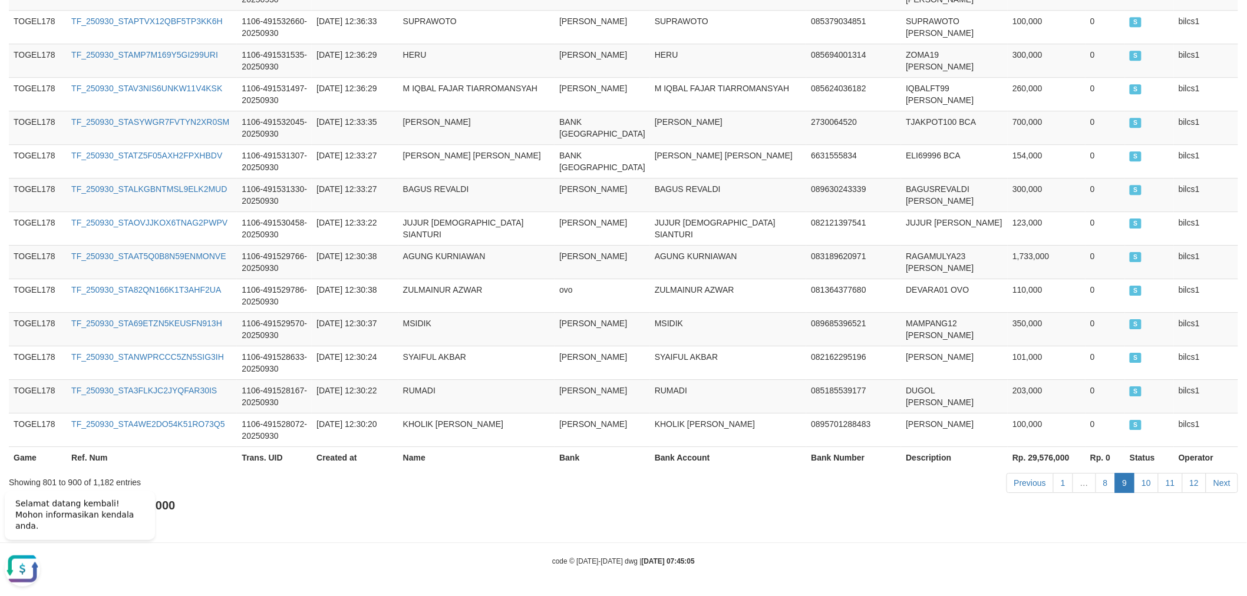
click at [1141, 511] on div "Total Amount: Rp. 458,418,000 Total Fee: Rp. 0" at bounding box center [623, 514] width 1229 height 34
click at [1141, 480] on link "10" at bounding box center [1146, 483] width 25 height 20
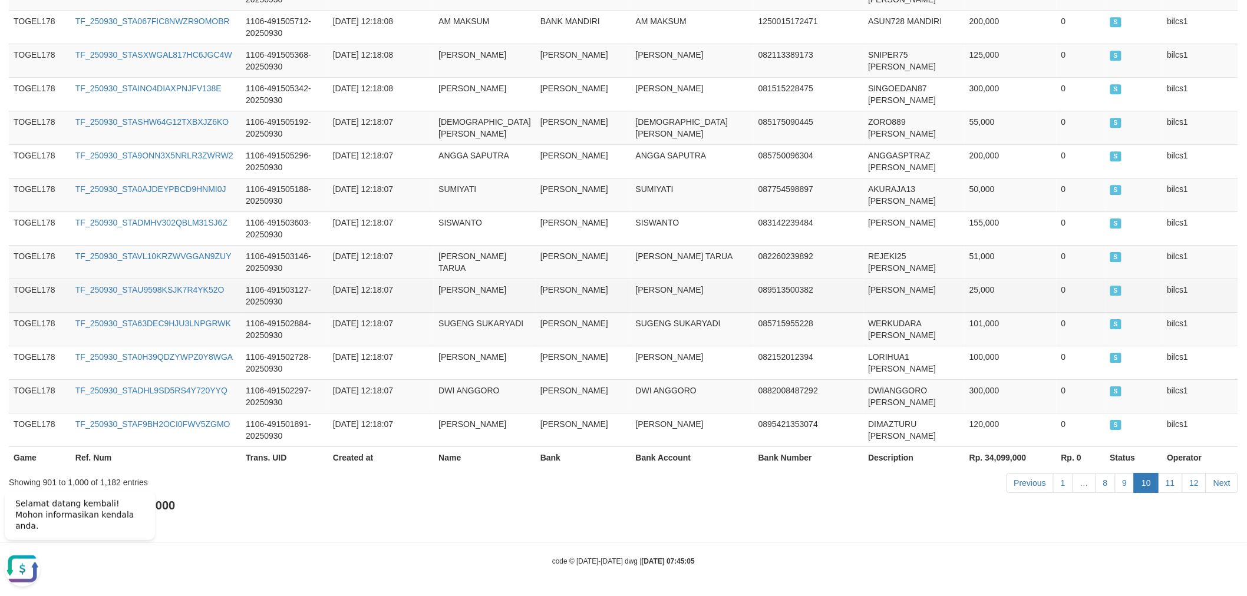
click at [536, 296] on td "[PERSON_NAME]" at bounding box center [583, 296] width 95 height 34
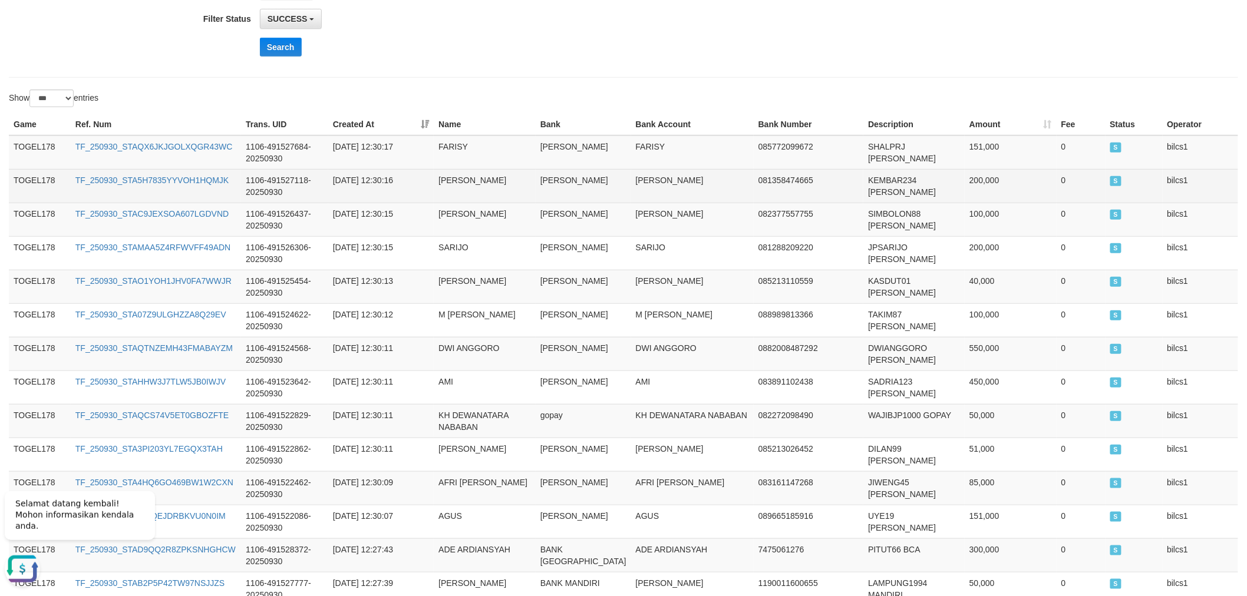
scroll to position [262, 0]
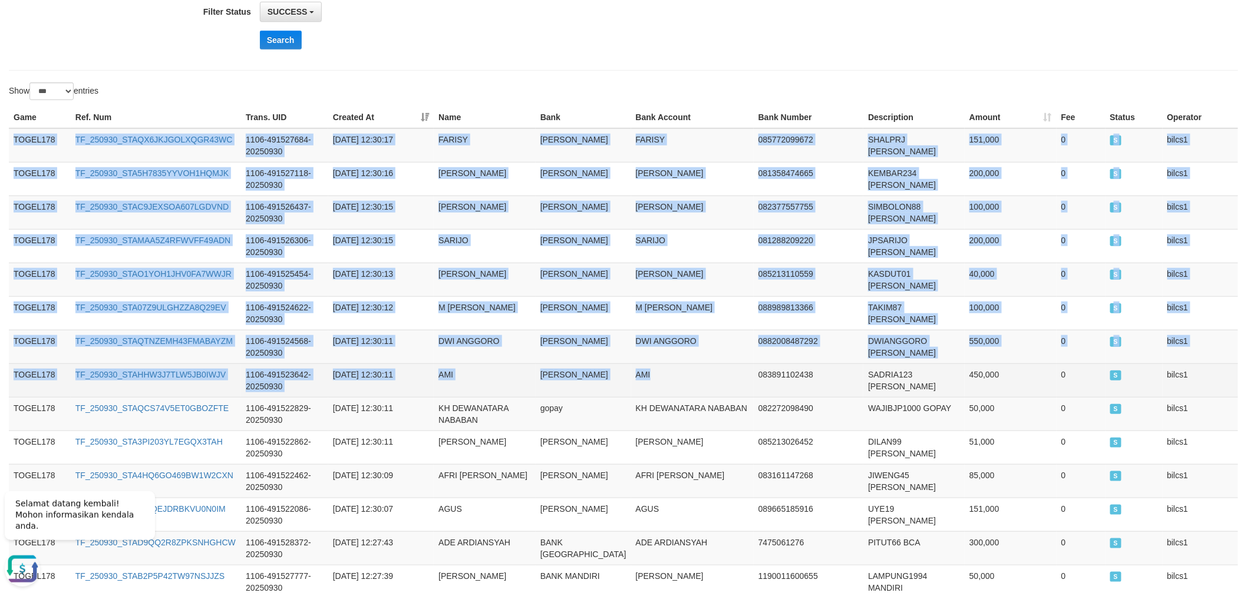
drag, startPoint x: 14, startPoint y: 136, endPoint x: 626, endPoint y: 387, distance: 661.4
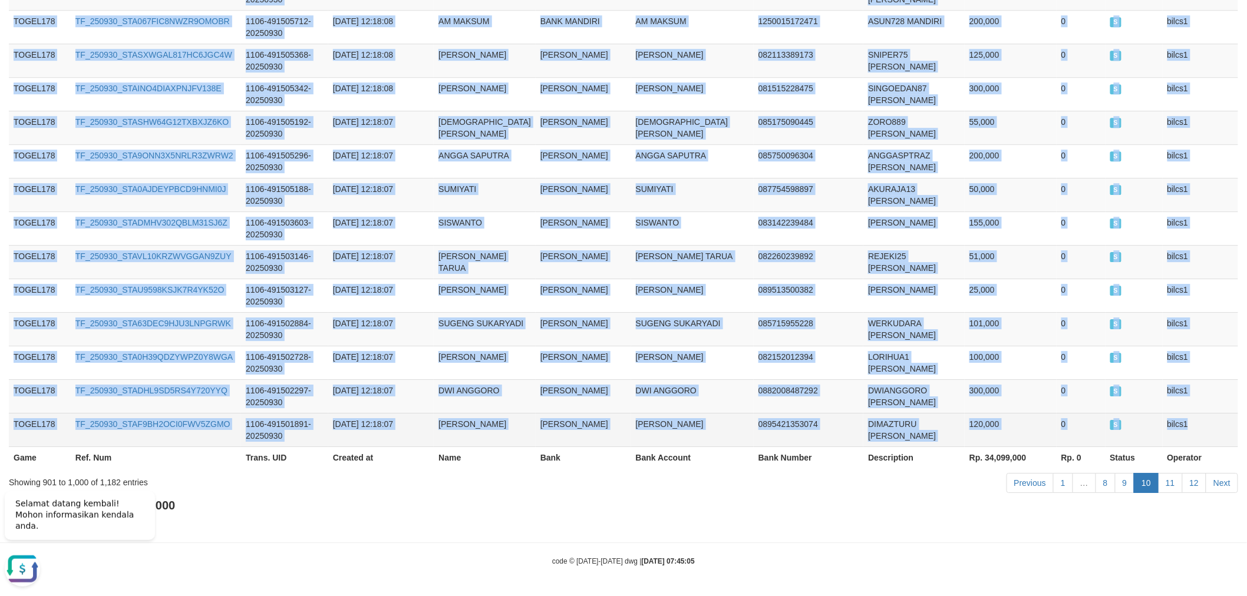
click at [1193, 427] on td "bilcs1" at bounding box center [1201, 430] width 76 height 34
copy tbody "TOGEL178 TF_250930_STAQX6JKJGOLXQGR43WC 1106-491527684-20250930 [DATE] 12:30:17…"
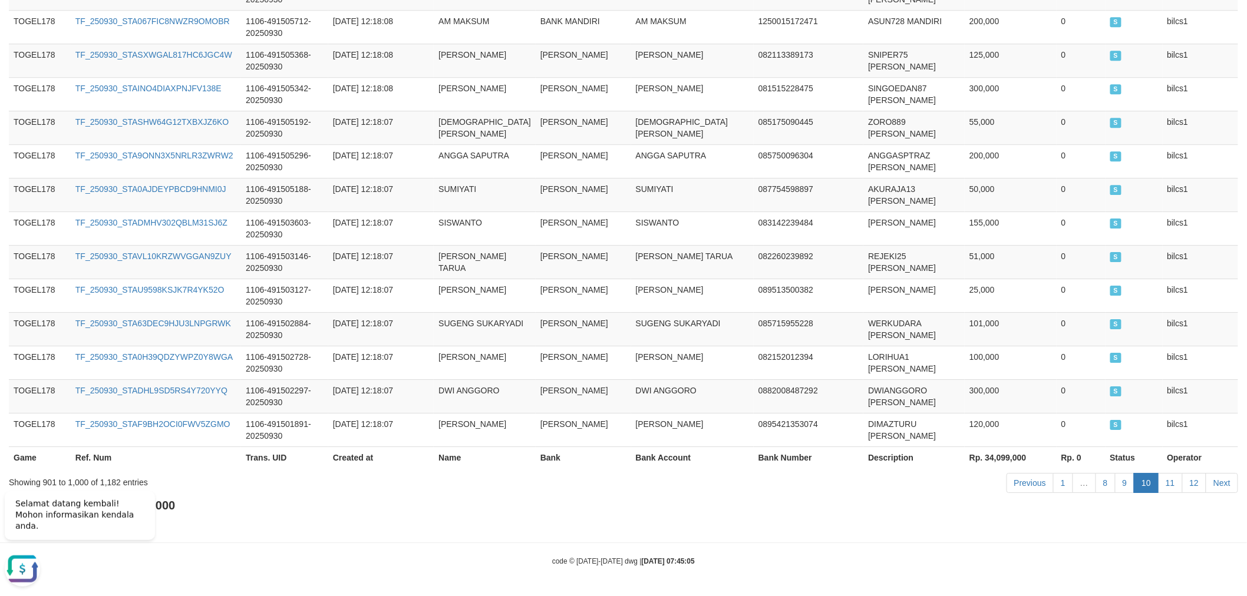
click at [1170, 478] on link "11" at bounding box center [1170, 483] width 25 height 20
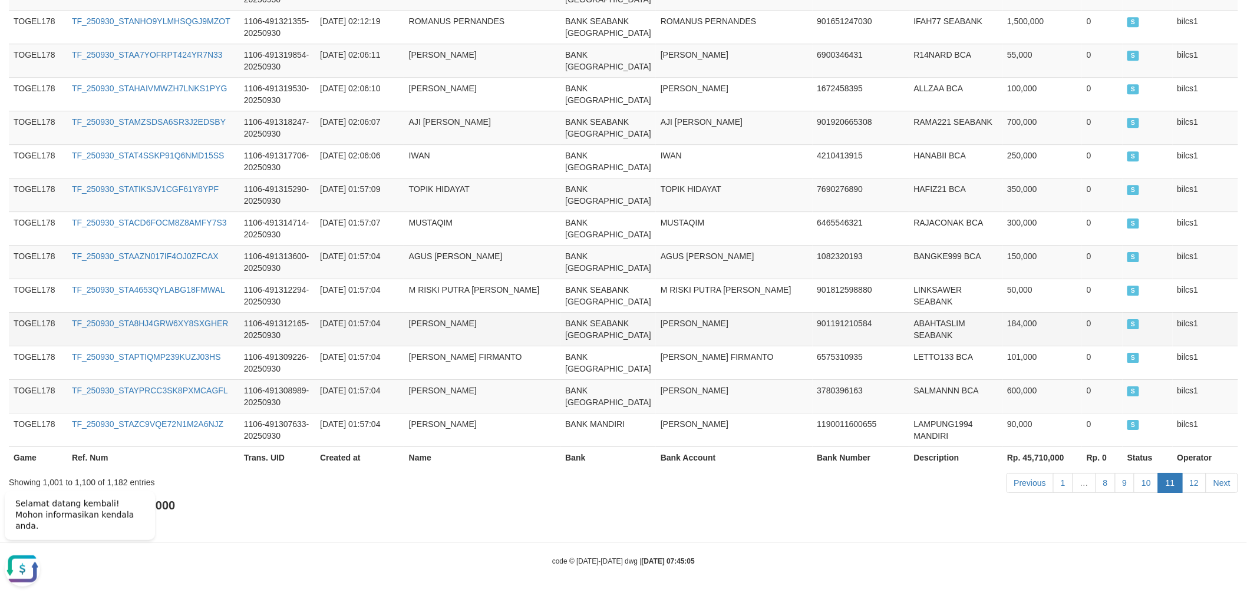
click at [549, 312] on td "[PERSON_NAME]" at bounding box center [482, 329] width 156 height 34
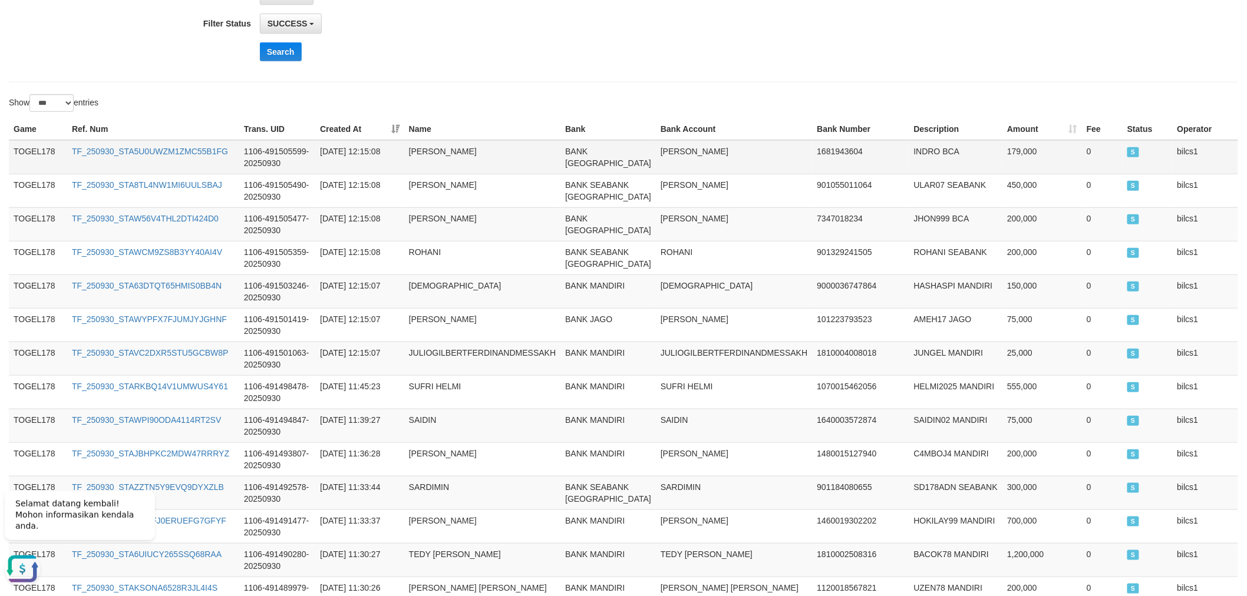
scroll to position [262, 0]
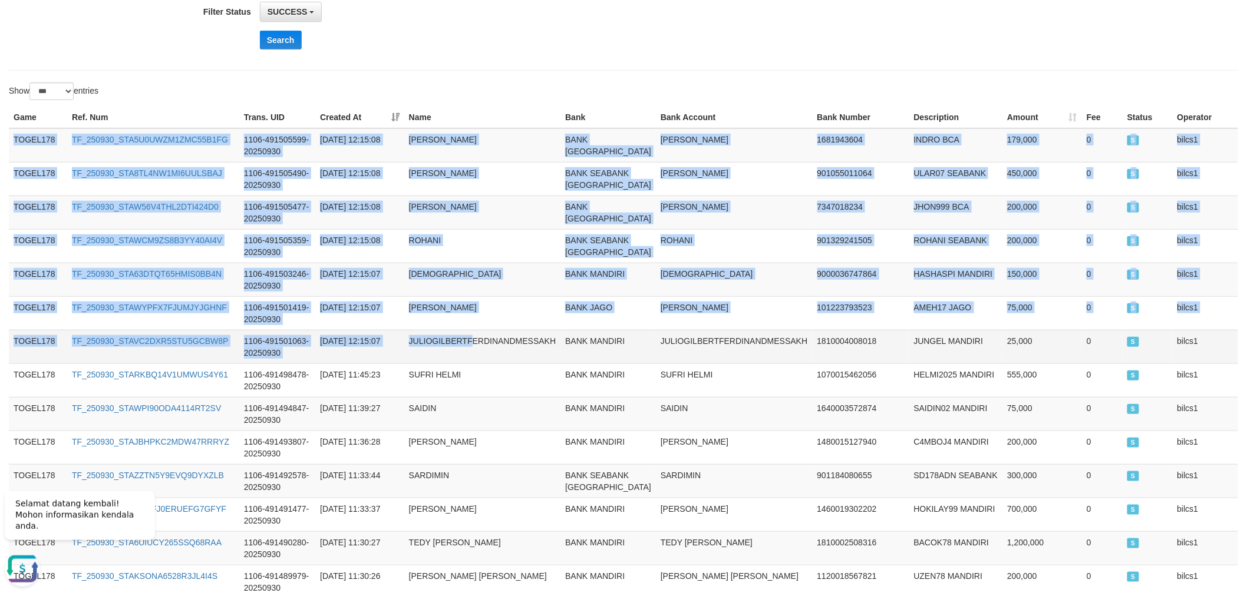
drag, startPoint x: 14, startPoint y: 137, endPoint x: 486, endPoint y: 389, distance: 534.9
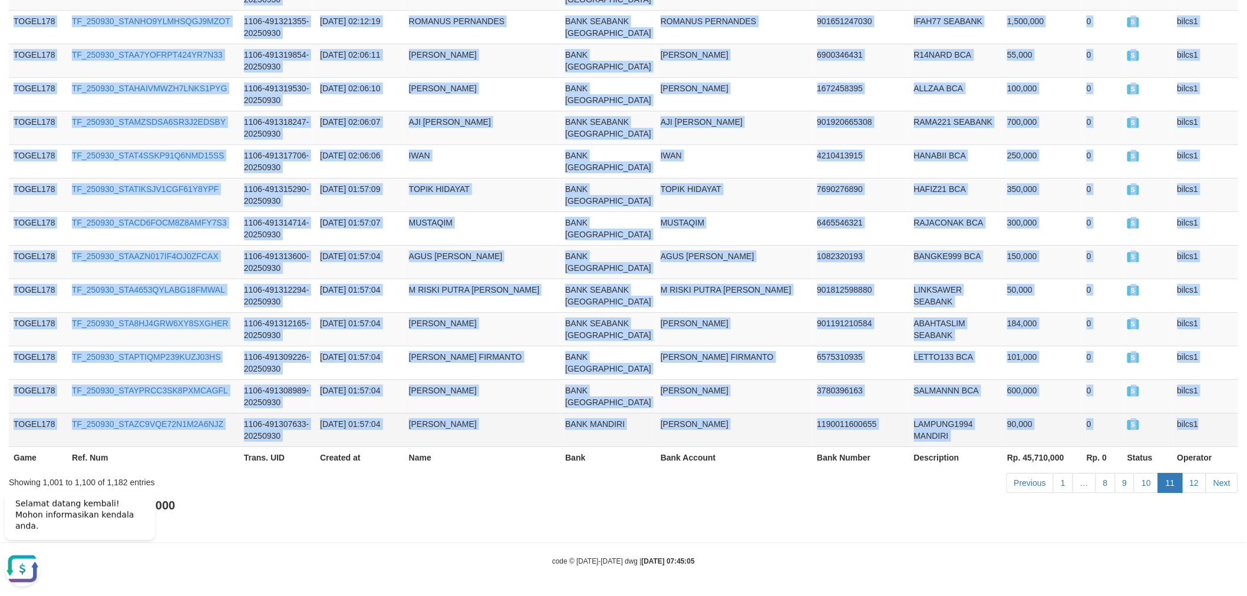
click at [1204, 431] on td "bilcs1" at bounding box center [1205, 430] width 65 height 34
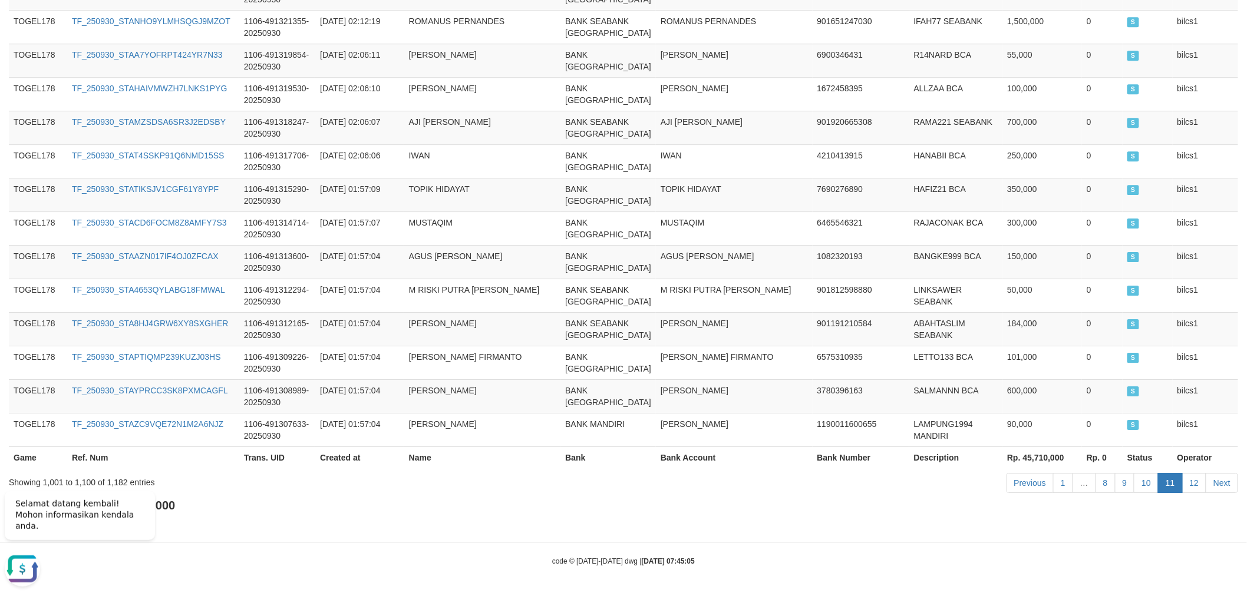
click at [1153, 525] on div "Total Amount: Rp. 458,418,000 Total Fee: Rp. 0" at bounding box center [623, 514] width 1229 height 34
click at [1196, 476] on link "12" at bounding box center [1194, 483] width 25 height 20
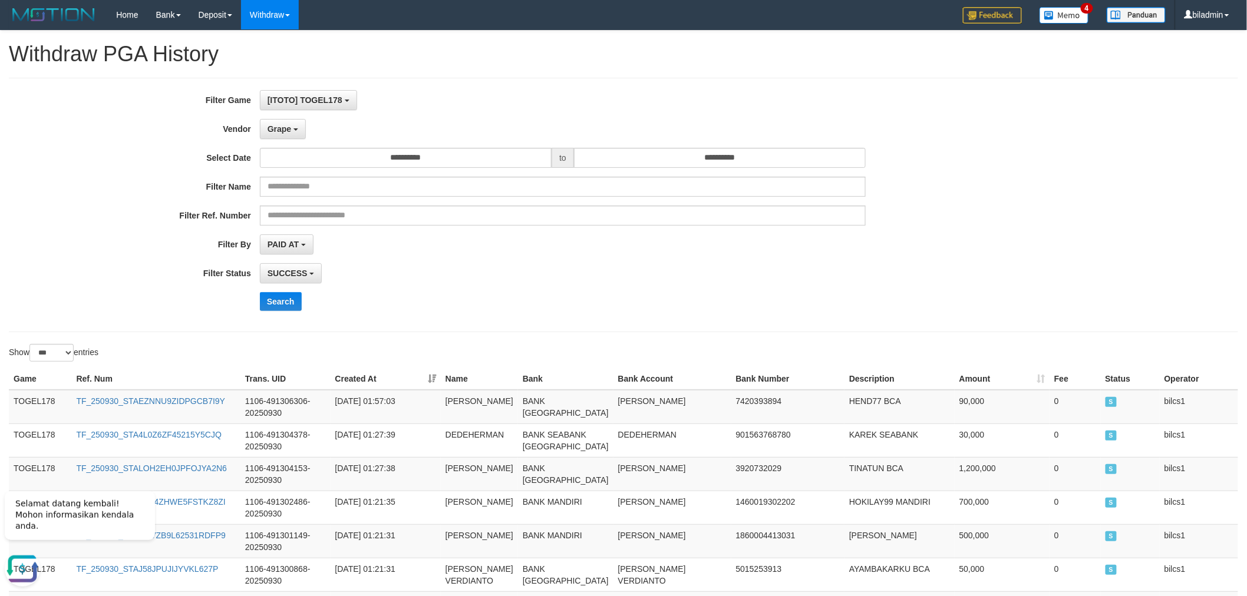
scroll to position [262, 0]
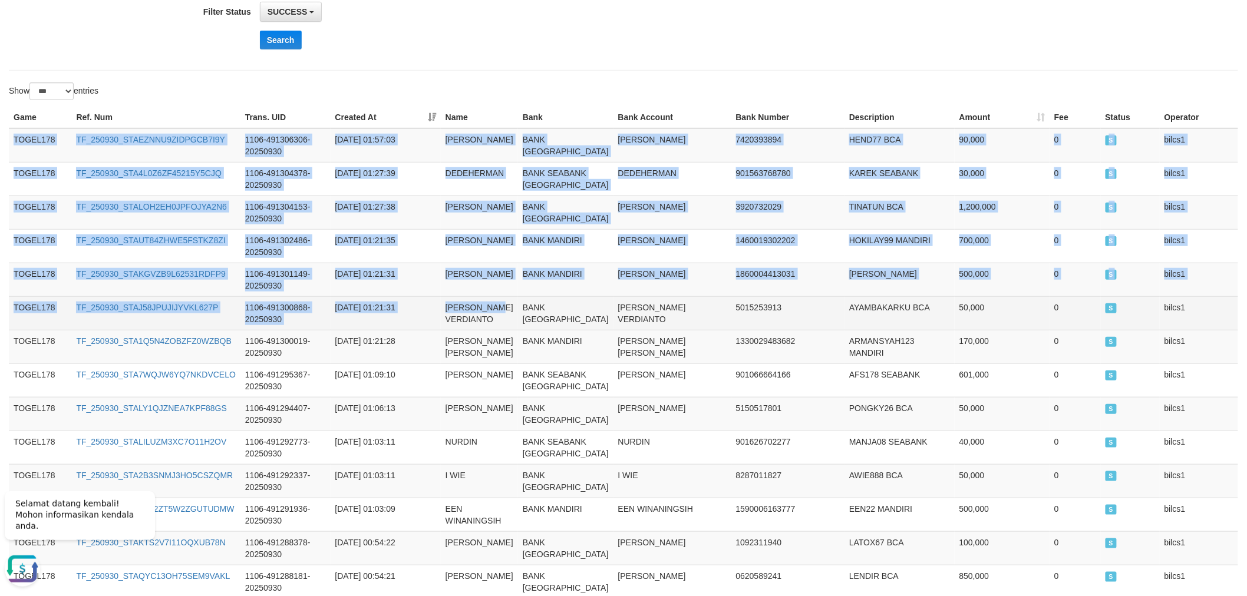
drag, startPoint x: 15, startPoint y: 137, endPoint x: 478, endPoint y: 361, distance: 514.4
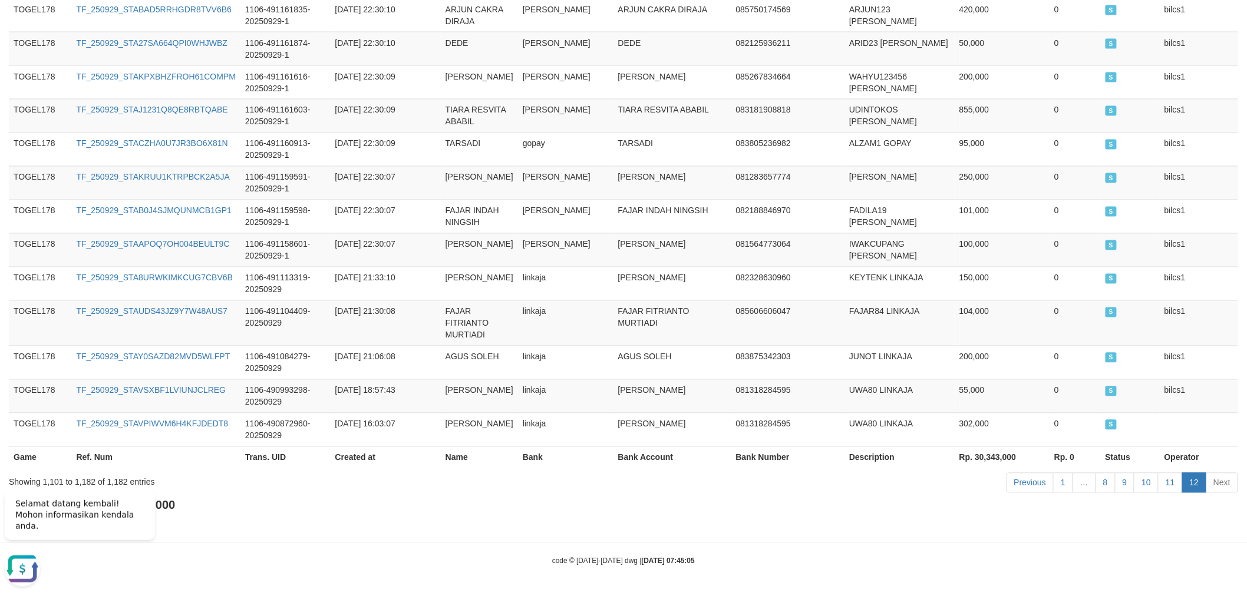
scroll to position [3266, 0]
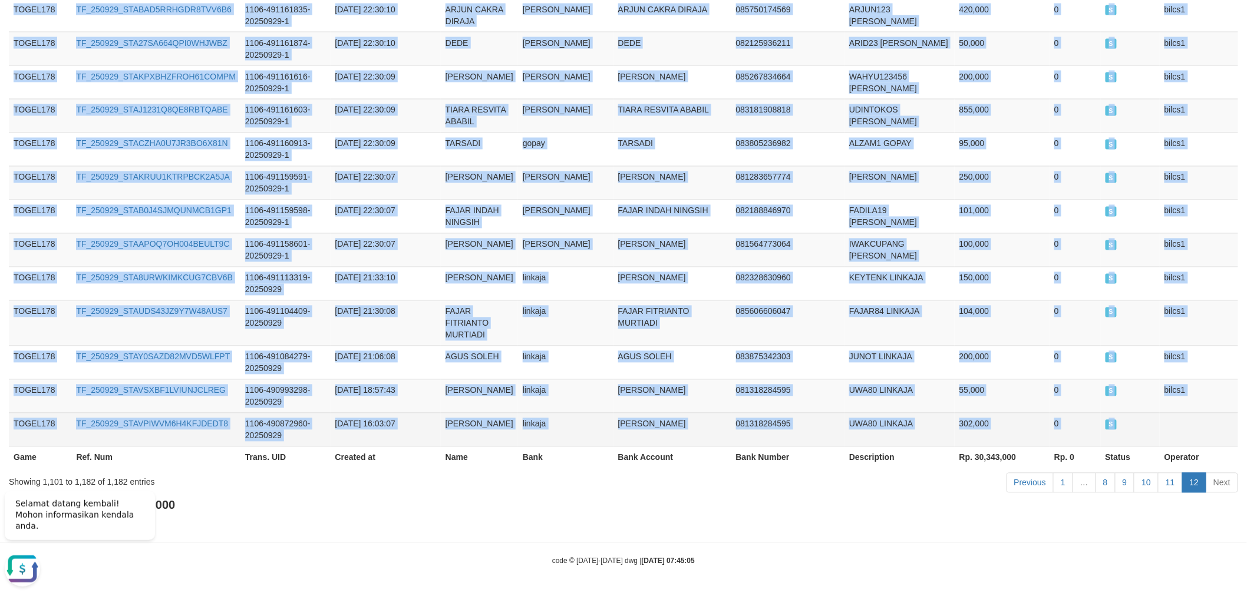
click at [1220, 434] on td at bounding box center [1199, 430] width 78 height 34
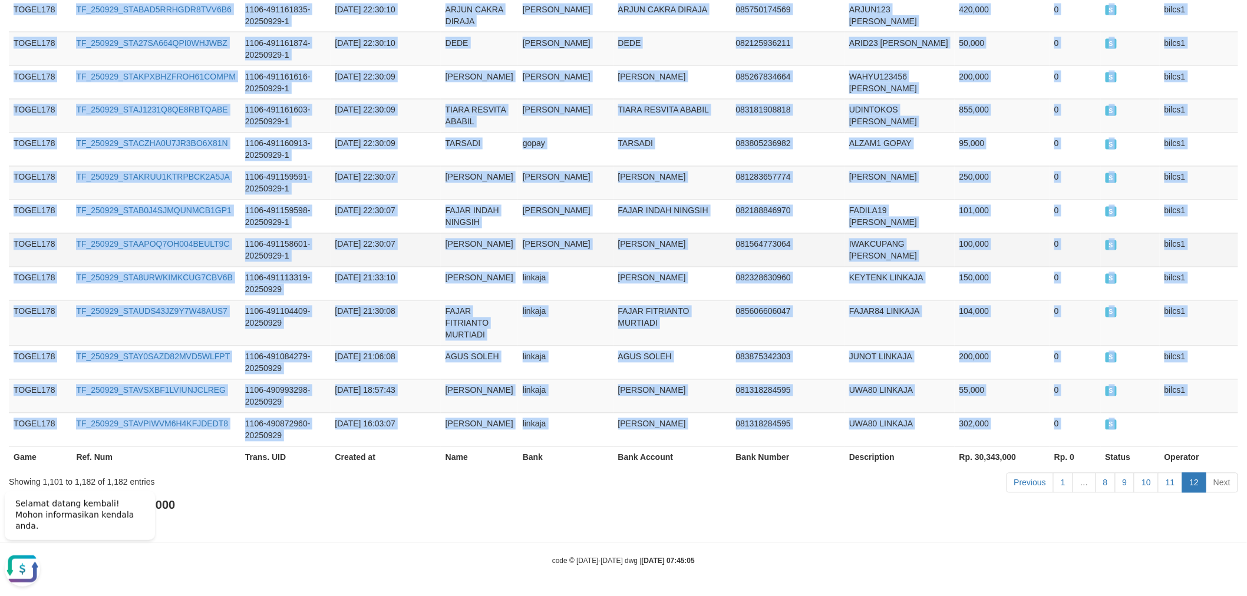
click at [844, 260] on td "IWAKCUPANG [PERSON_NAME]" at bounding box center [899, 250] width 110 height 34
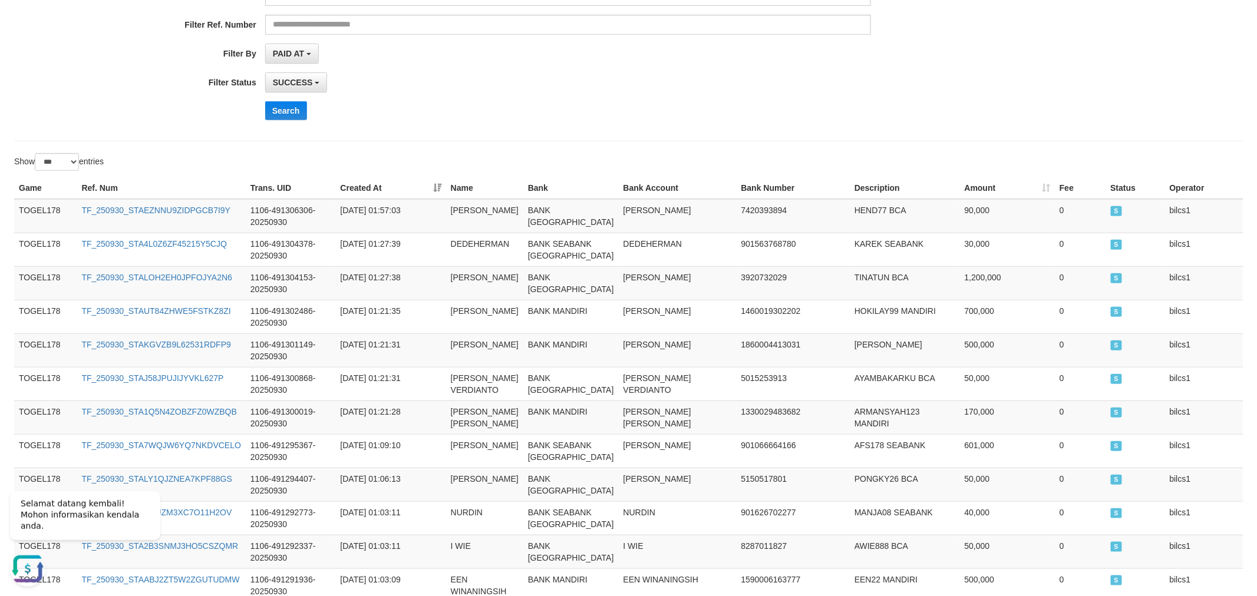
scroll to position [0, 0]
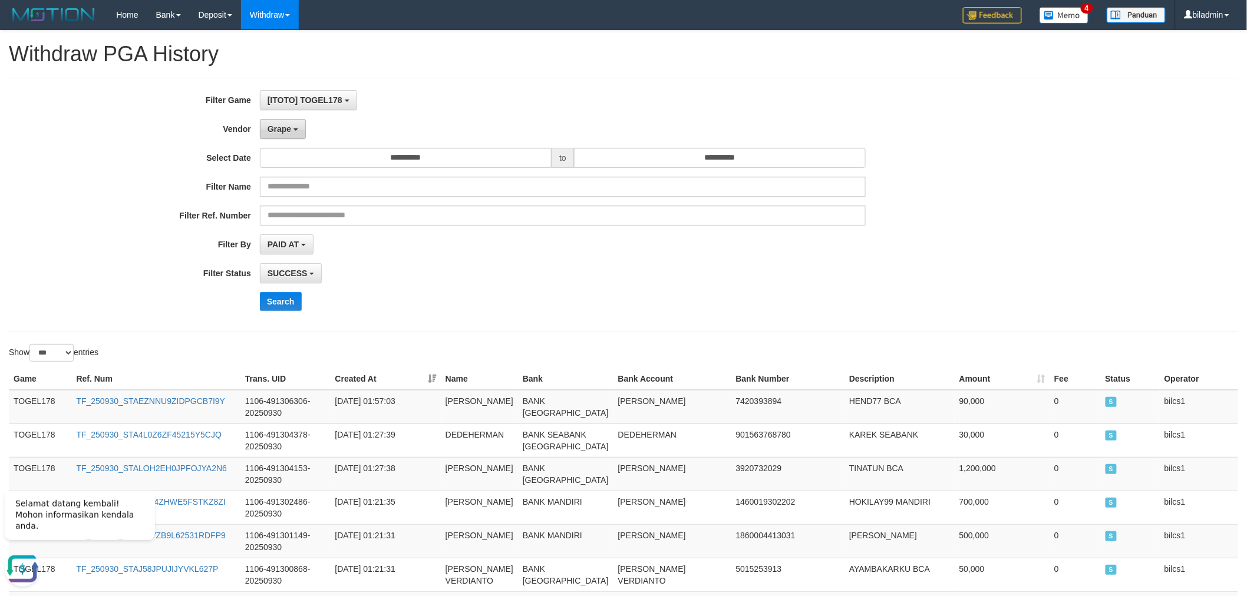
click at [301, 128] on button "Grape" at bounding box center [283, 129] width 46 height 20
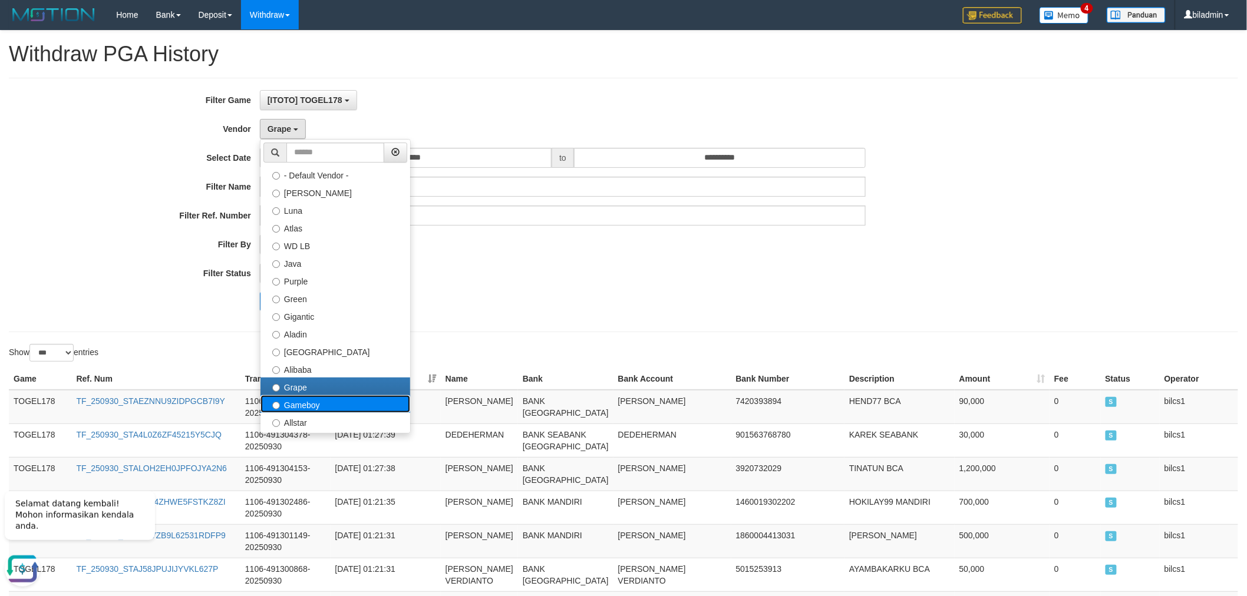
click at [299, 398] on label "Gameboy" at bounding box center [335, 404] width 150 height 18
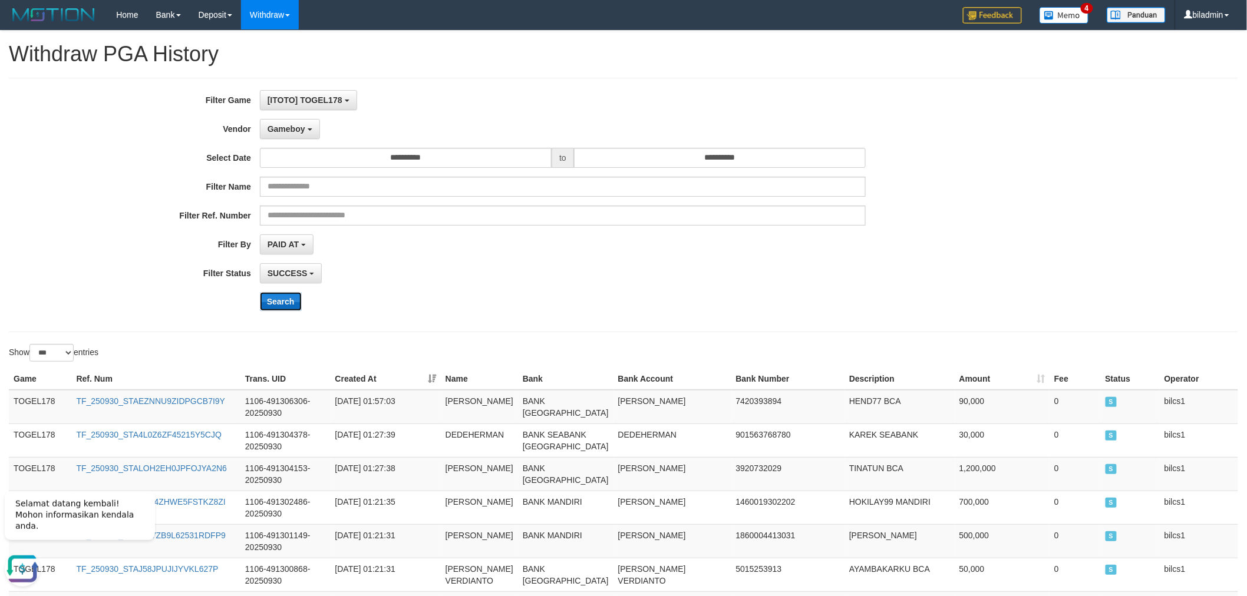
click at [285, 303] on button "Search" at bounding box center [281, 301] width 42 height 19
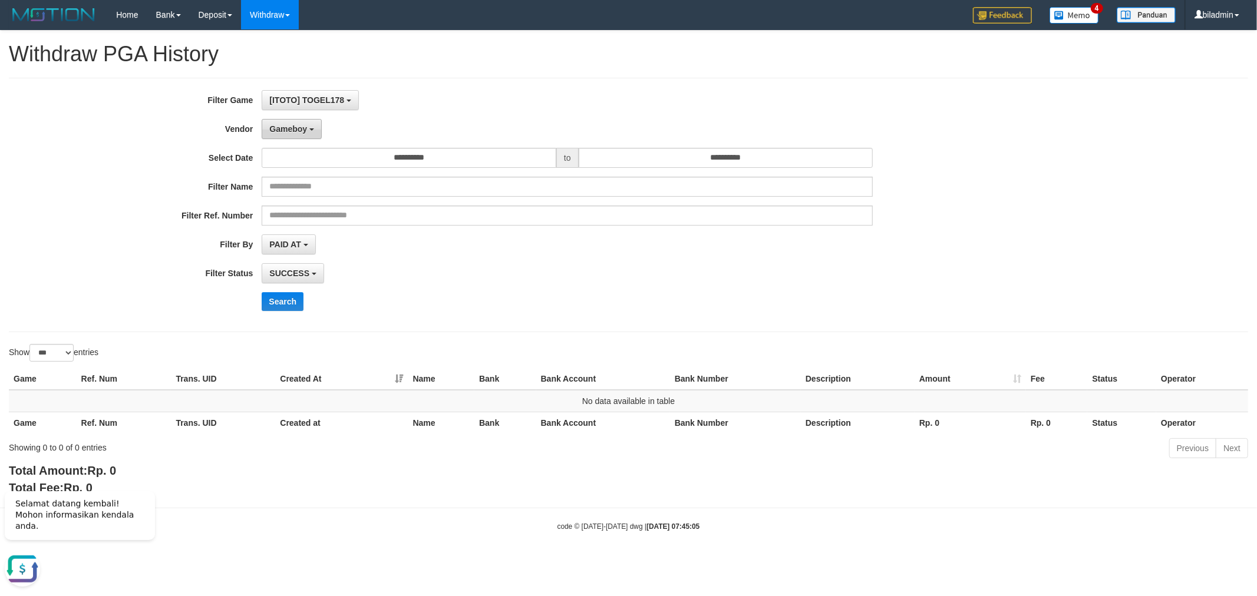
click at [313, 121] on button "Gameboy" at bounding box center [292, 129] width 60 height 20
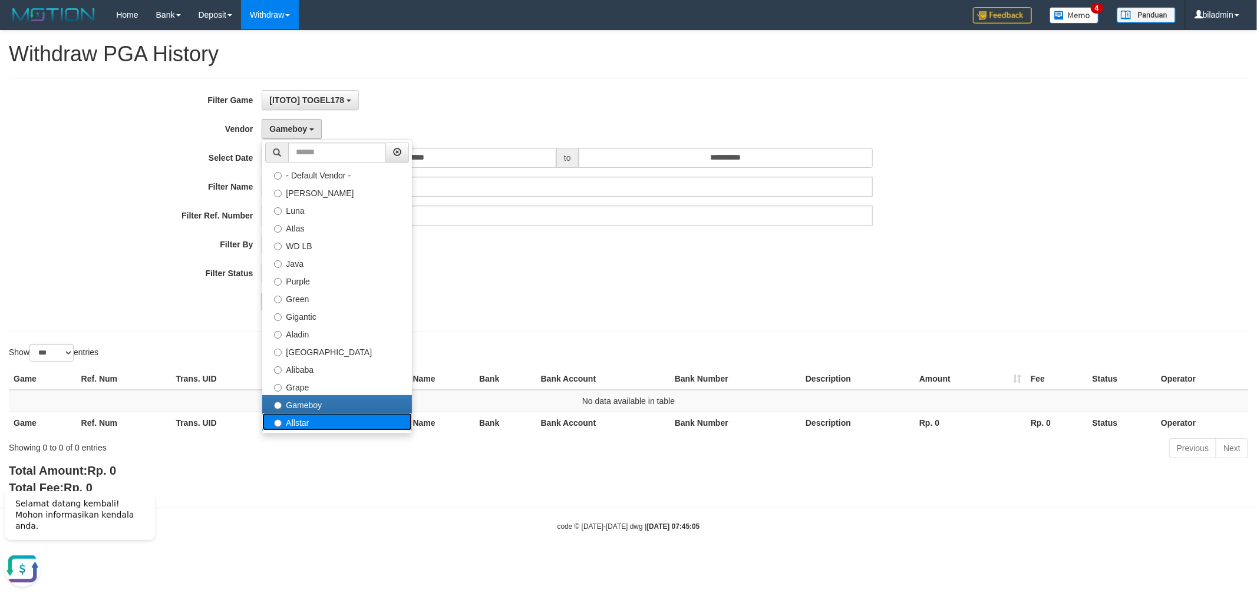
click at [307, 421] on label "Allstar" at bounding box center [337, 422] width 150 height 18
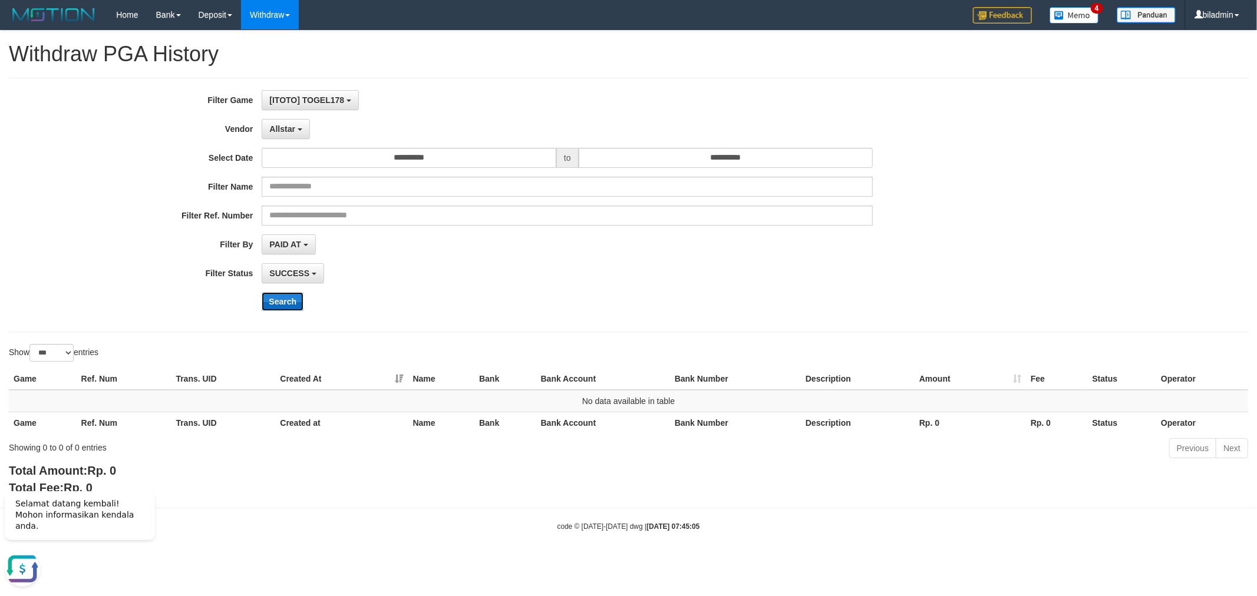
click at [277, 304] on button "Search" at bounding box center [283, 301] width 42 height 19
click at [285, 128] on span "Allstar" at bounding box center [282, 128] width 26 height 9
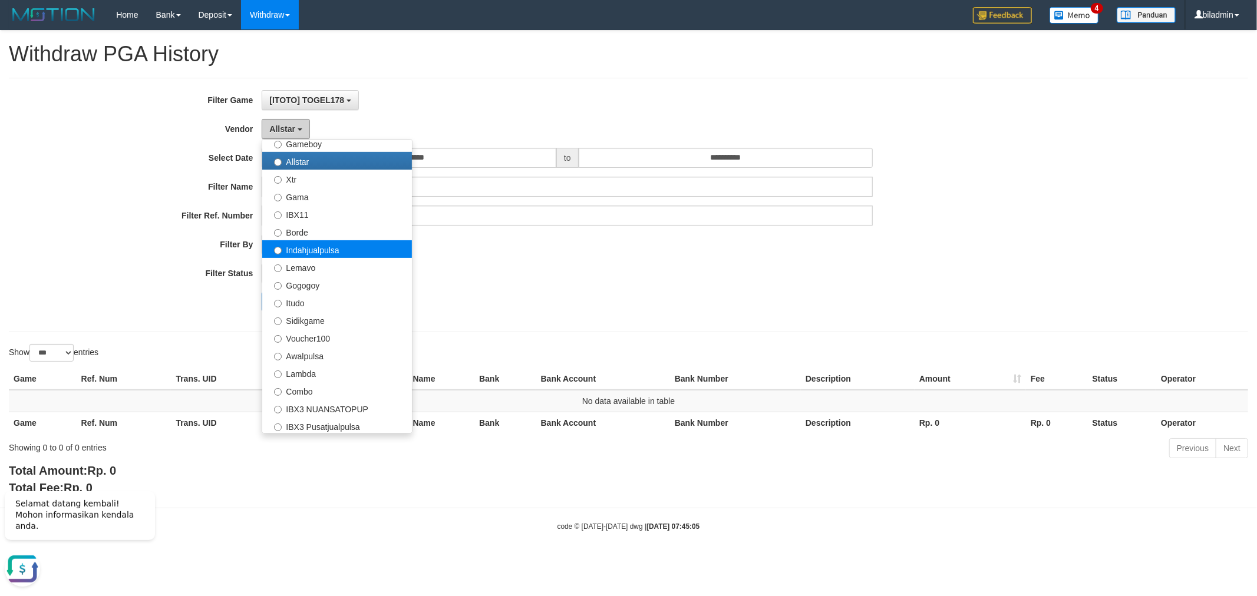
scroll to position [262, 0]
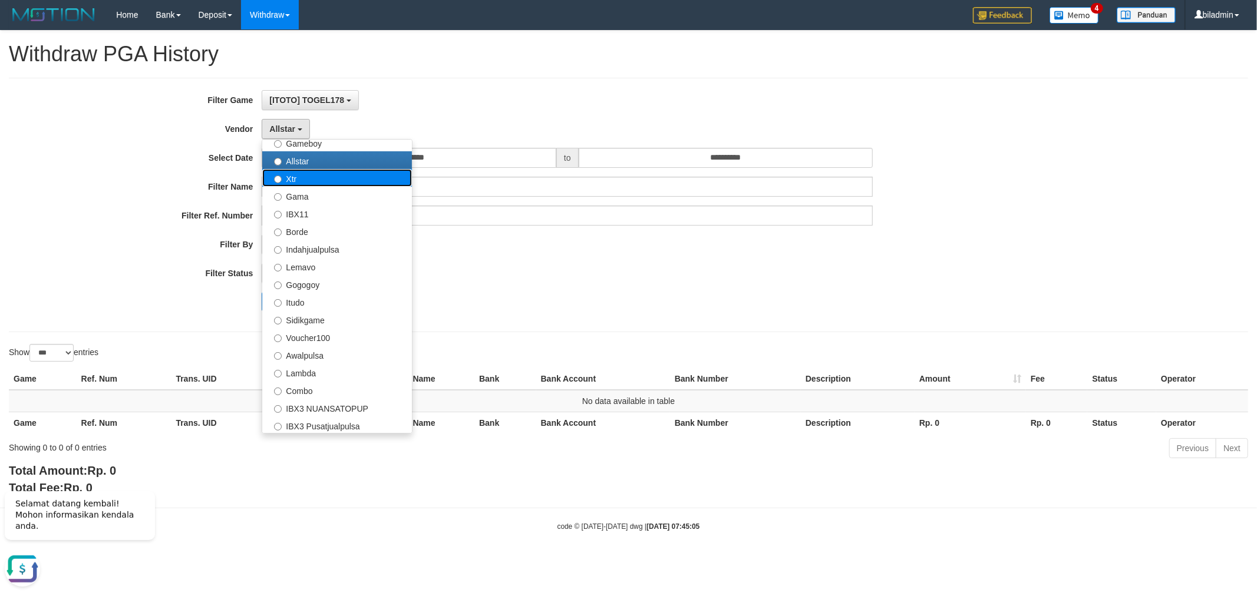
click at [326, 181] on label "Xtr" at bounding box center [337, 178] width 150 height 18
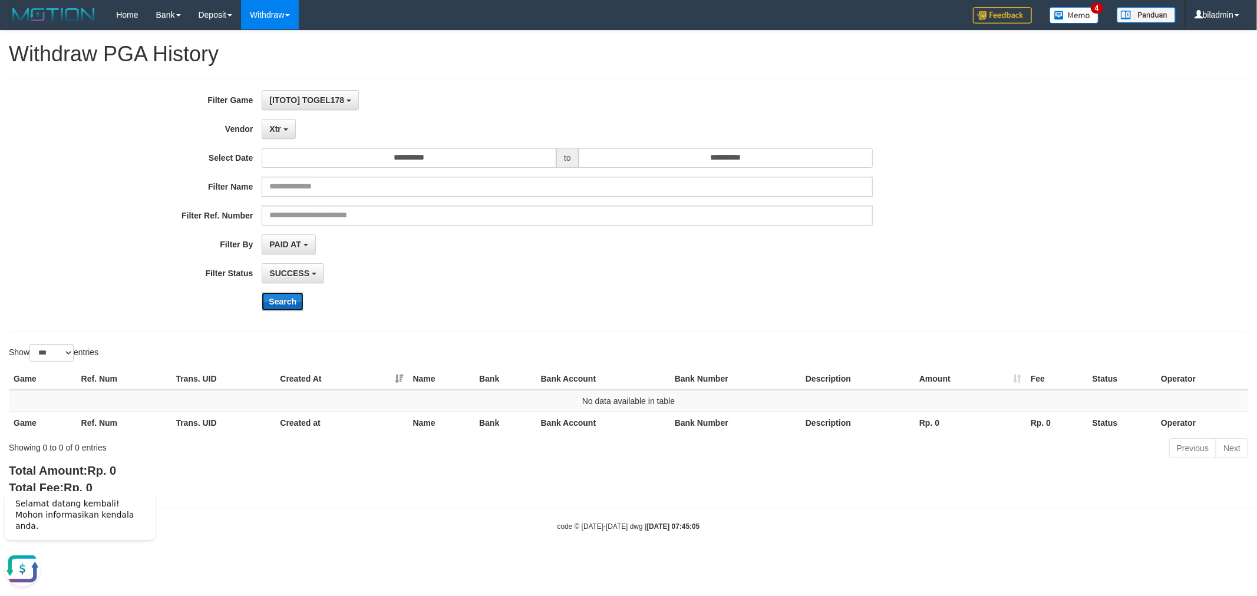
click at [296, 298] on button "Search" at bounding box center [283, 301] width 42 height 19
click at [285, 123] on button "Xtr" at bounding box center [279, 129] width 34 height 20
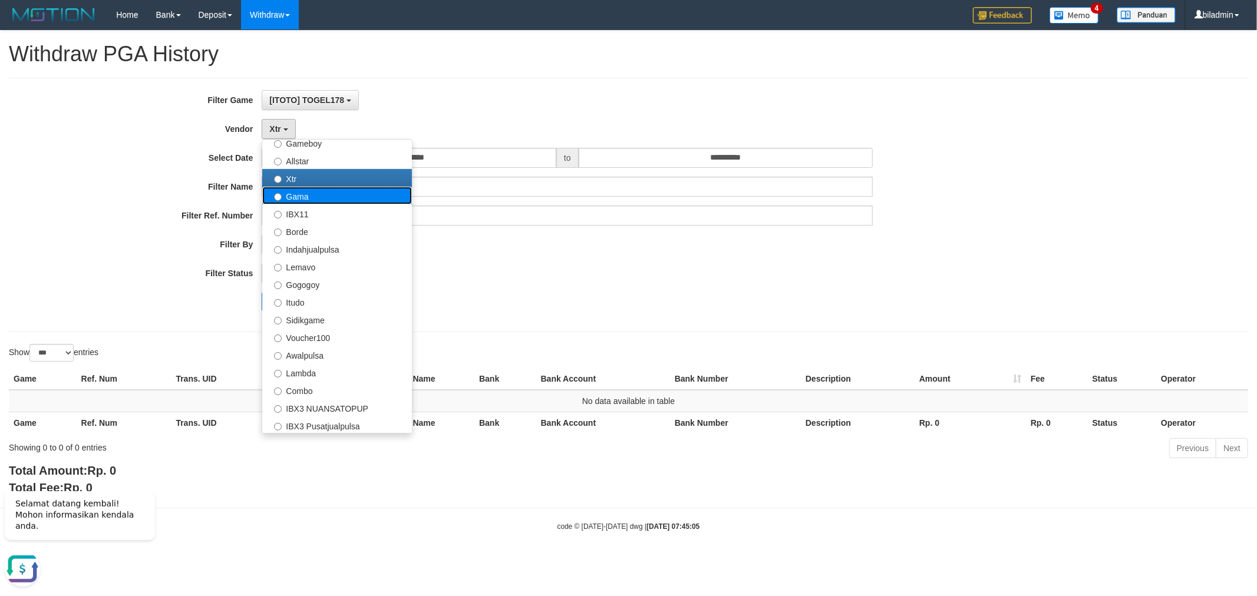
click at [305, 187] on label "Gama" at bounding box center [337, 196] width 150 height 18
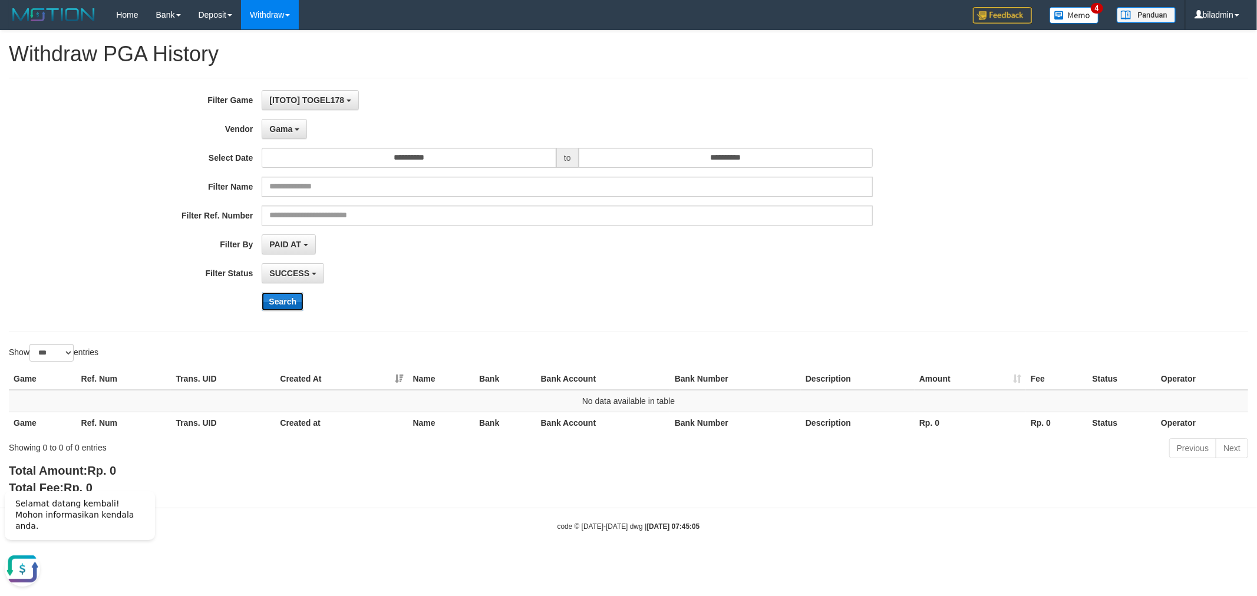
click at [277, 301] on button "Search" at bounding box center [283, 301] width 42 height 19
click at [283, 137] on button "Gama" at bounding box center [284, 129] width 45 height 20
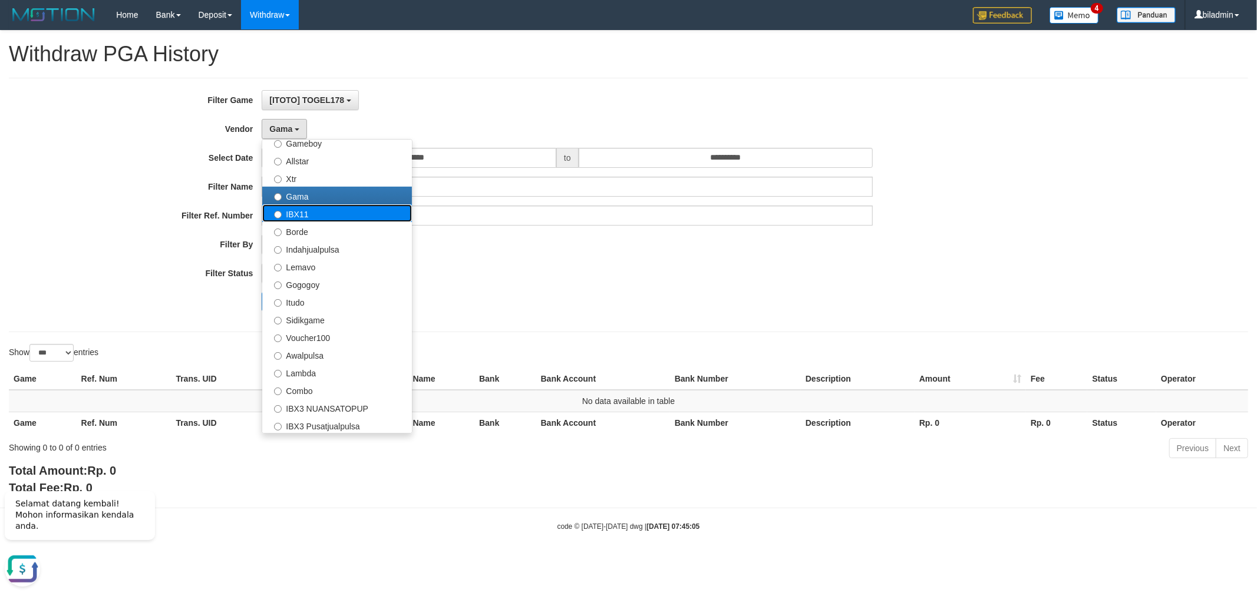
click at [315, 213] on label "IBX11" at bounding box center [337, 213] width 150 height 18
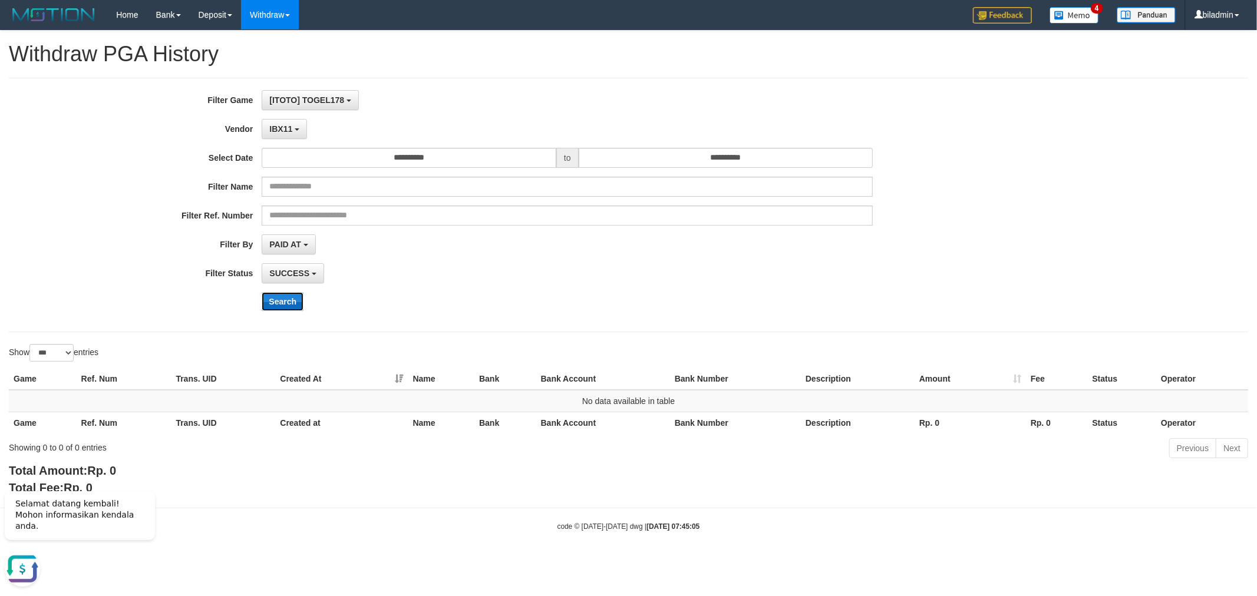
click at [285, 296] on button "Search" at bounding box center [283, 301] width 42 height 19
click at [280, 130] on span "IBX11" at bounding box center [280, 128] width 23 height 9
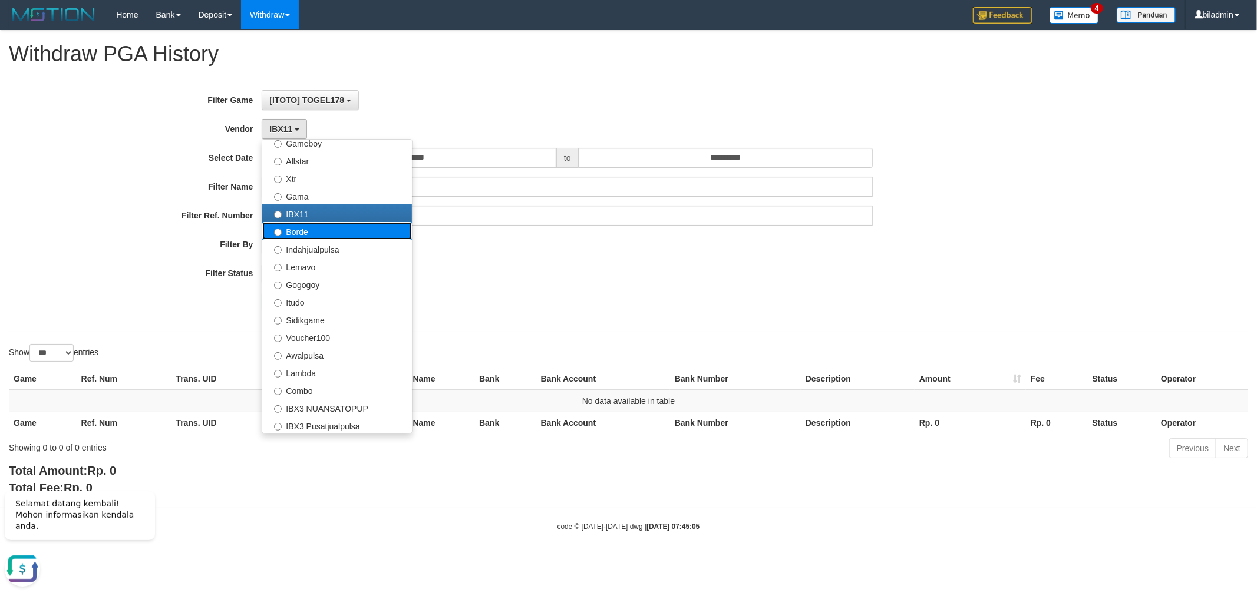
click at [324, 230] on label "Borde" at bounding box center [337, 231] width 150 height 18
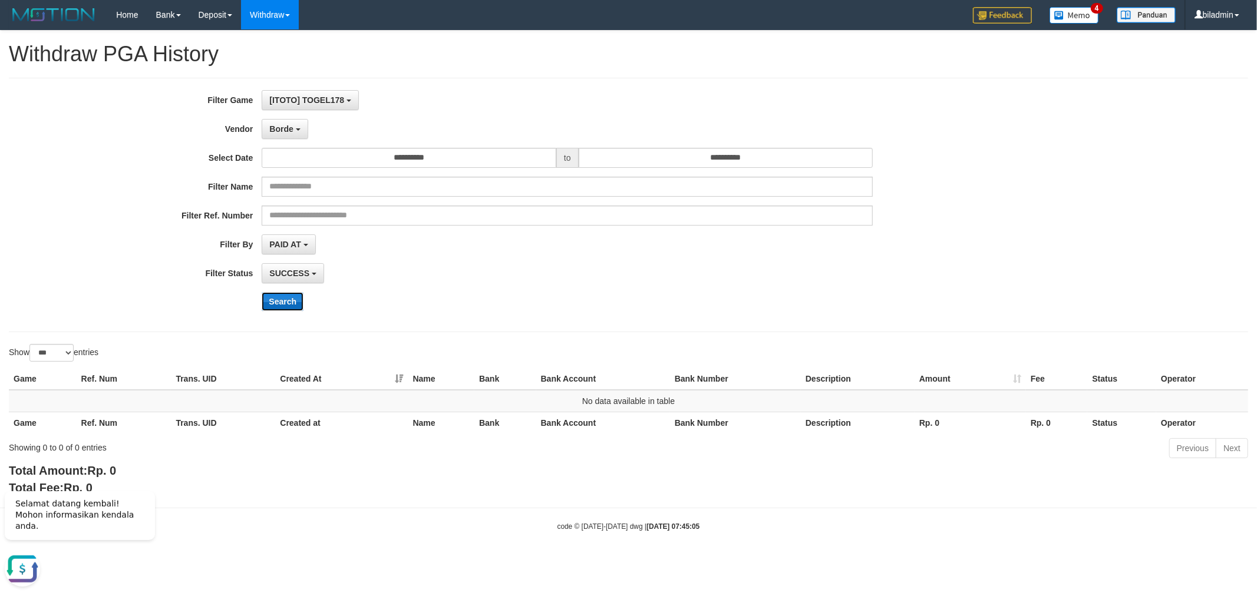
click at [278, 308] on button "Search" at bounding box center [283, 301] width 42 height 19
click at [298, 131] on button "Borde" at bounding box center [285, 129] width 46 height 20
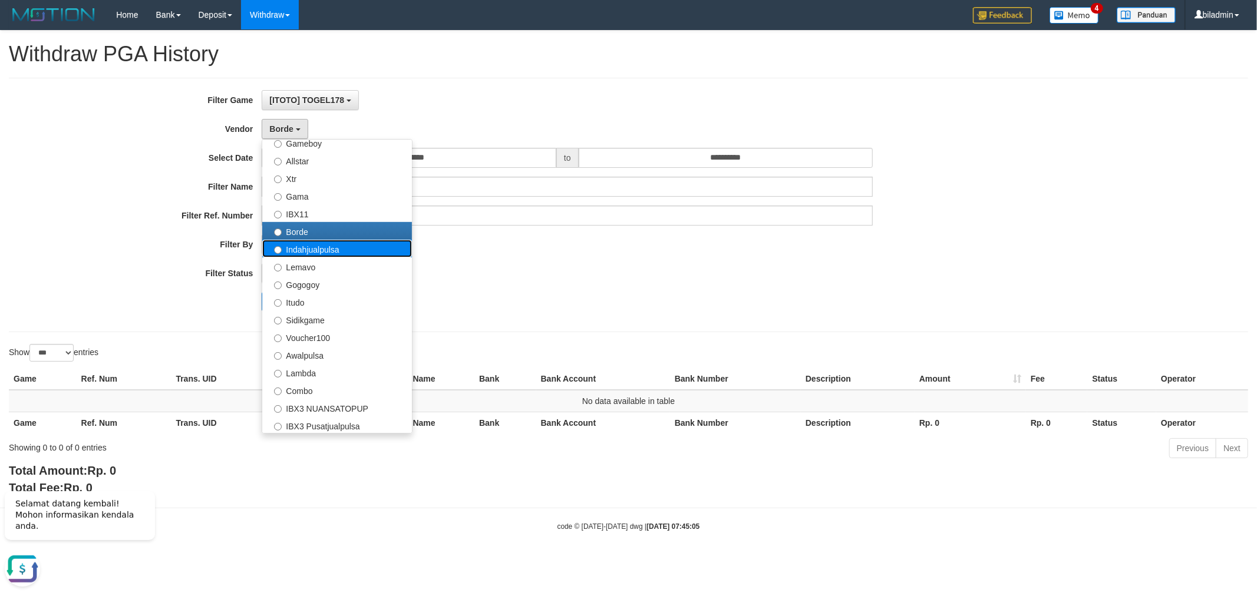
click at [337, 240] on label "Indahjualpulsa" at bounding box center [337, 249] width 150 height 18
select select "**********"
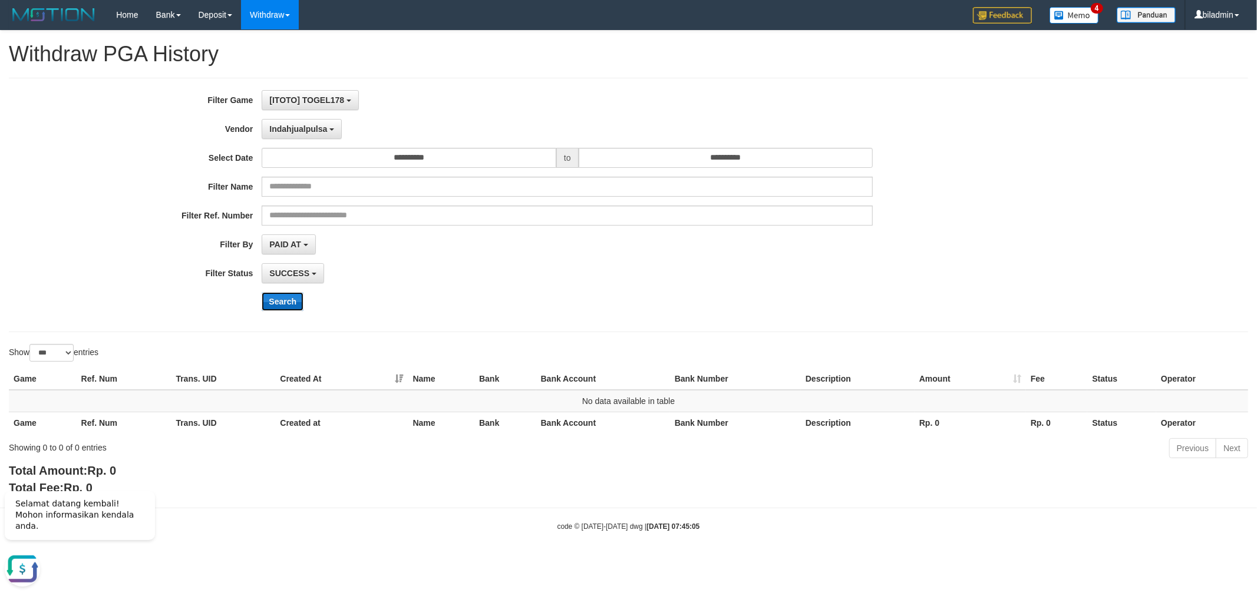
click at [268, 303] on button "Search" at bounding box center [283, 301] width 42 height 19
click at [310, 133] on button "Indahjualpulsa" at bounding box center [302, 129] width 80 height 20
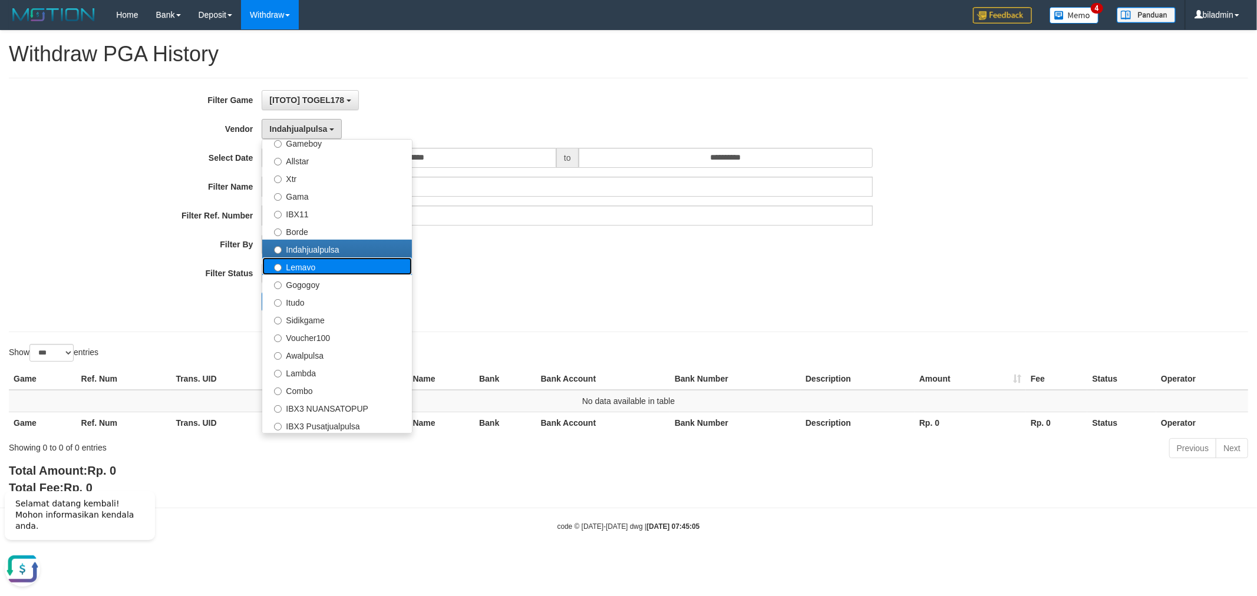
click at [320, 264] on label "Lemavo" at bounding box center [337, 266] width 150 height 18
select select "**********"
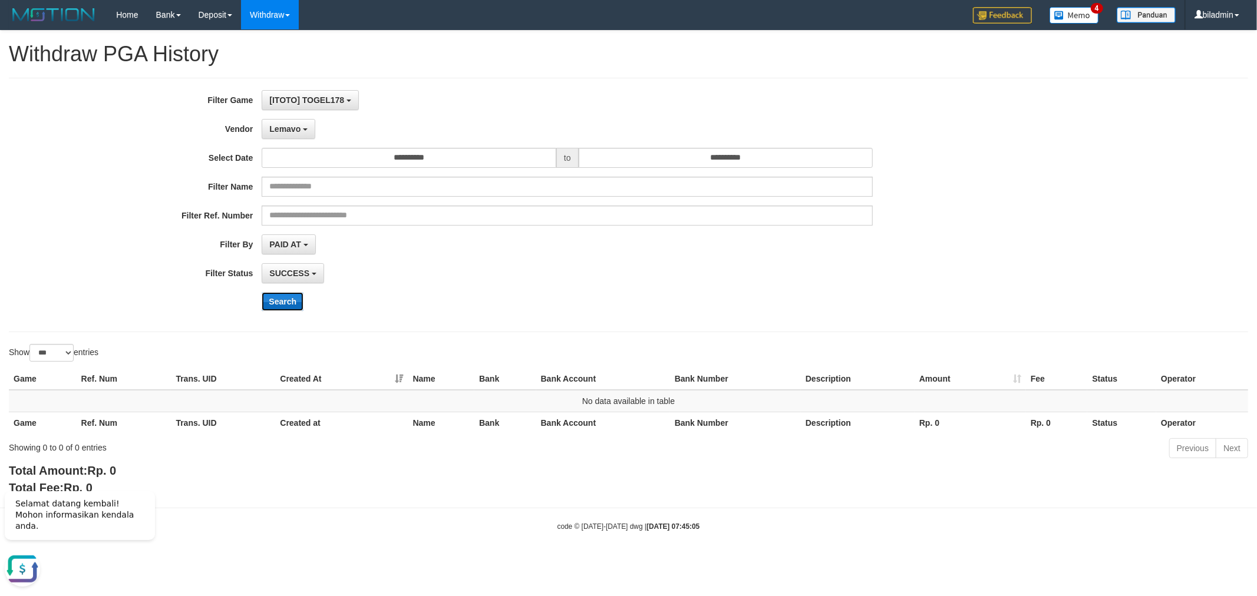
click at [276, 301] on button "Search" at bounding box center [283, 301] width 42 height 19
click at [290, 118] on div "**********" at bounding box center [524, 205] width 1048 height 230
click at [290, 134] on button "Lemavo" at bounding box center [289, 129] width 54 height 20
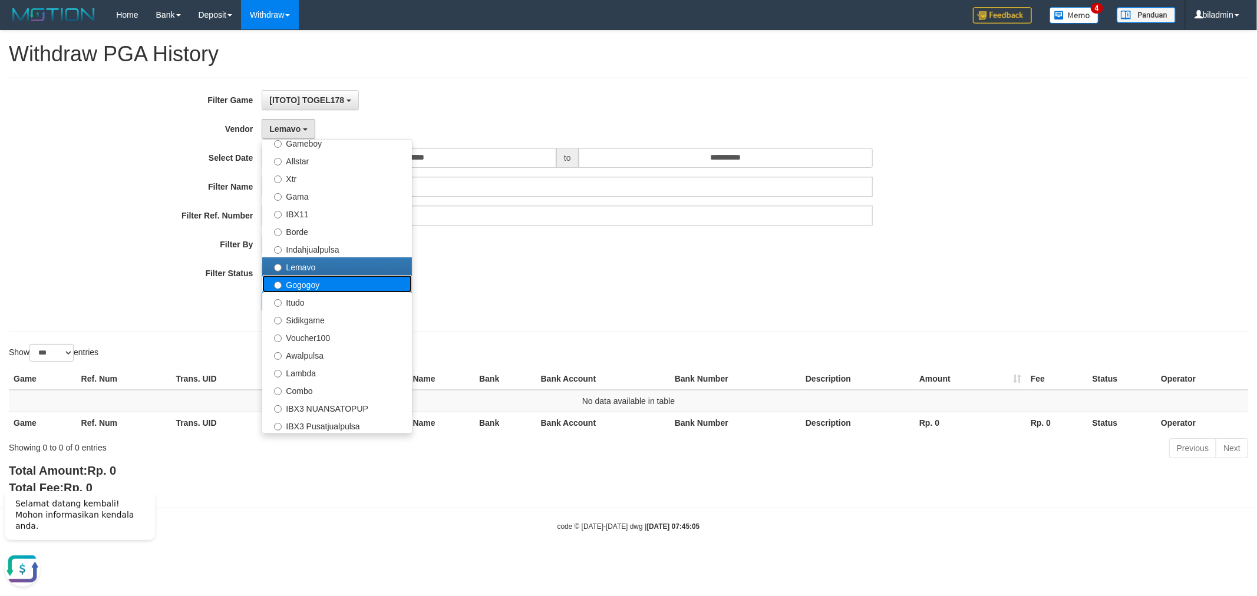
click at [320, 282] on label "Gogogoy" at bounding box center [337, 284] width 150 height 18
select select "**********"
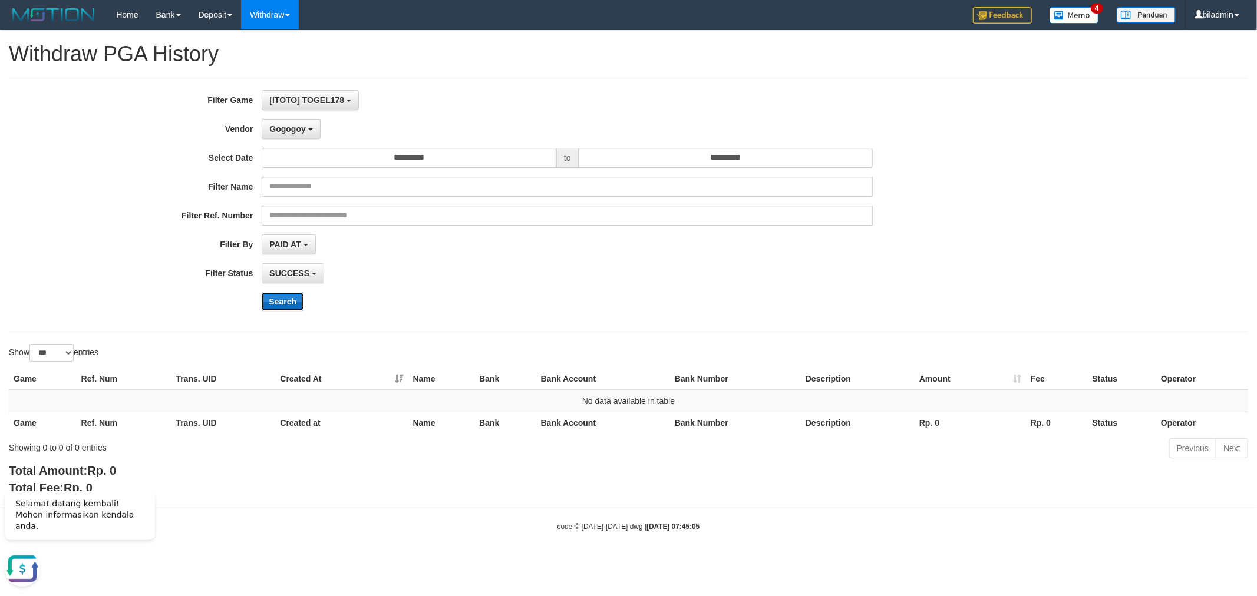
click at [265, 299] on button "Search" at bounding box center [283, 301] width 42 height 19
click at [289, 127] on span "Gogogoy" at bounding box center [287, 128] width 36 height 9
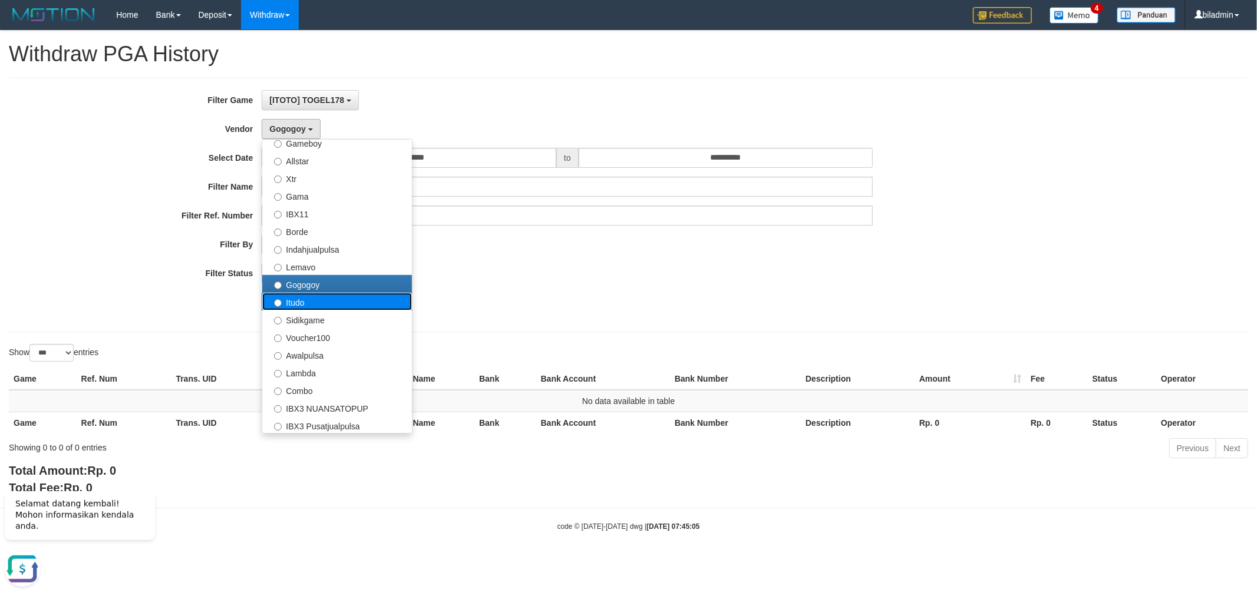
click at [319, 302] on label "Itudo" at bounding box center [337, 302] width 150 height 18
select select "**********"
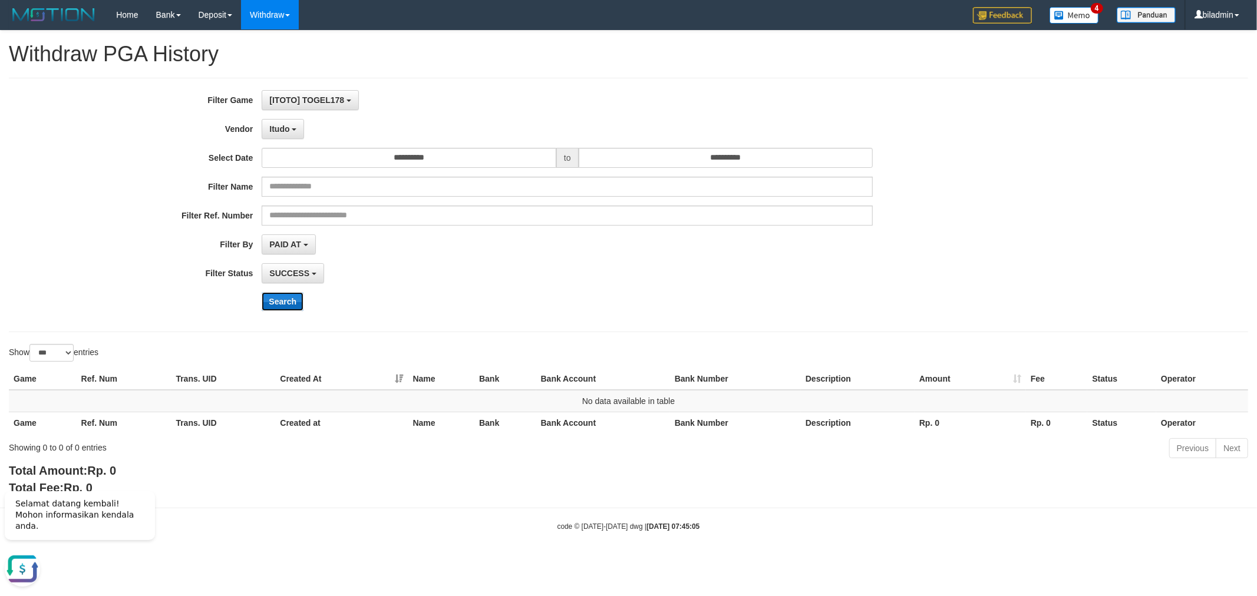
click at [285, 305] on button "Search" at bounding box center [283, 301] width 42 height 19
drag, startPoint x: 281, startPoint y: 131, endPoint x: 281, endPoint y: 138, distance: 7.1
click at [281, 131] on span "Itudo" at bounding box center [279, 128] width 20 height 9
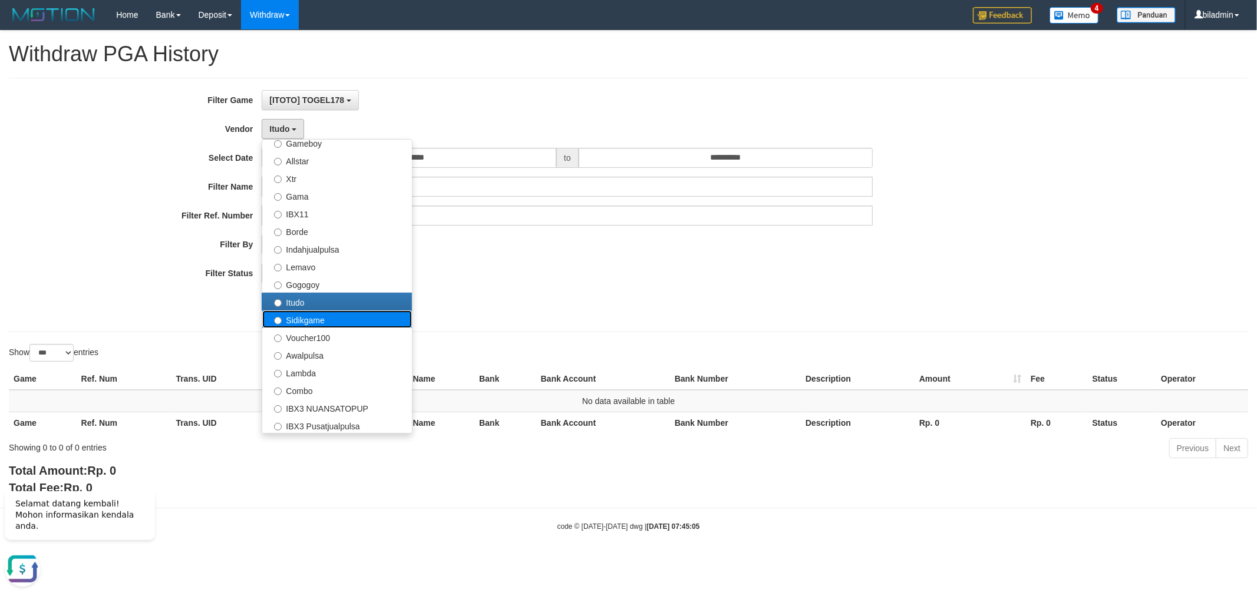
click at [325, 316] on label "Sidikgame" at bounding box center [337, 320] width 150 height 18
select select "**********"
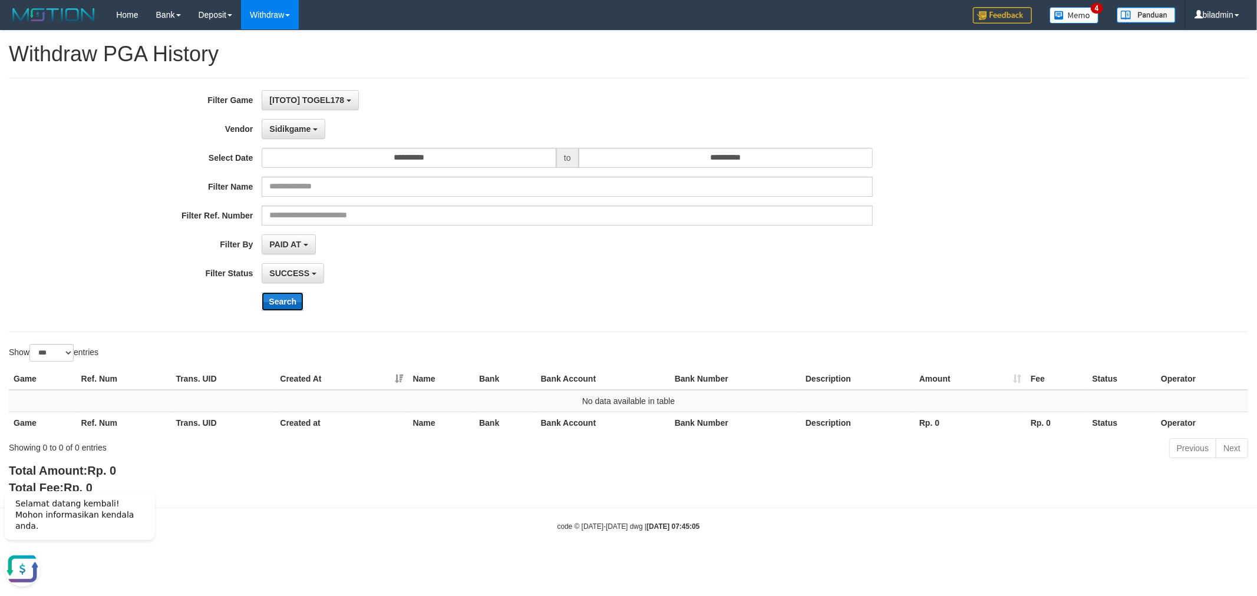
click at [283, 296] on button "Search" at bounding box center [283, 301] width 42 height 19
click at [299, 130] on span "Sidikgame" at bounding box center [289, 128] width 41 height 9
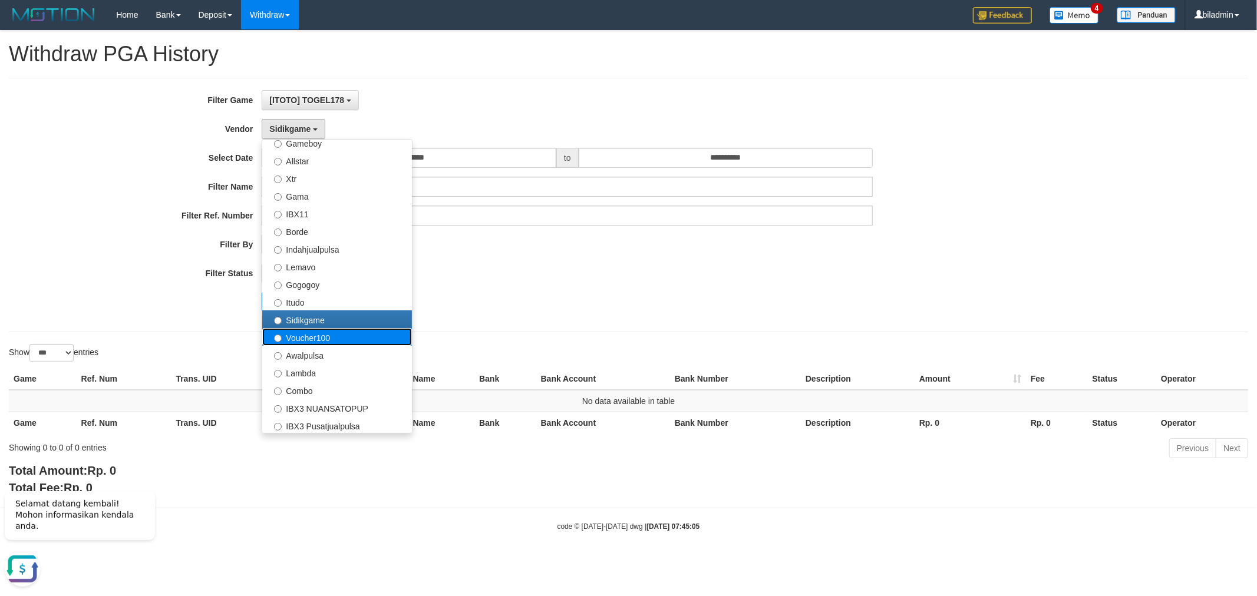
click at [328, 332] on label "Voucher100" at bounding box center [337, 337] width 150 height 18
select select "**********"
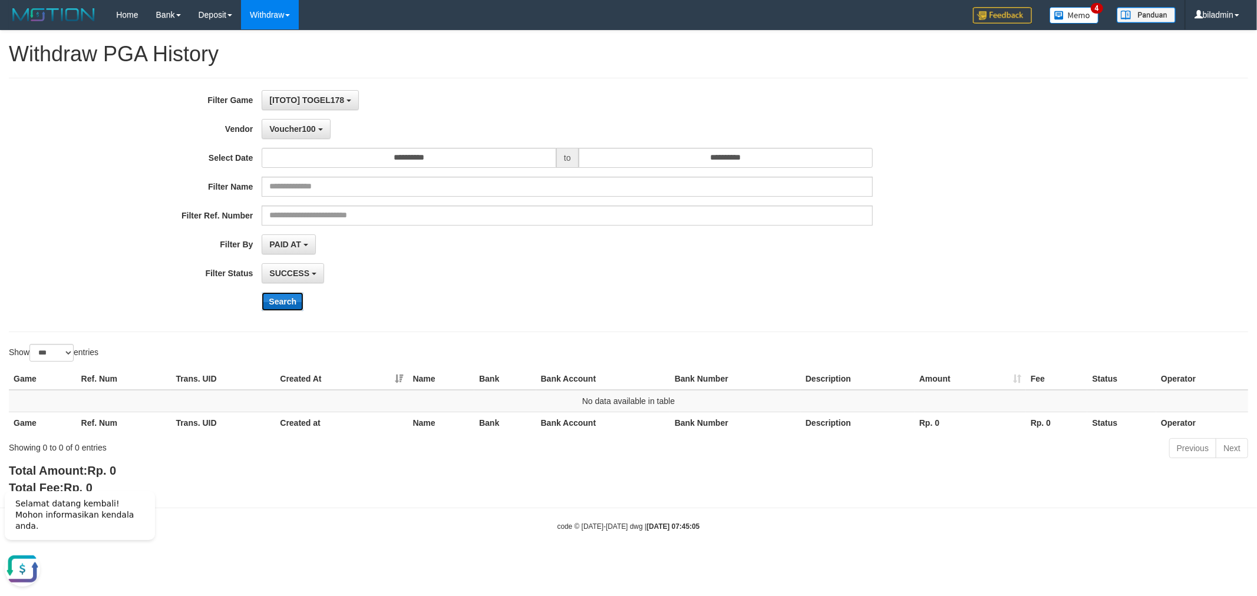
click at [284, 299] on button "Search" at bounding box center [283, 301] width 42 height 19
click at [295, 128] on span "Voucher100" at bounding box center [292, 128] width 46 height 9
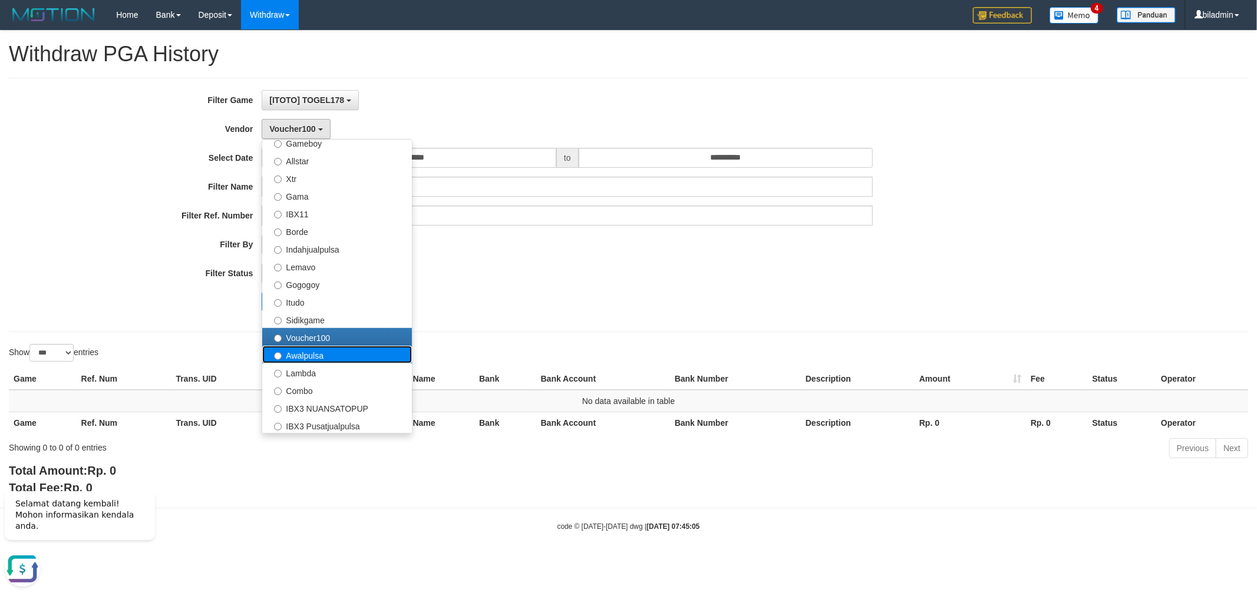
click at [336, 358] on label "Awalpulsa" at bounding box center [337, 355] width 150 height 18
select select "**********"
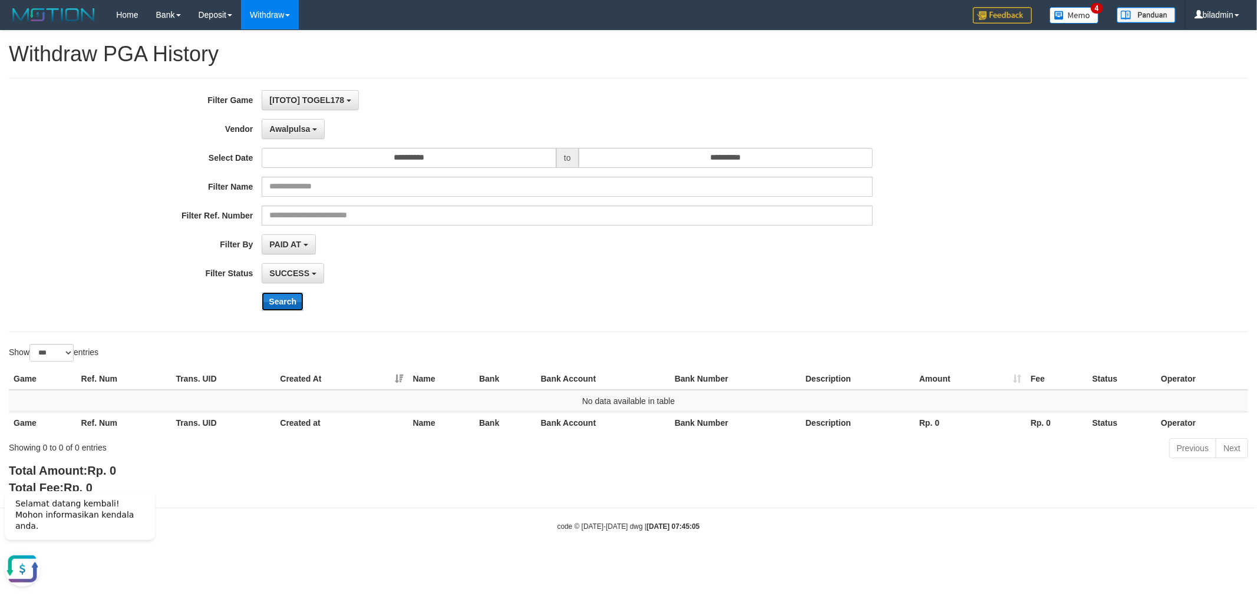
click at [279, 303] on button "Search" at bounding box center [283, 301] width 42 height 19
click at [302, 130] on span "Awalpulsa" at bounding box center [289, 128] width 41 height 9
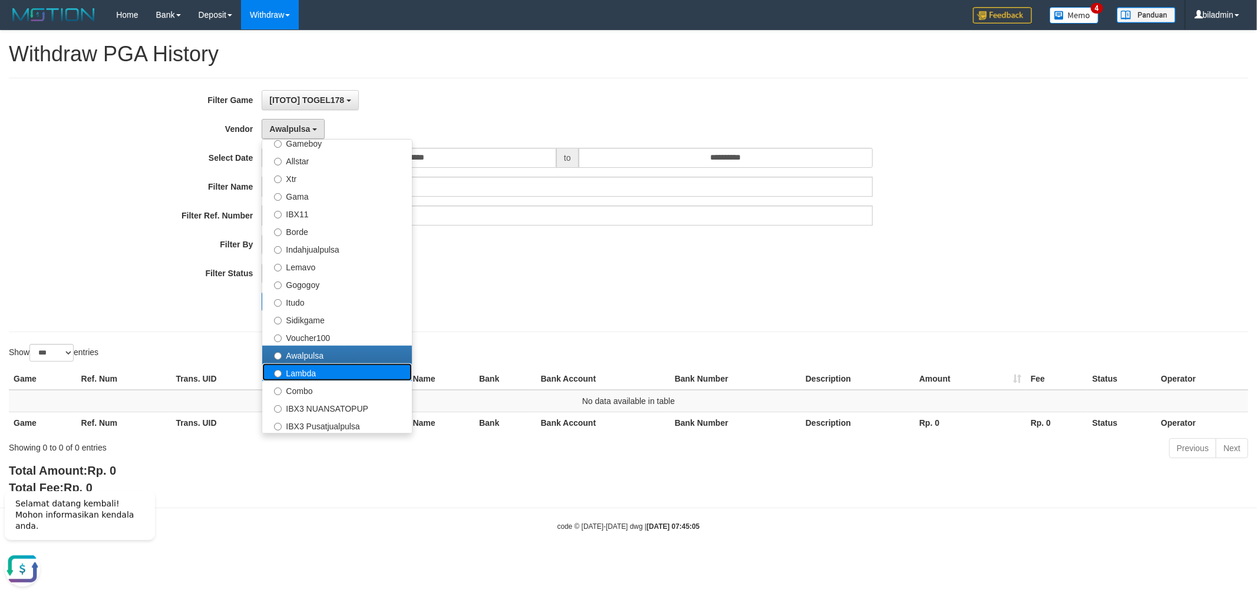
click at [344, 373] on label "Lambda" at bounding box center [337, 373] width 150 height 18
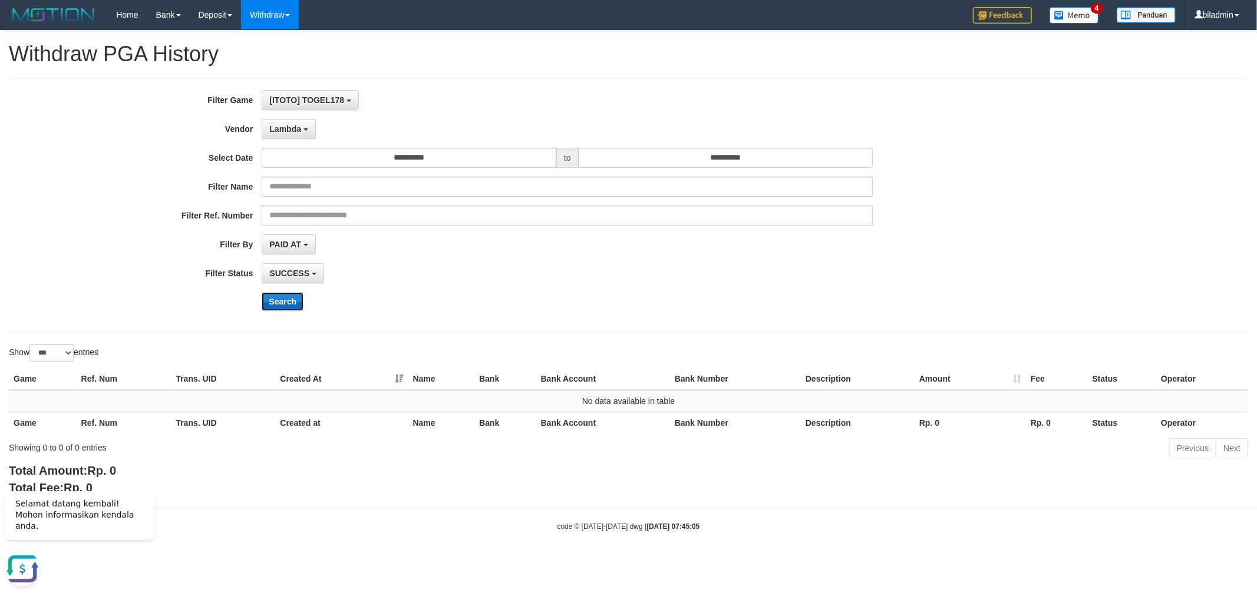
click at [283, 305] on button "Search" at bounding box center [283, 301] width 42 height 19
click at [290, 114] on div "**********" at bounding box center [524, 205] width 1048 height 230
click at [292, 126] on span "Lambda" at bounding box center [285, 128] width 32 height 9
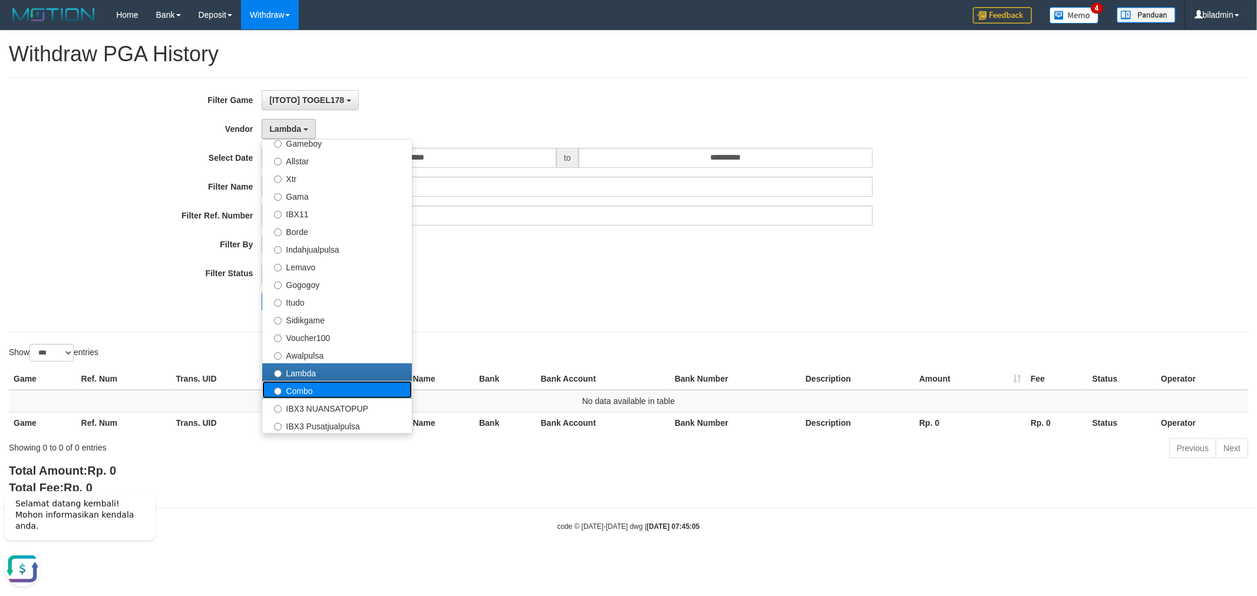
click at [333, 390] on label "Combo" at bounding box center [337, 390] width 150 height 18
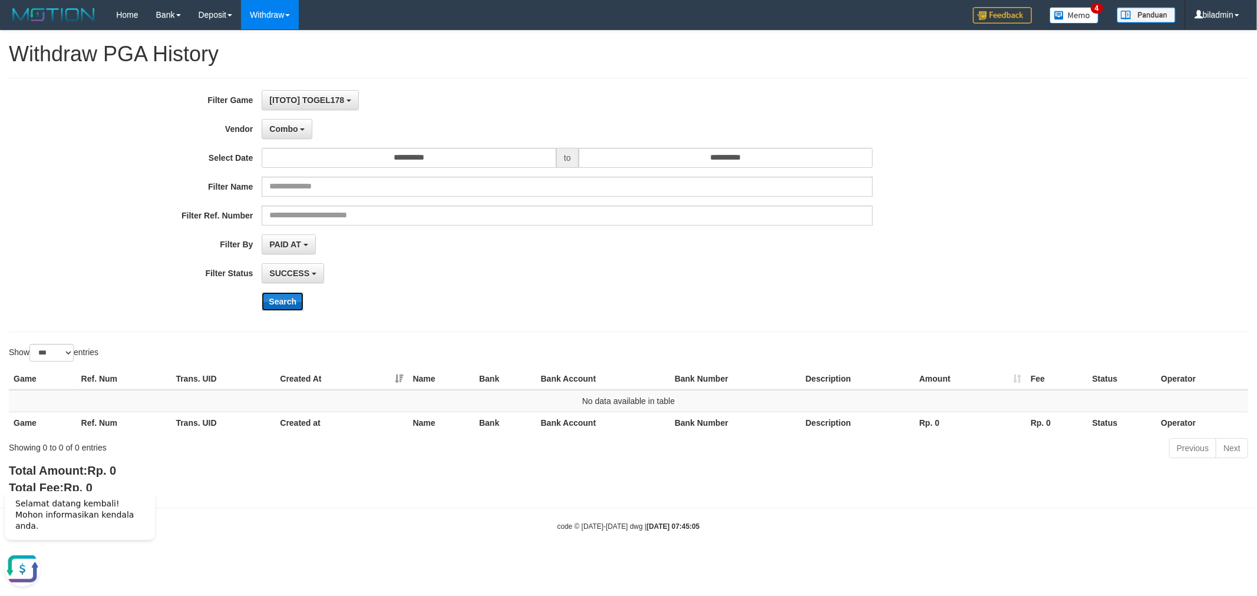
click at [282, 299] on button "Search" at bounding box center [283, 301] width 42 height 19
click at [283, 126] on span "Combo" at bounding box center [283, 128] width 28 height 9
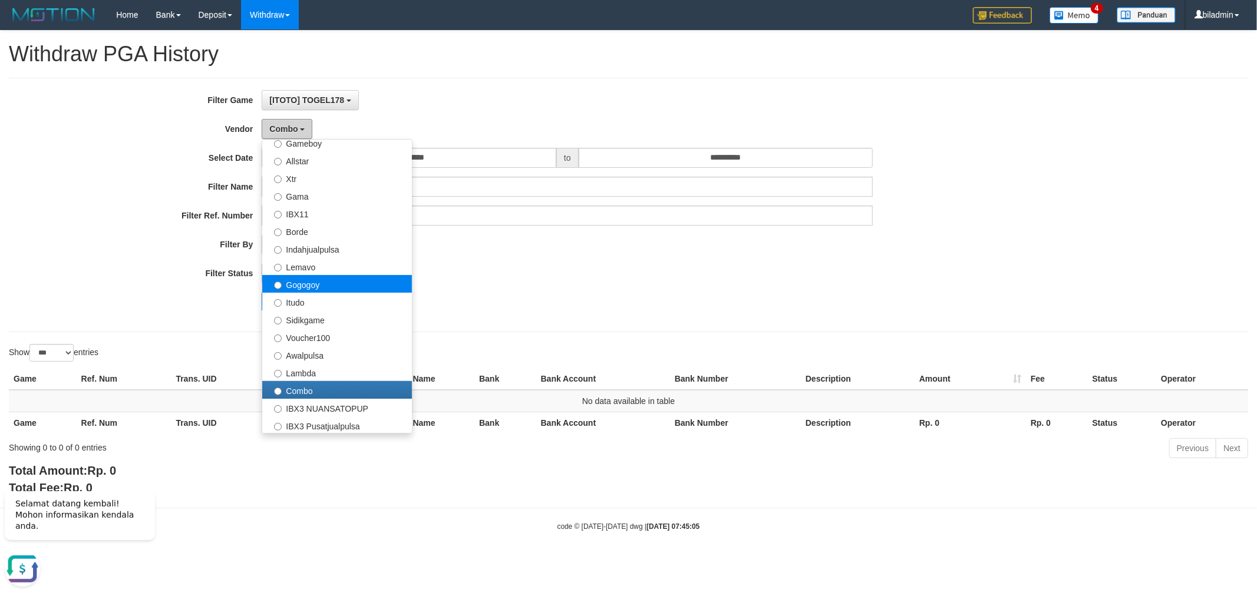
scroll to position [438, 0]
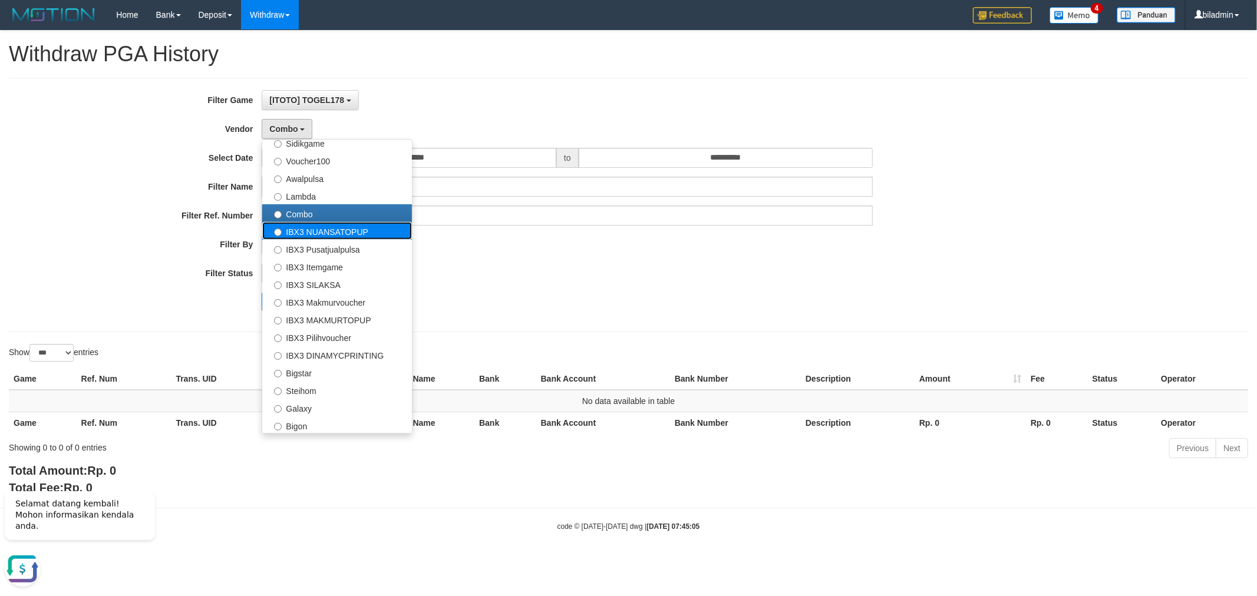
click at [325, 227] on label "IBX3 NUANSATOPUP" at bounding box center [337, 231] width 150 height 18
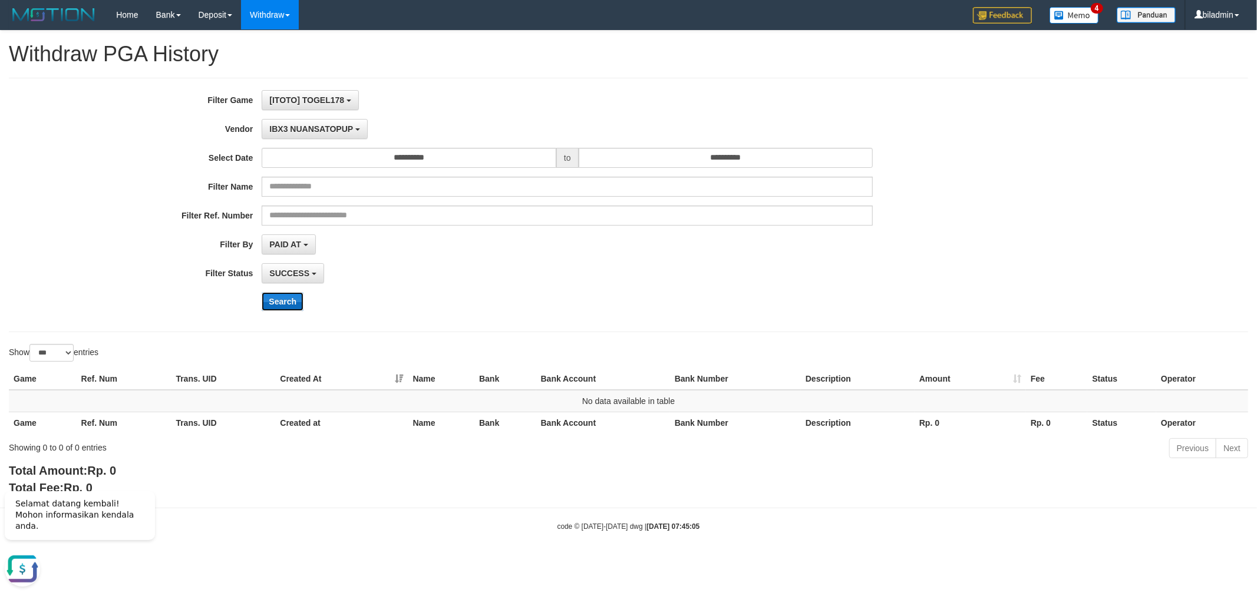
click at [296, 299] on button "Search" at bounding box center [283, 301] width 42 height 19
click at [290, 128] on span "IBX3 NUANSATOPUP" at bounding box center [311, 128] width 84 height 9
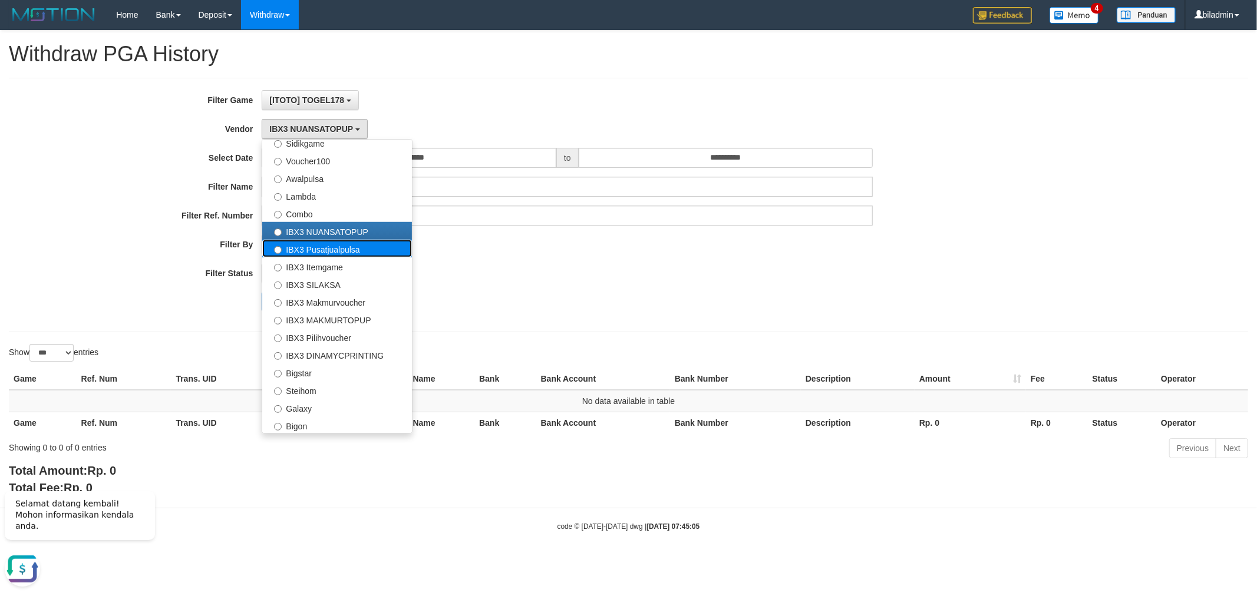
click at [308, 249] on label "IBX3 Pusatjualpulsa" at bounding box center [337, 249] width 150 height 18
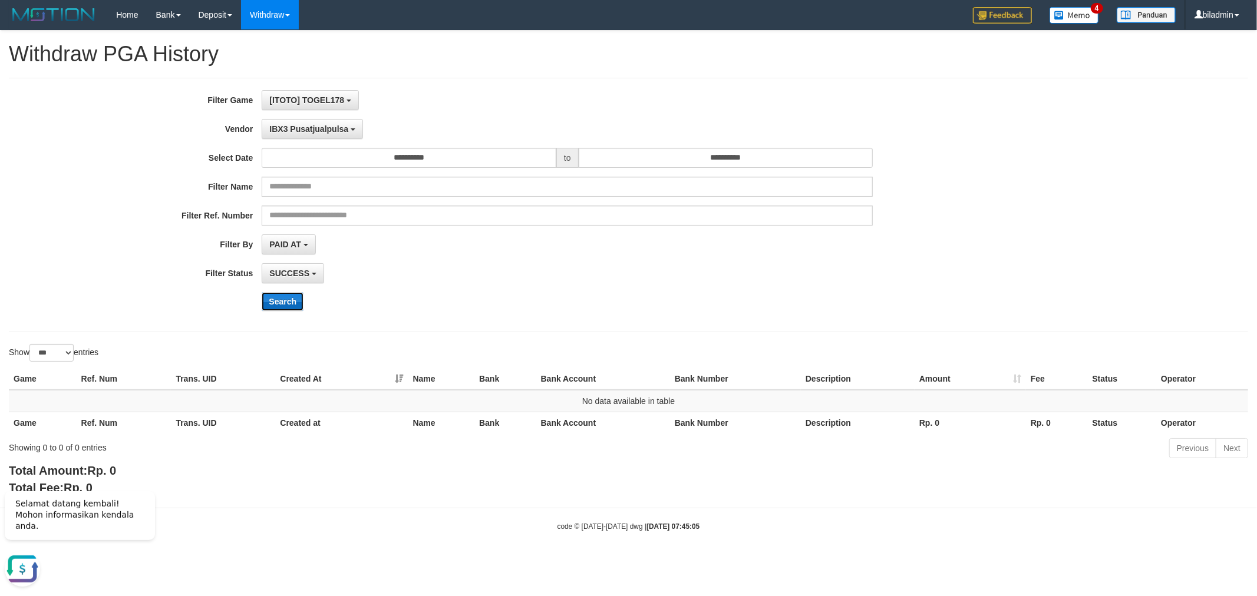
click at [288, 305] on button "Search" at bounding box center [283, 301] width 42 height 19
click at [298, 116] on div "**********" at bounding box center [524, 205] width 1048 height 230
click at [297, 123] on button "IBX3 Pusatjualpulsa" at bounding box center [312, 129] width 101 height 20
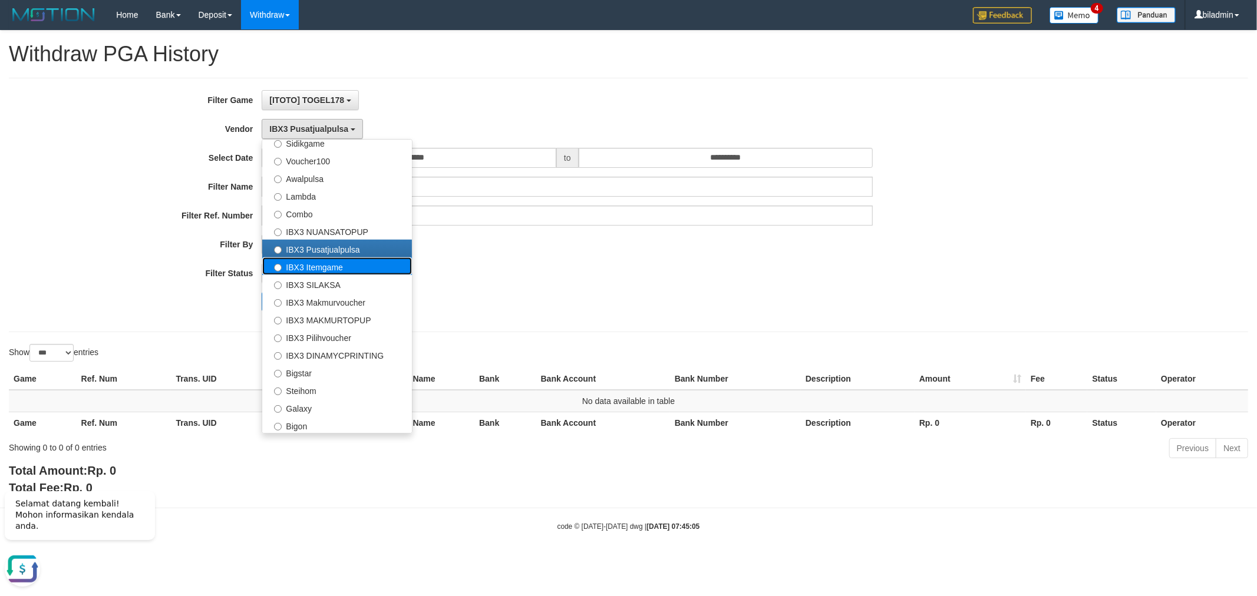
click at [305, 263] on label "IBX3 Itemgame" at bounding box center [337, 266] width 150 height 18
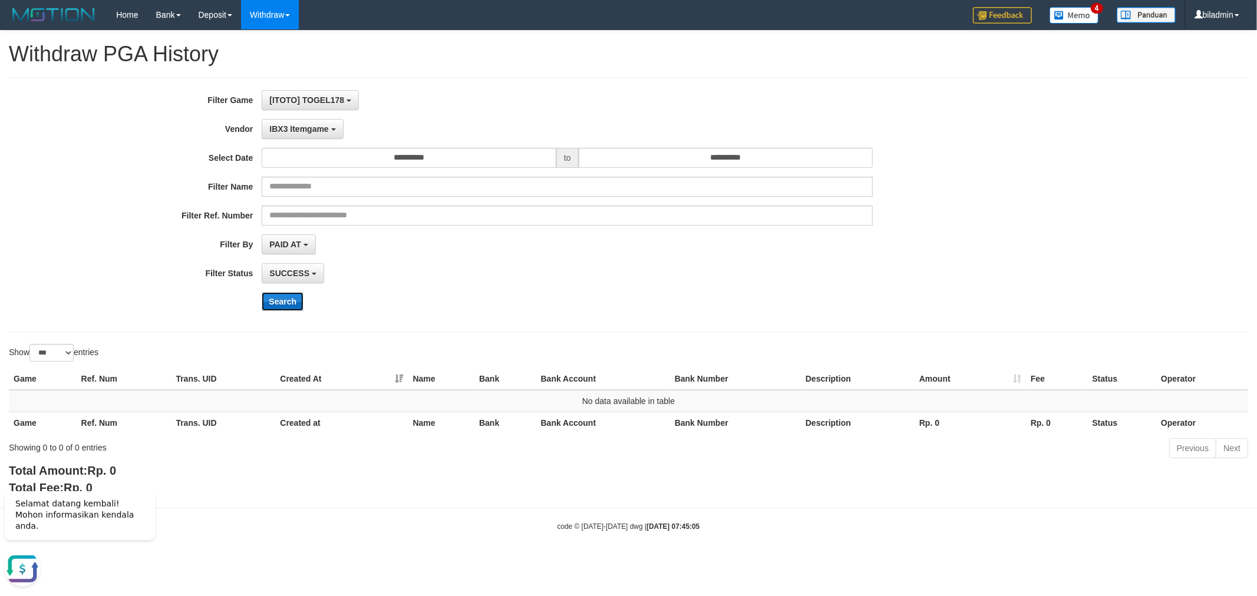
click at [279, 301] on button "Search" at bounding box center [283, 301] width 42 height 19
click at [315, 133] on span "IBX3 Itemgame" at bounding box center [298, 128] width 59 height 9
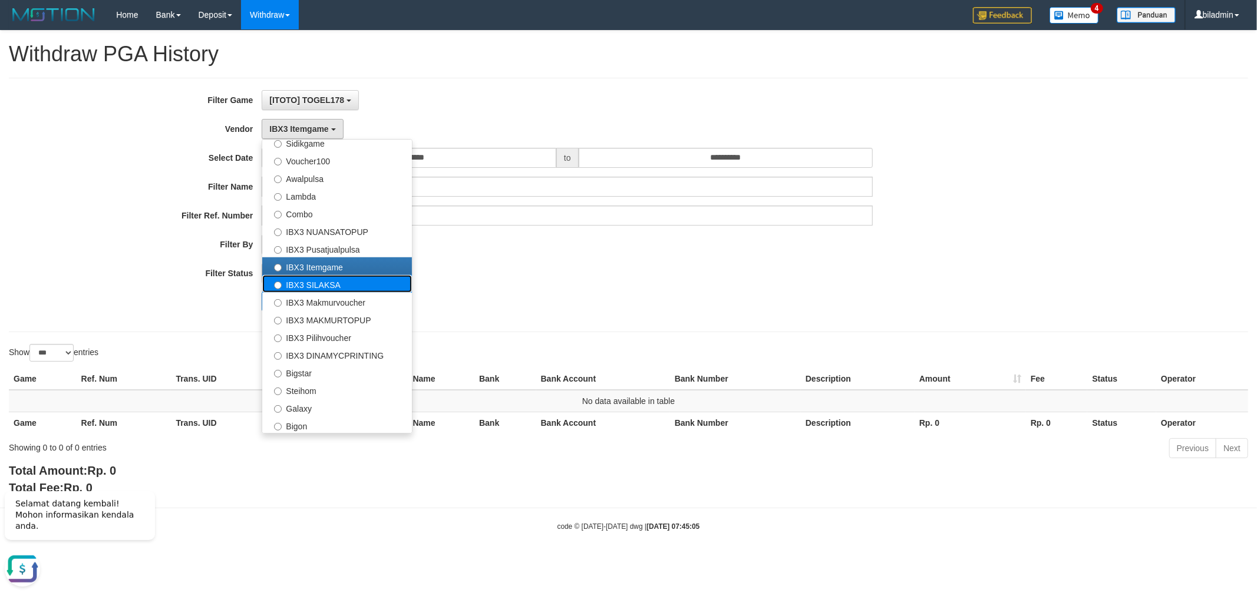
click at [344, 284] on label "IBX3 SILAKSA" at bounding box center [337, 284] width 150 height 18
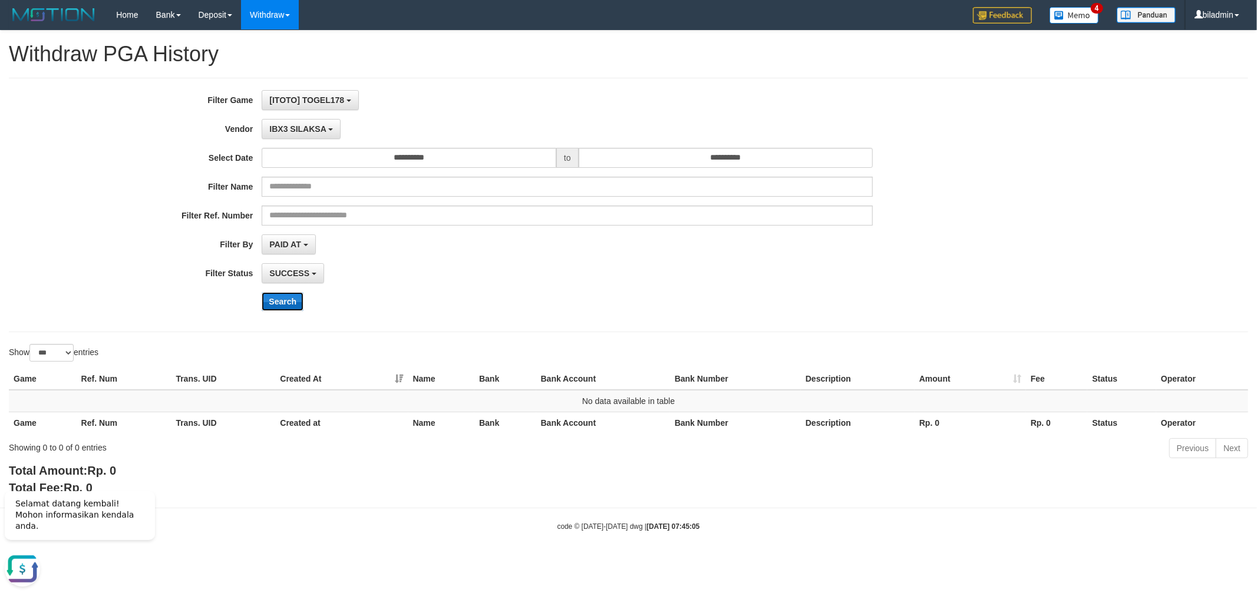
click at [283, 311] on button "Search" at bounding box center [283, 301] width 42 height 19
click at [297, 118] on div "**********" at bounding box center [524, 205] width 1048 height 230
click at [298, 131] on span "IBX3 SILAKSA" at bounding box center [297, 128] width 57 height 9
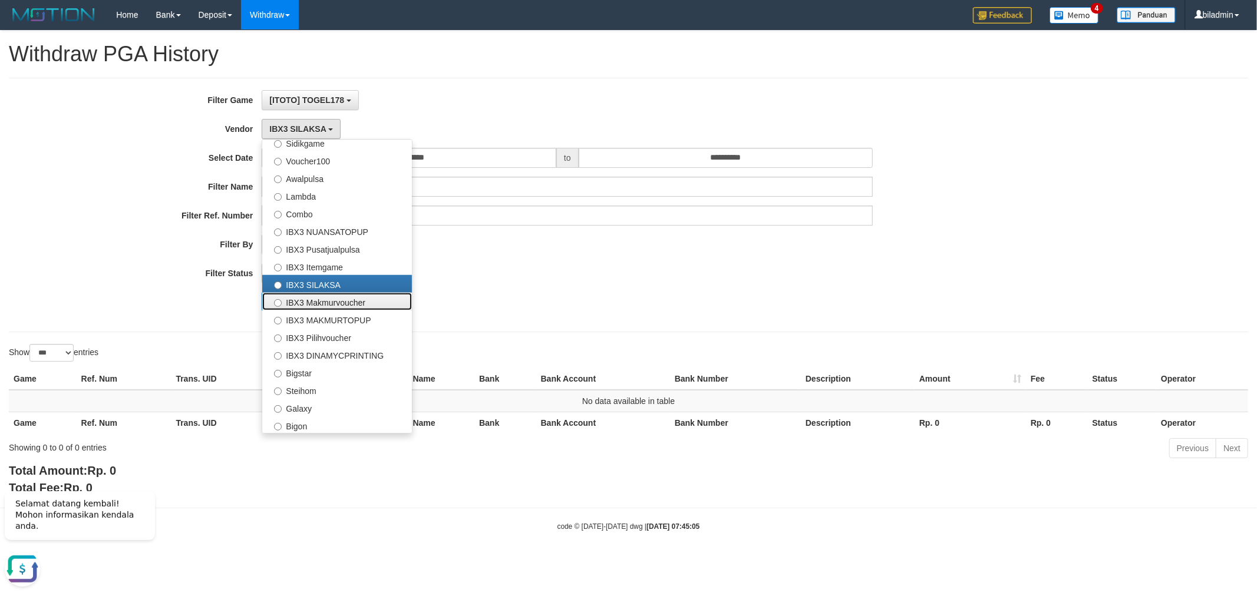
drag, startPoint x: 325, startPoint y: 292, endPoint x: 321, endPoint y: 297, distance: 6.4
click at [324, 293] on label "IBX3 Makmurvoucher" at bounding box center [337, 302] width 150 height 18
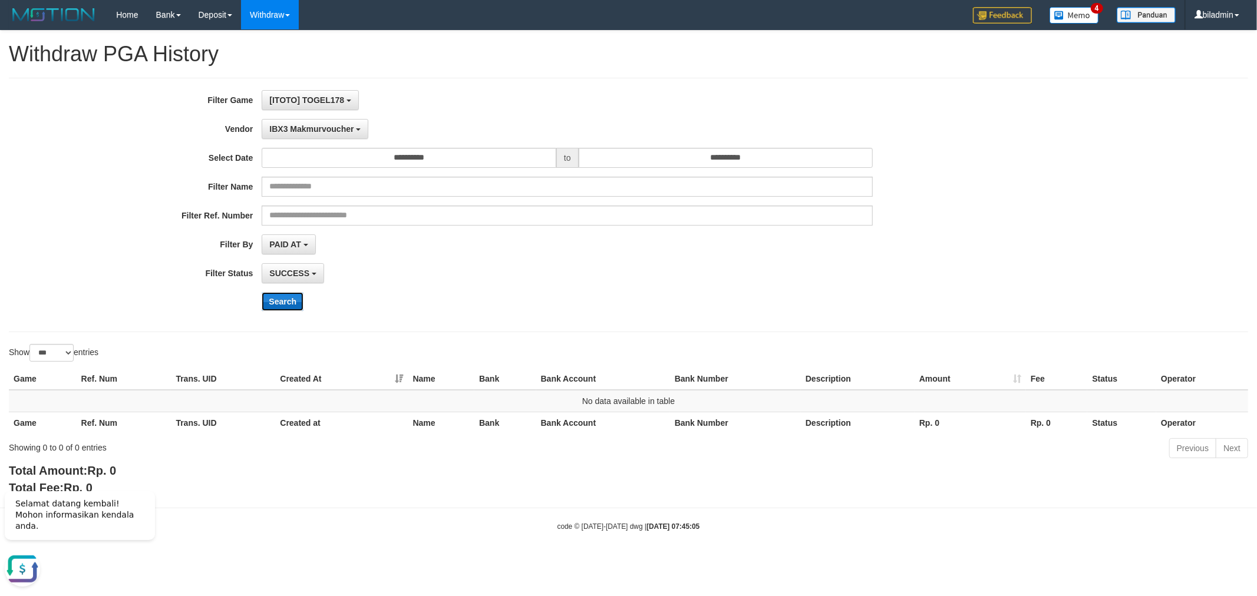
click at [288, 301] on button "Search" at bounding box center [283, 301] width 42 height 19
click at [319, 132] on span "IBX3 Makmurvoucher" at bounding box center [311, 128] width 84 height 9
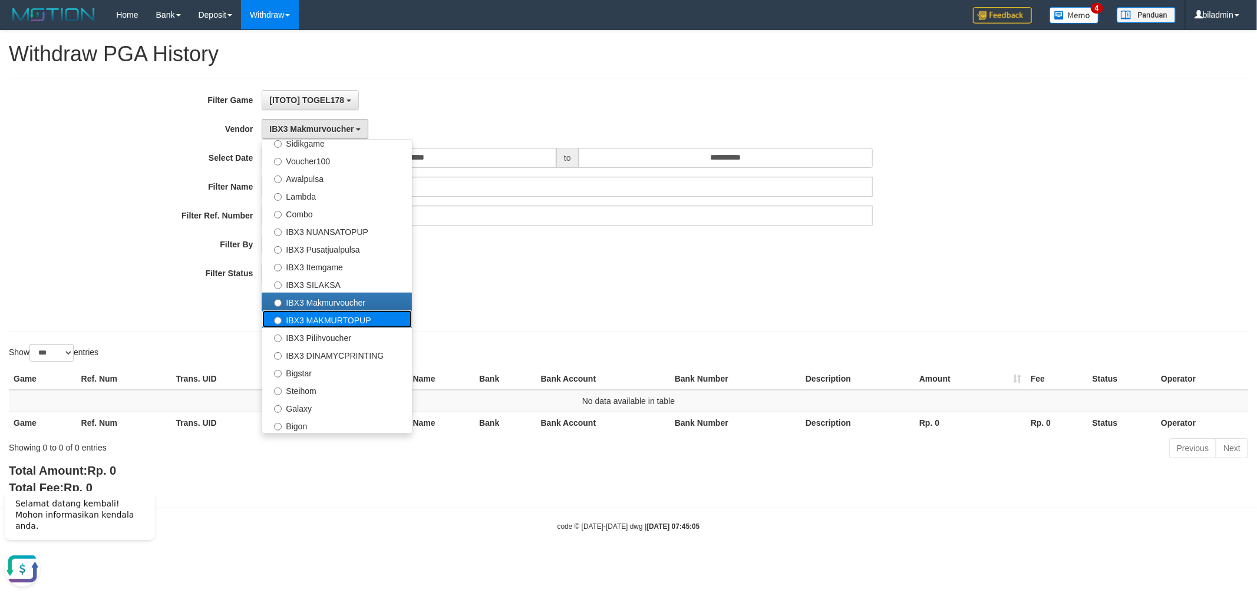
click at [323, 319] on label "IBX3 MAKMURTOPUP" at bounding box center [337, 320] width 150 height 18
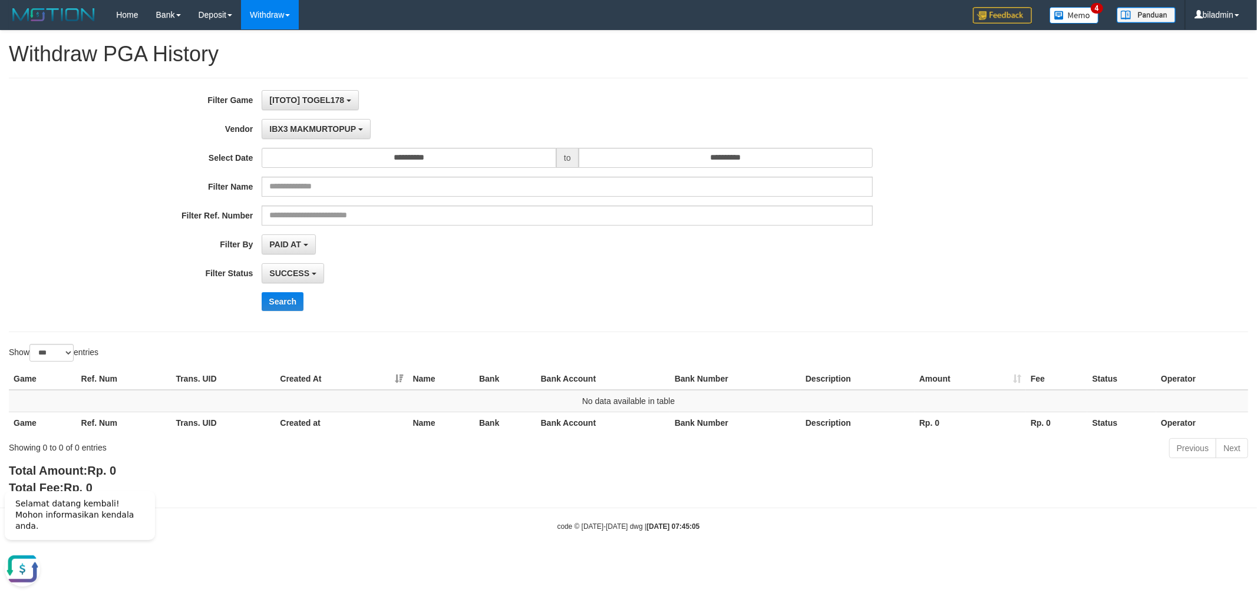
click at [290, 292] on div "**********" at bounding box center [524, 205] width 1048 height 230
click at [290, 299] on button "Search" at bounding box center [283, 301] width 42 height 19
click at [311, 120] on button "IBX3 MAKMURTOPUP" at bounding box center [316, 129] width 108 height 20
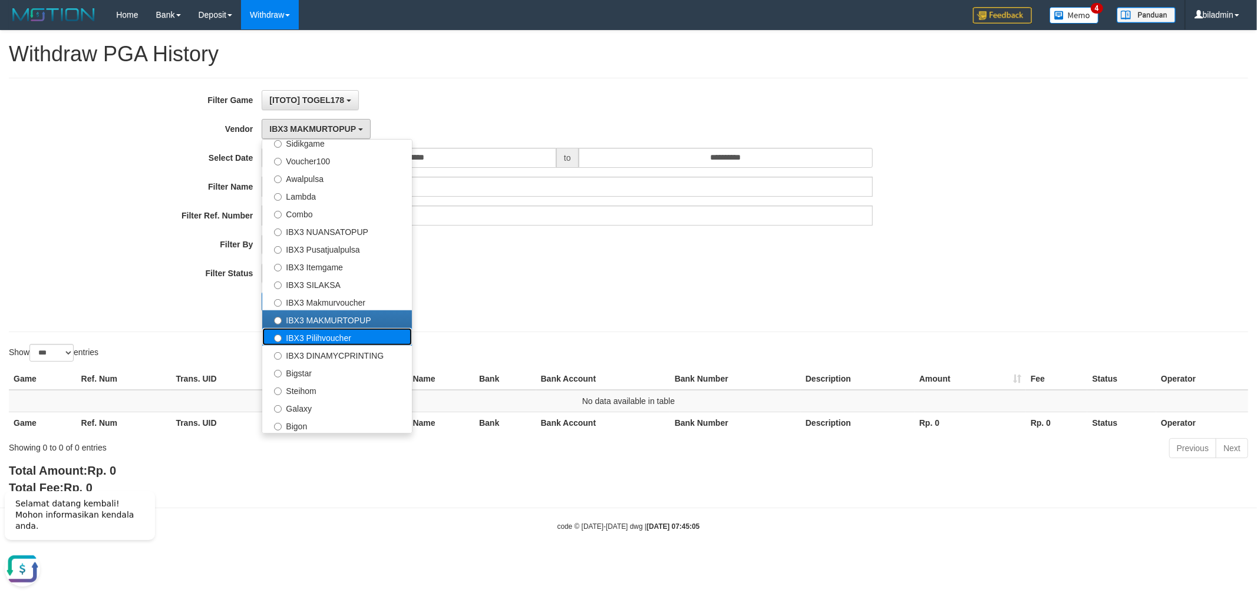
click at [318, 336] on label "IBX3 Pilihvoucher" at bounding box center [337, 337] width 150 height 18
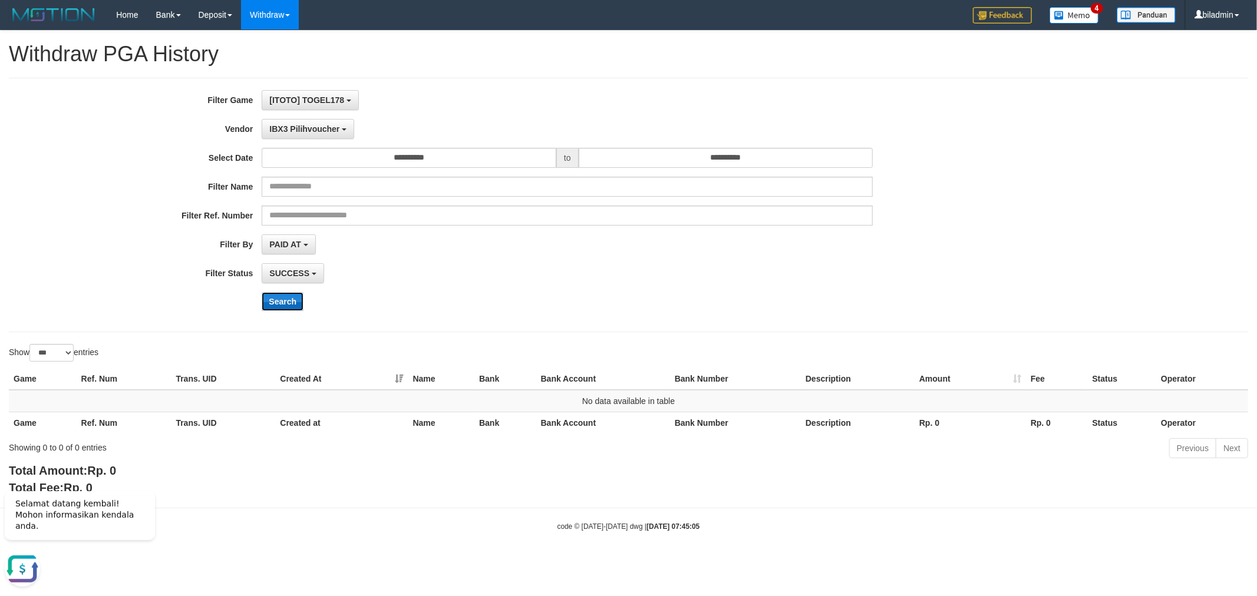
click at [297, 296] on button "Search" at bounding box center [283, 301] width 42 height 19
click at [297, 127] on span "IBX3 Pilihvoucher" at bounding box center [304, 128] width 70 height 9
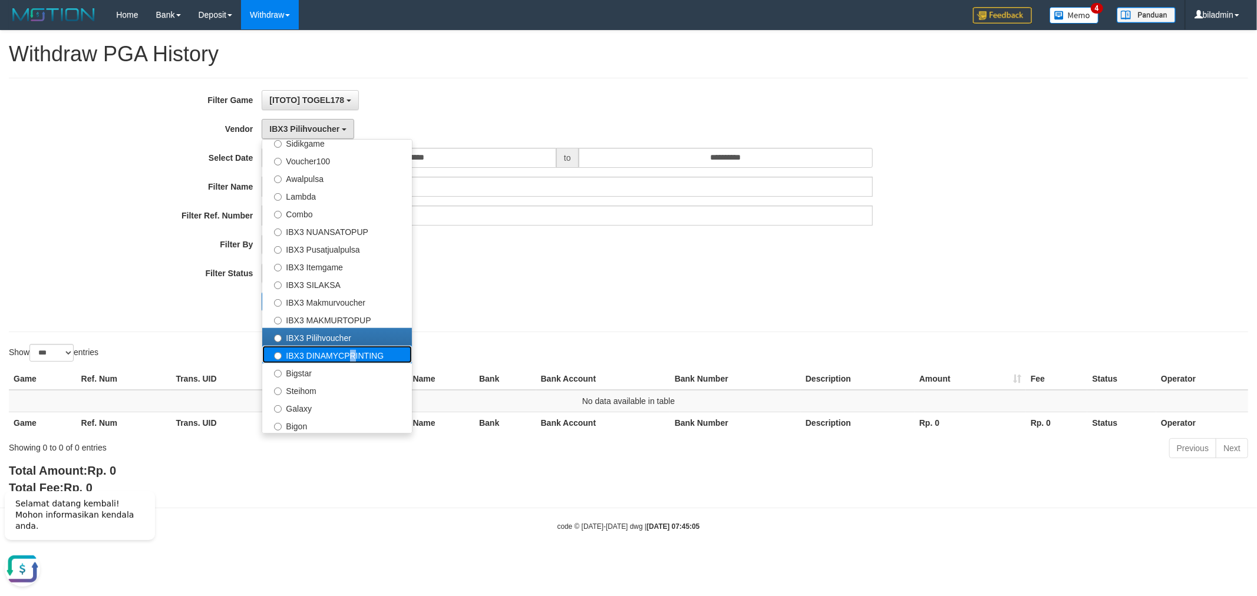
click at [348, 359] on label "IBX3 DINAMYCPRINTING" at bounding box center [337, 355] width 150 height 18
click at [305, 360] on label "IBX3 DINAMYCPRINTING" at bounding box center [337, 355] width 150 height 18
select select "**********"
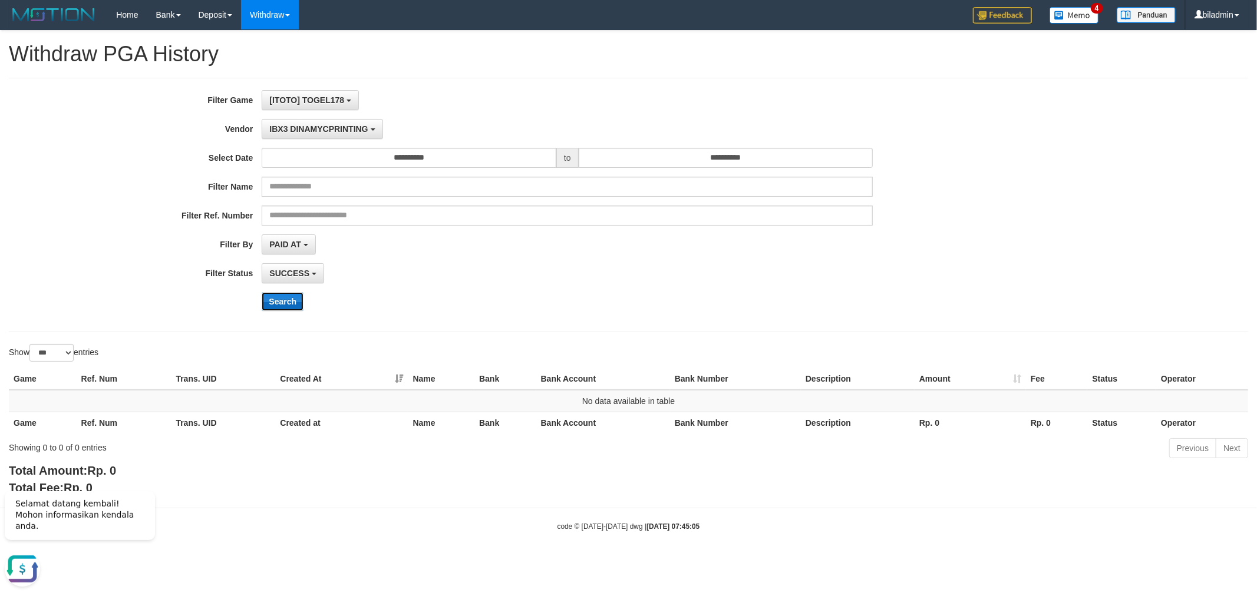
click at [290, 304] on button "Search" at bounding box center [283, 301] width 42 height 19
click at [320, 136] on button "IBX3 DINAMYCPRINTING" at bounding box center [322, 129] width 121 height 20
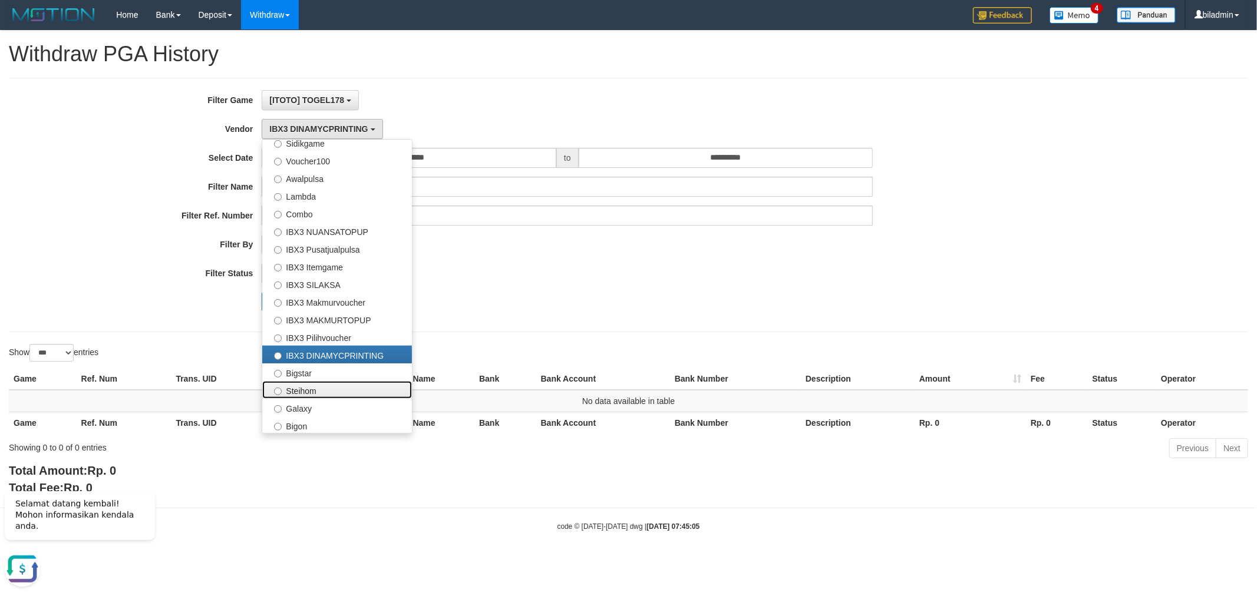
click at [355, 379] on ul "- Default Vendor - [PERSON_NAME] Atlas WD LB Java Purple Green Gigantic Aladin …" at bounding box center [337, 286] width 151 height 295
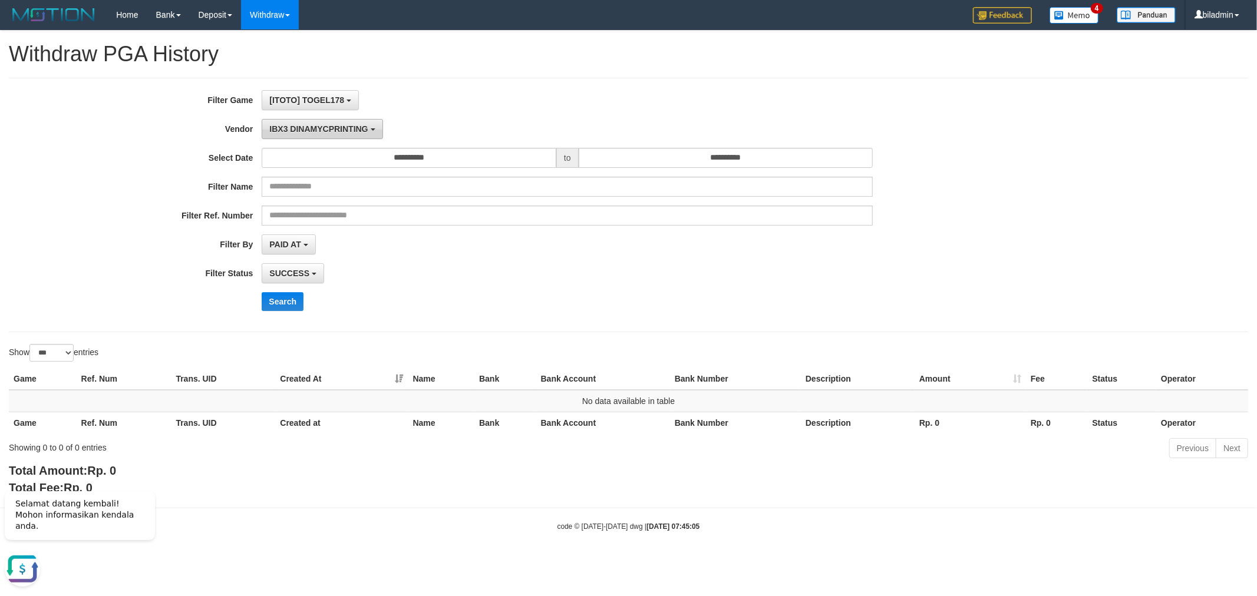
click at [312, 133] on button "IBX3 DINAMYCPRINTING" at bounding box center [322, 129] width 121 height 20
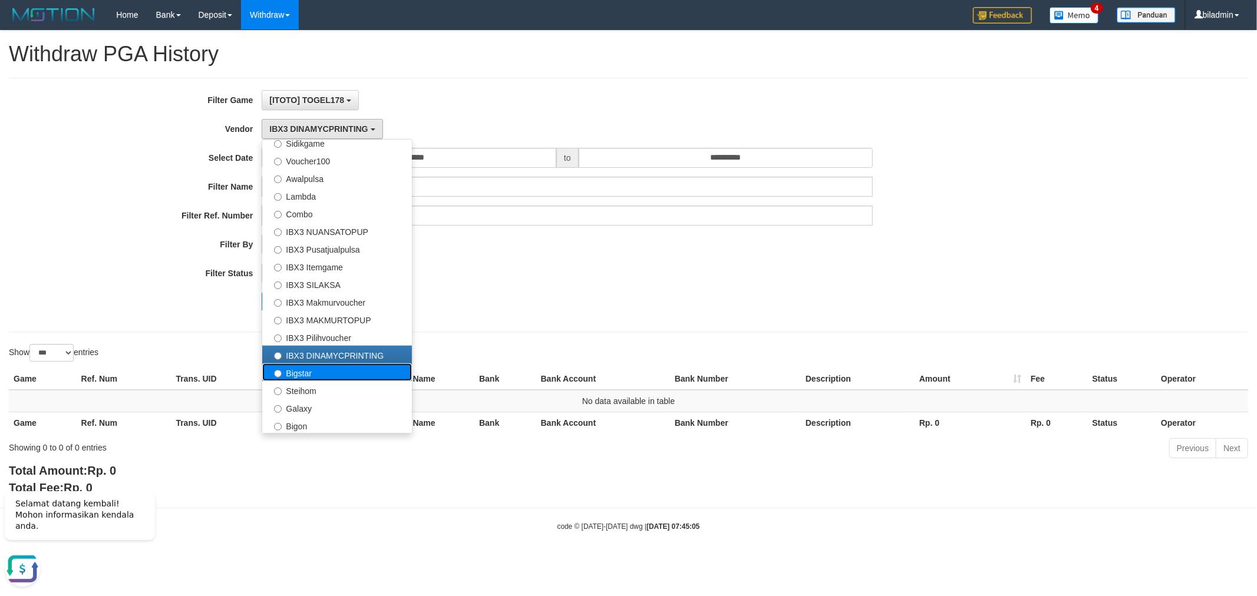
click at [344, 372] on label "Bigstar" at bounding box center [337, 373] width 150 height 18
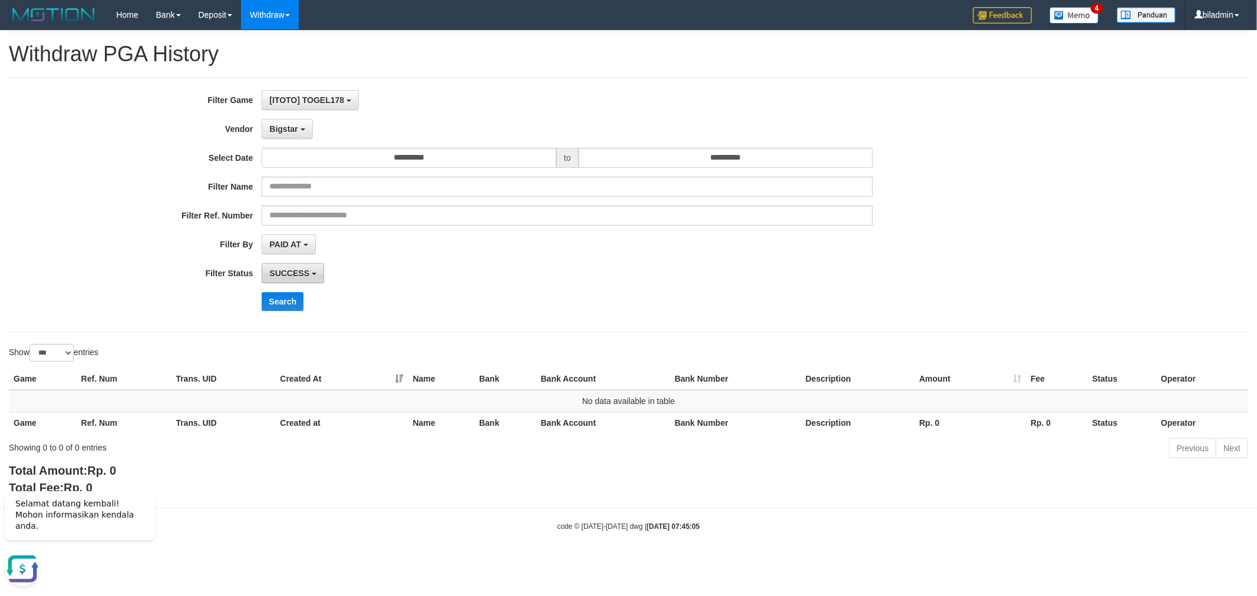
click at [277, 280] on button "SUCCESS" at bounding box center [293, 273] width 62 height 20
drag, startPoint x: 213, startPoint y: 299, endPoint x: 279, endPoint y: 296, distance: 65.4
click at [216, 299] on div "Search" at bounding box center [524, 301] width 1048 height 19
click at [292, 295] on button "Search" at bounding box center [283, 301] width 42 height 19
drag, startPoint x: 284, startPoint y: 126, endPoint x: 284, endPoint y: 137, distance: 11.8
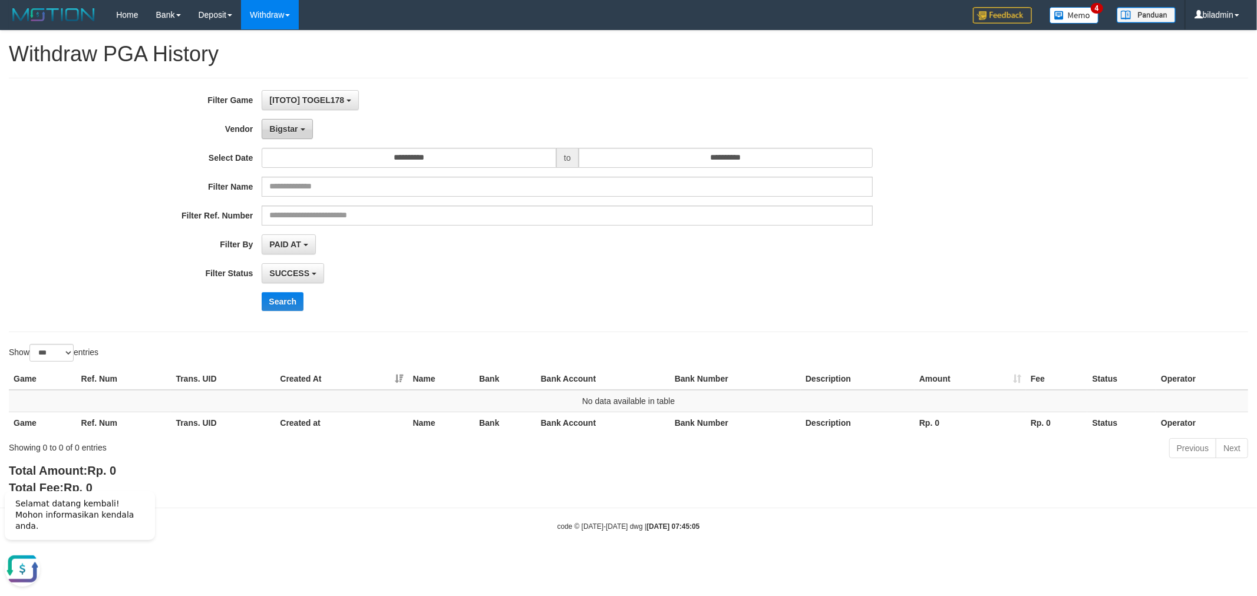
click at [284, 127] on span "Bigstar" at bounding box center [283, 128] width 28 height 9
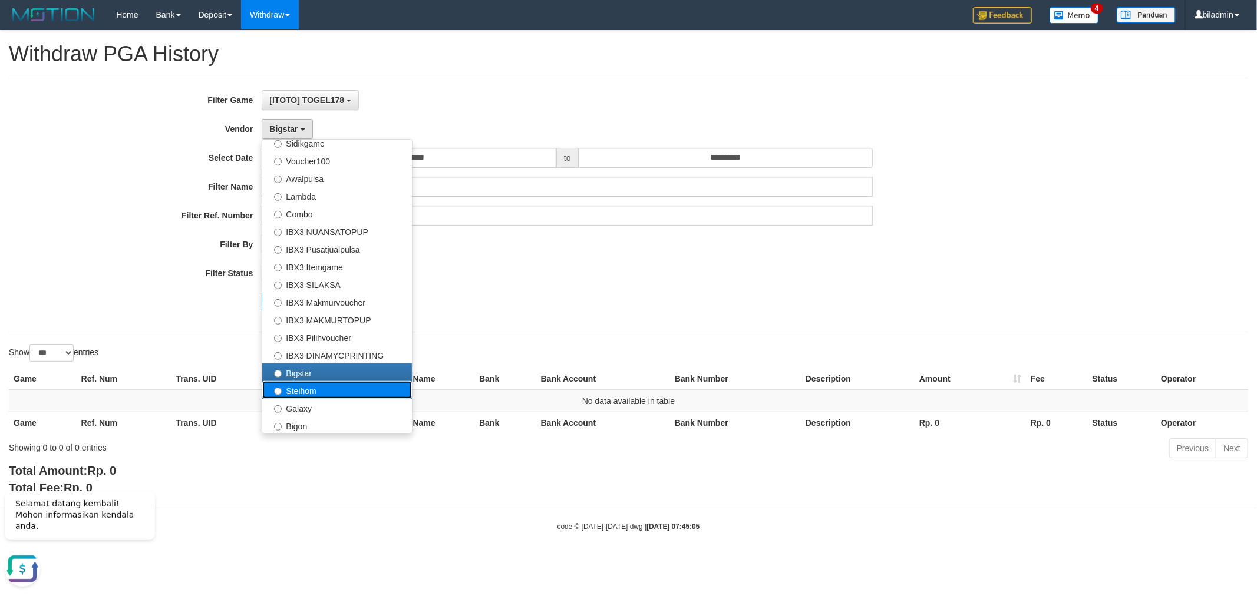
click at [311, 392] on label "Steihom" at bounding box center [337, 390] width 150 height 18
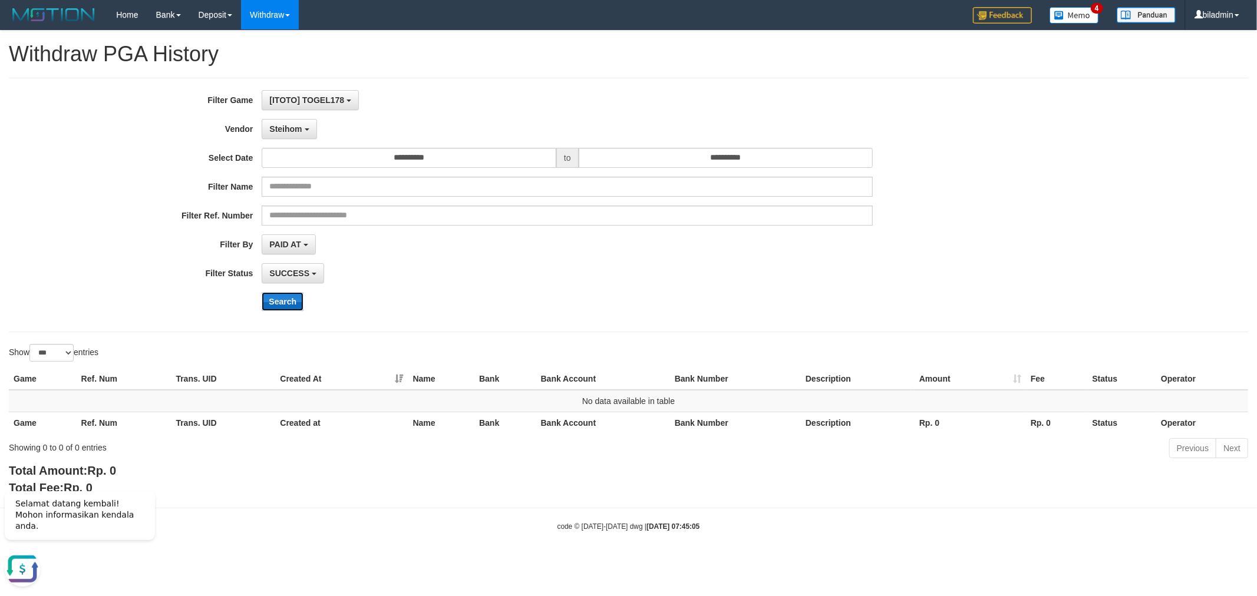
click at [278, 308] on button "Search" at bounding box center [283, 301] width 42 height 19
click at [288, 125] on span "Steihom" at bounding box center [285, 128] width 32 height 9
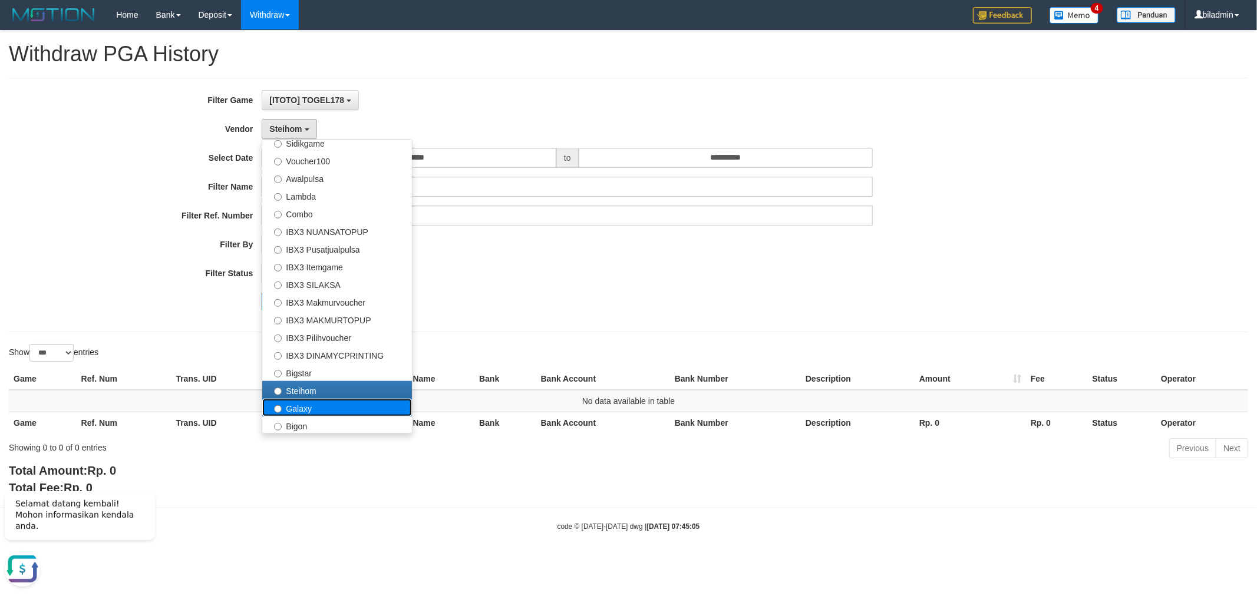
click at [319, 411] on label "Galaxy" at bounding box center [337, 408] width 150 height 18
select select "**********"
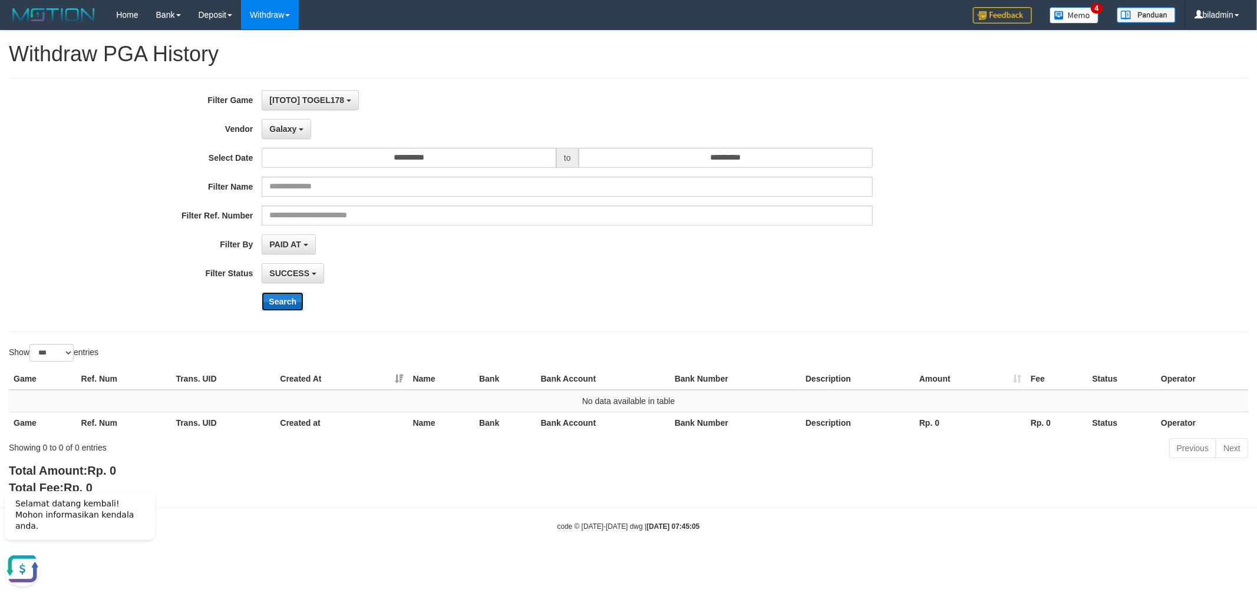
click at [289, 304] on button "Search" at bounding box center [283, 301] width 42 height 19
click at [278, 128] on span "Galaxy" at bounding box center [282, 128] width 27 height 9
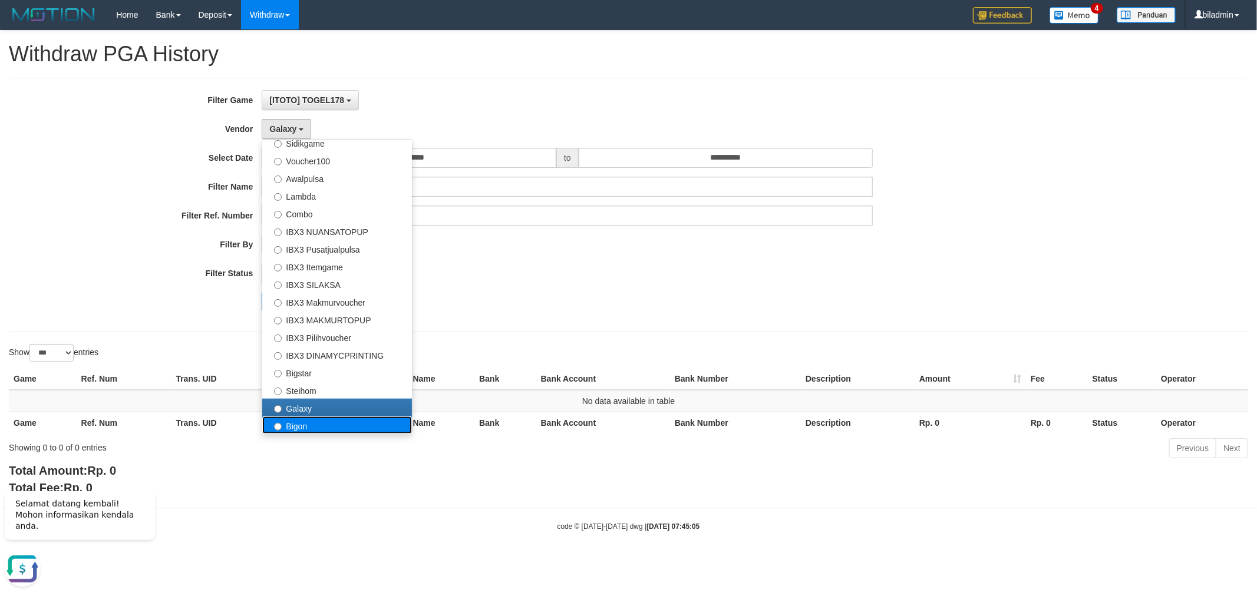
click at [295, 426] on label "Bigon" at bounding box center [337, 426] width 150 height 18
select select "**********"
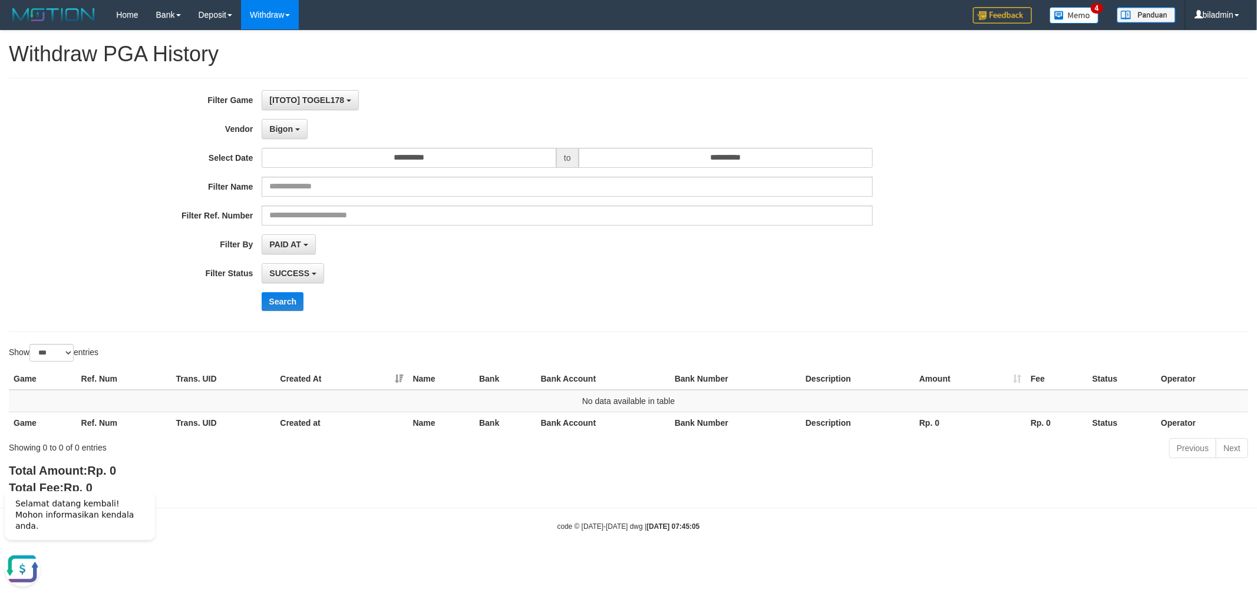
click at [288, 289] on div "**********" at bounding box center [524, 205] width 1048 height 230
click at [289, 299] on button "Search" at bounding box center [283, 301] width 42 height 19
click at [1196, 64] on link "Log Out" at bounding box center [1200, 67] width 93 height 15
